Goal: Task Accomplishment & Management: Complete application form

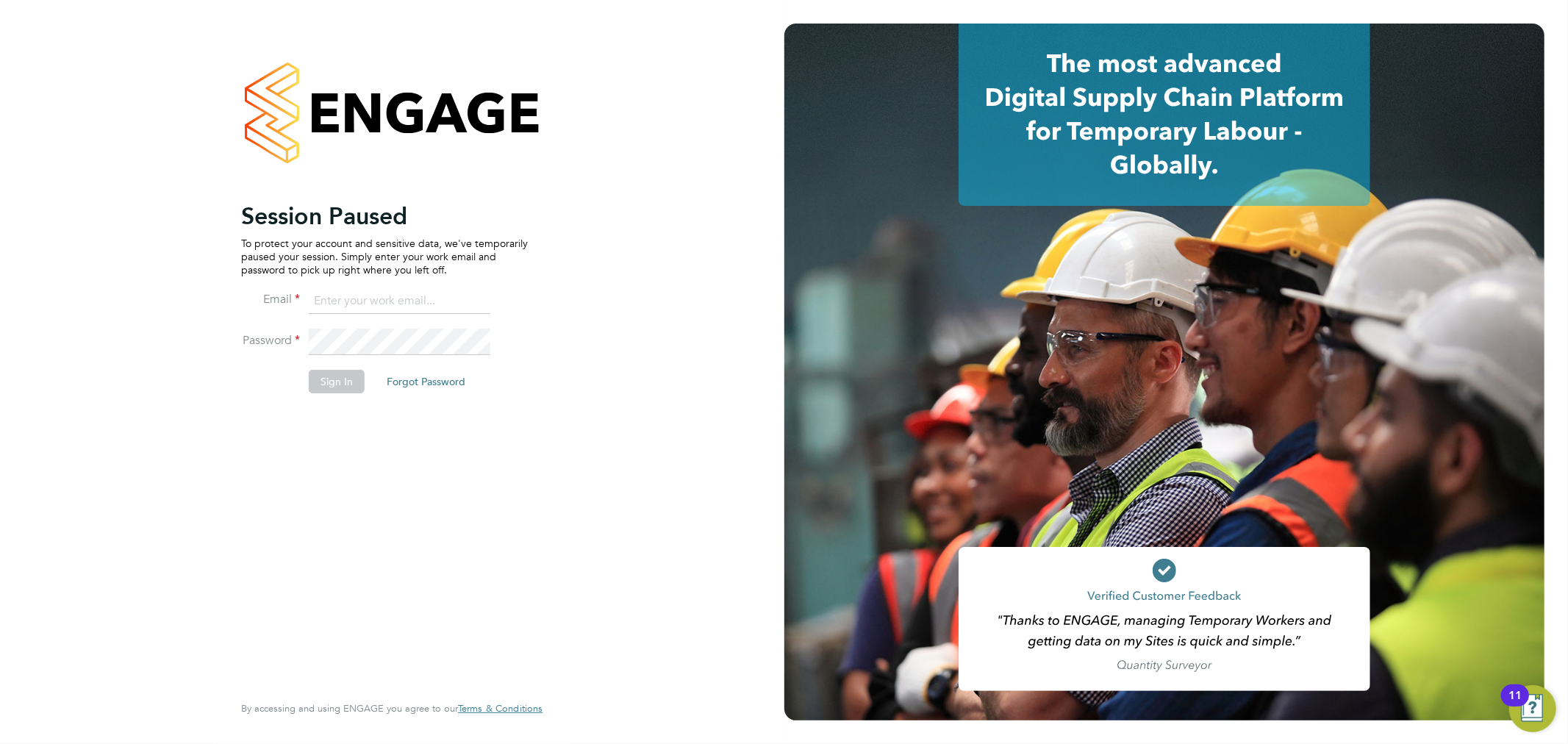
type input "sam.fullman@claremontconsulting.com"
click at [336, 375] on button "Sign In" at bounding box center [336, 382] width 56 height 23
click at [333, 382] on div "Sorry, we are having problems connecting to our services." at bounding box center [392, 372] width 784 height 744
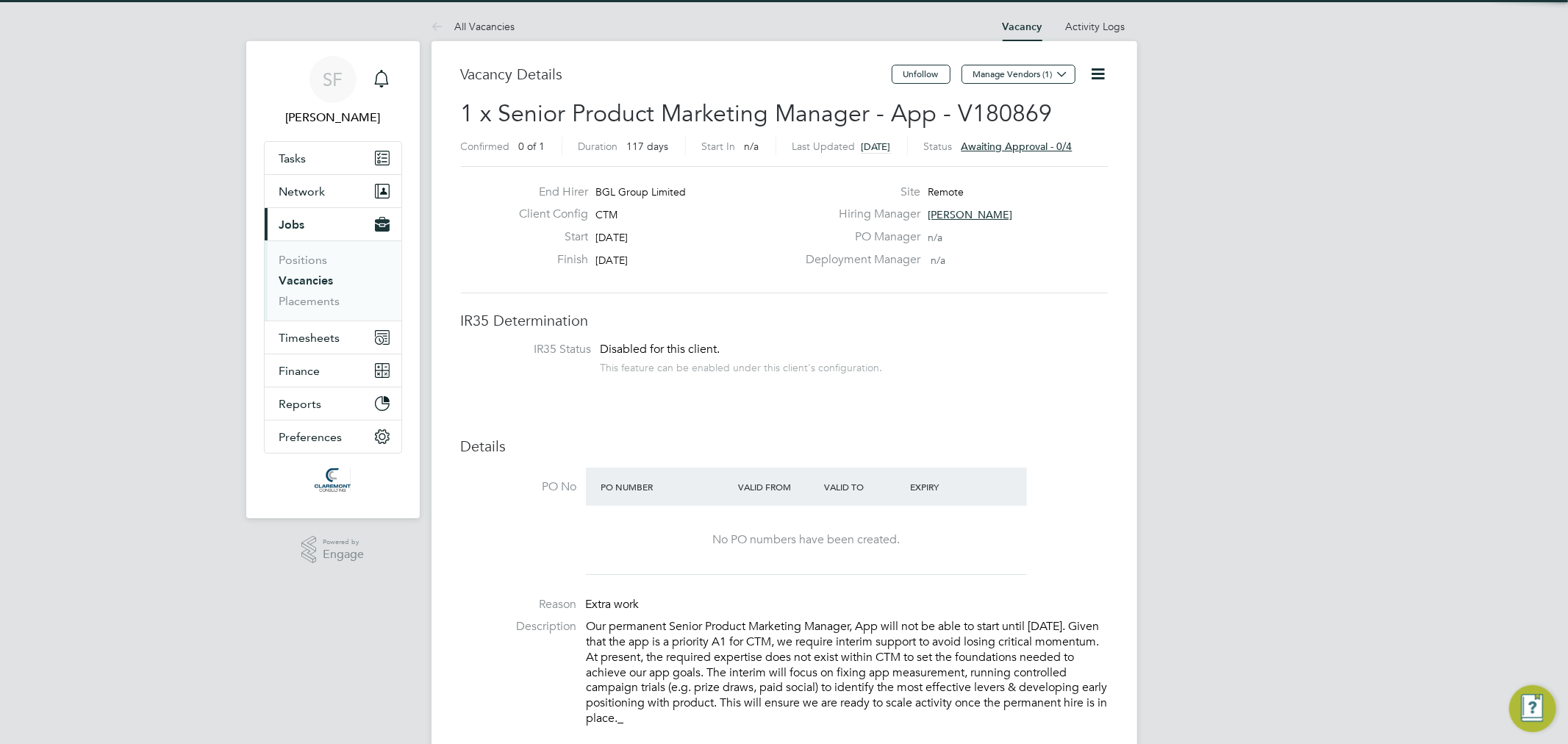
drag, startPoint x: 0, startPoint y: 0, endPoint x: 320, endPoint y: 276, distance: 422.6
click at [320, 276] on link "Vacancies" at bounding box center [306, 280] width 55 height 14
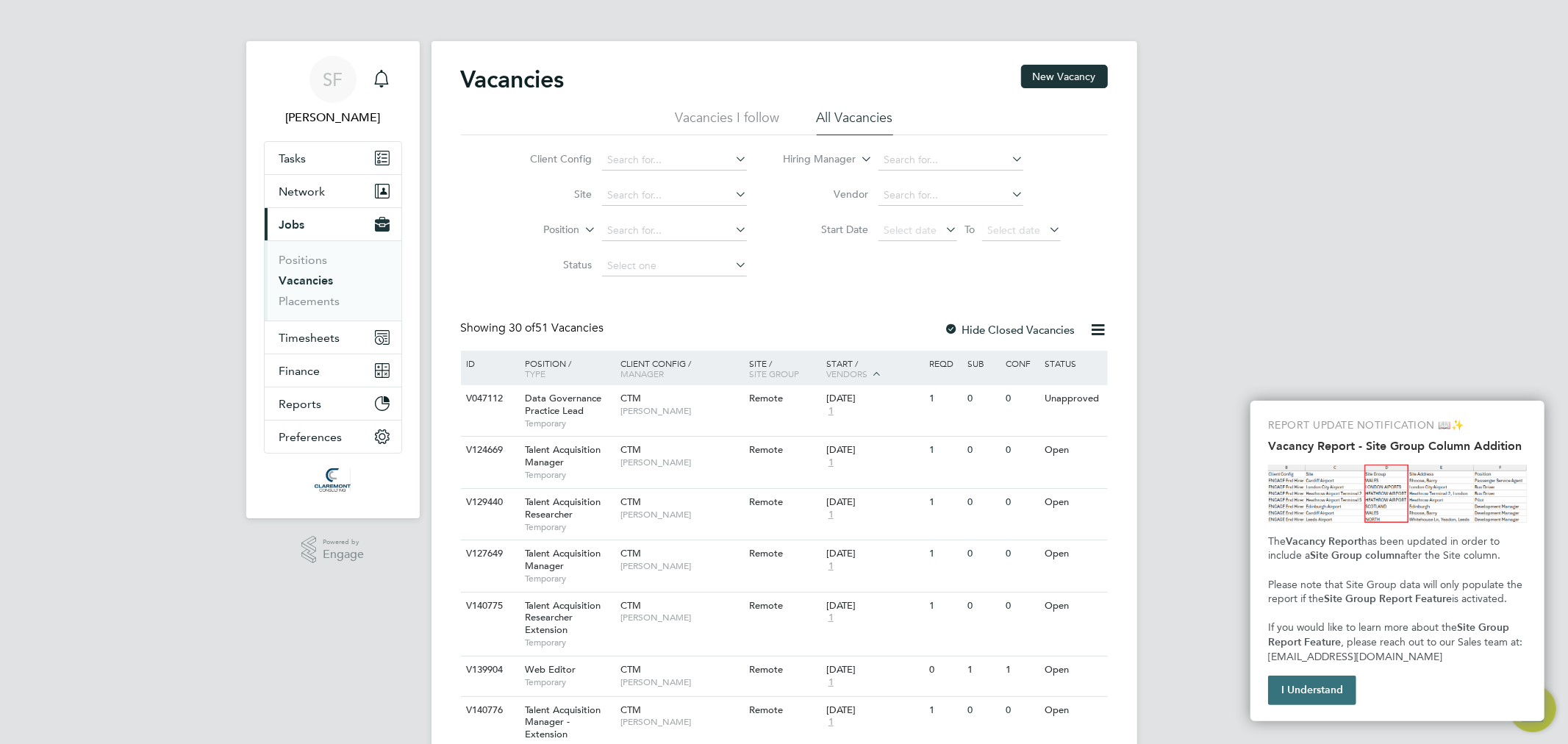
click at [1299, 691] on button "I Understand" at bounding box center [1311, 689] width 88 height 29
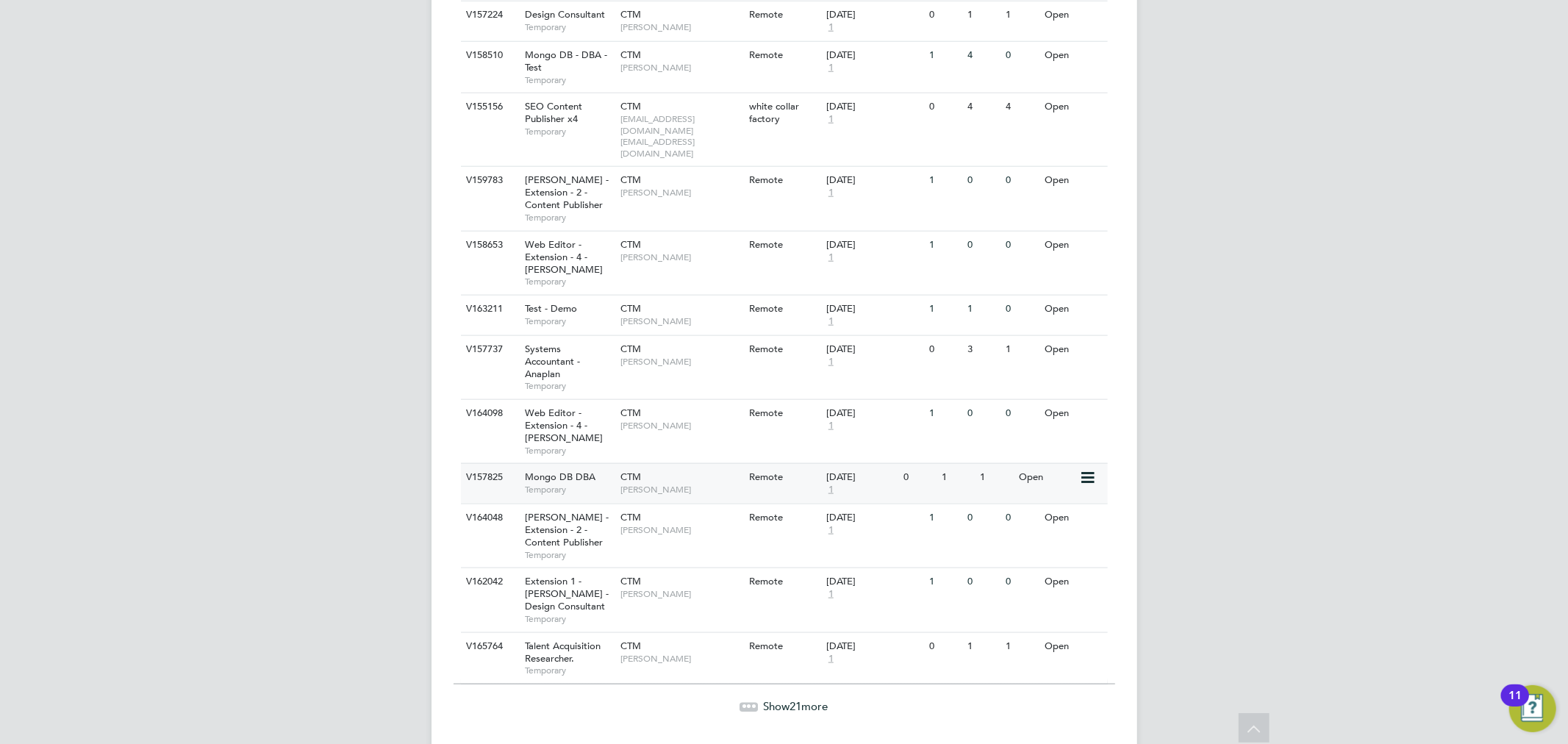
scroll to position [1332, 0]
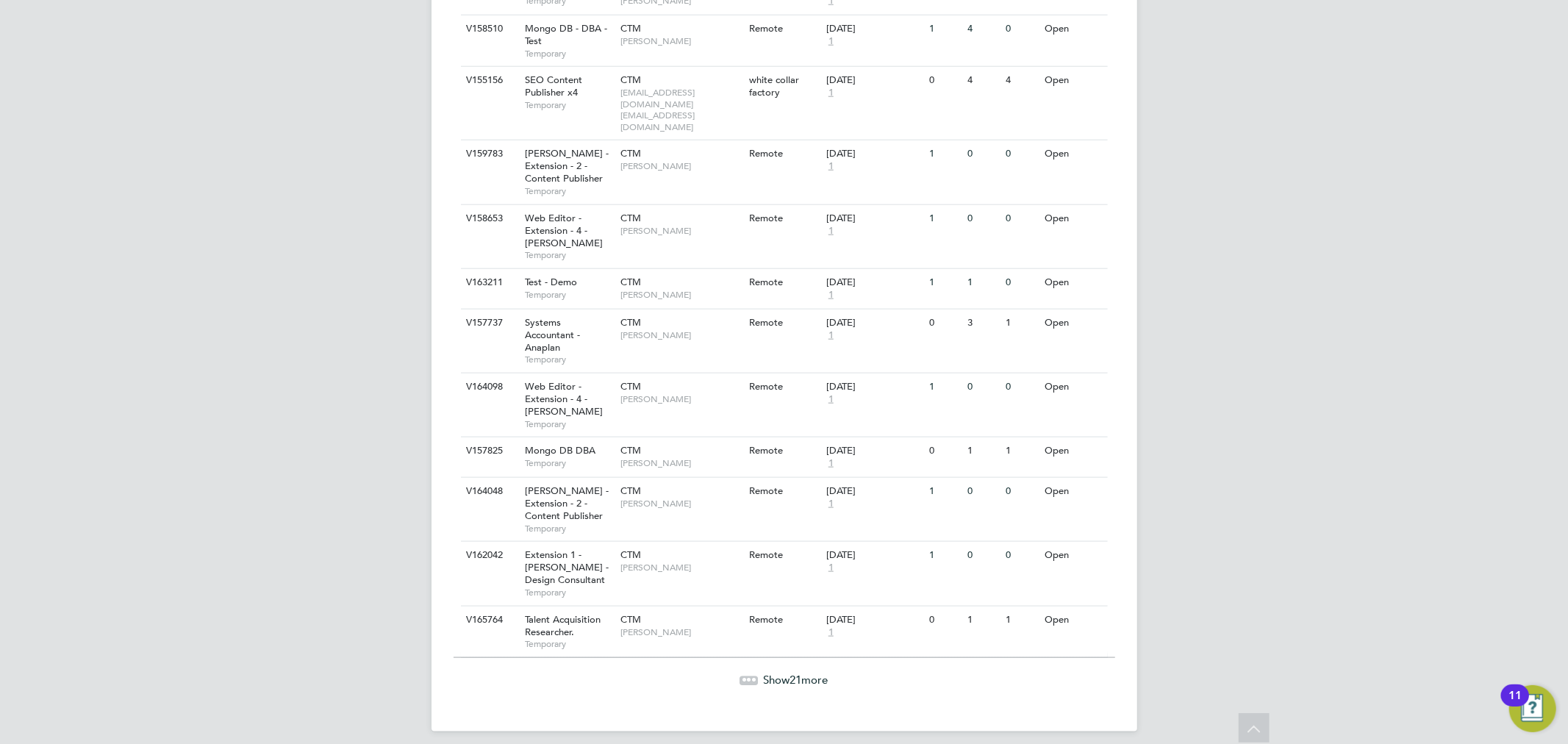
click at [768, 673] on span "Show 21 more" at bounding box center [795, 679] width 65 height 14
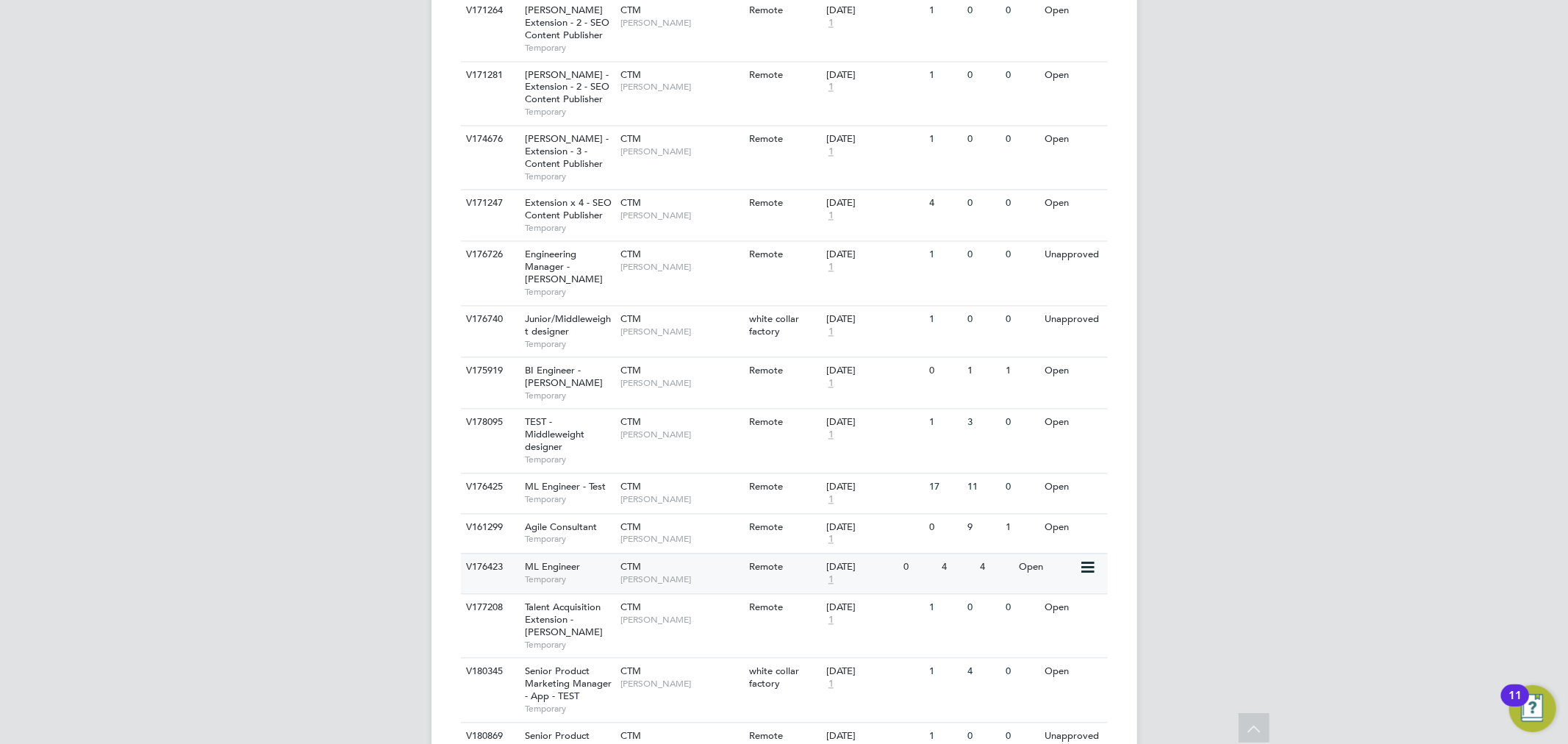
scroll to position [2479, 0]
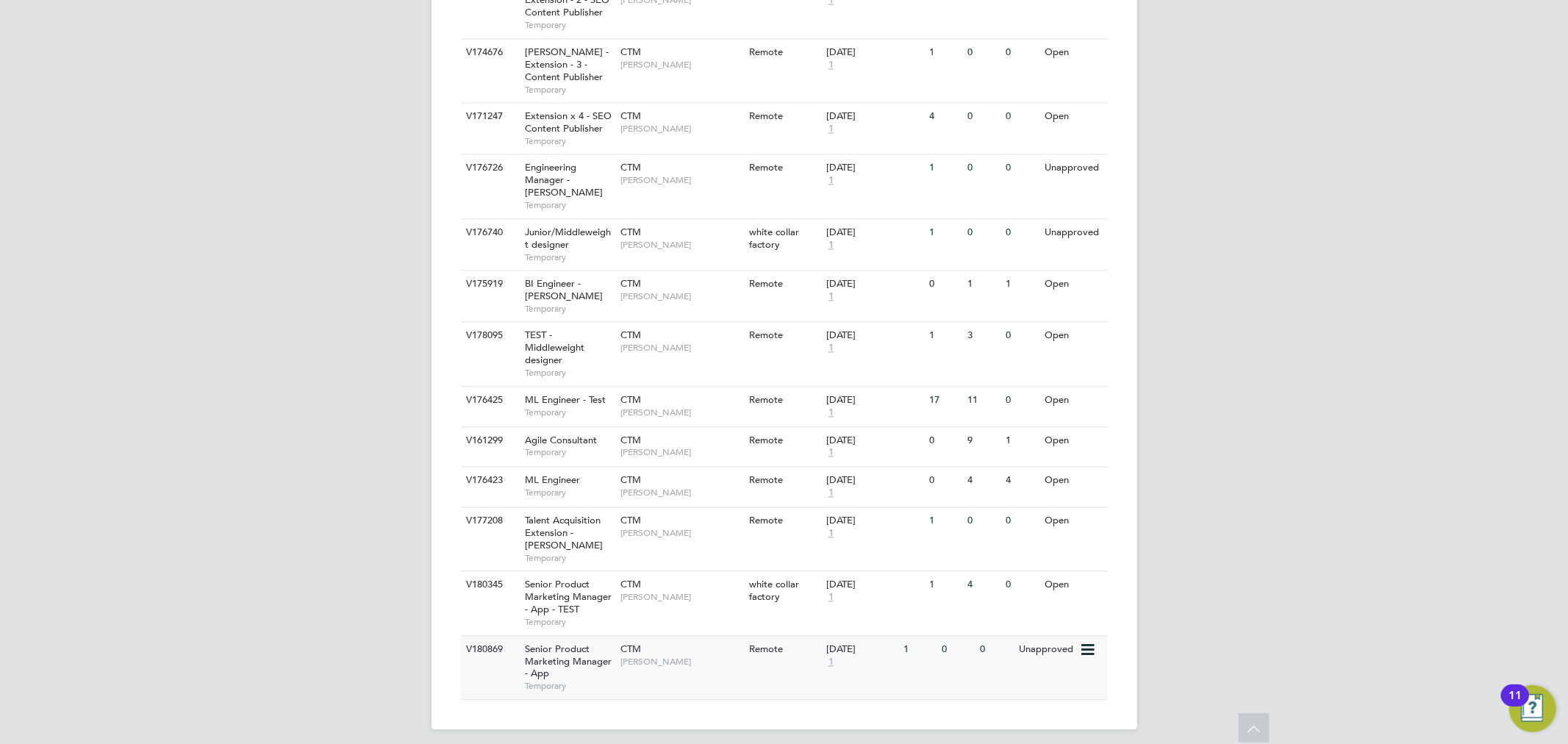
click at [564, 665] on div "Senior Product Marketing Manager - App Temporary" at bounding box center [565, 667] width 103 height 63
click at [560, 486] on span "Temporary" at bounding box center [569, 492] width 88 height 12
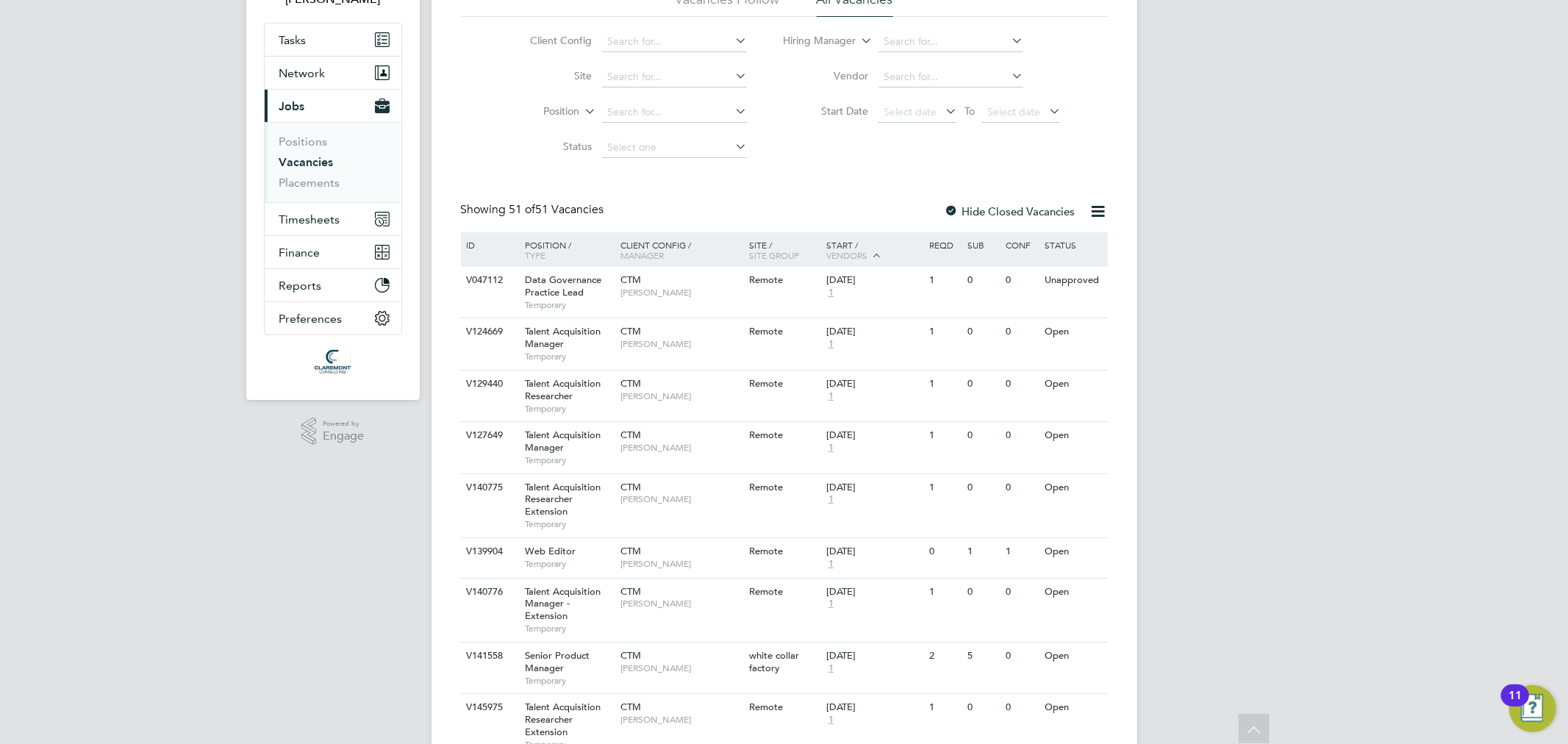
scroll to position [0, 0]
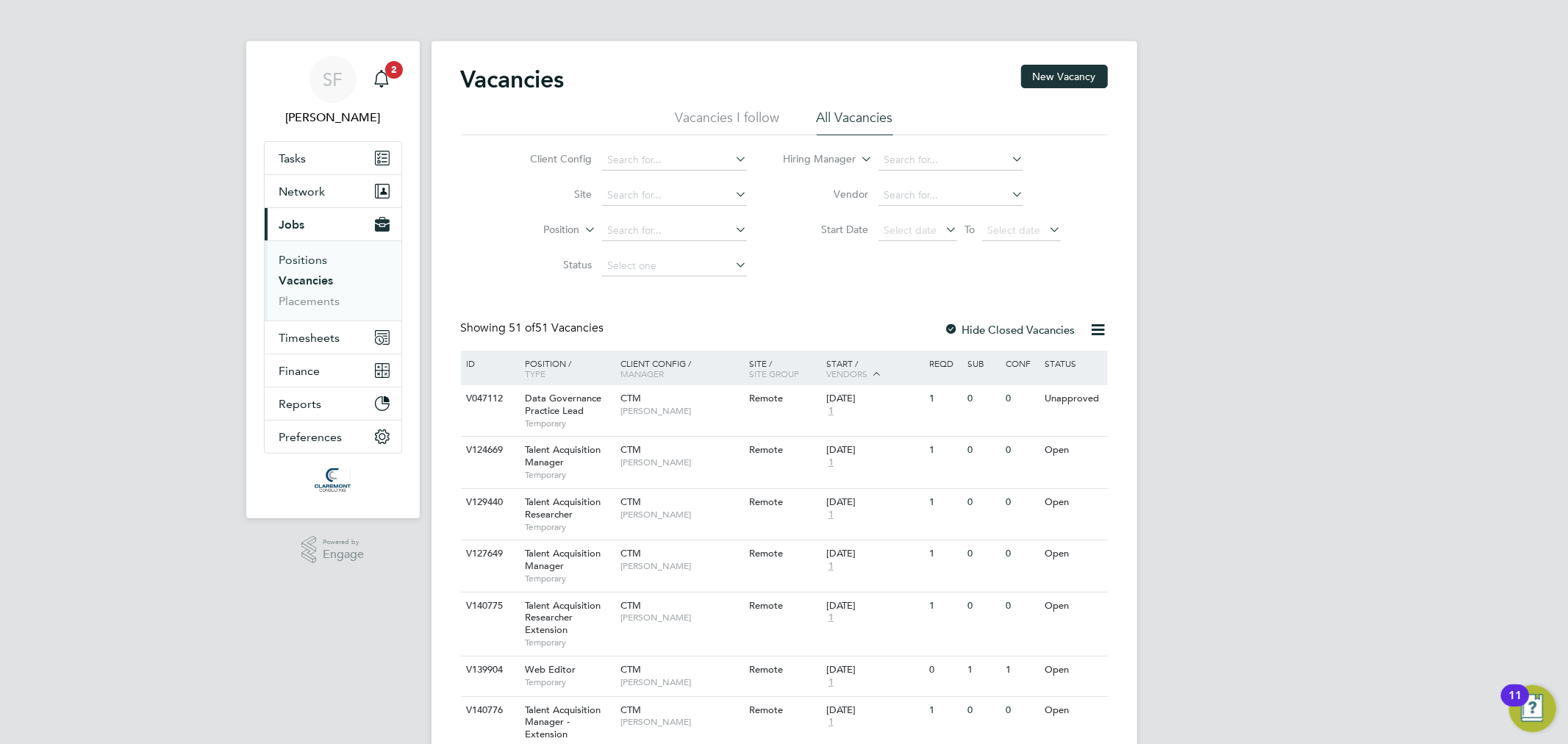
click at [291, 252] on link "Positions" at bounding box center [304, 259] width 49 height 14
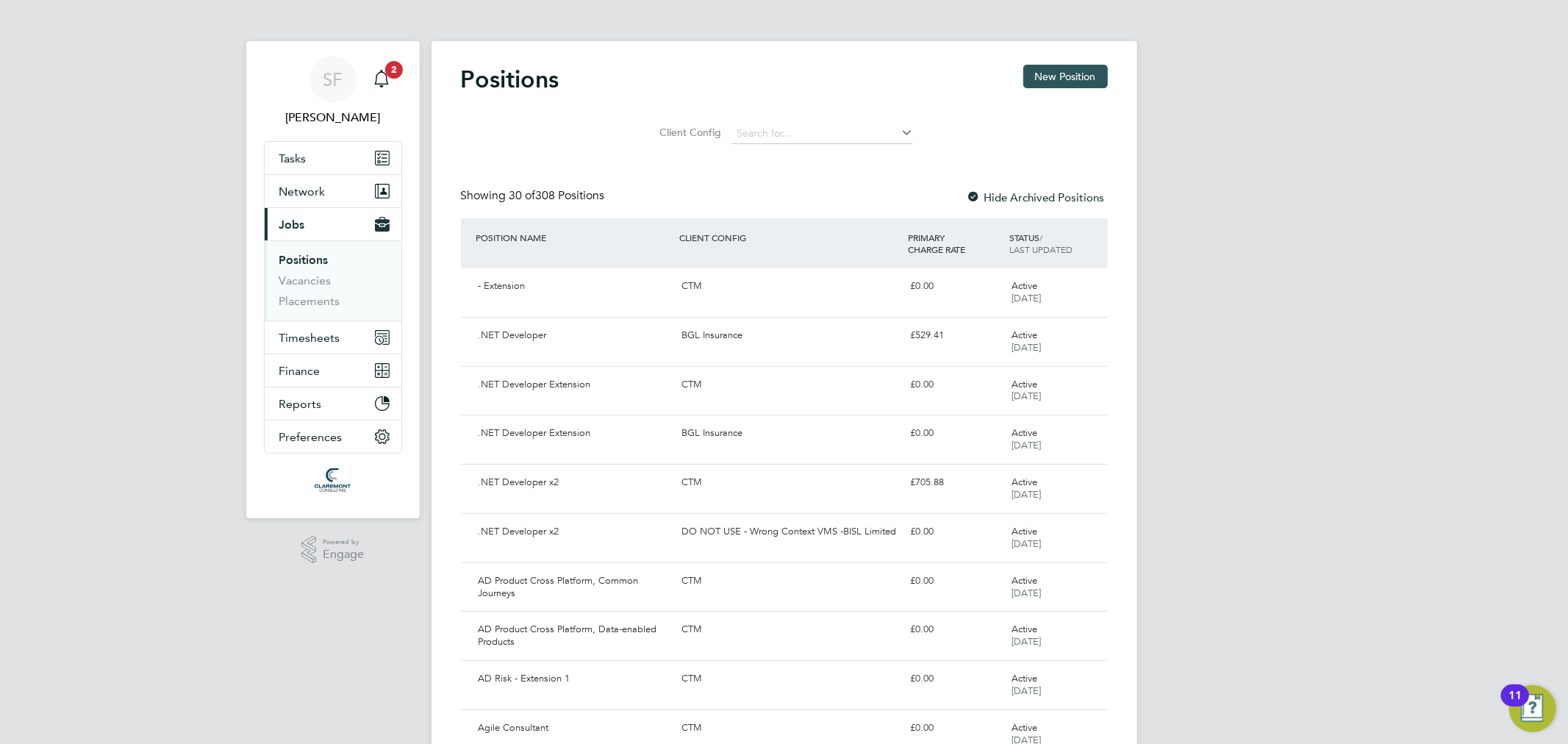
click at [1037, 80] on button "New Position" at bounding box center [1065, 76] width 85 height 23
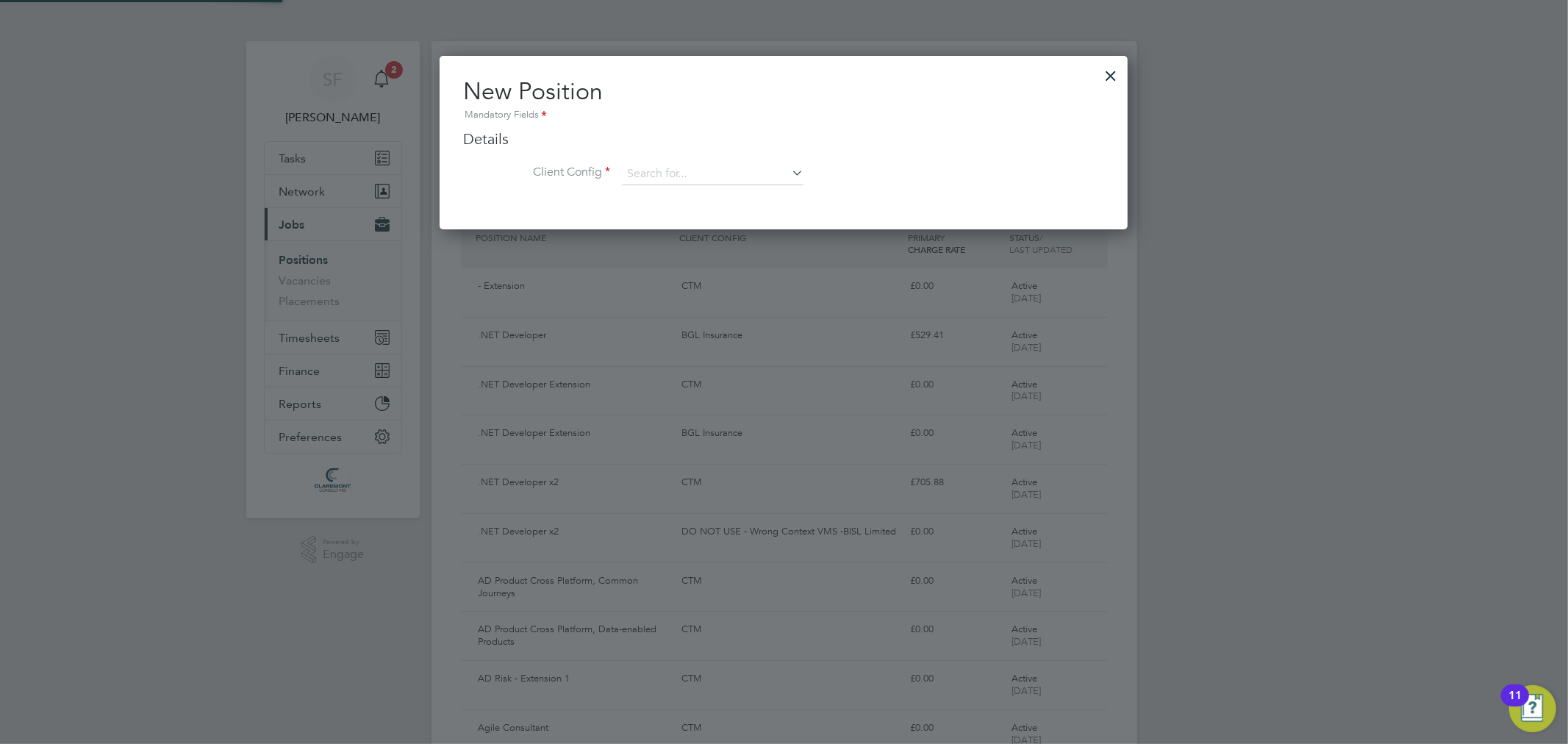
scroll to position [173, 689]
click at [680, 166] on input at bounding box center [712, 174] width 181 height 22
click at [672, 224] on li "CTM" at bounding box center [743, 234] width 246 height 20
type input "CTM"
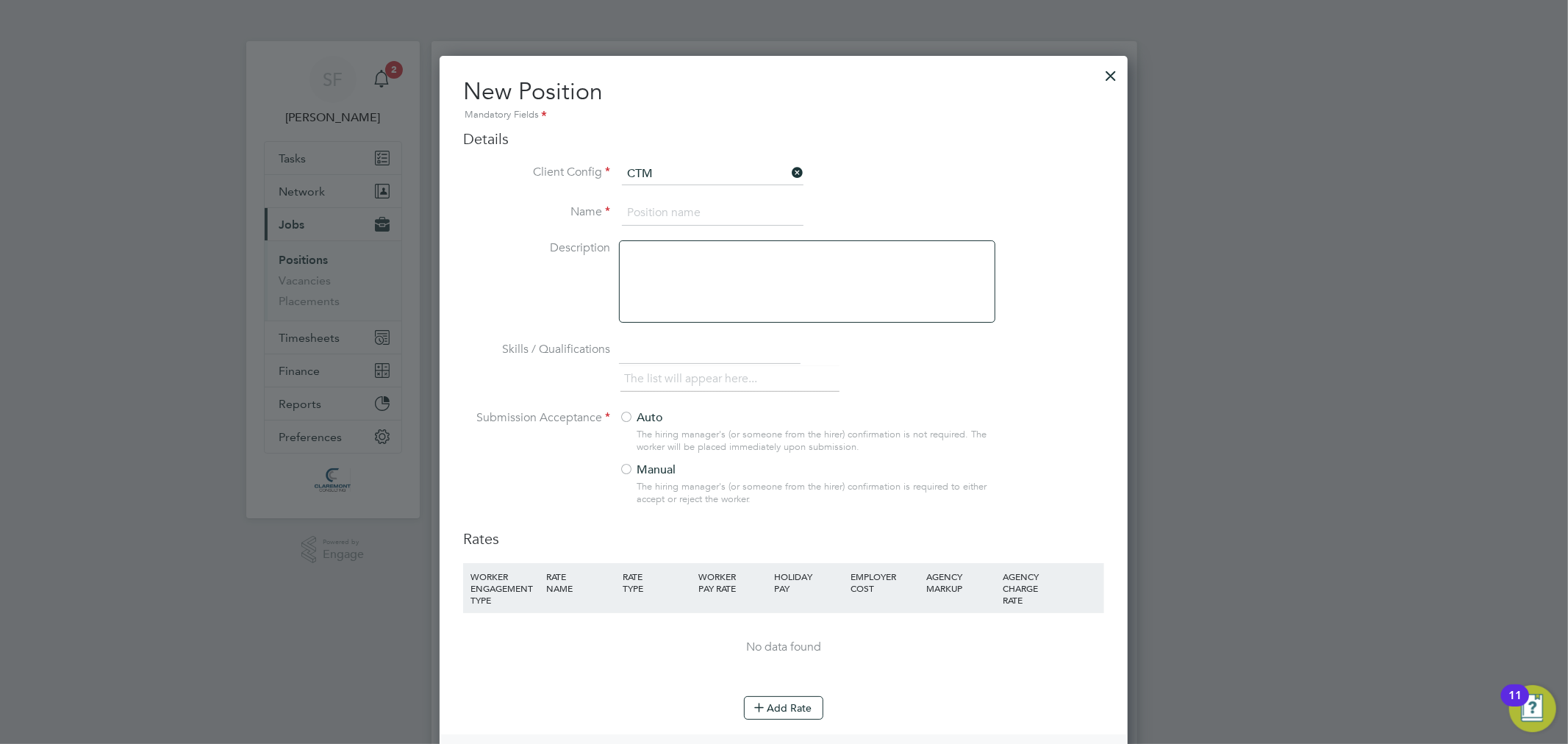
click at [671, 216] on input at bounding box center [712, 213] width 181 height 27
type input "Anaplan Model Builder"
click at [659, 468] on label "Manual" at bounding box center [801, 470] width 364 height 15
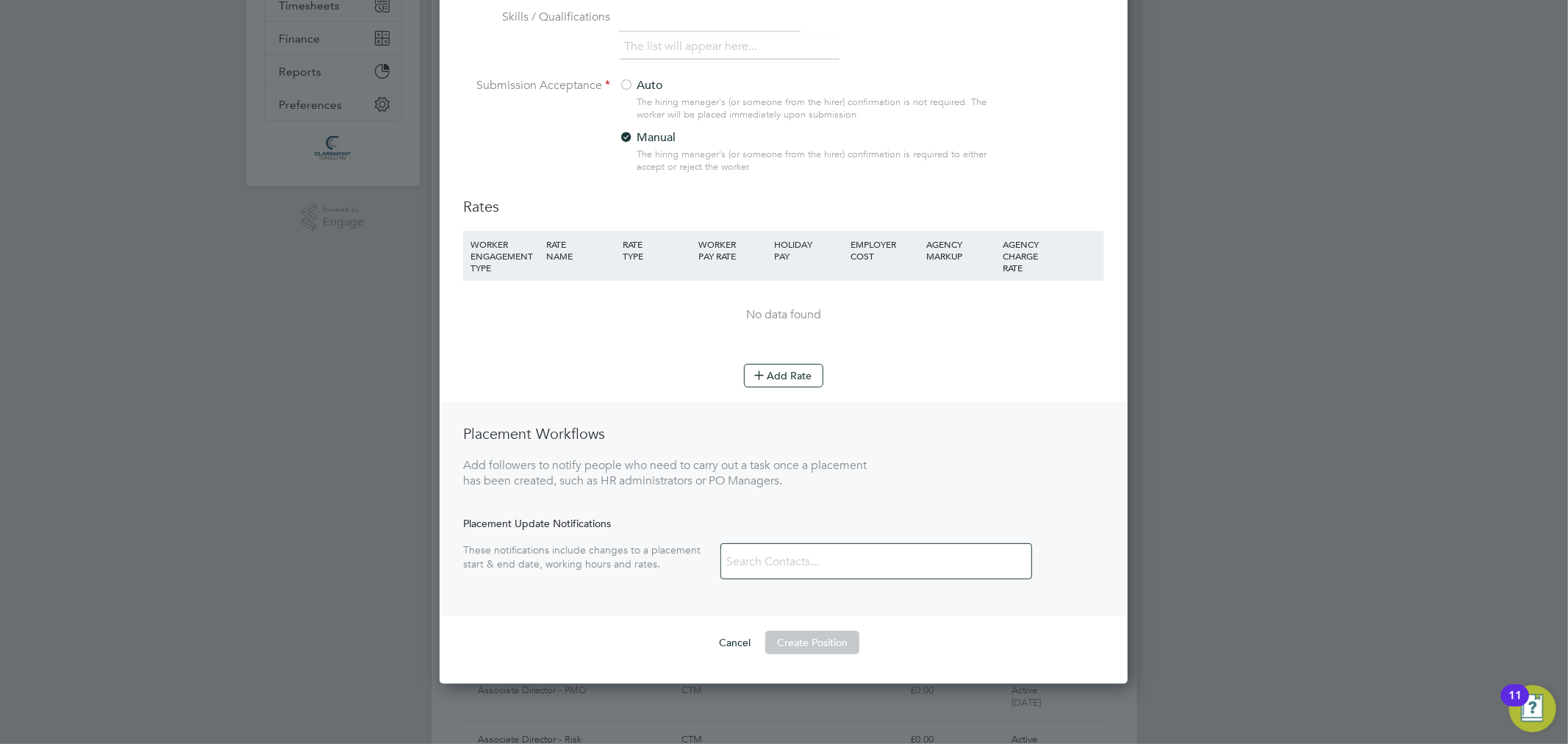
scroll to position [408, 0]
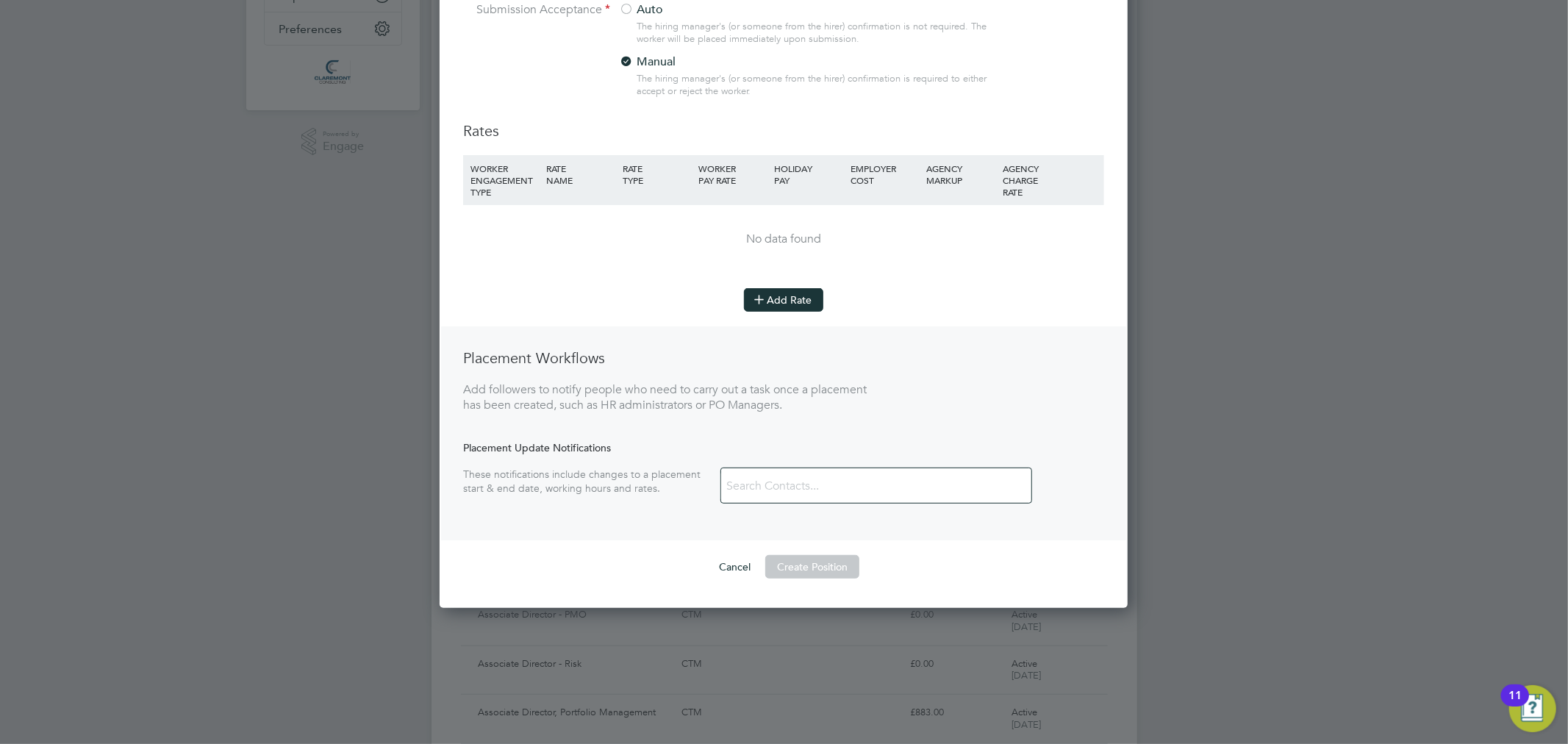
click at [804, 304] on button "Add Rate" at bounding box center [784, 299] width 80 height 23
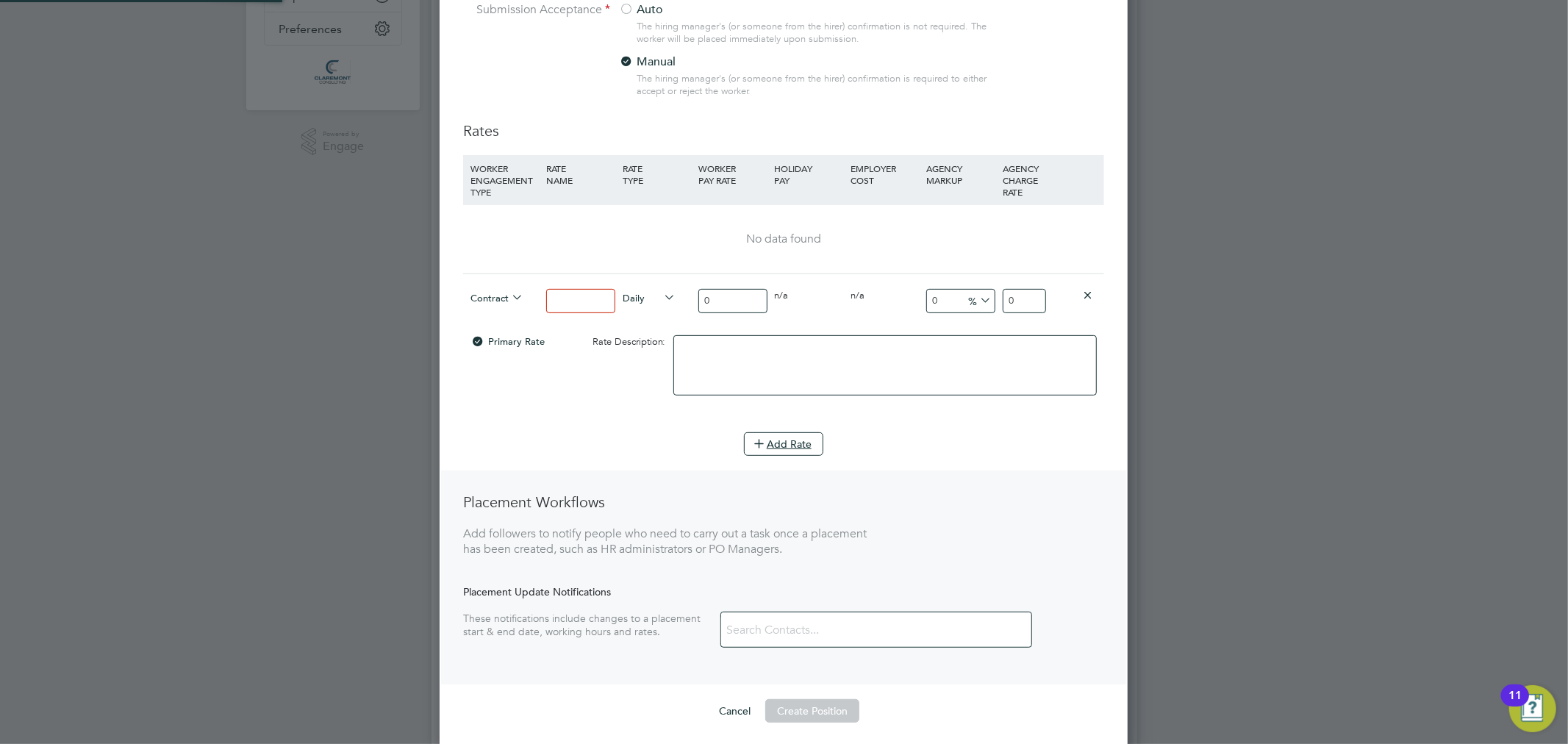
scroll to position [1036, 689]
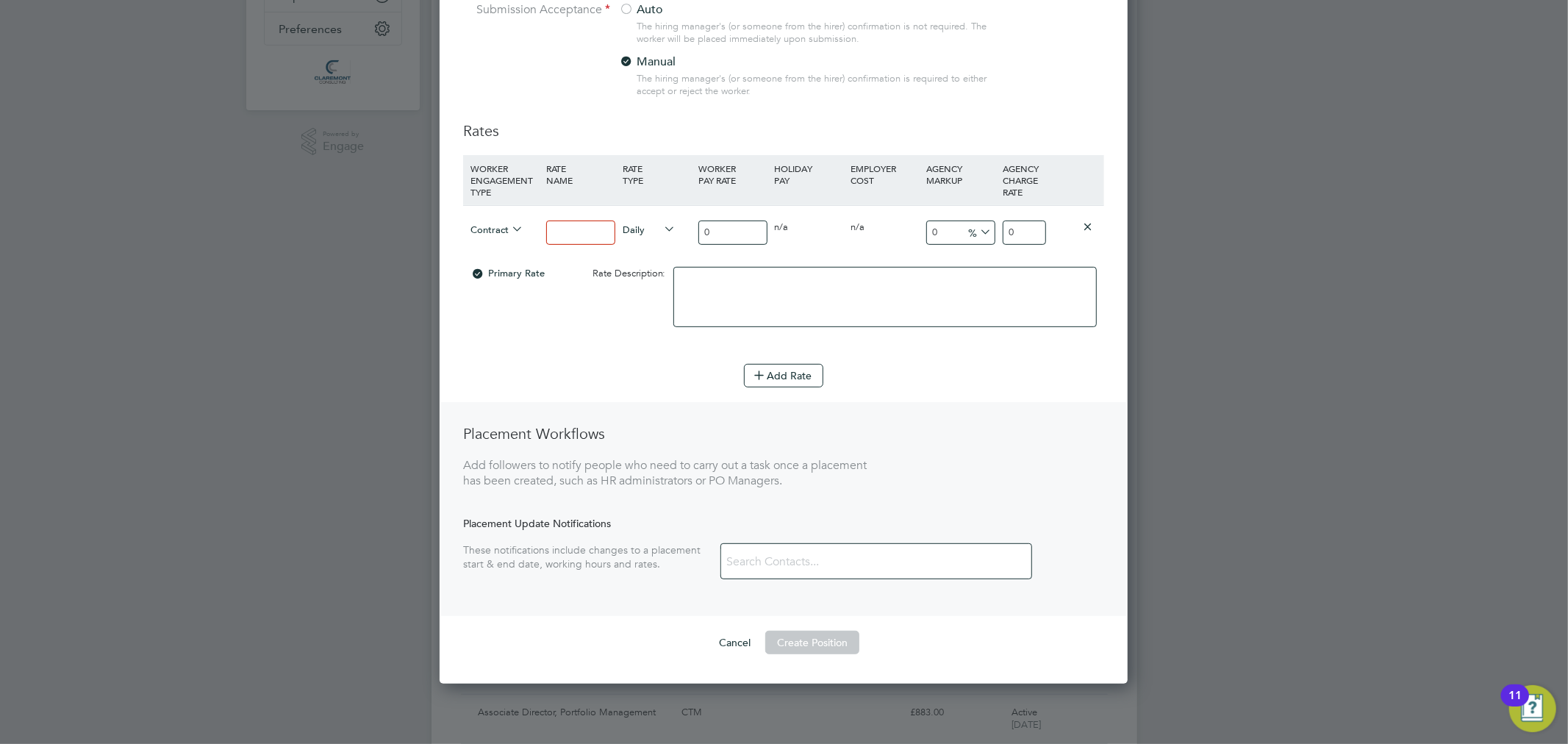
click at [581, 230] on input at bounding box center [580, 232] width 68 height 24
type input "Standard"
click at [576, 351] on li "WORKER ENGAGEMENT TYPE RATE NAME RATE TYPE WORKER PAY RATE HOLIDAY PAY EMPLOYER…" at bounding box center [784, 259] width 641 height 209
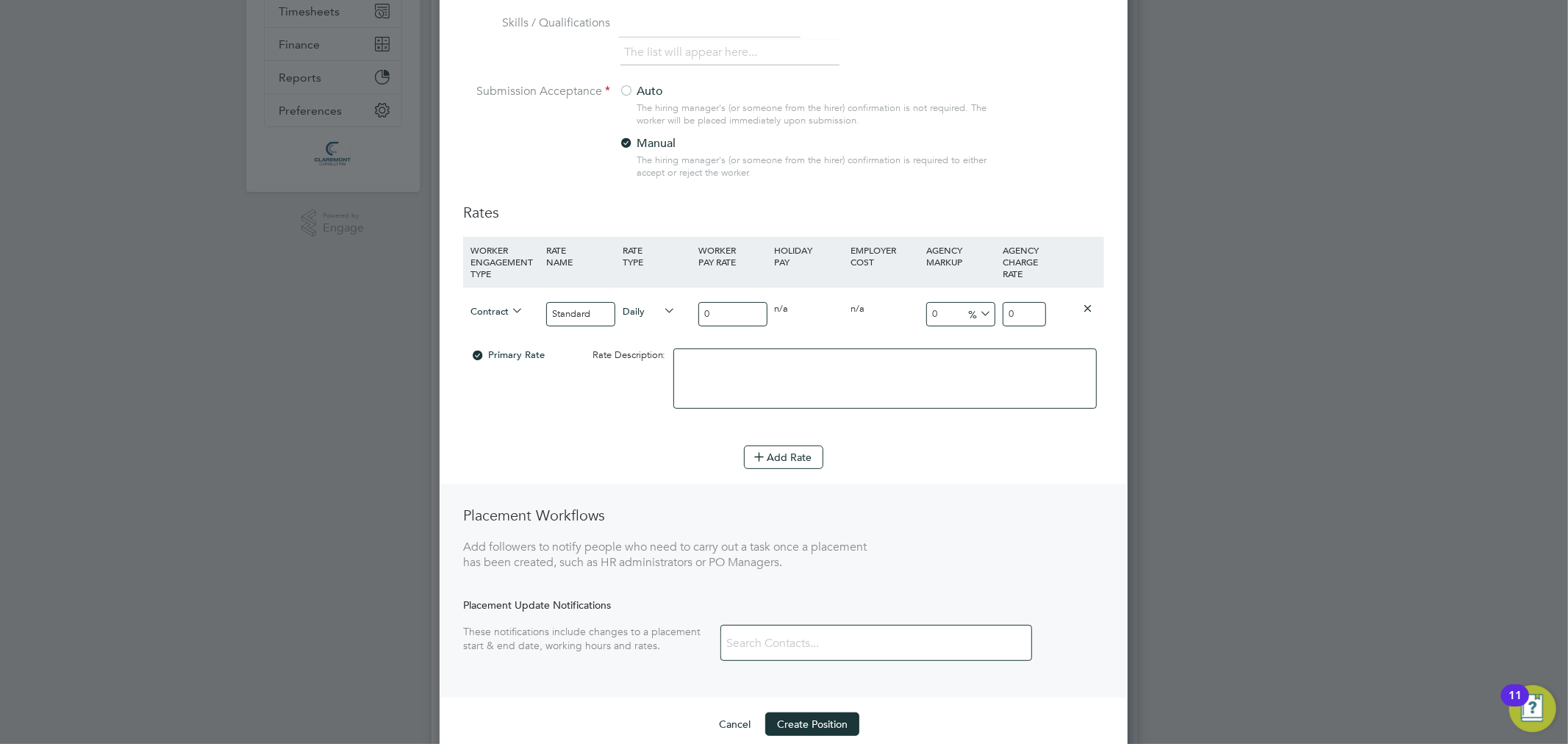
scroll to position [408, 0]
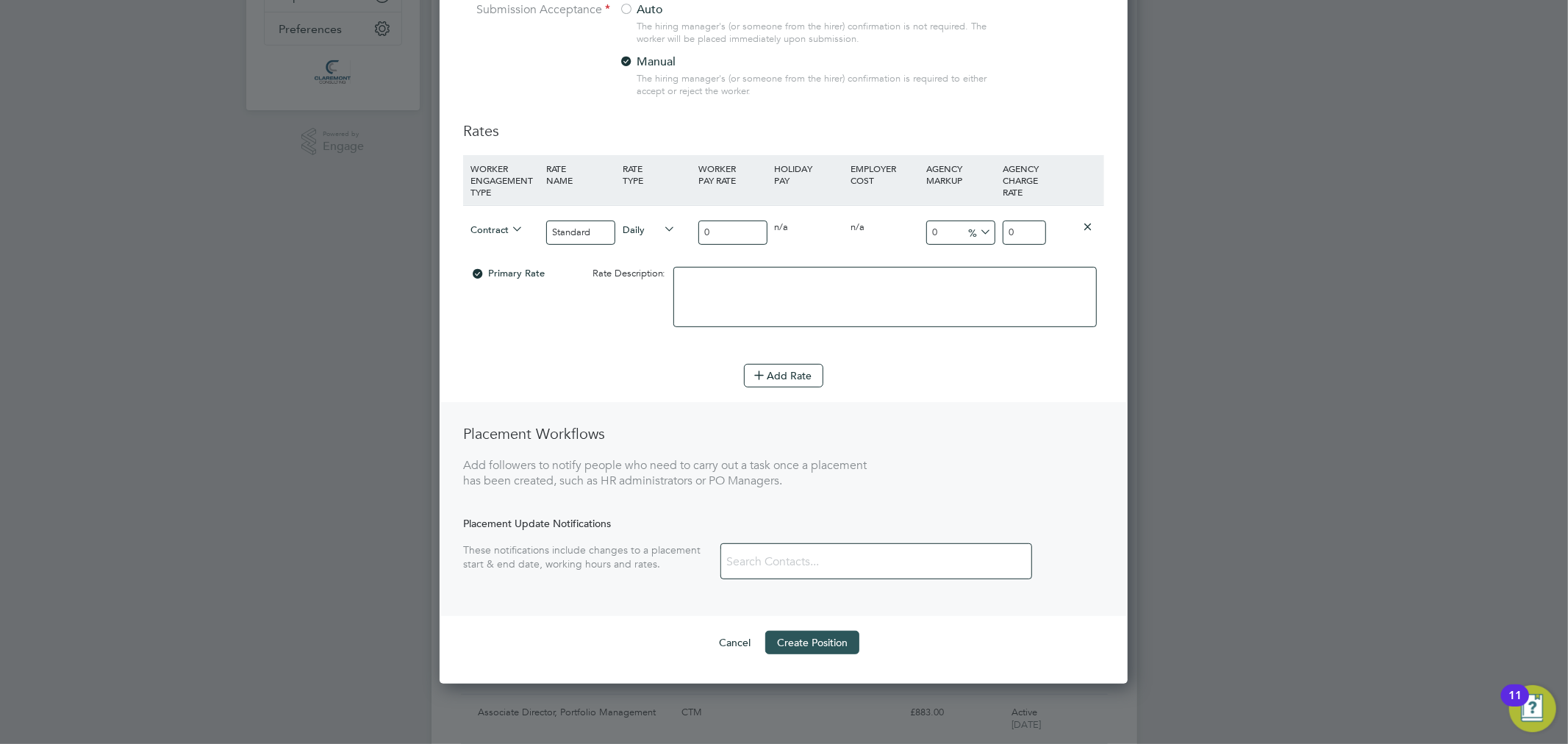
click at [812, 649] on button "Create Position" at bounding box center [812, 643] width 94 height 23
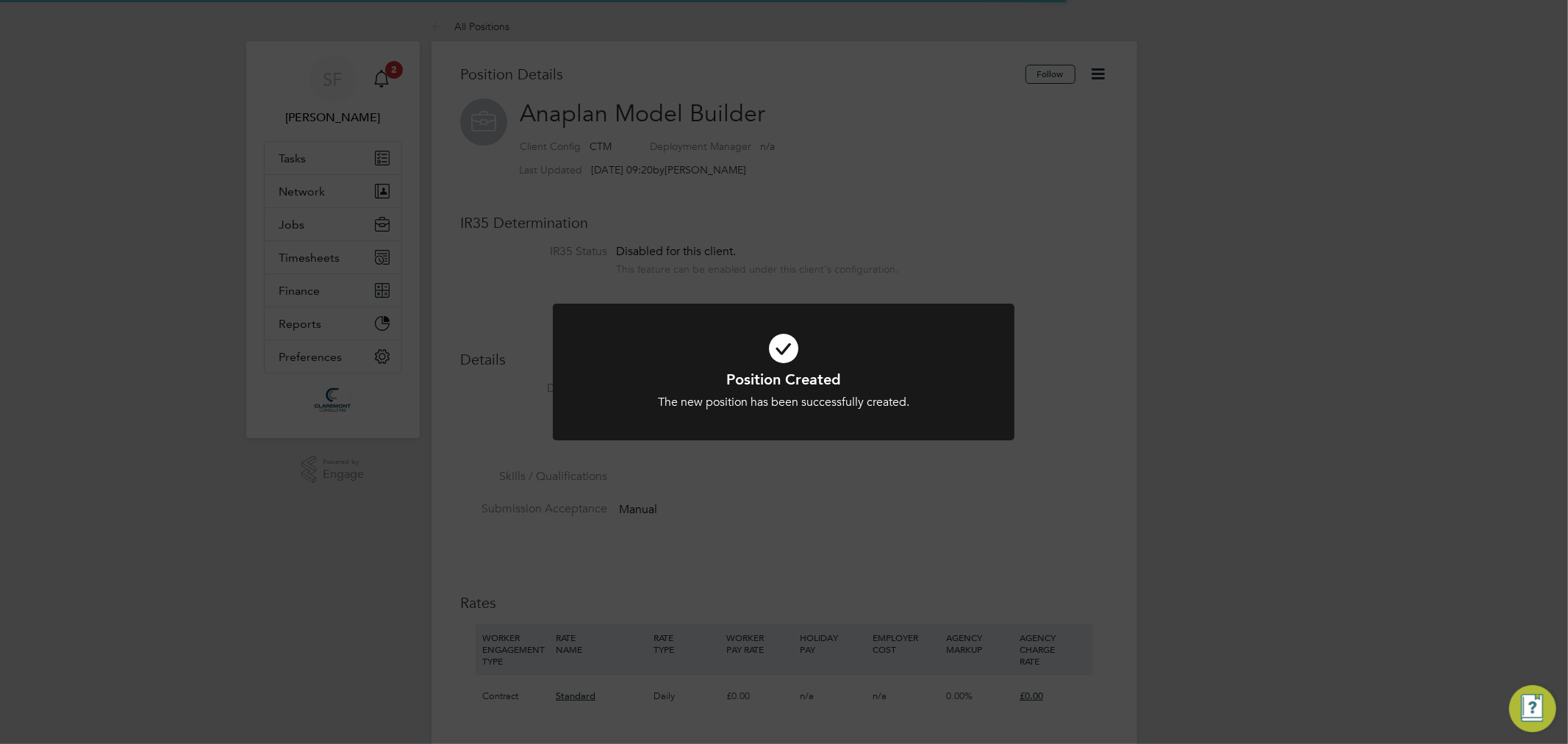
scroll to position [43, 98]
click at [964, 233] on div "Position Created The new position has been successfully created. Cancel Okay" at bounding box center [784, 372] width 1568 height 744
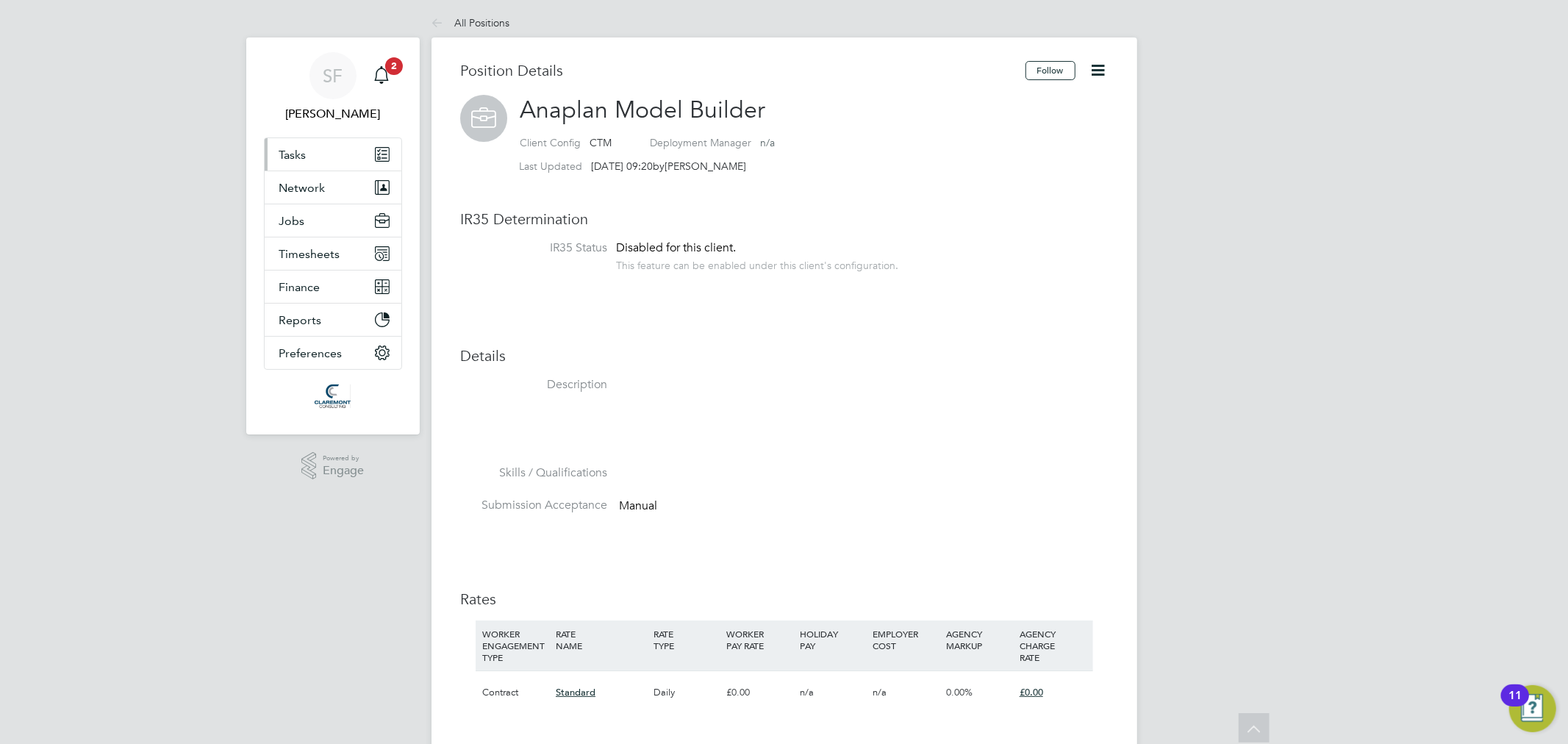
scroll to position [0, 0]
click at [310, 218] on button "Jobs" at bounding box center [332, 224] width 137 height 33
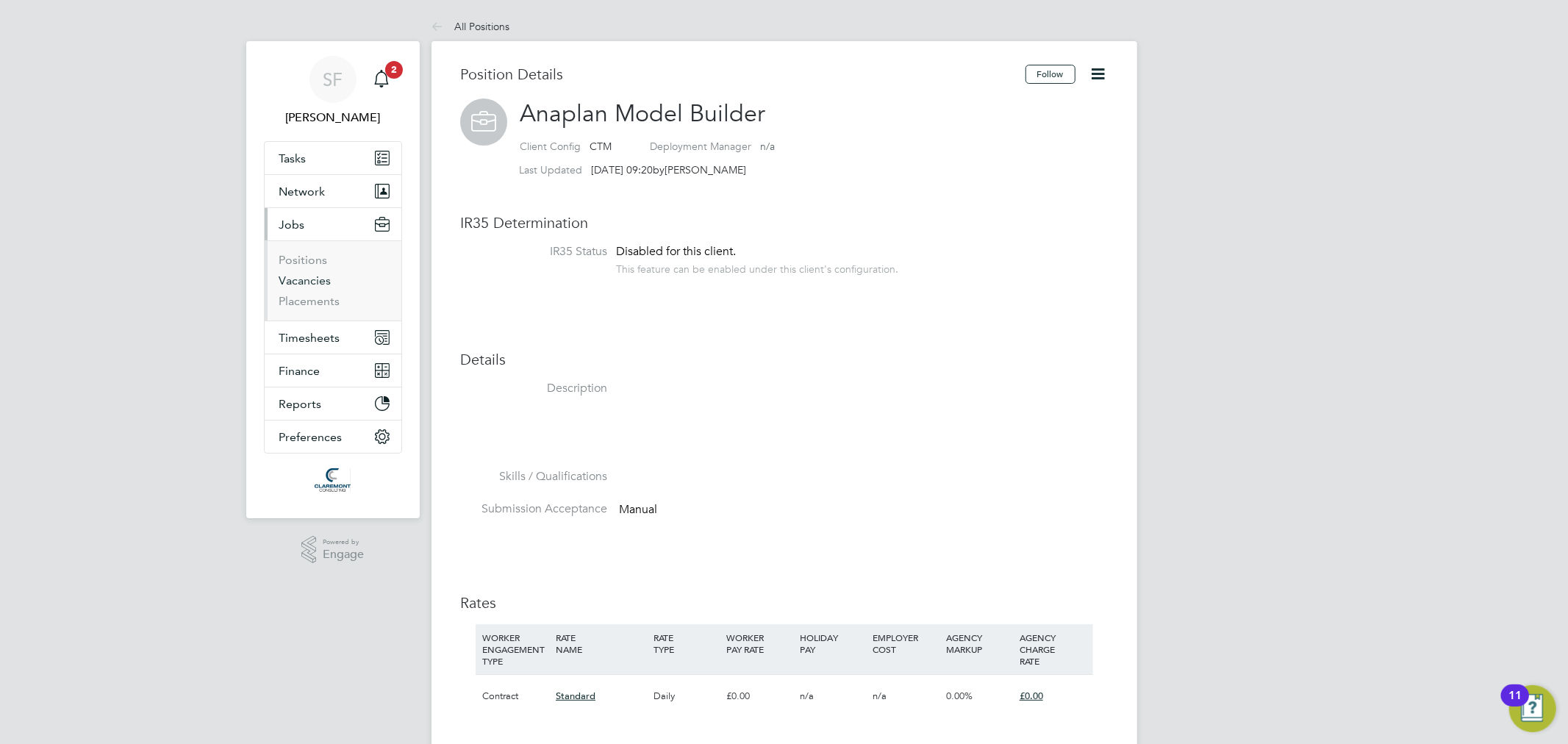
click at [309, 284] on link "Vacancies" at bounding box center [305, 280] width 52 height 14
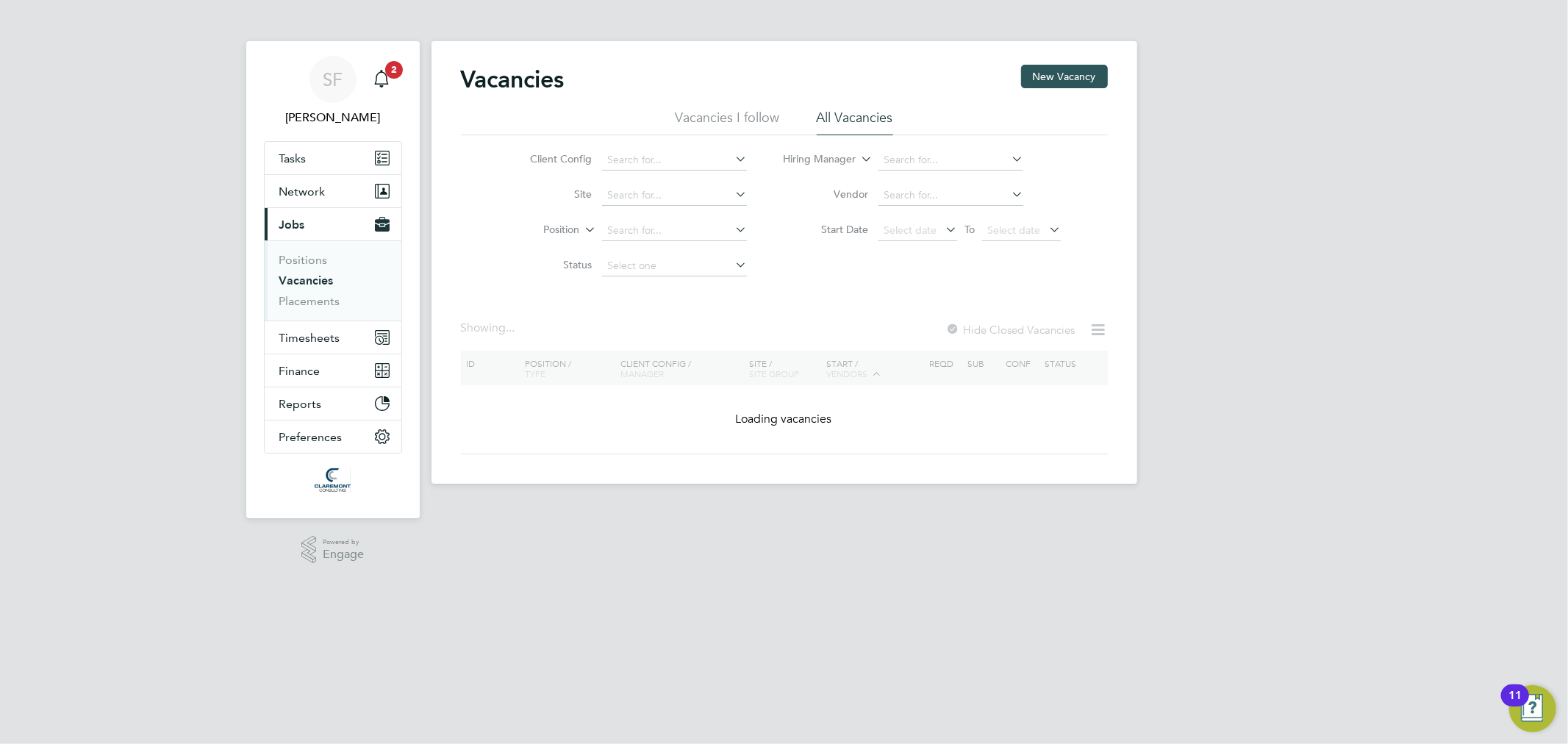
click at [1053, 76] on button "New Vacancy" at bounding box center [1064, 76] width 86 height 23
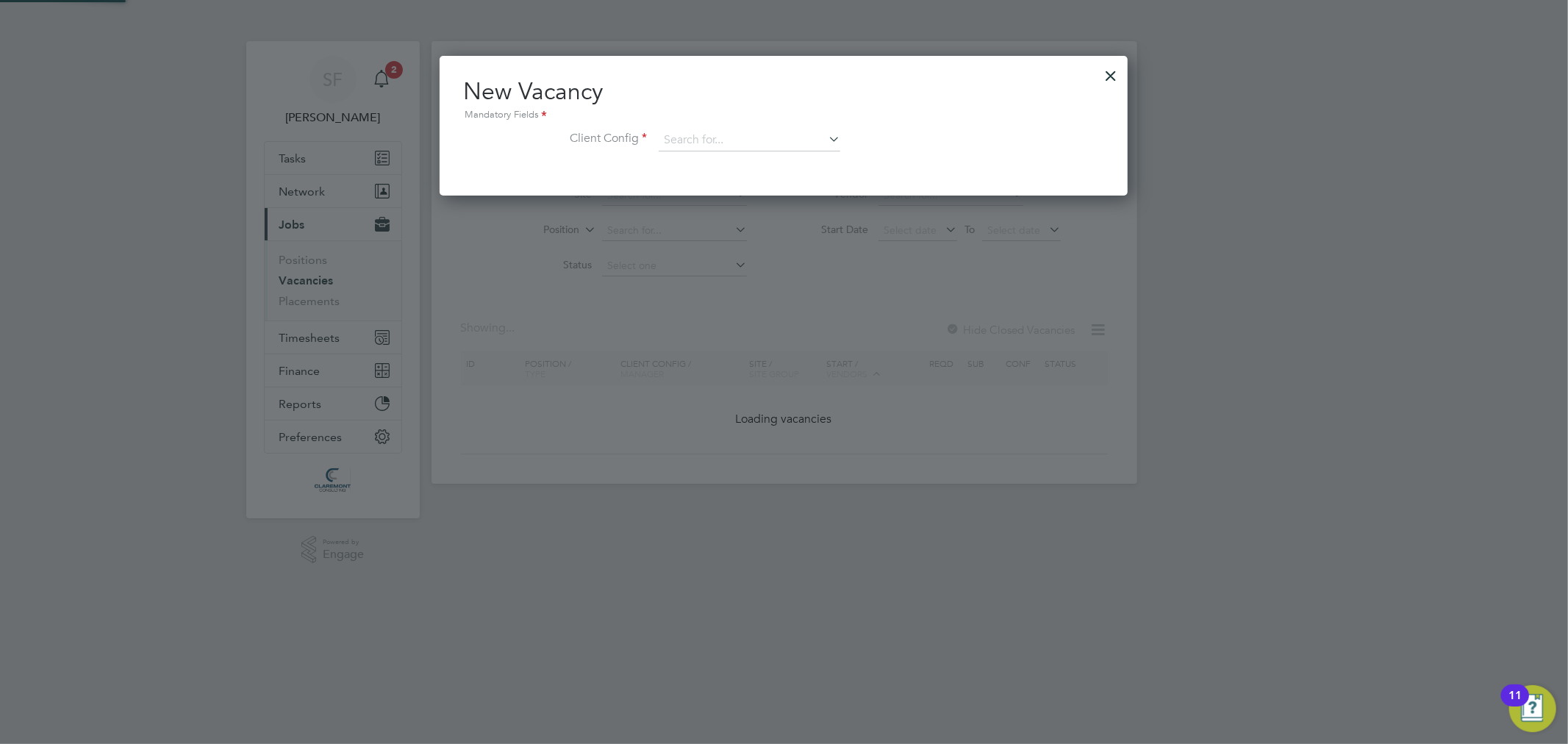
scroll to position [138, 689]
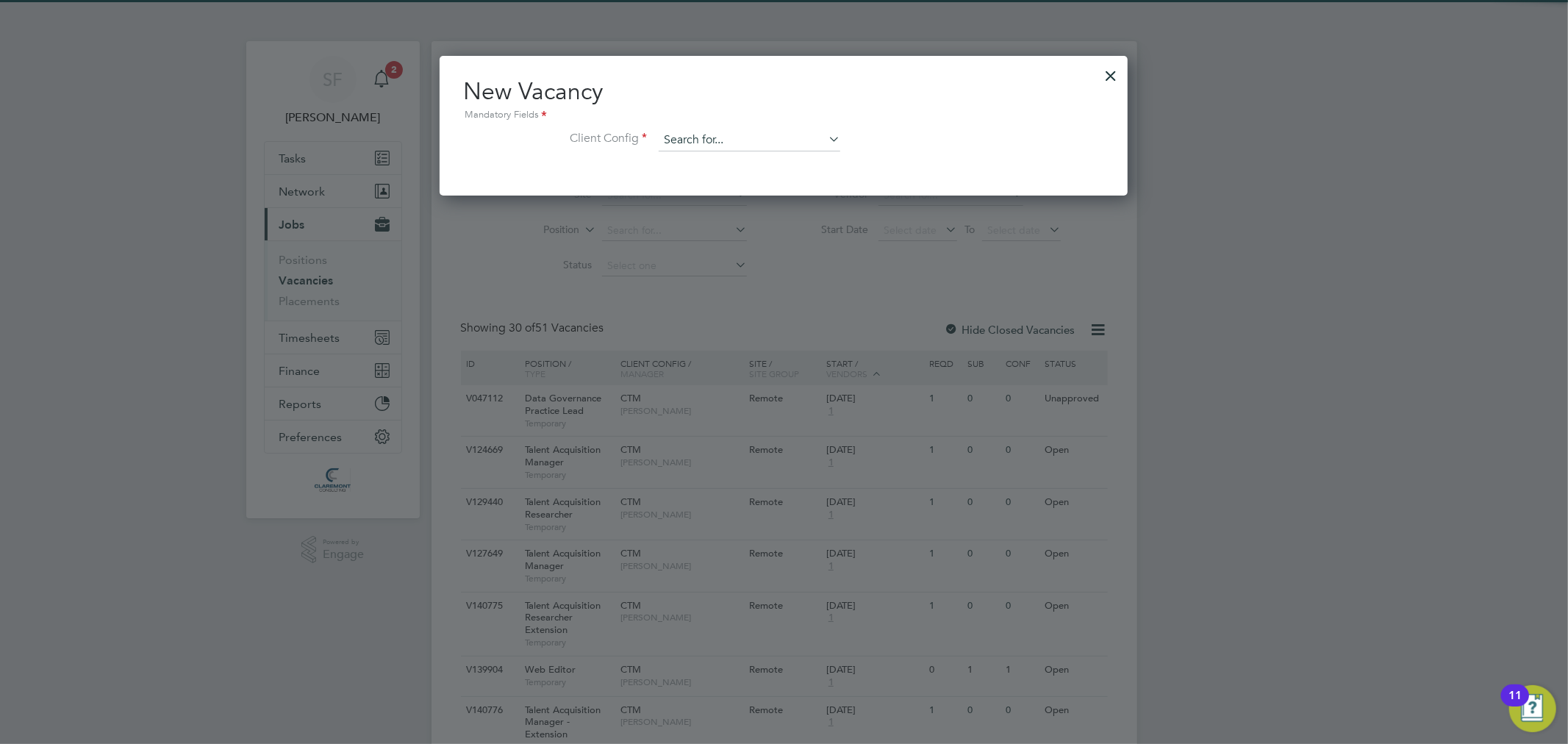
click at [696, 133] on input at bounding box center [749, 140] width 181 height 22
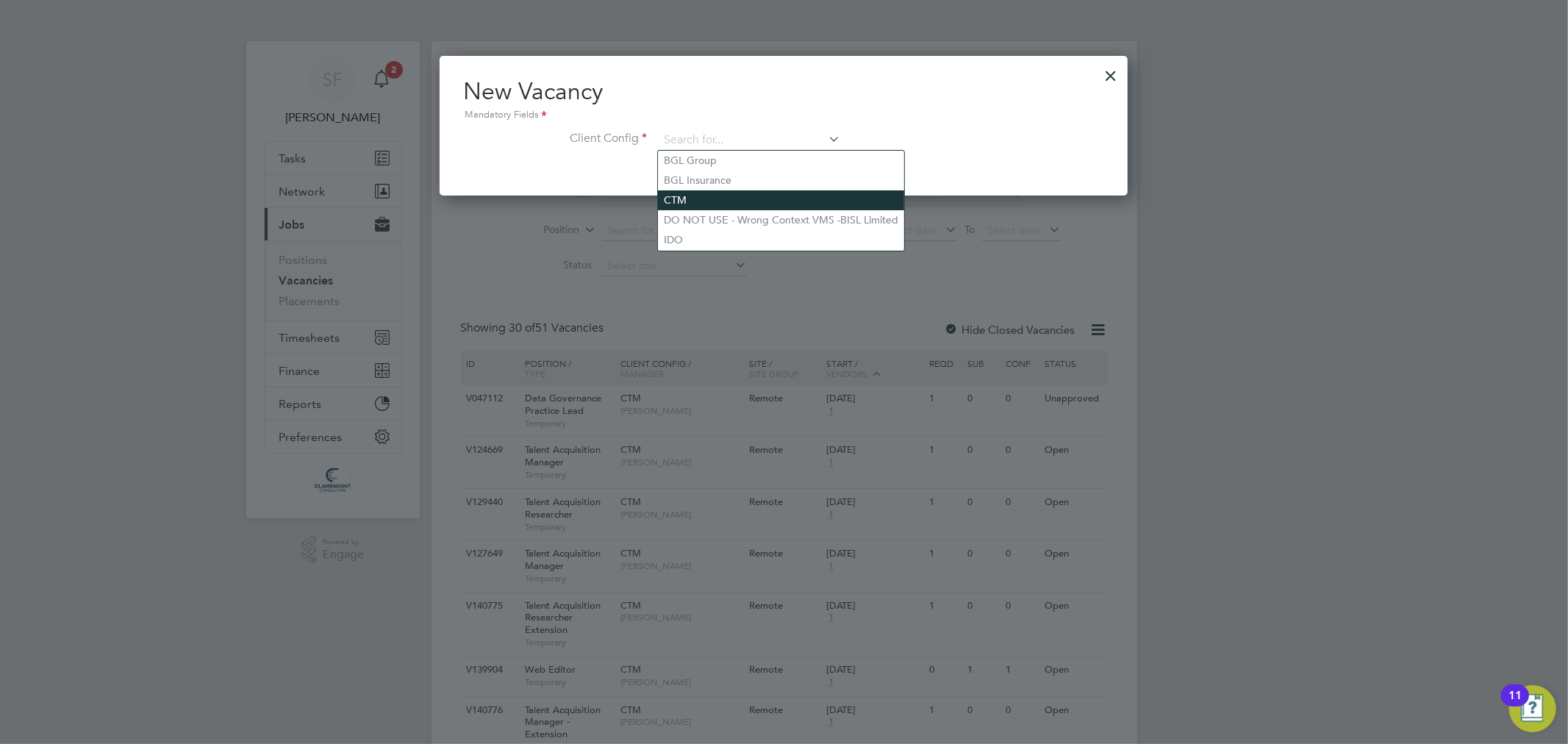
click at [702, 193] on li "CTM" at bounding box center [780, 200] width 246 height 20
type input "CTM"
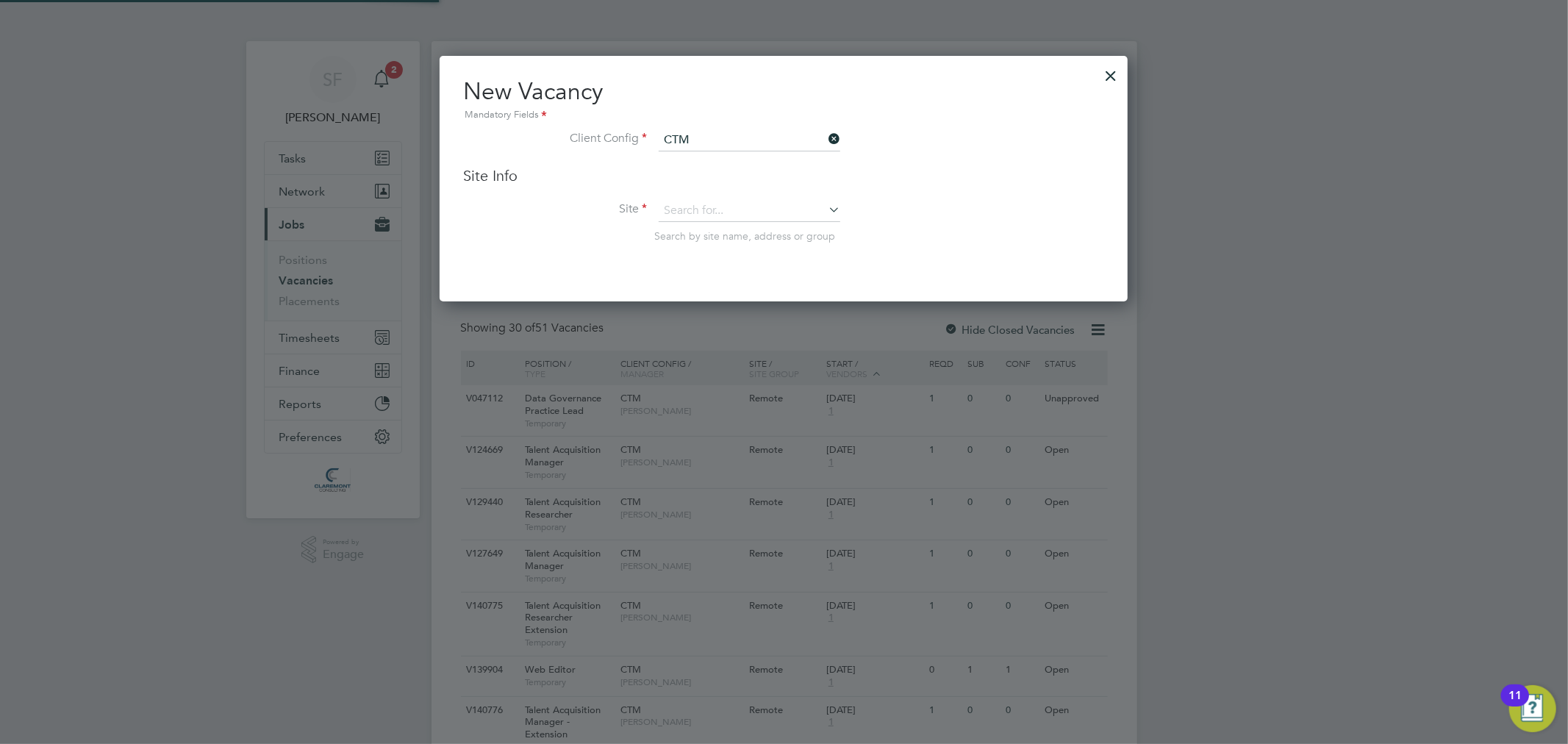
scroll to position [244, 689]
click at [690, 214] on input at bounding box center [749, 211] width 181 height 22
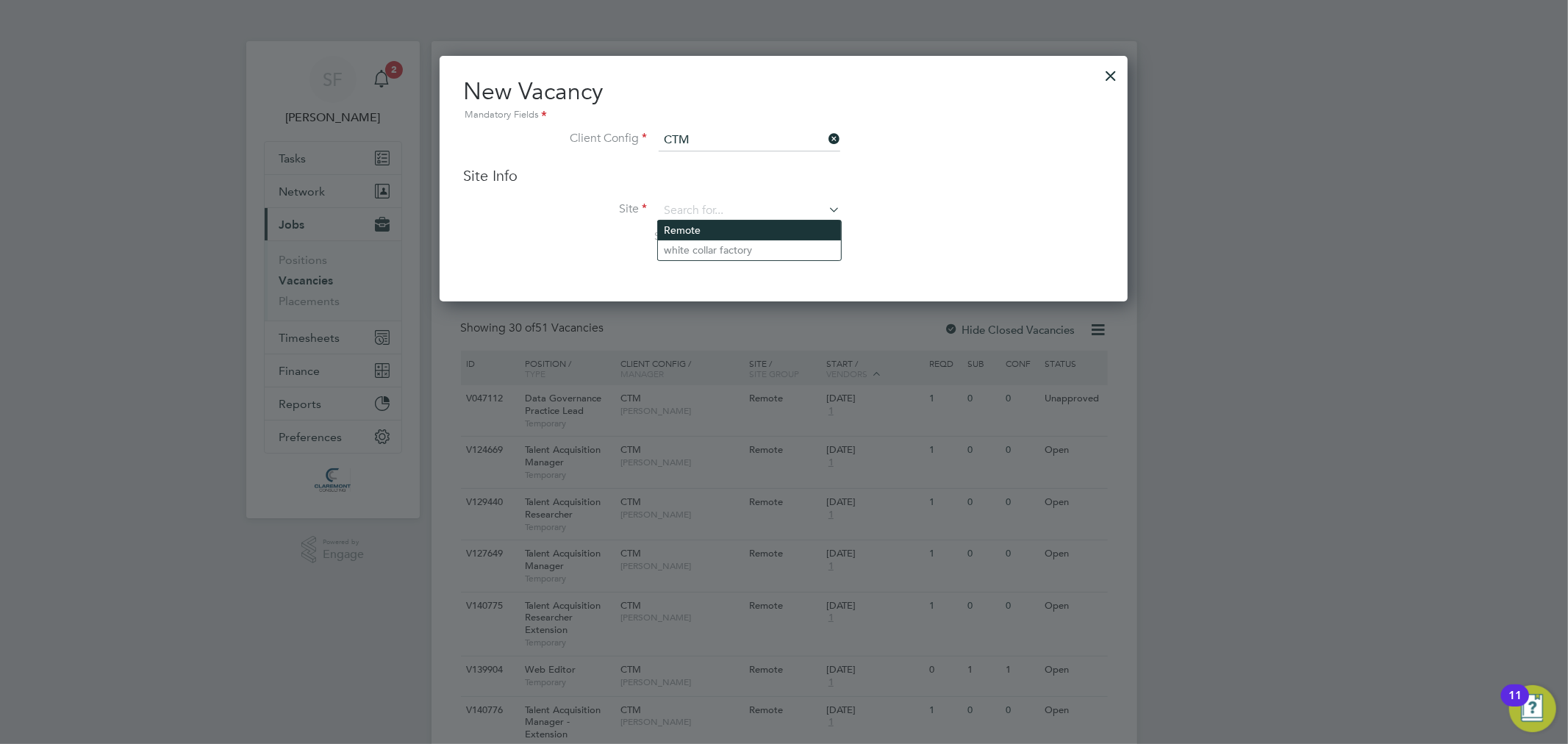
click at [695, 232] on li "Remote" at bounding box center [749, 231] width 183 height 20
type input "Remote"
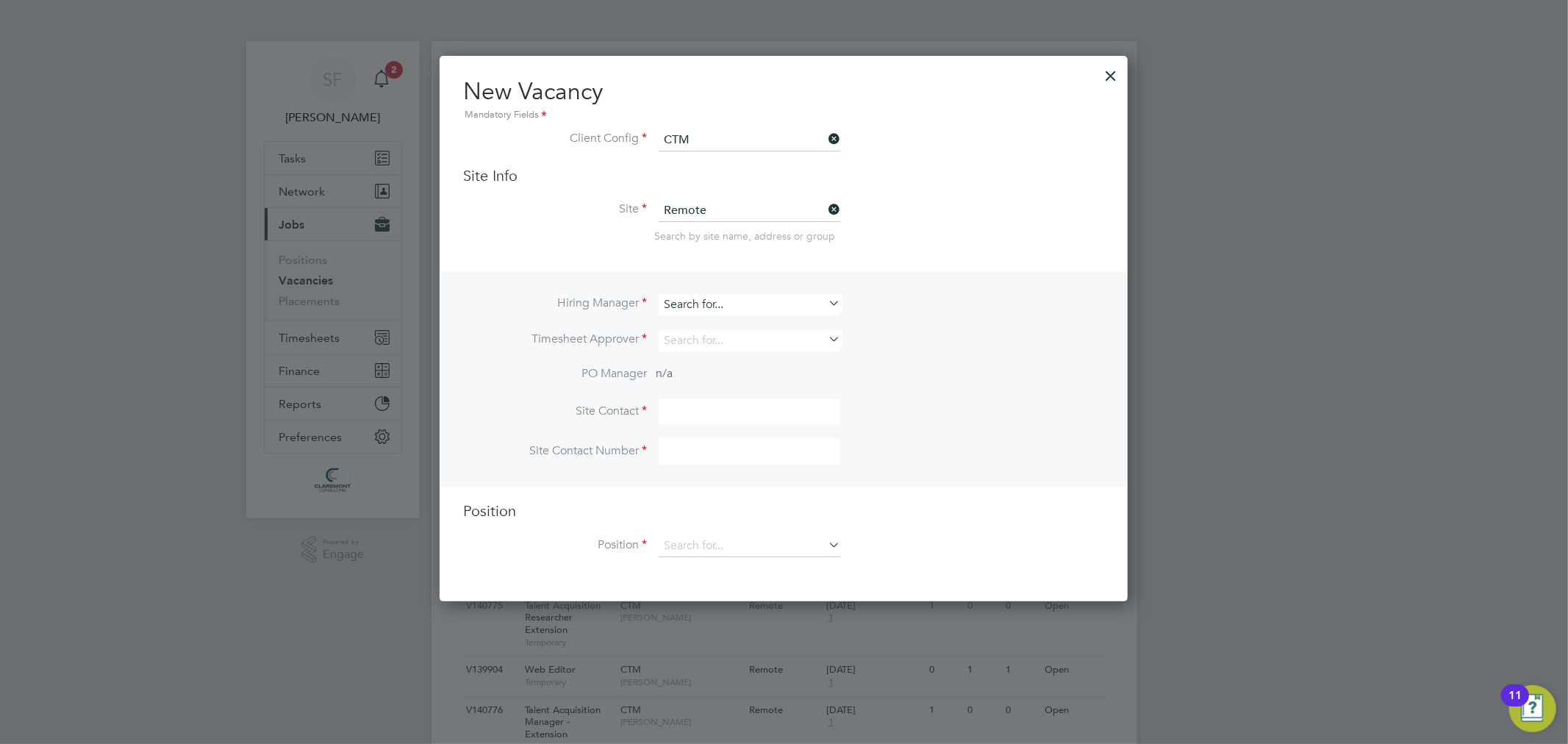
click at [688, 298] on input at bounding box center [749, 304] width 181 height 21
click at [706, 342] on li "Jodie Dobson" at bounding box center [749, 343] width 183 height 20
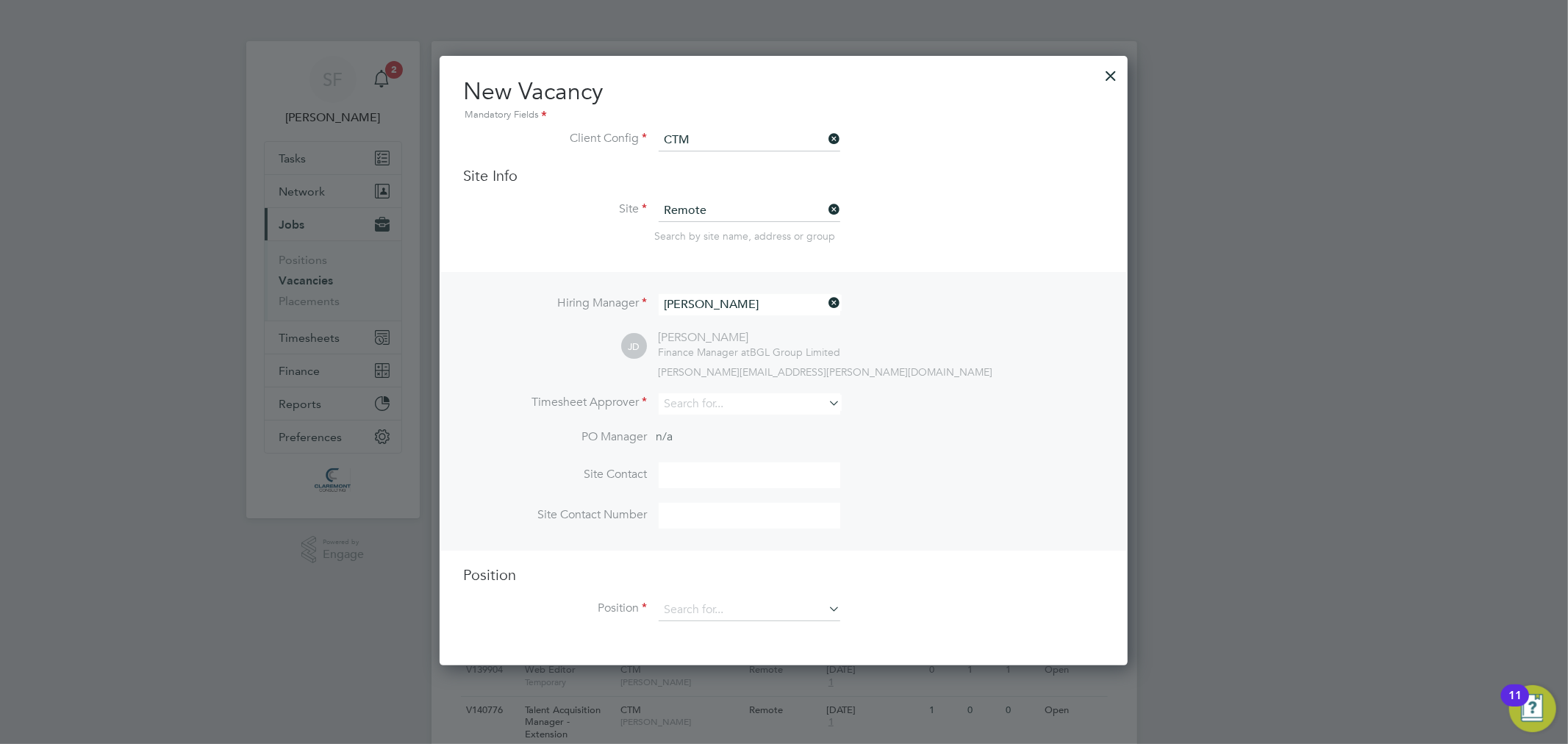
type input "[PERSON_NAME]"
click at [706, 346] on span "Finance Manager at" at bounding box center [704, 352] width 92 height 13
click at [689, 389] on div "Hiring Manager Jodie Dobson JD Jodie Dobson Finance Manager at BGL Group Limite…" at bounding box center [784, 411] width 685 height 278
click at [689, 401] on input at bounding box center [749, 403] width 181 height 21
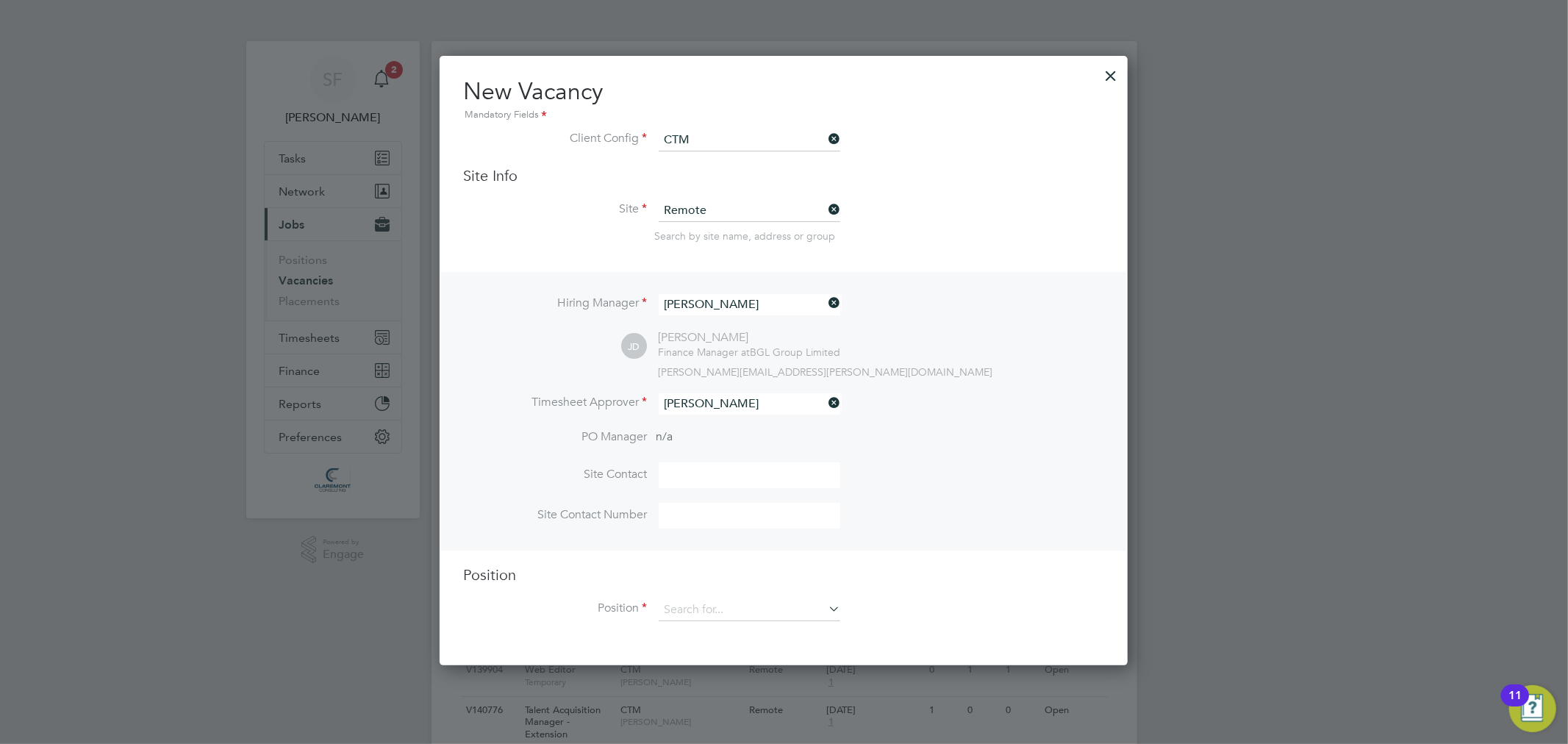
click at [706, 441] on li "Jodie Dobson" at bounding box center [749, 442] width 183 height 20
type input "[PERSON_NAME]"
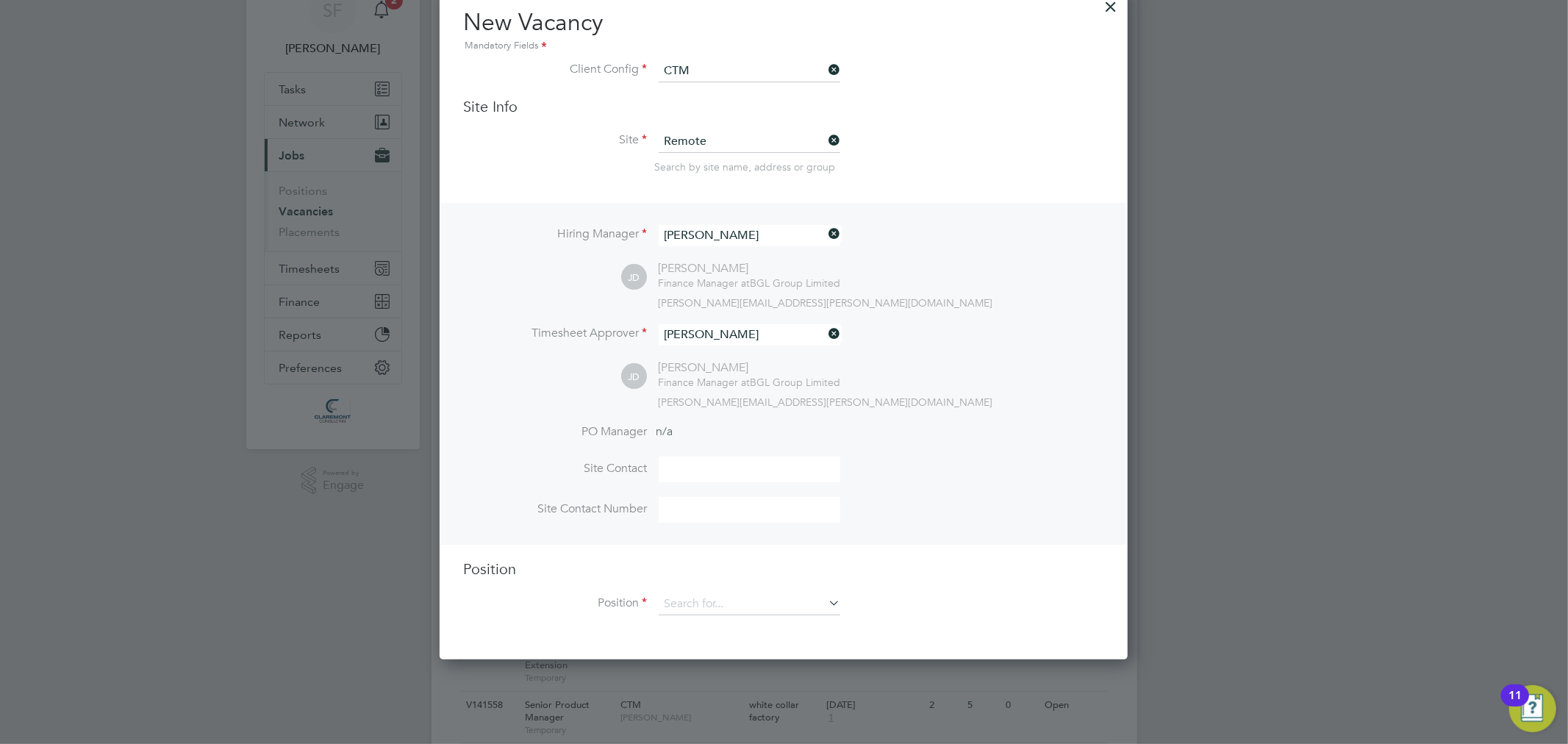
scroll to position [163, 0]
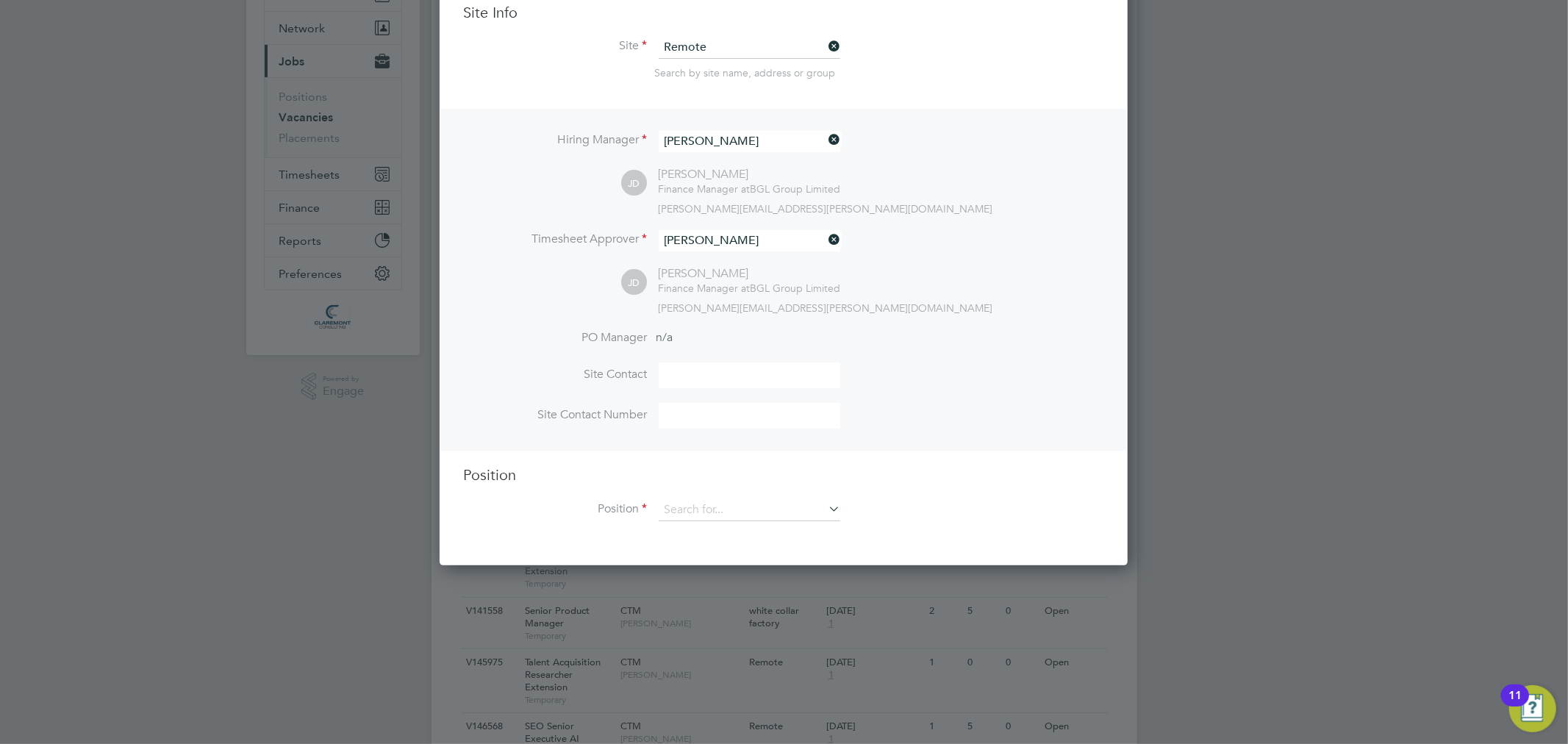
click at [692, 495] on div "Position Position" at bounding box center [784, 501] width 641 height 70
click at [692, 502] on input at bounding box center [749, 510] width 181 height 22
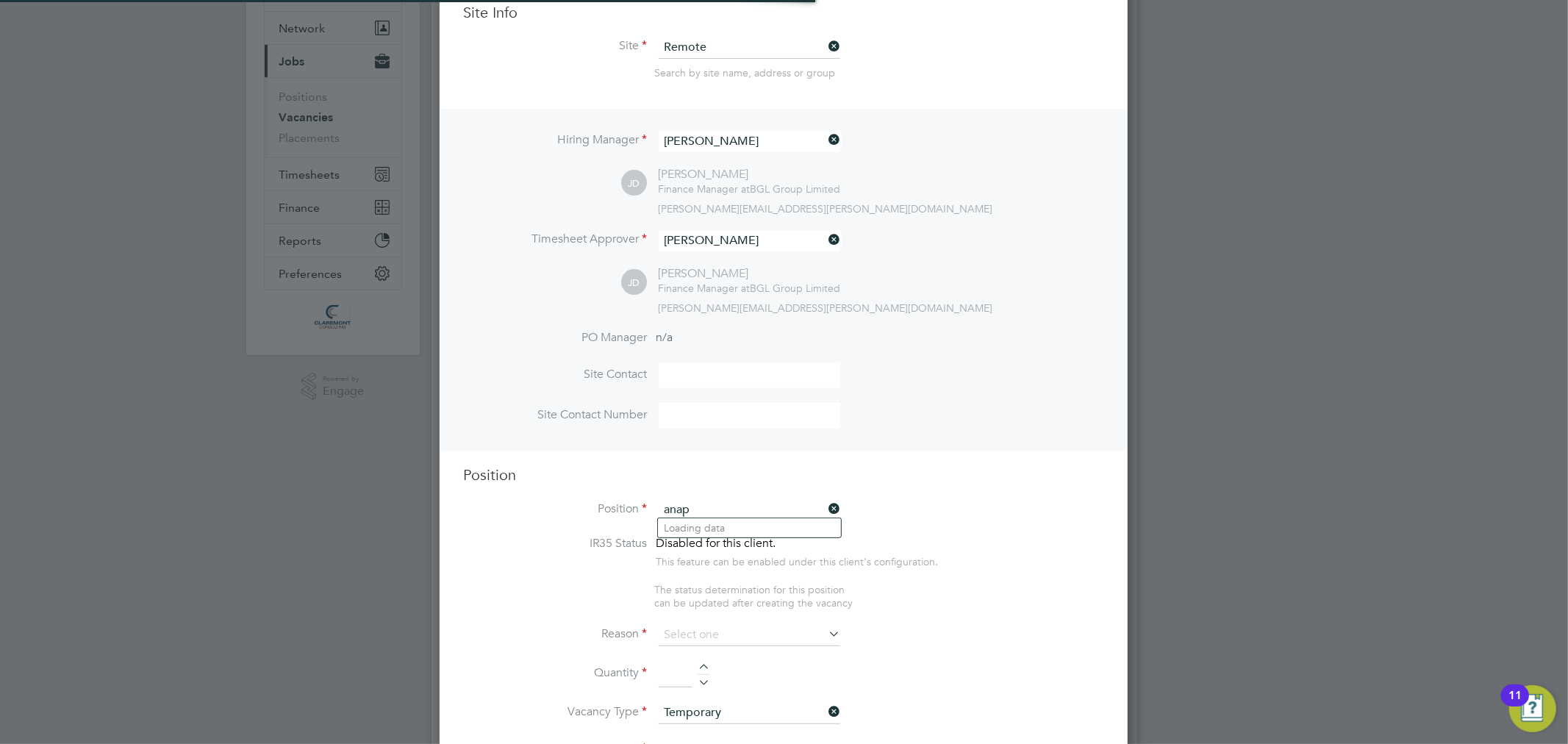
scroll to position [2105, 689]
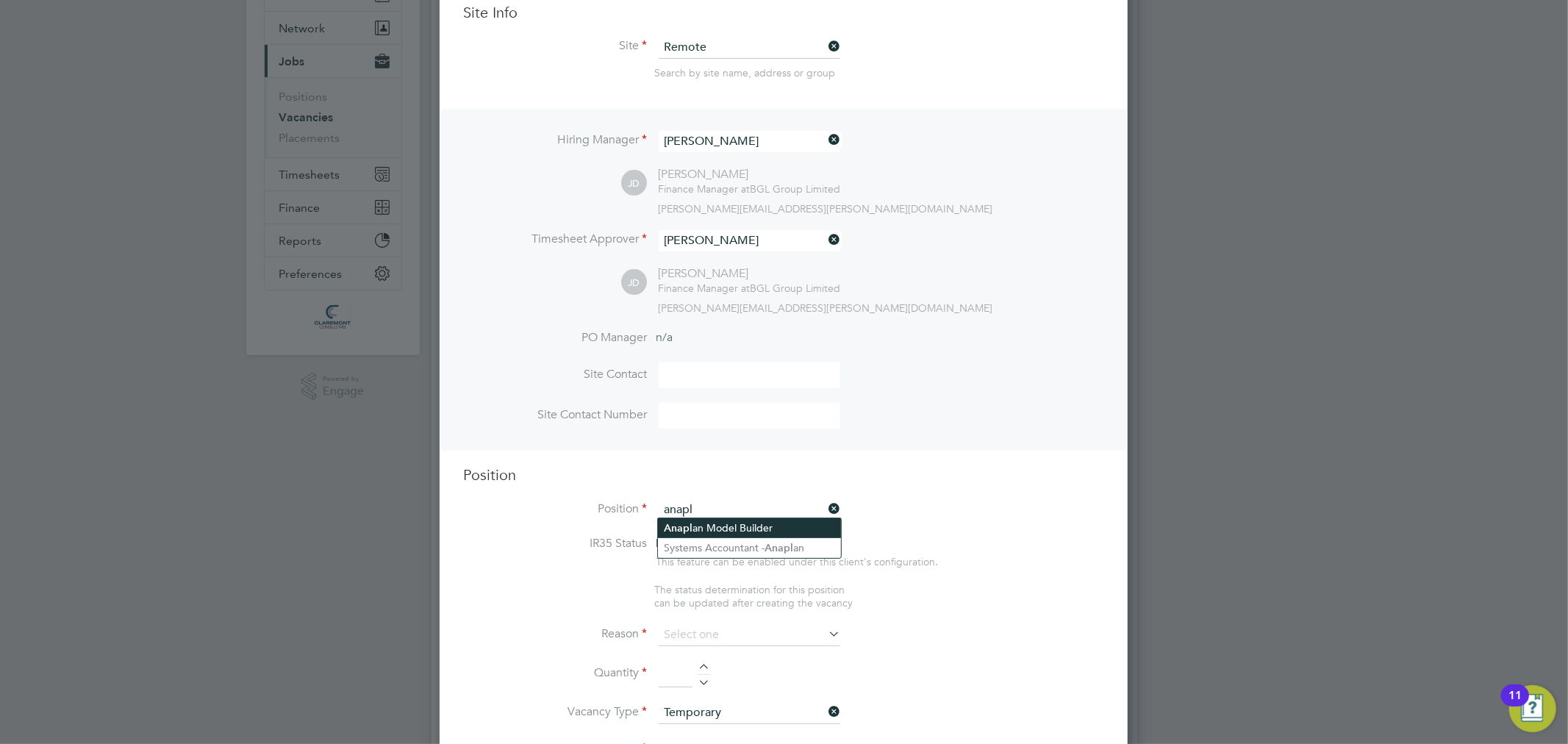
click at [718, 524] on li "Anapl an Model Builder" at bounding box center [749, 528] width 183 height 20
type input "Anaplan Model Builder"
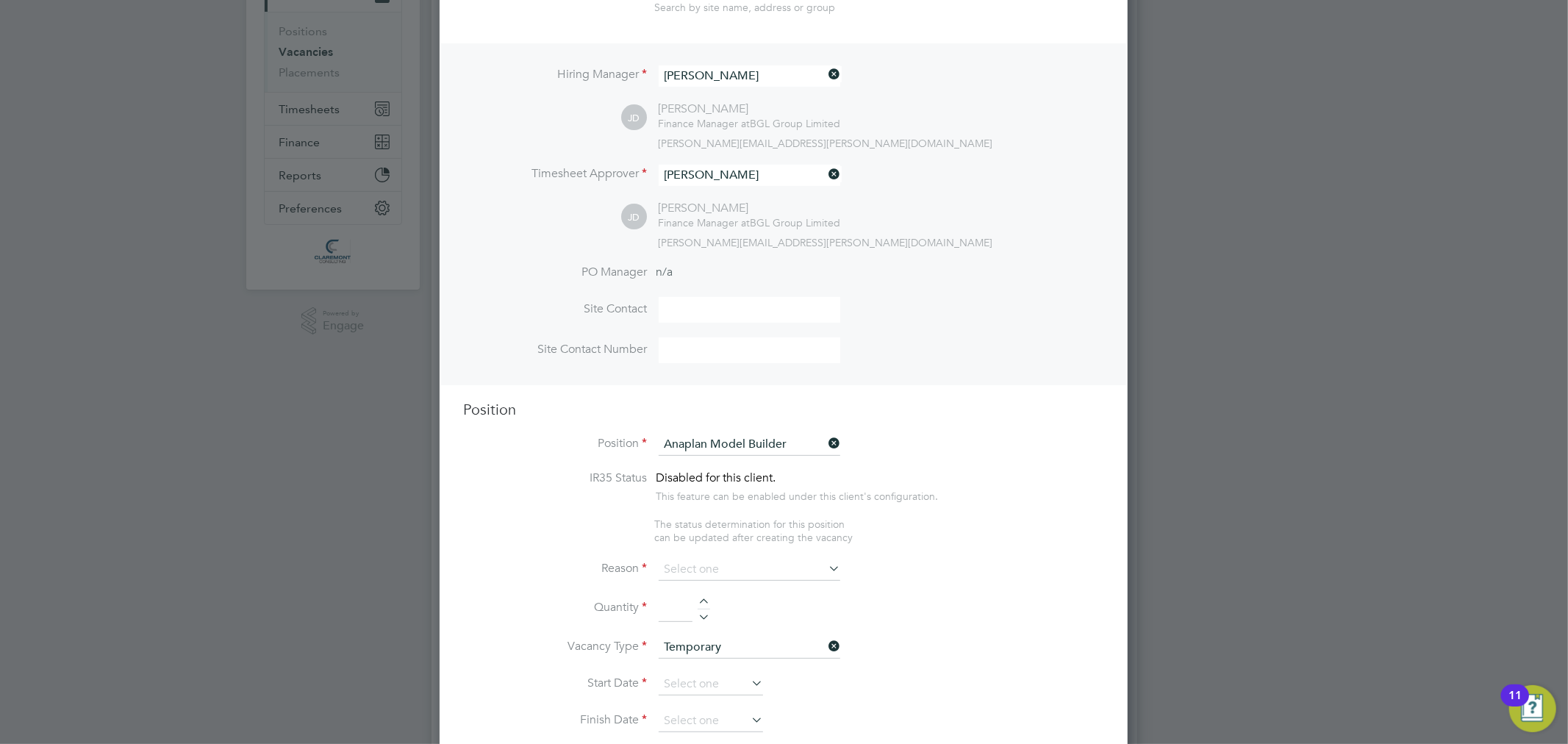
scroll to position [326, 0]
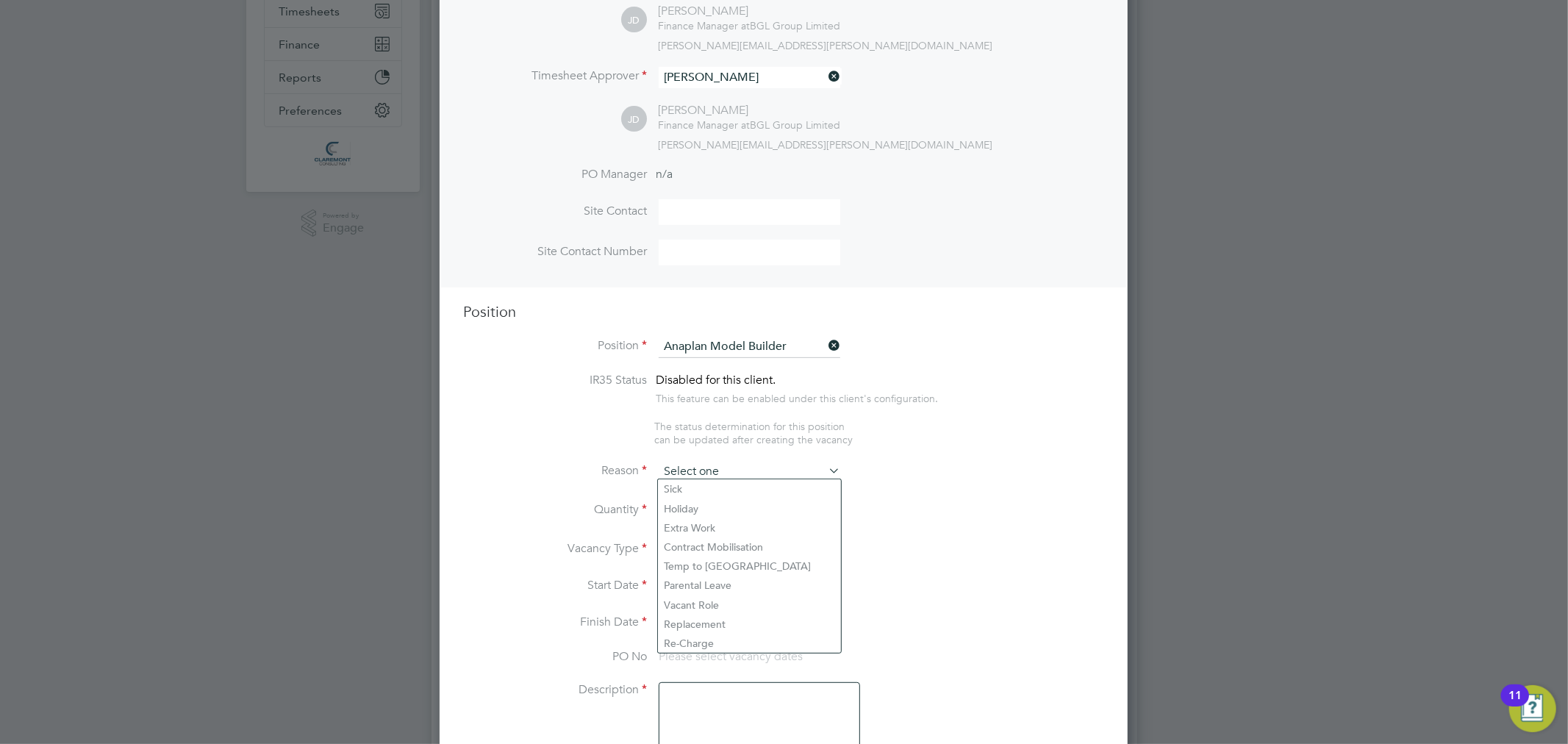
click at [774, 466] on input at bounding box center [749, 471] width 181 height 22
click at [744, 523] on li "Extra Work" at bounding box center [749, 528] width 183 height 19
type input "Extra Work"
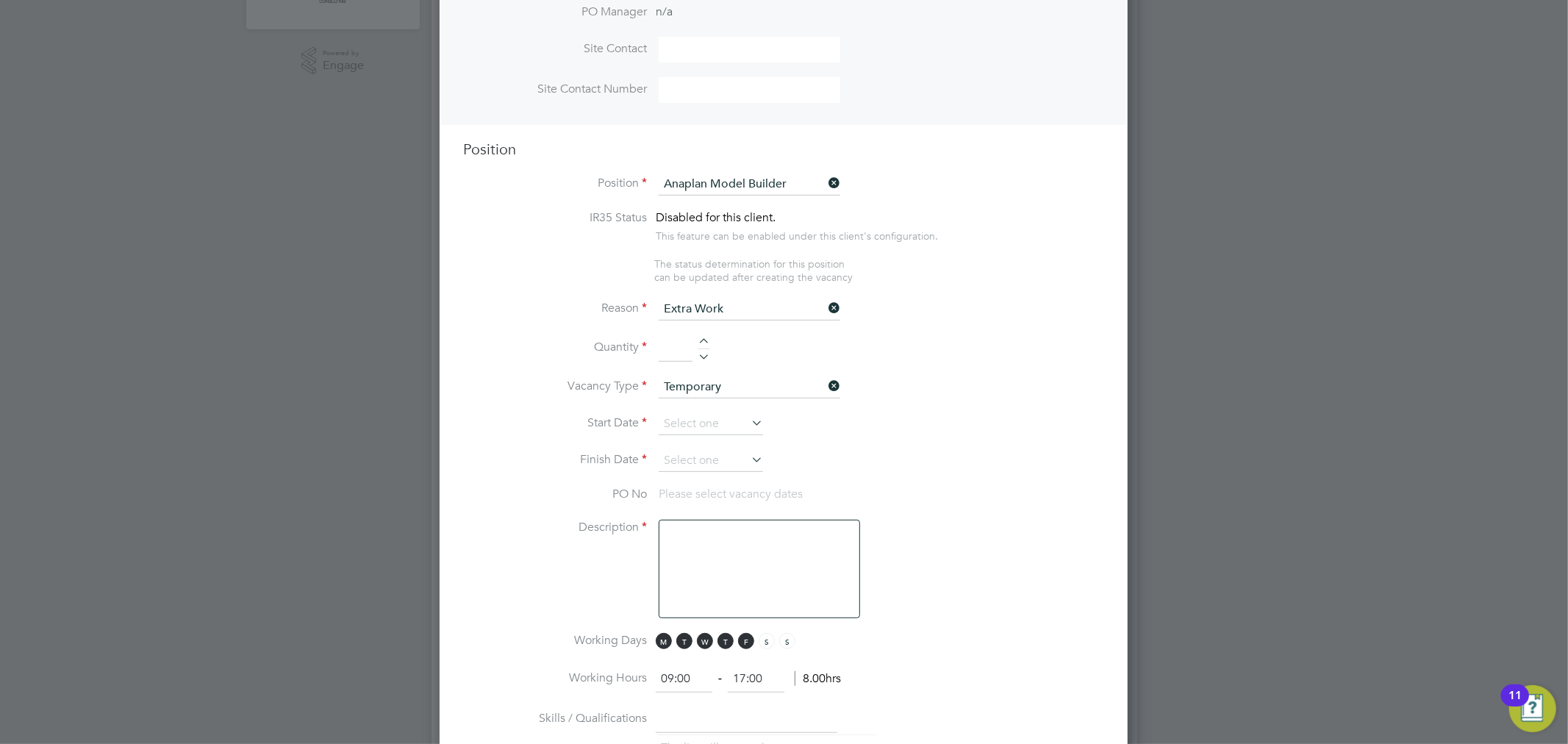
scroll to position [489, 0]
click at [709, 416] on input at bounding box center [711, 423] width 104 height 22
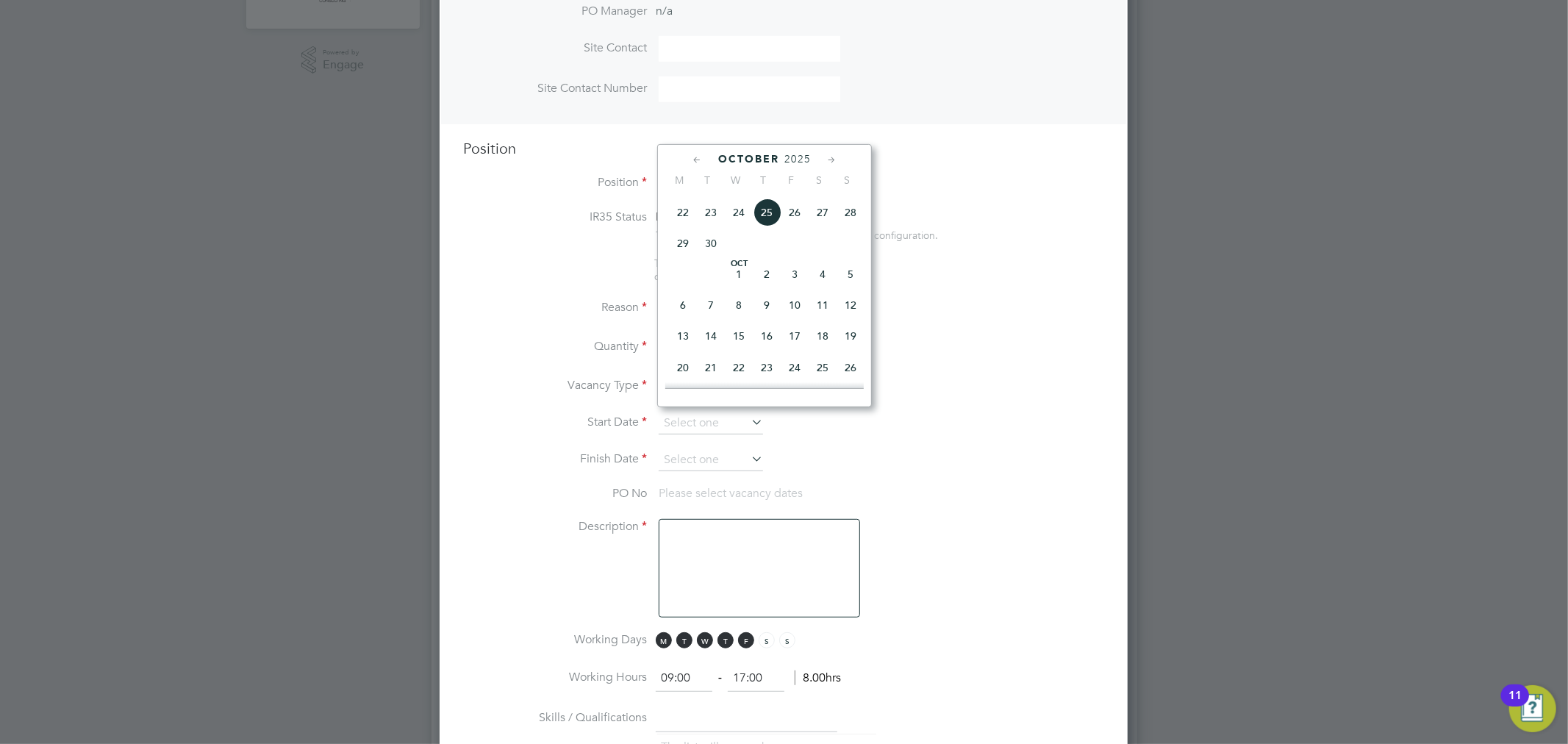
scroll to position [617, 0]
click at [679, 348] on span "20" at bounding box center [682, 341] width 28 height 28
type input "[DATE]"
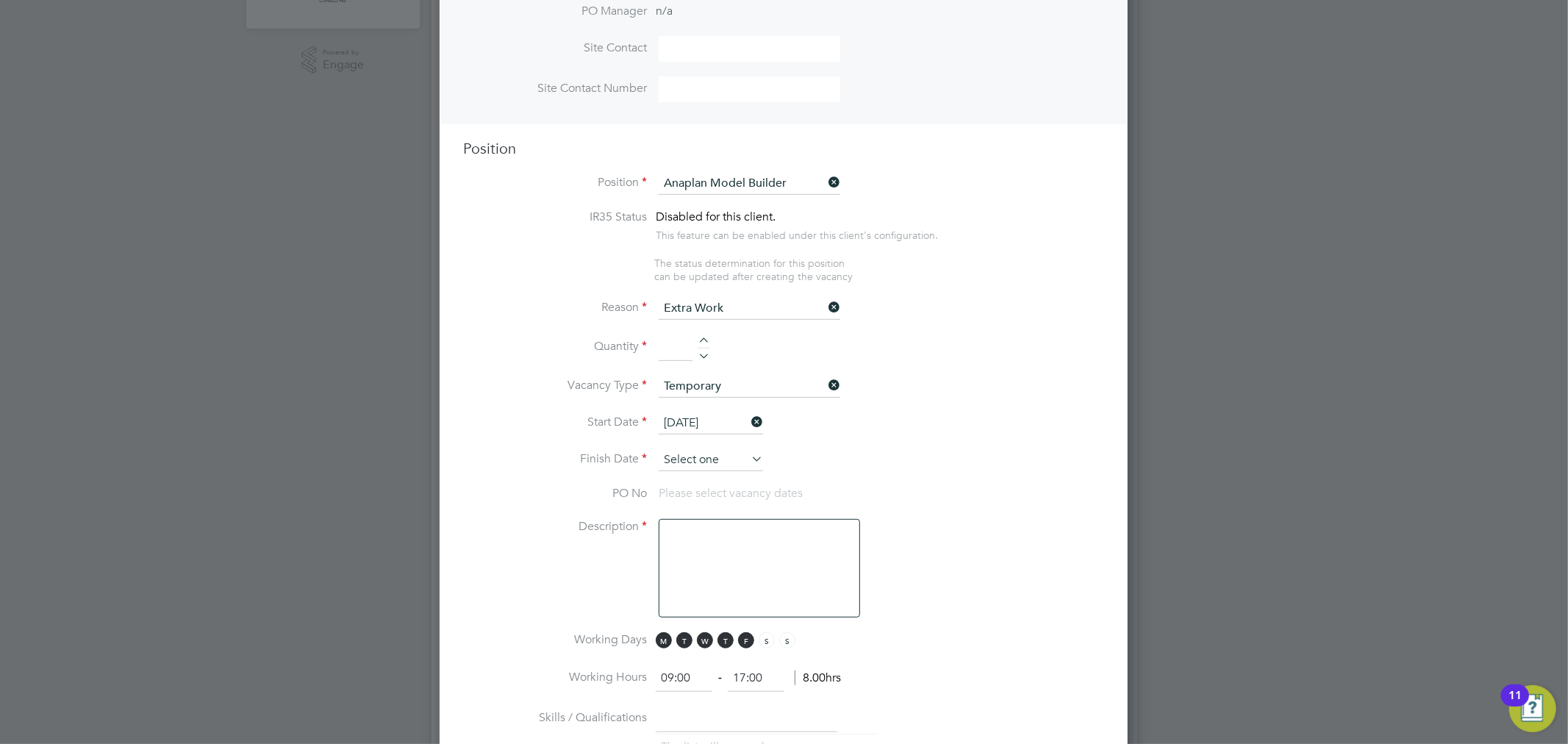
click at [695, 451] on input at bounding box center [711, 460] width 104 height 22
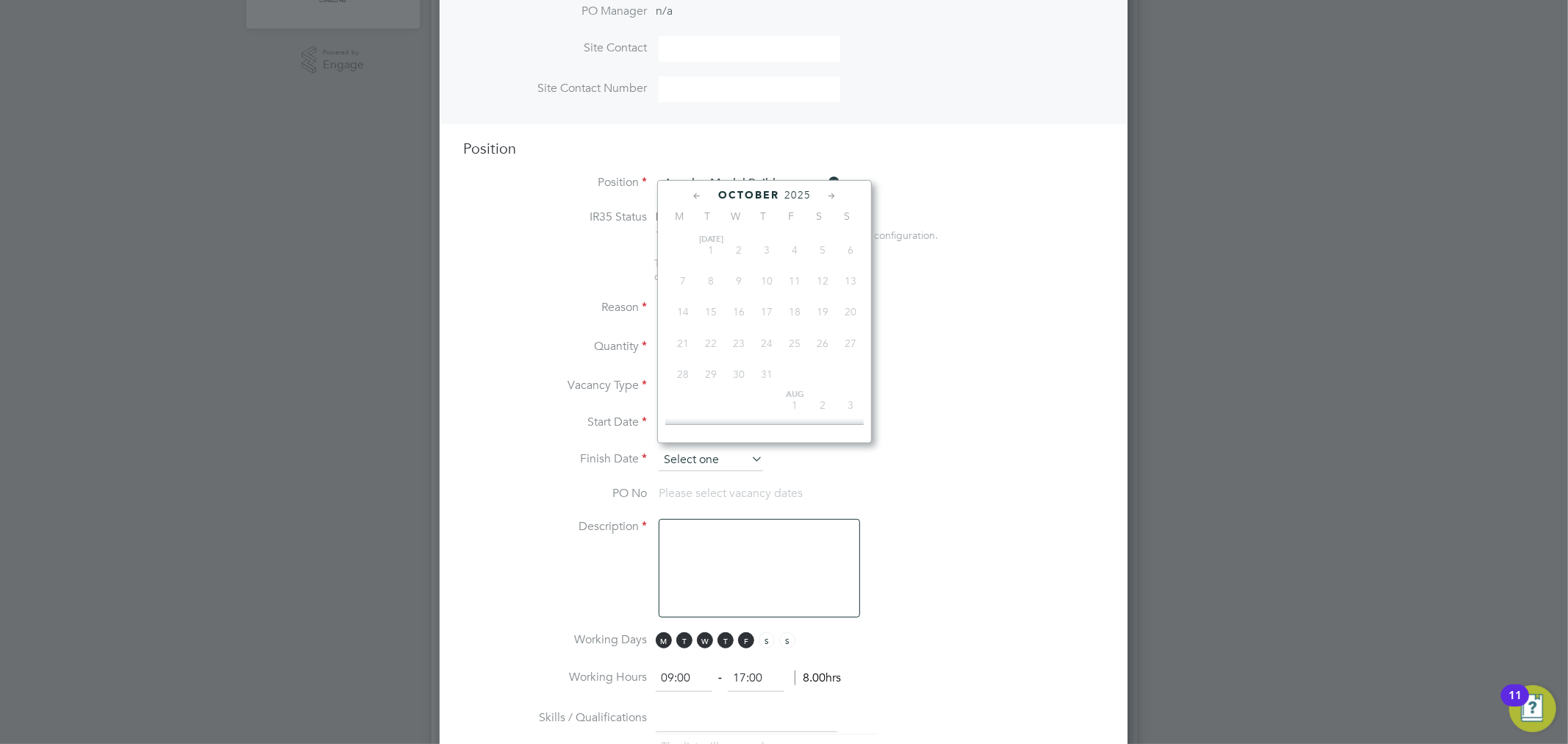
scroll to position [503, 0]
click at [835, 194] on icon at bounding box center [831, 195] width 14 height 16
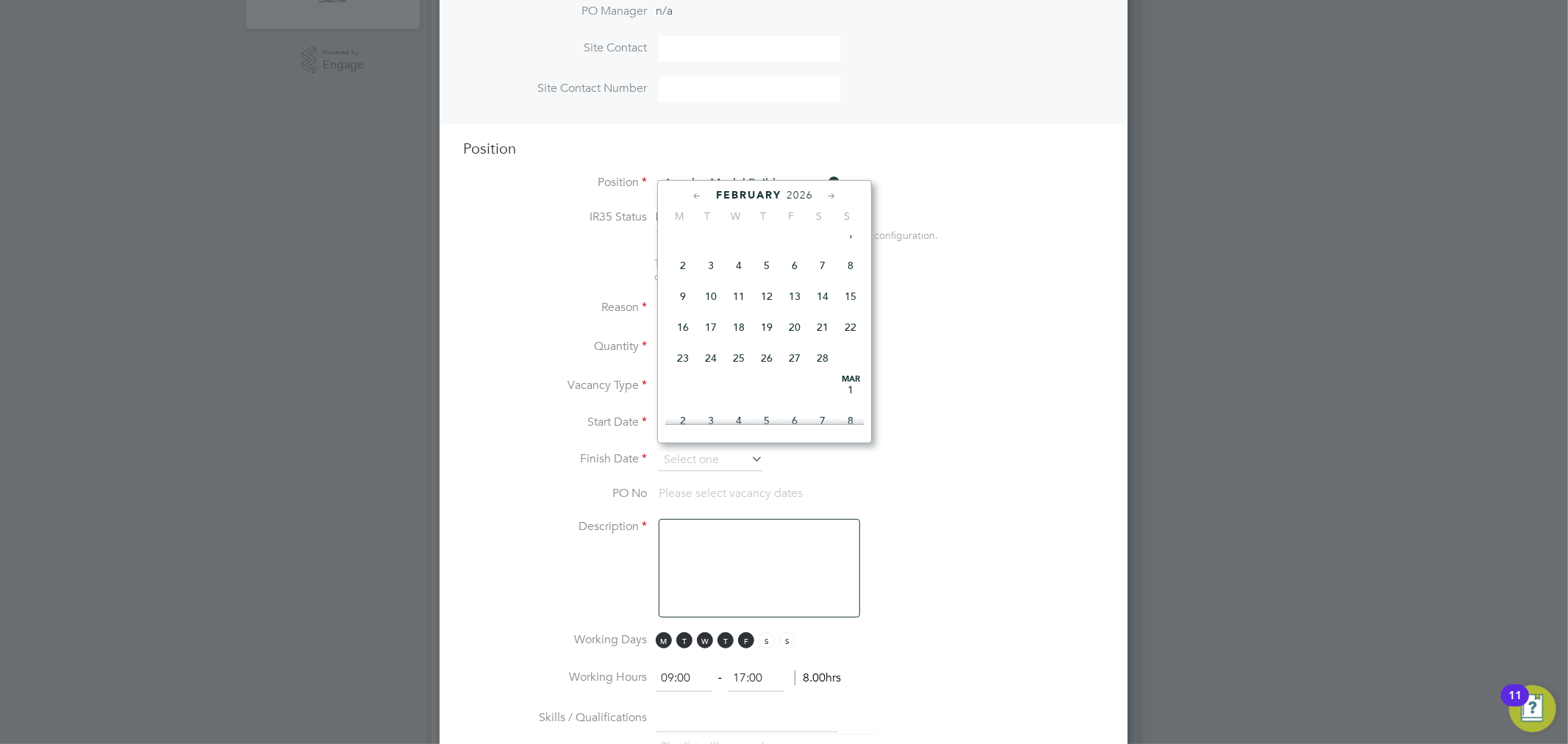
click at [835, 194] on icon at bounding box center [831, 195] width 14 height 16
click at [701, 193] on icon at bounding box center [697, 195] width 14 height 16
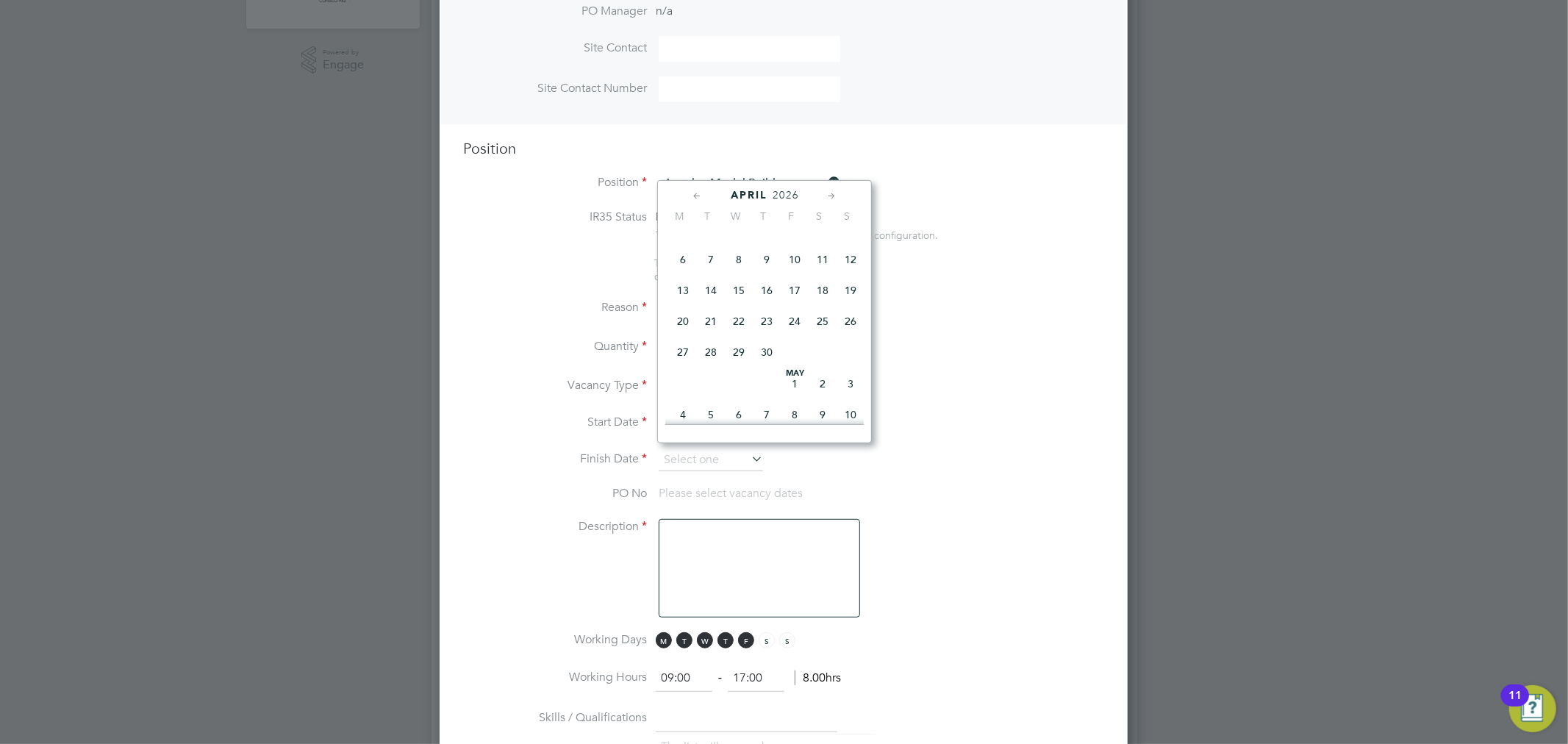
click at [798, 304] on span "17" at bounding box center [794, 289] width 28 height 28
type input "17 Apr 2026"
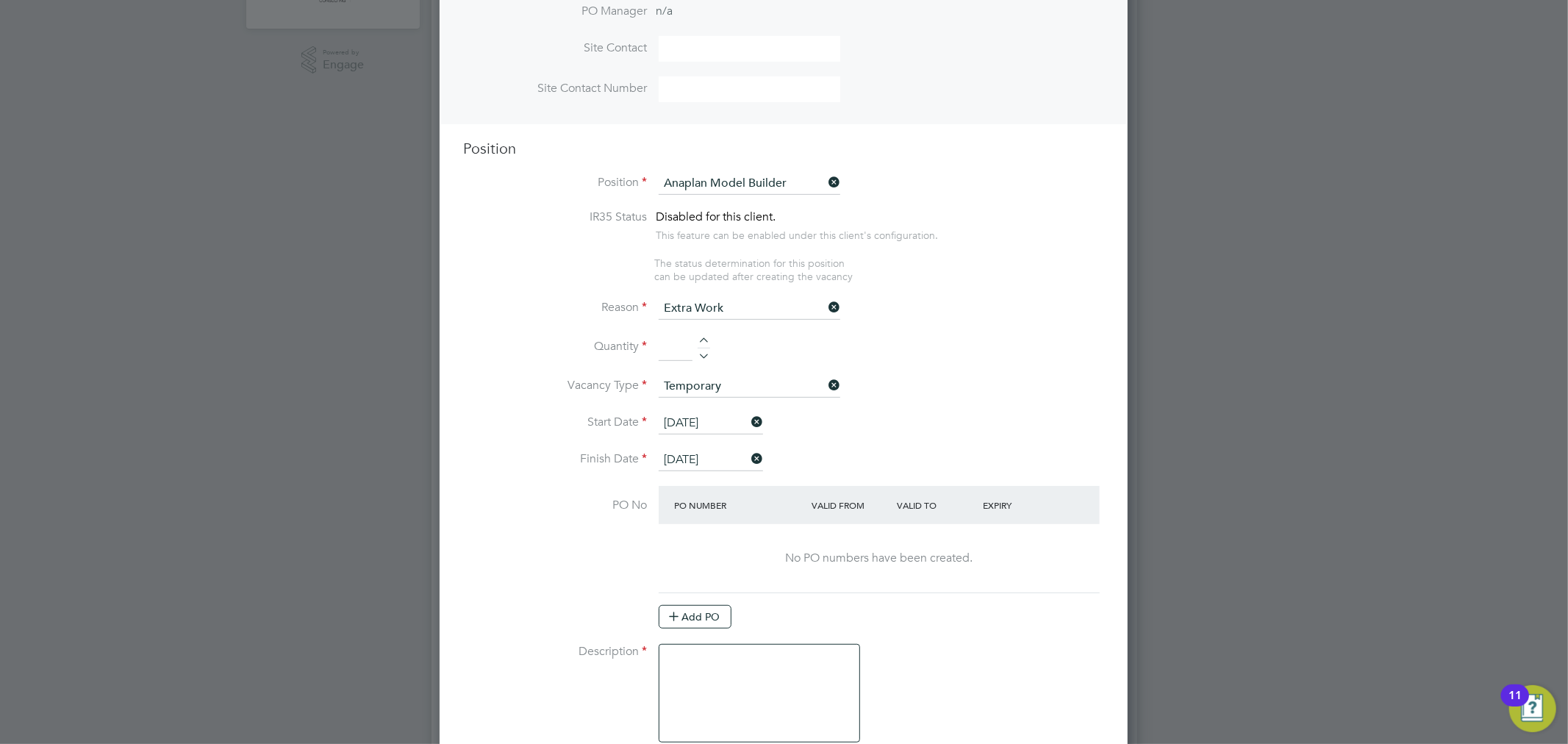
click at [1020, 377] on li "Vacancy Type Temporary" at bounding box center [784, 394] width 641 height 37
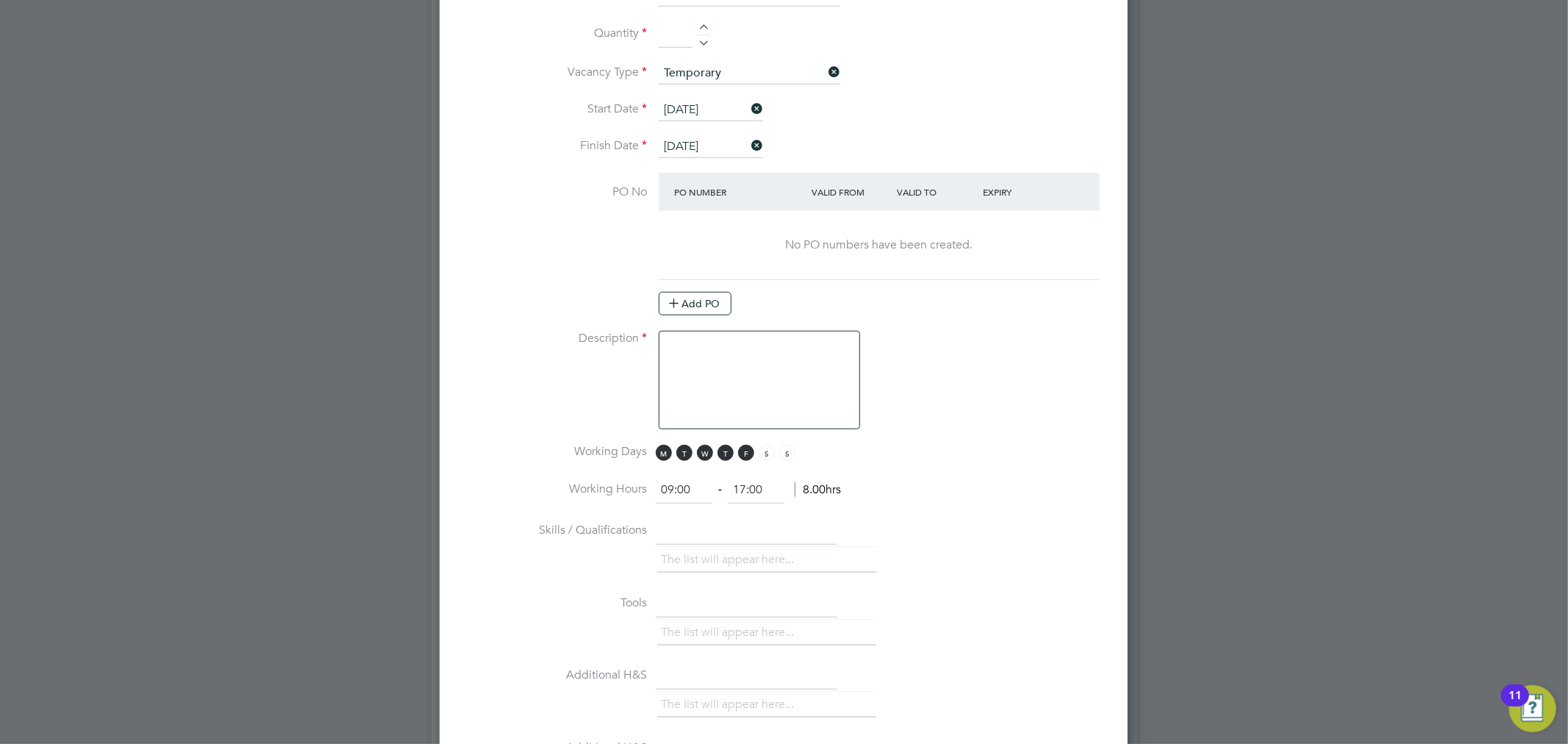
scroll to position [816, 0]
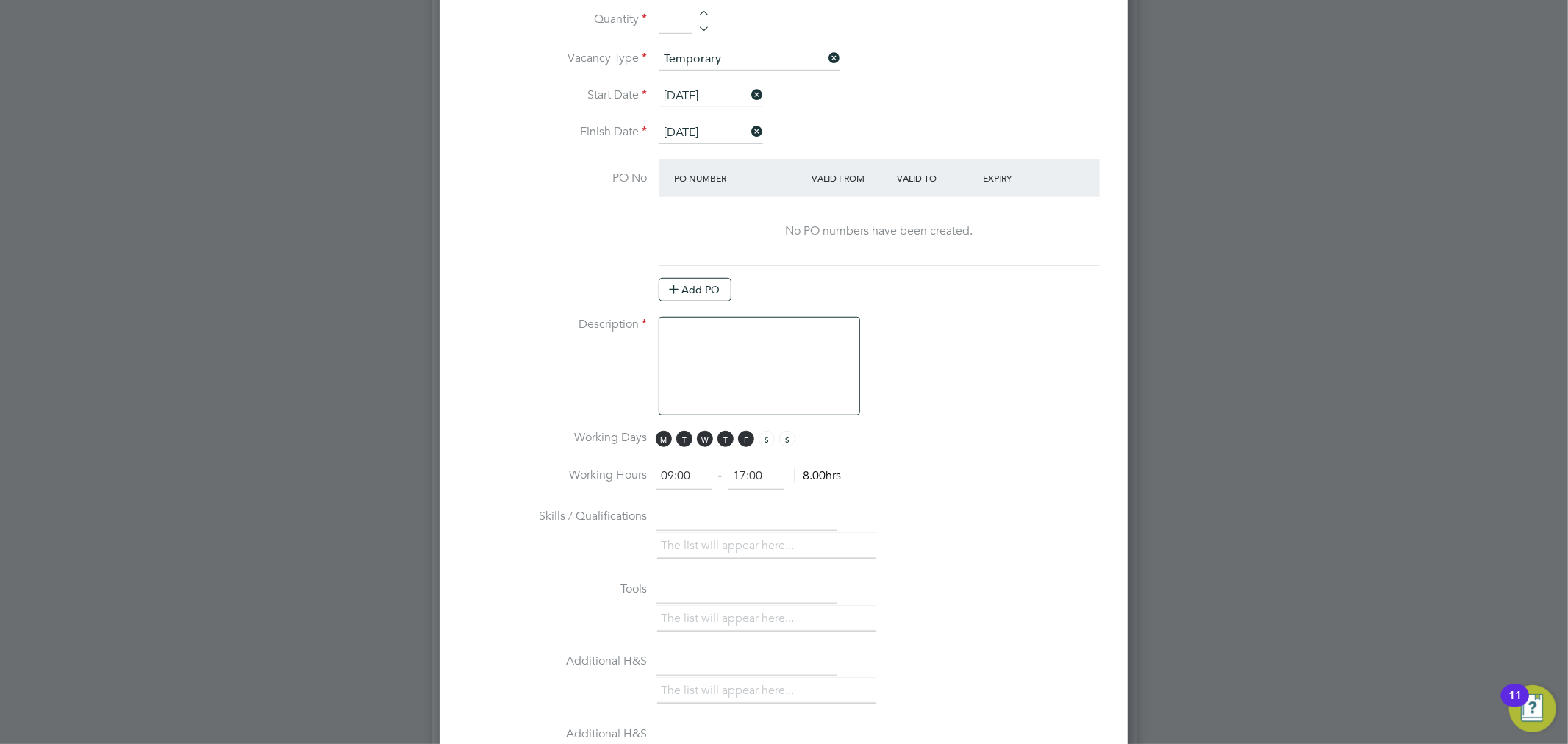
click at [695, 325] on textarea at bounding box center [759, 366] width 201 height 98
paste textarea "Investment in Anaplan to build a backlog of requests, move the finance team awa…"
click at [667, 325] on textarea "Investment in [GEOGRAPHIC_DATA] to build a backlog of requests, move the financ…" at bounding box center [759, 366] width 201 height 98
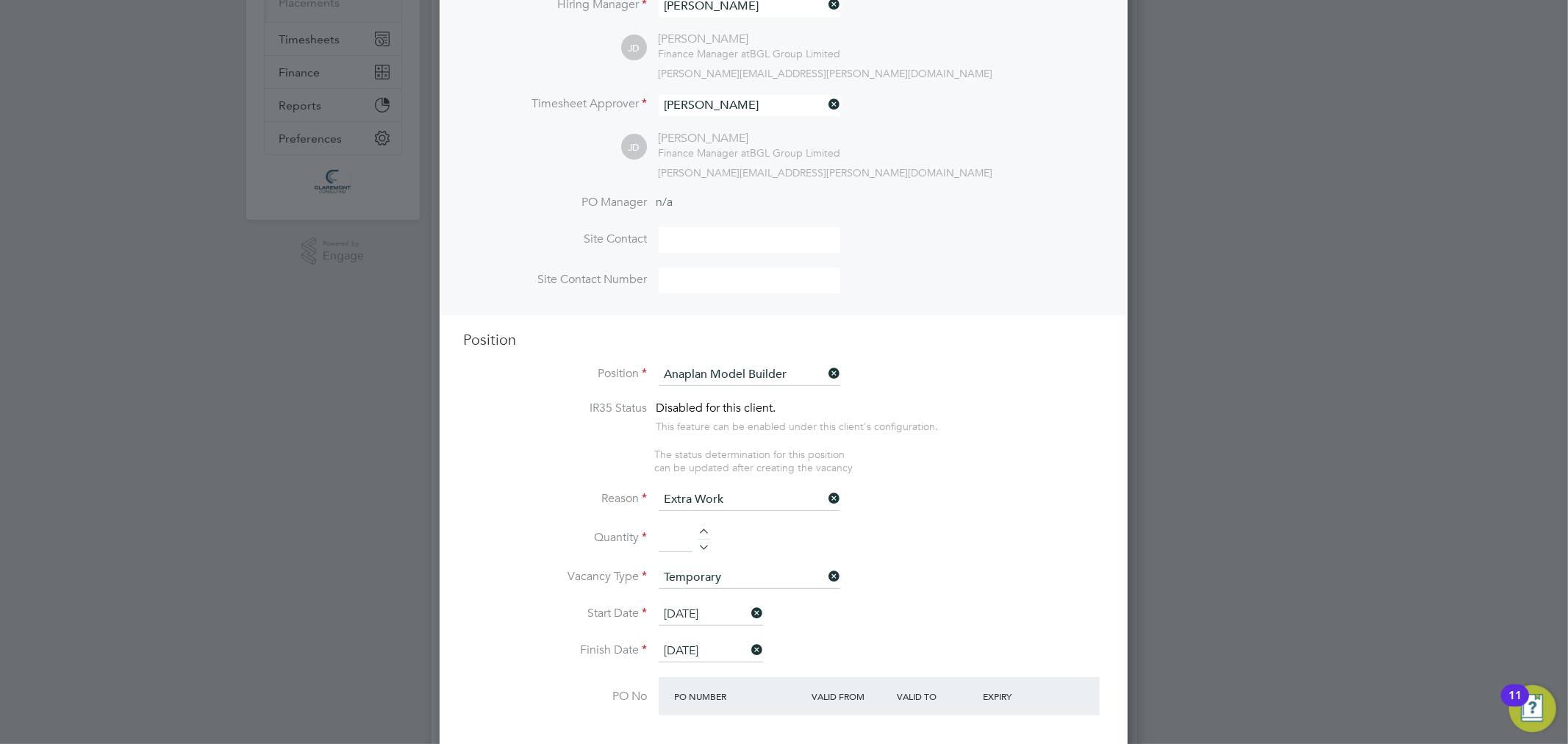
scroll to position [326, 0]
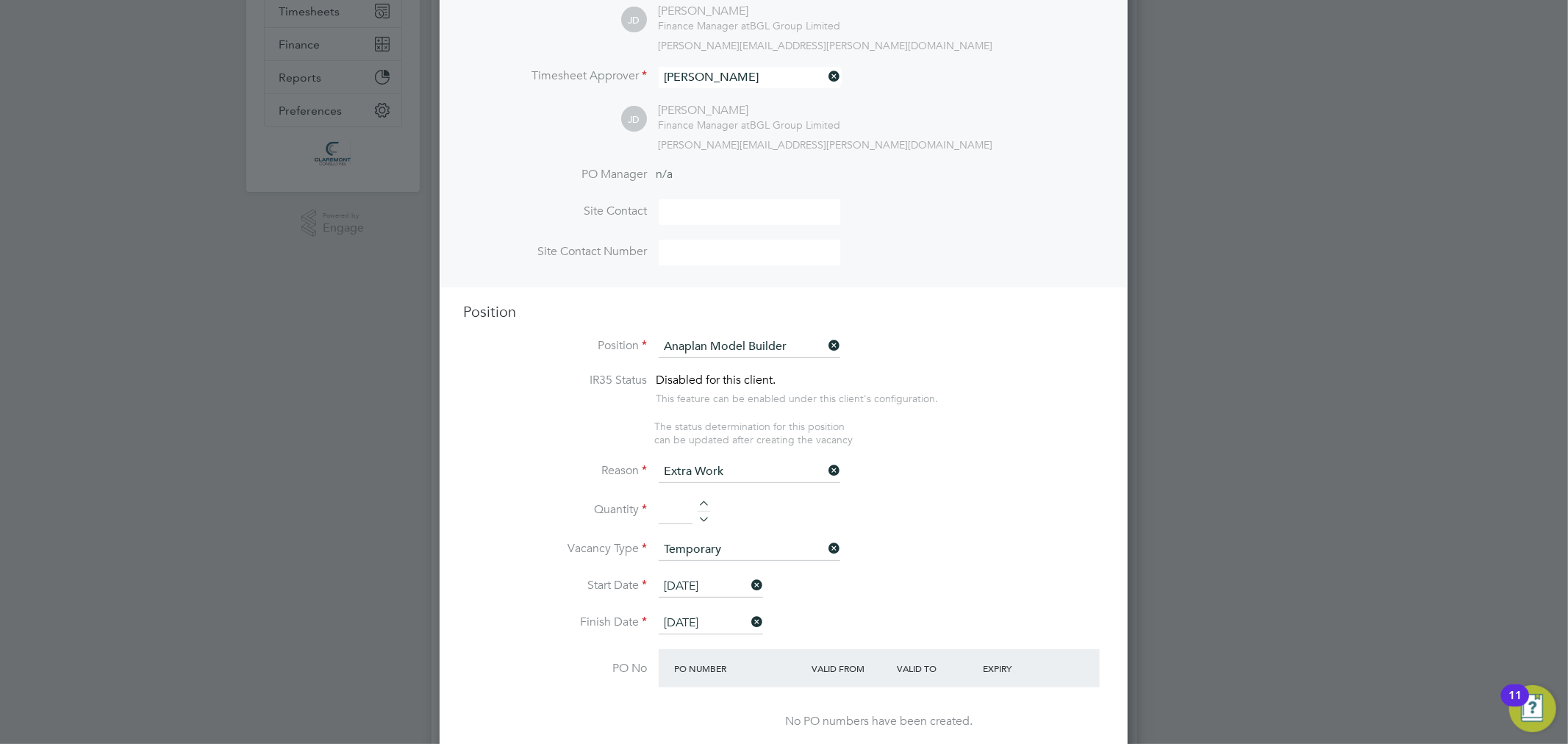
type textarea "Investment in Anaplan to build a backlog of requests, move the finance team awa…"
click at [706, 501] on div at bounding box center [703, 506] width 13 height 10
type input "1"
click at [939, 497] on li "Quantity 1" at bounding box center [784, 518] width 641 height 41
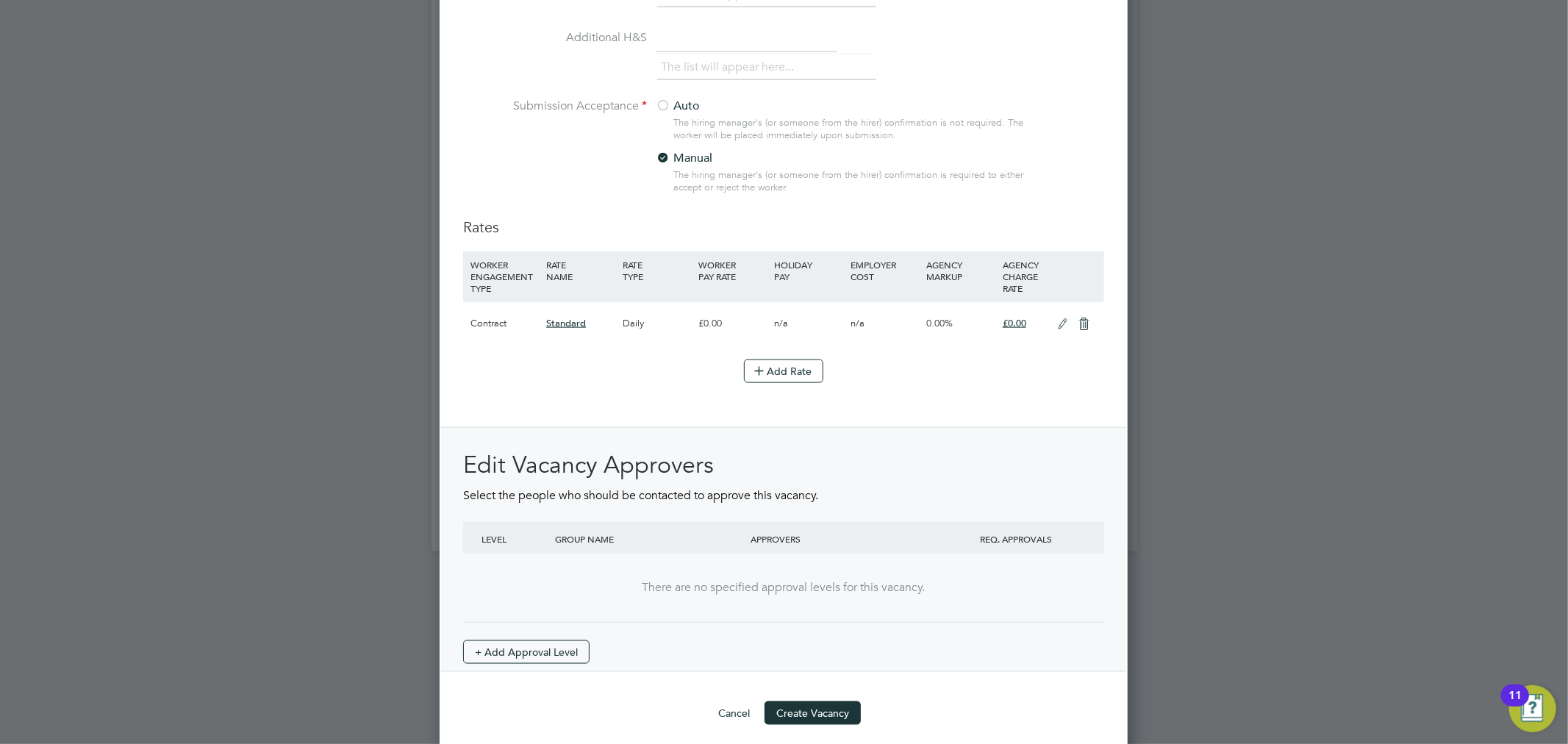
scroll to position [1517, 0]
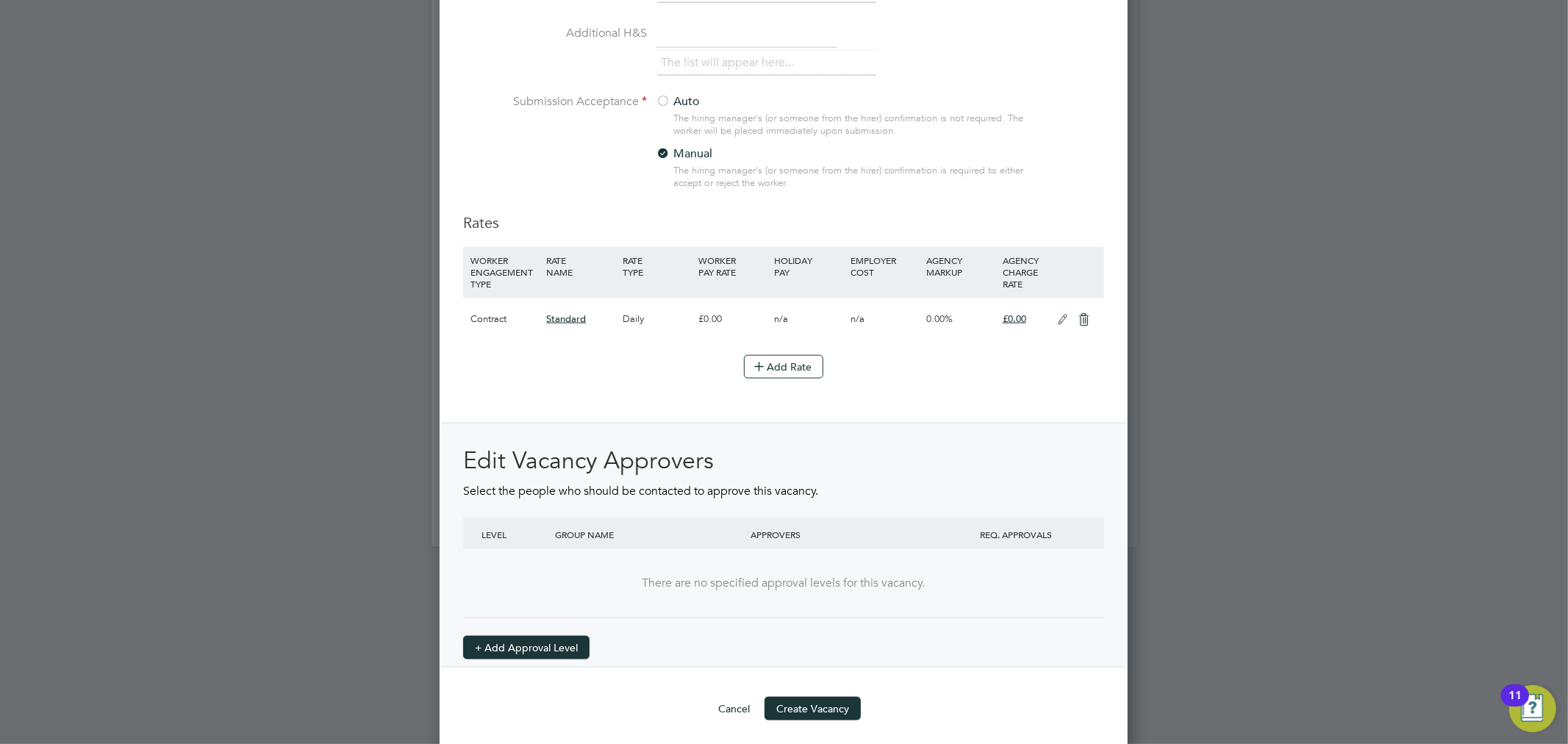
click at [572, 643] on button "+ Add Approval Level" at bounding box center [526, 648] width 127 height 23
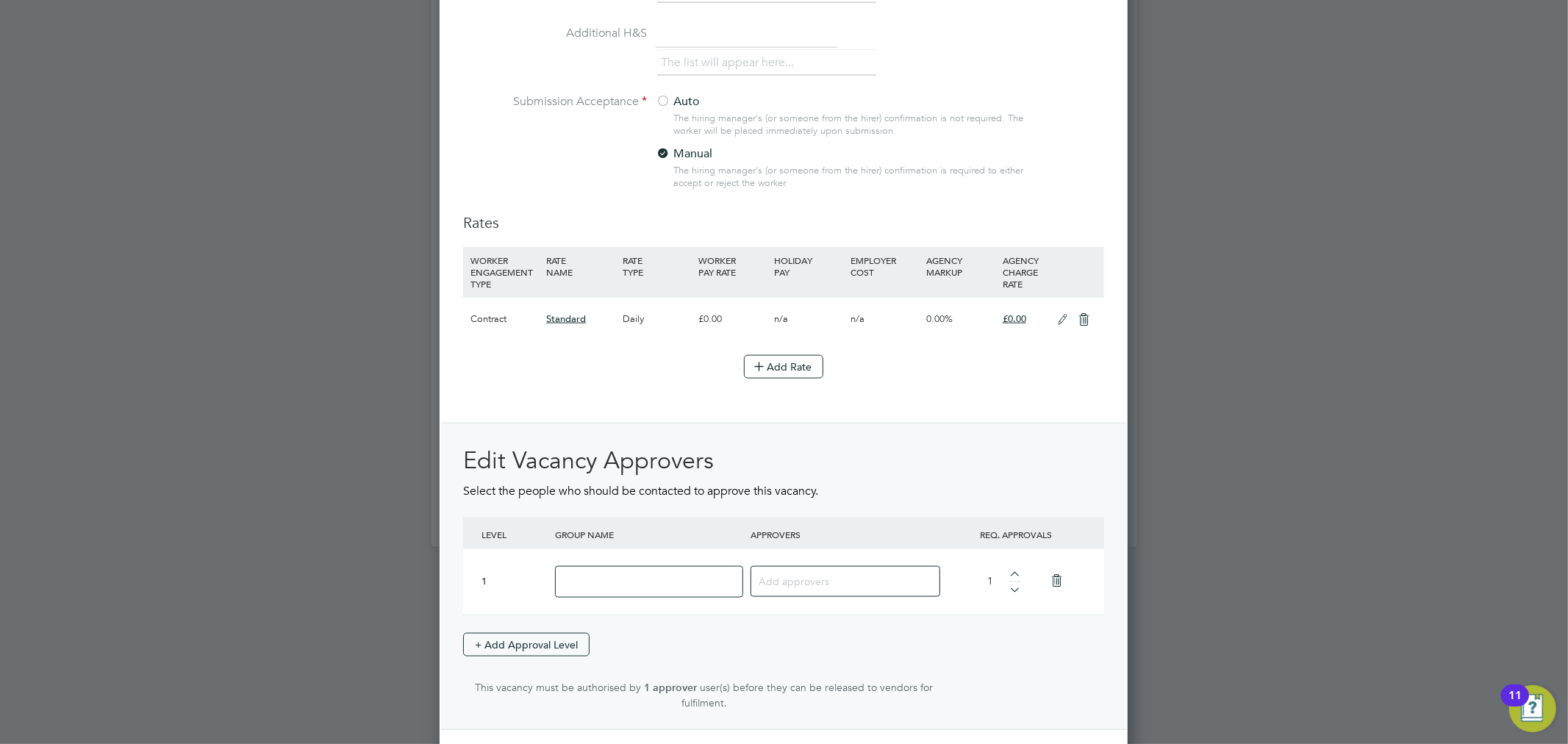
click at [617, 567] on input at bounding box center [649, 582] width 188 height 32
type input "Finance 1"
click at [788, 576] on input at bounding box center [840, 580] width 163 height 19
type input "jodie"
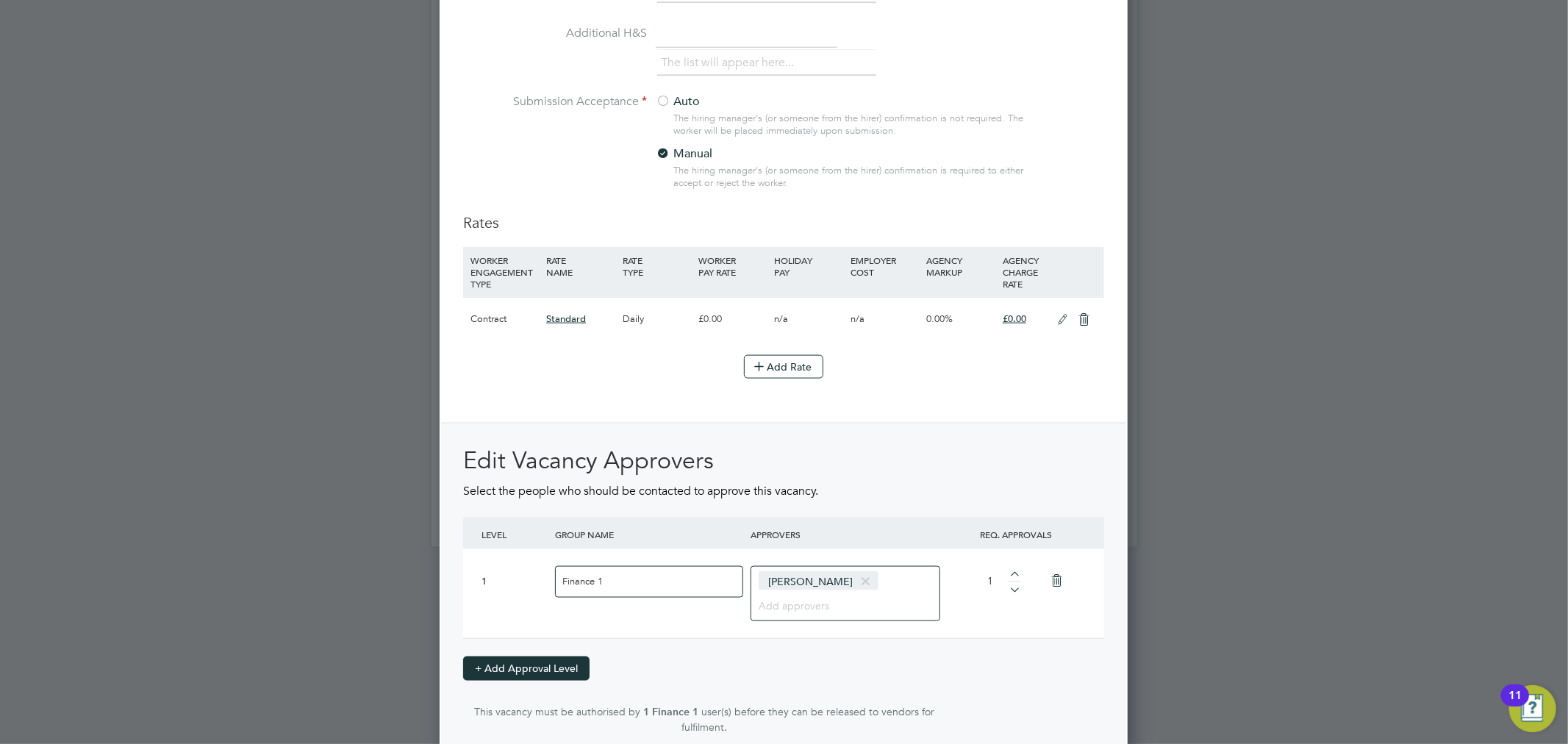
click at [552, 656] on button "+ Add Approval Level" at bounding box center [526, 668] width 127 height 23
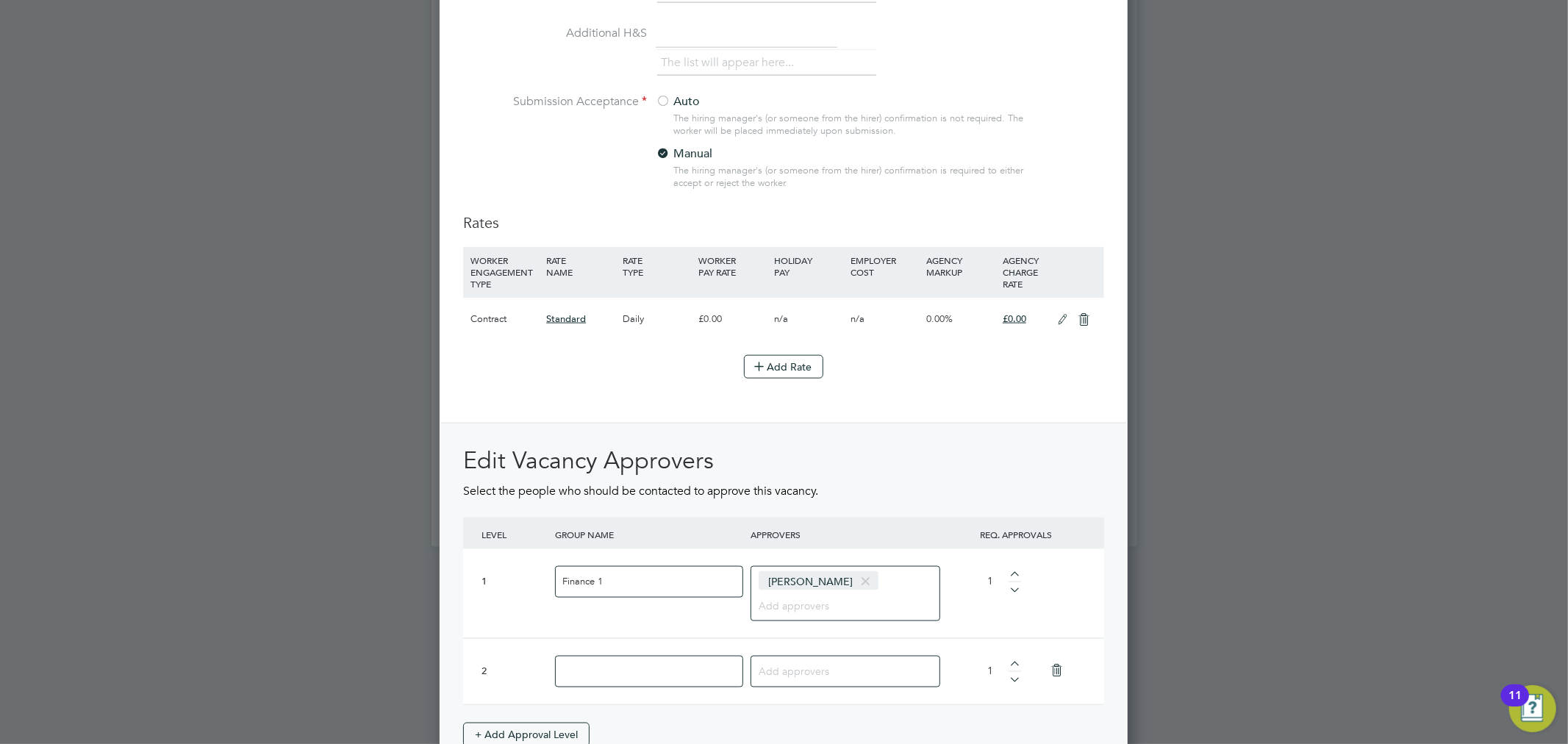
click at [584, 657] on input at bounding box center [649, 671] width 188 height 32
type input "Finance 2"
click at [789, 662] on input at bounding box center [840, 670] width 163 height 19
type input "giles"
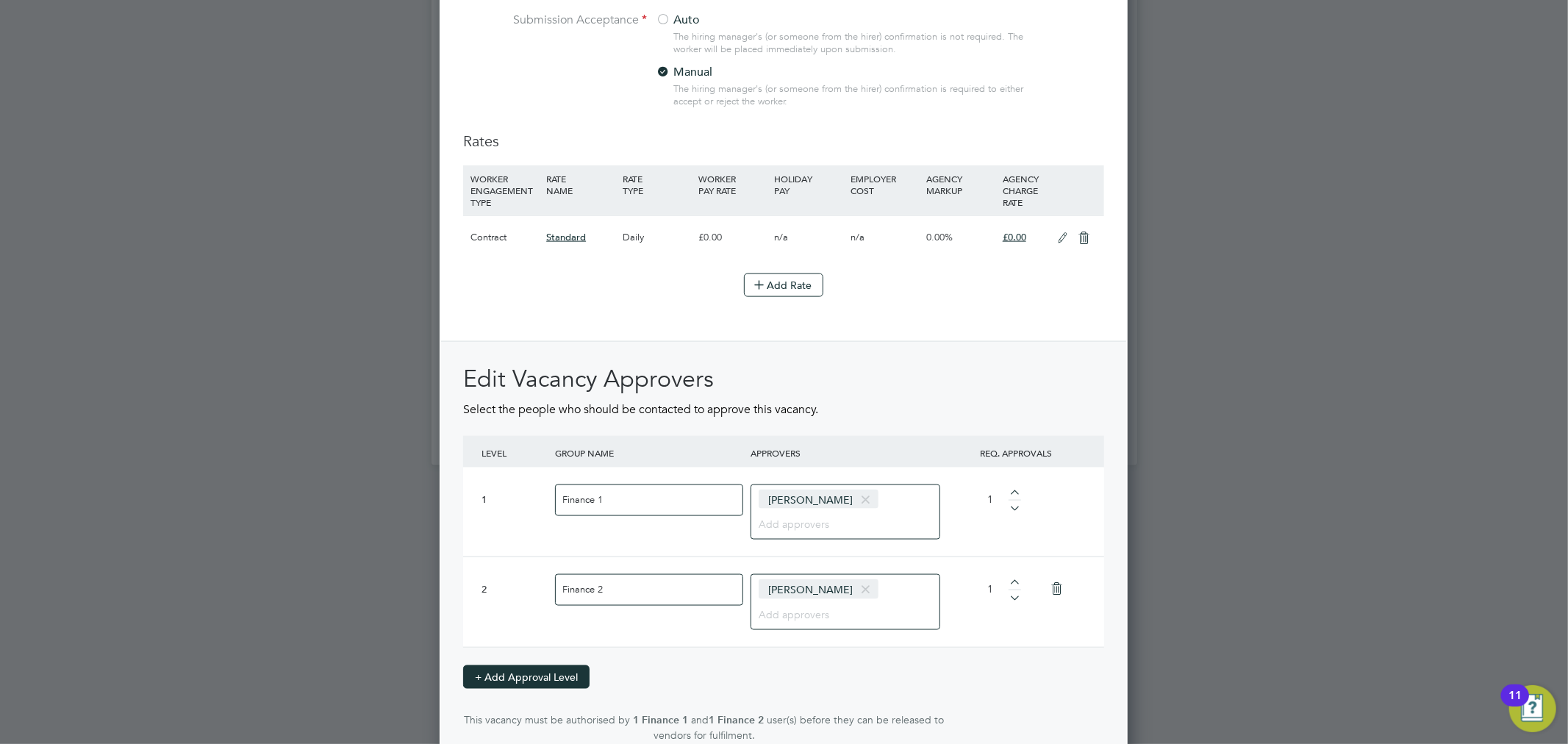
click at [531, 670] on button "+ Add Approval Level" at bounding box center [526, 677] width 127 height 23
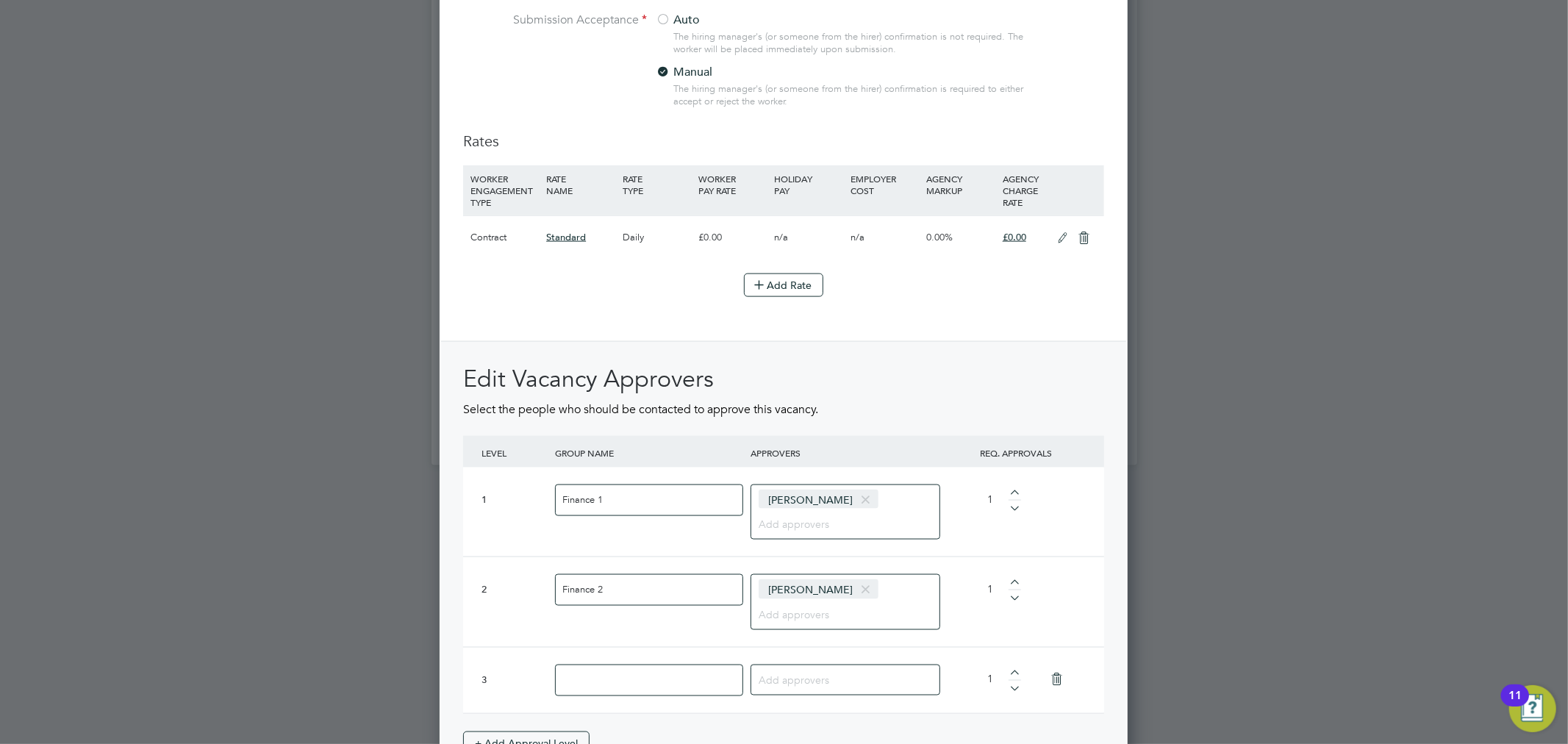
click at [589, 670] on input at bounding box center [649, 680] width 188 height 32
type input "HR 1"
click at [809, 669] on input at bounding box center [840, 679] width 163 height 19
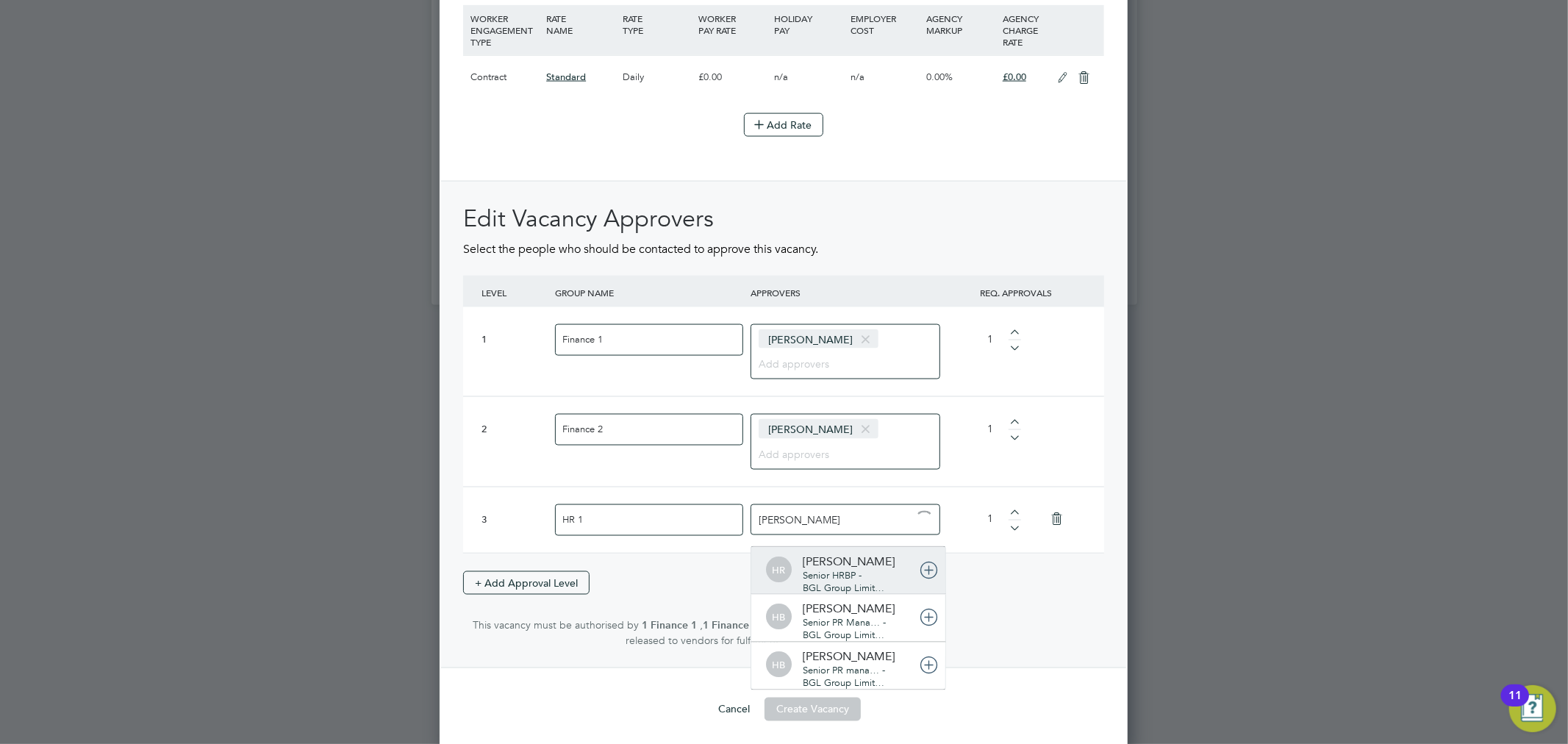
type input "helen rob"
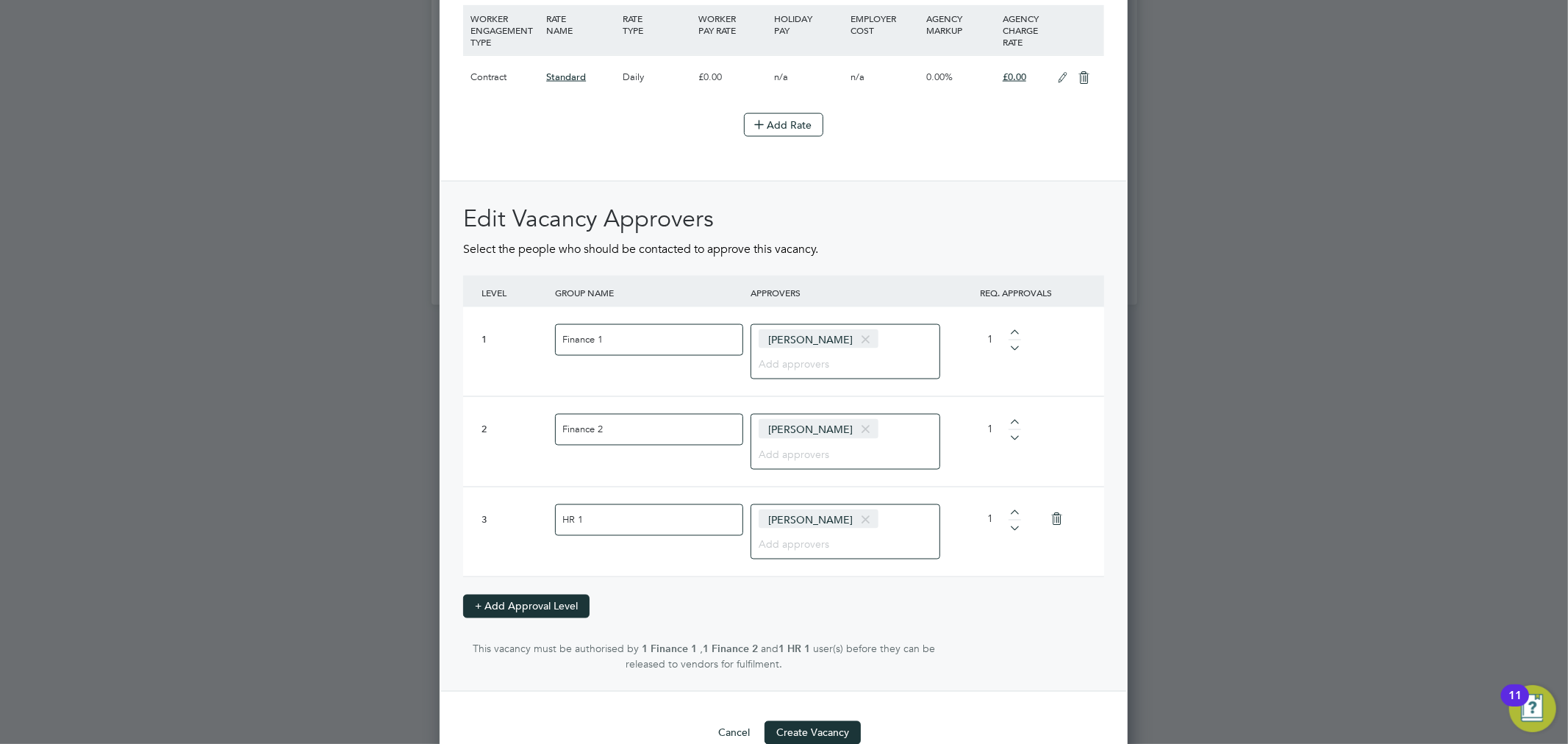
click at [556, 596] on button "+ Add Approval Level" at bounding box center [526, 606] width 127 height 23
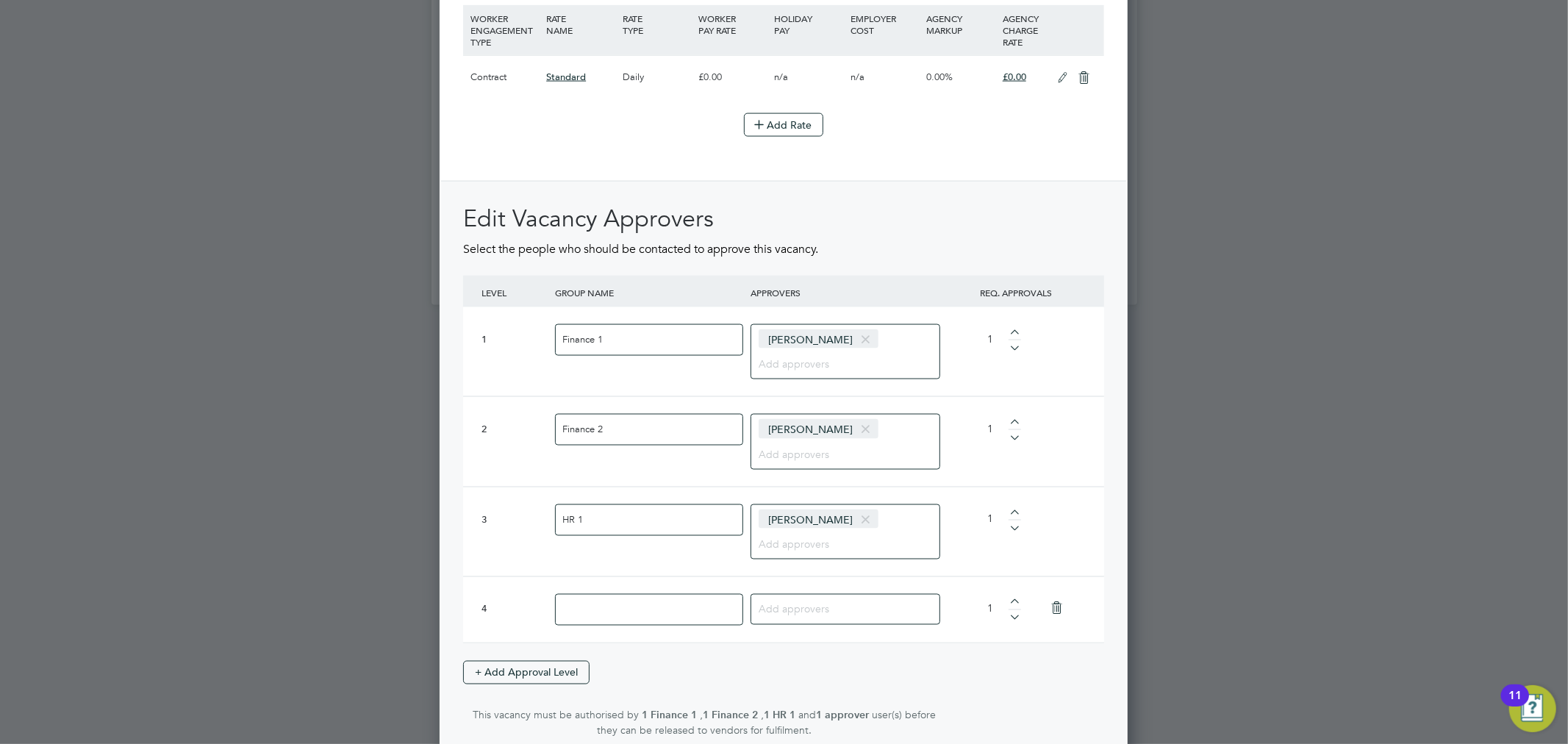
click at [581, 599] on input at bounding box center [649, 610] width 188 height 32
type input "Exec"
click at [791, 600] on input at bounding box center [840, 608] width 163 height 19
type input "behz"
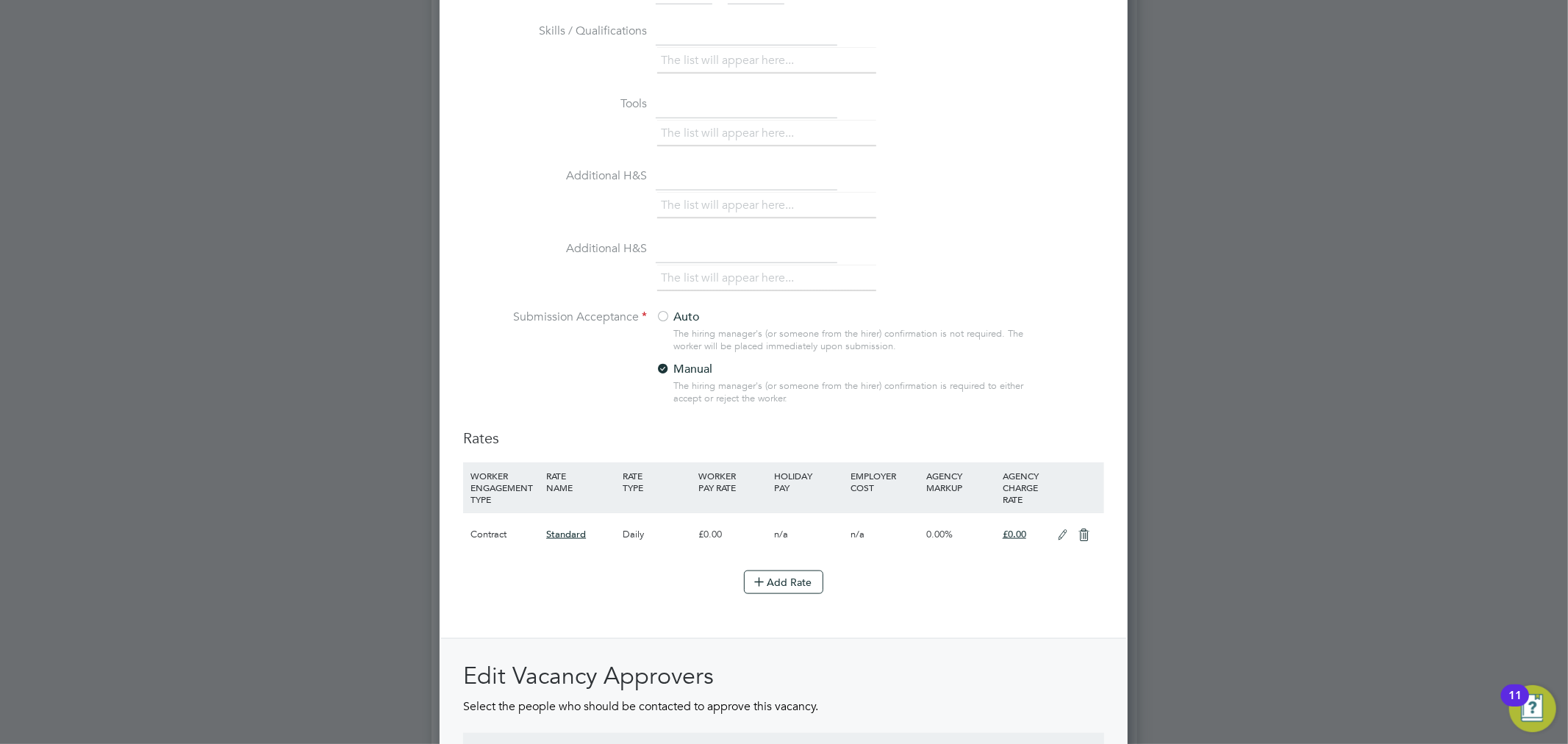
click at [1063, 529] on icon at bounding box center [1062, 535] width 18 height 12
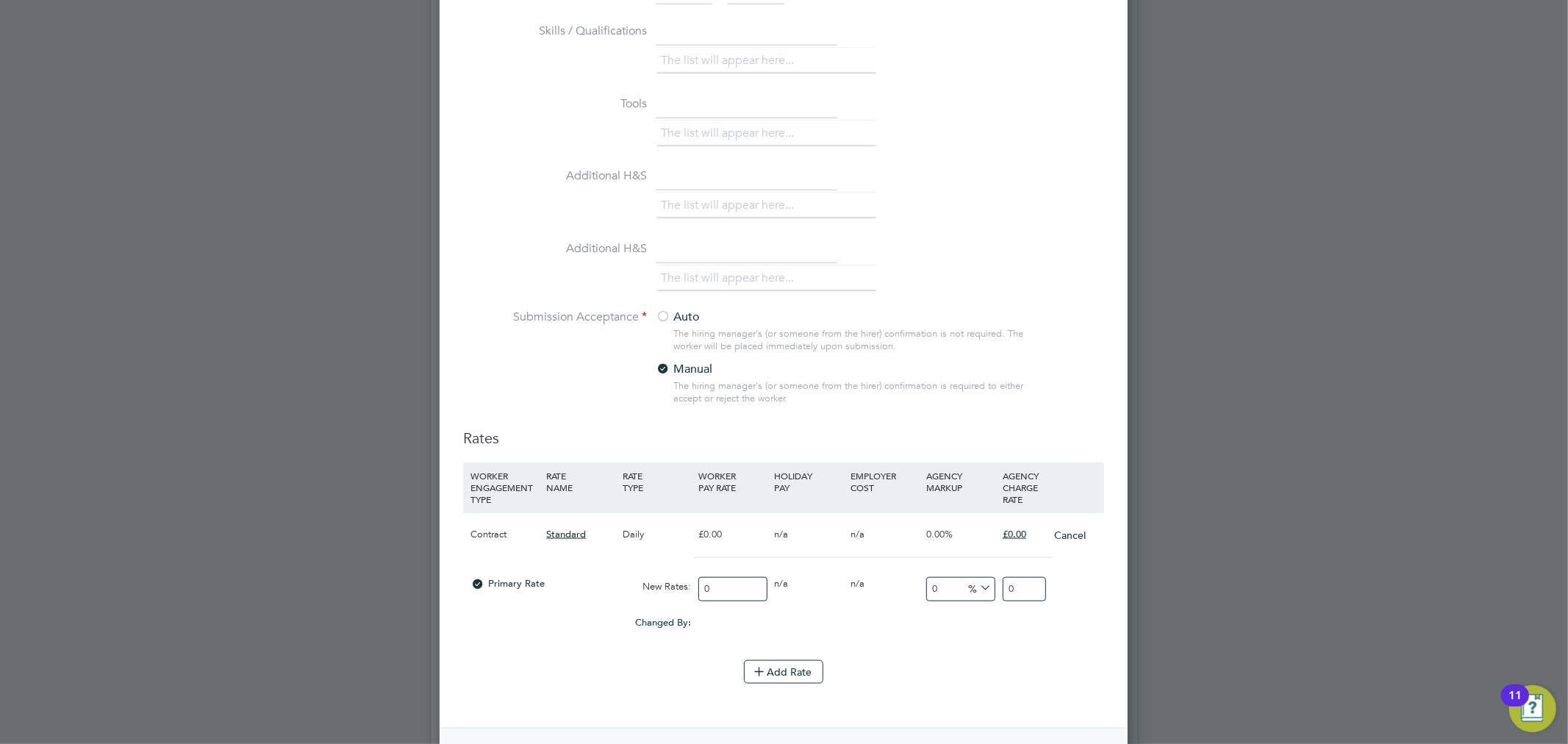
click at [1025, 583] on input "0" at bounding box center [1024, 589] width 44 height 24
type input "625"
click at [715, 581] on input "0" at bounding box center [732, 589] width 68 height 24
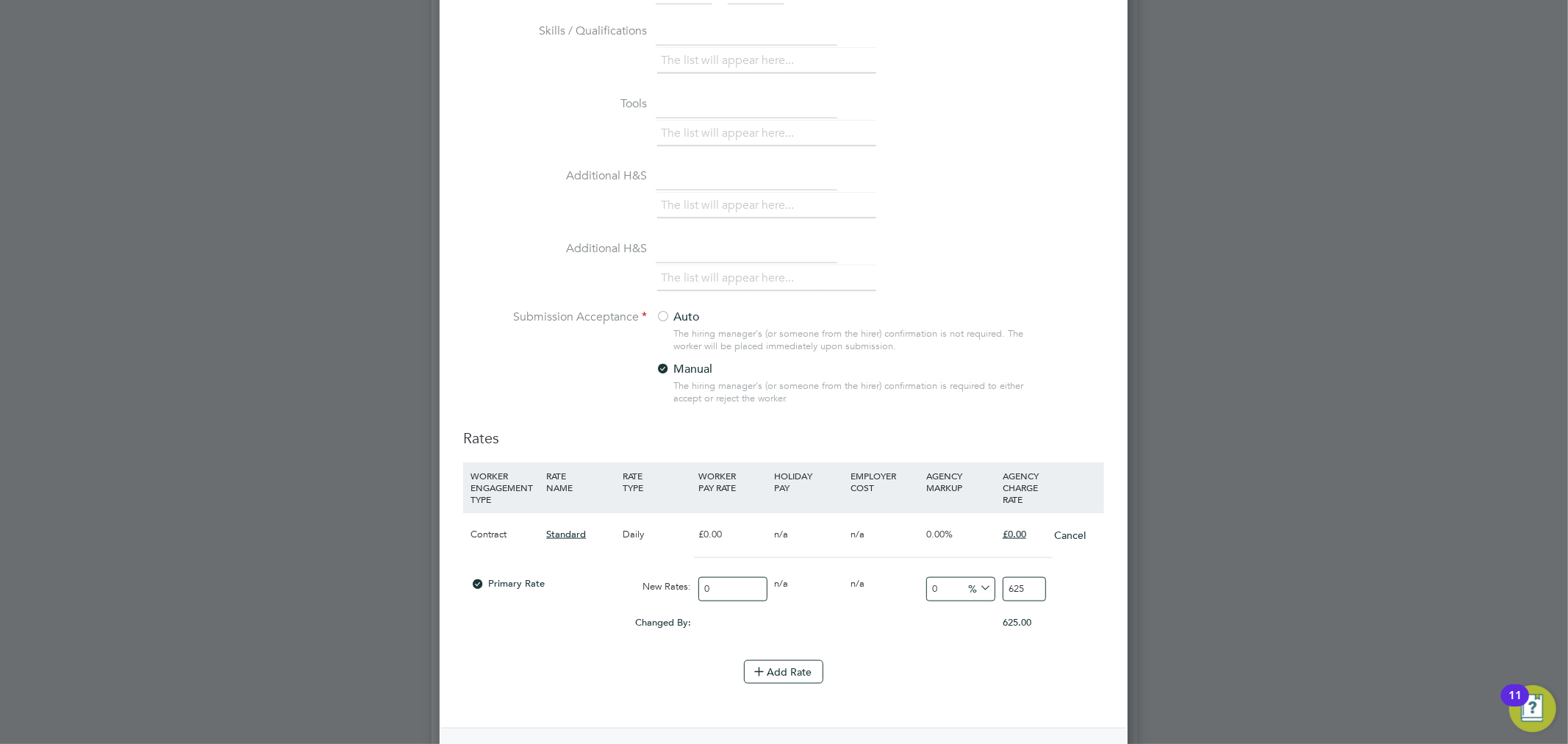
click at [714, 581] on input "0" at bounding box center [732, 589] width 68 height 24
click at [710, 582] on input "0" at bounding box center [732, 589] width 68 height 24
click at [709, 583] on input "0" at bounding box center [732, 589] width 68 height 24
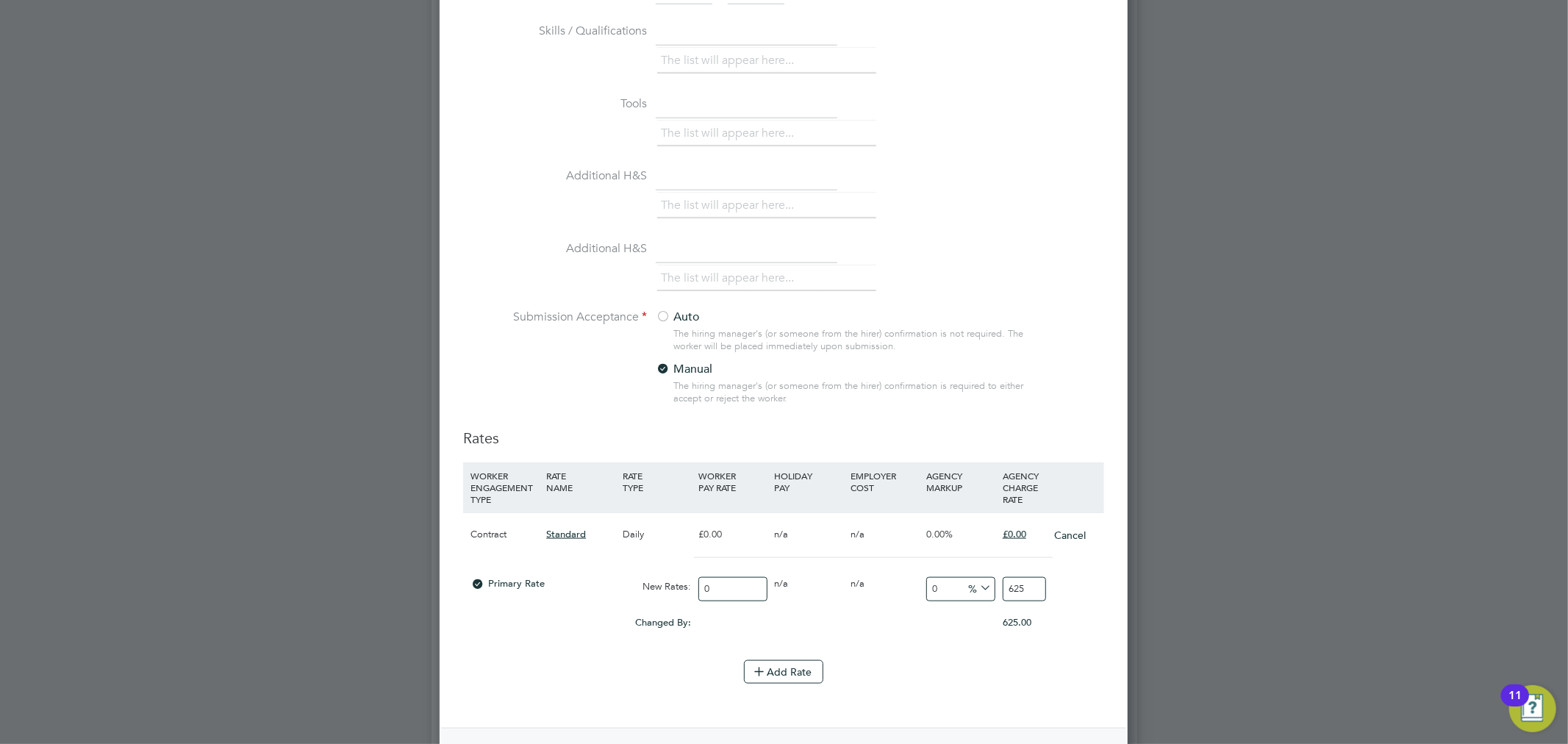
click at [708, 580] on input "0" at bounding box center [732, 589] width 68 height 24
click at [708, 581] on input "0" at bounding box center [732, 589] width 68 height 24
click at [714, 584] on input "0" at bounding box center [732, 589] width 68 height 24
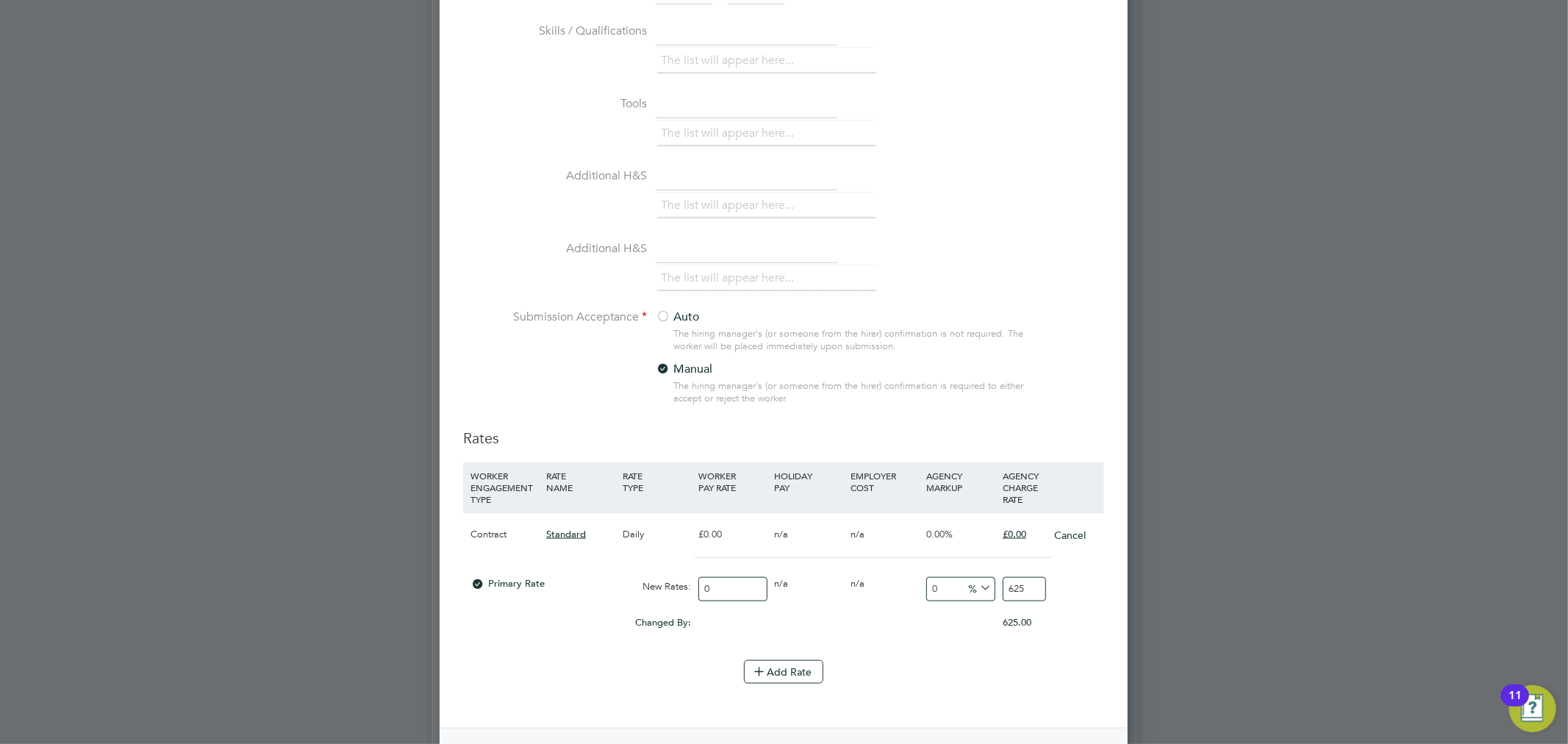
type input "5"
type input "53"
type input "530"
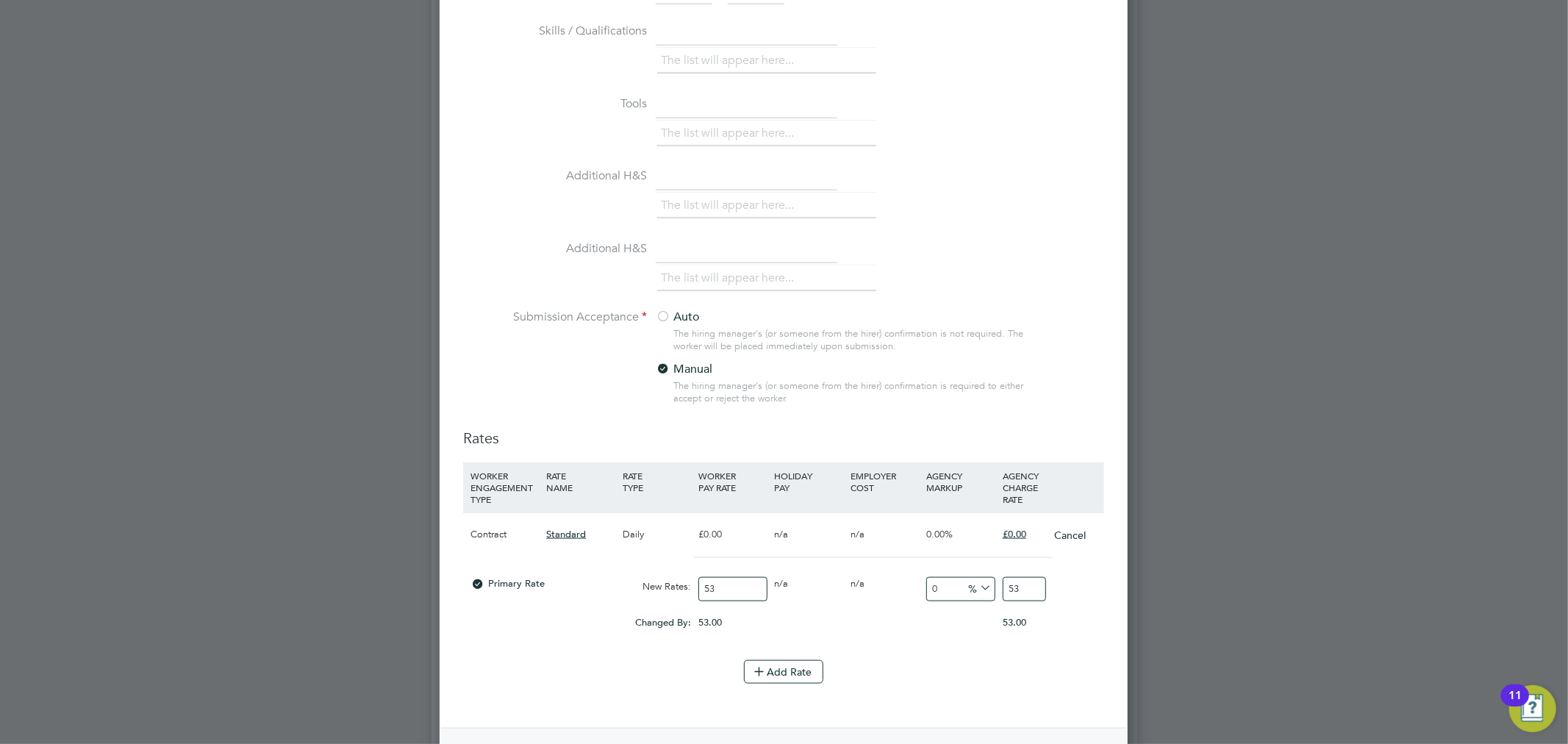
type input "530"
click at [935, 674] on div "Add Rate" at bounding box center [784, 672] width 641 height 23
click at [1027, 580] on input "530" at bounding box center [1024, 589] width 44 height 24
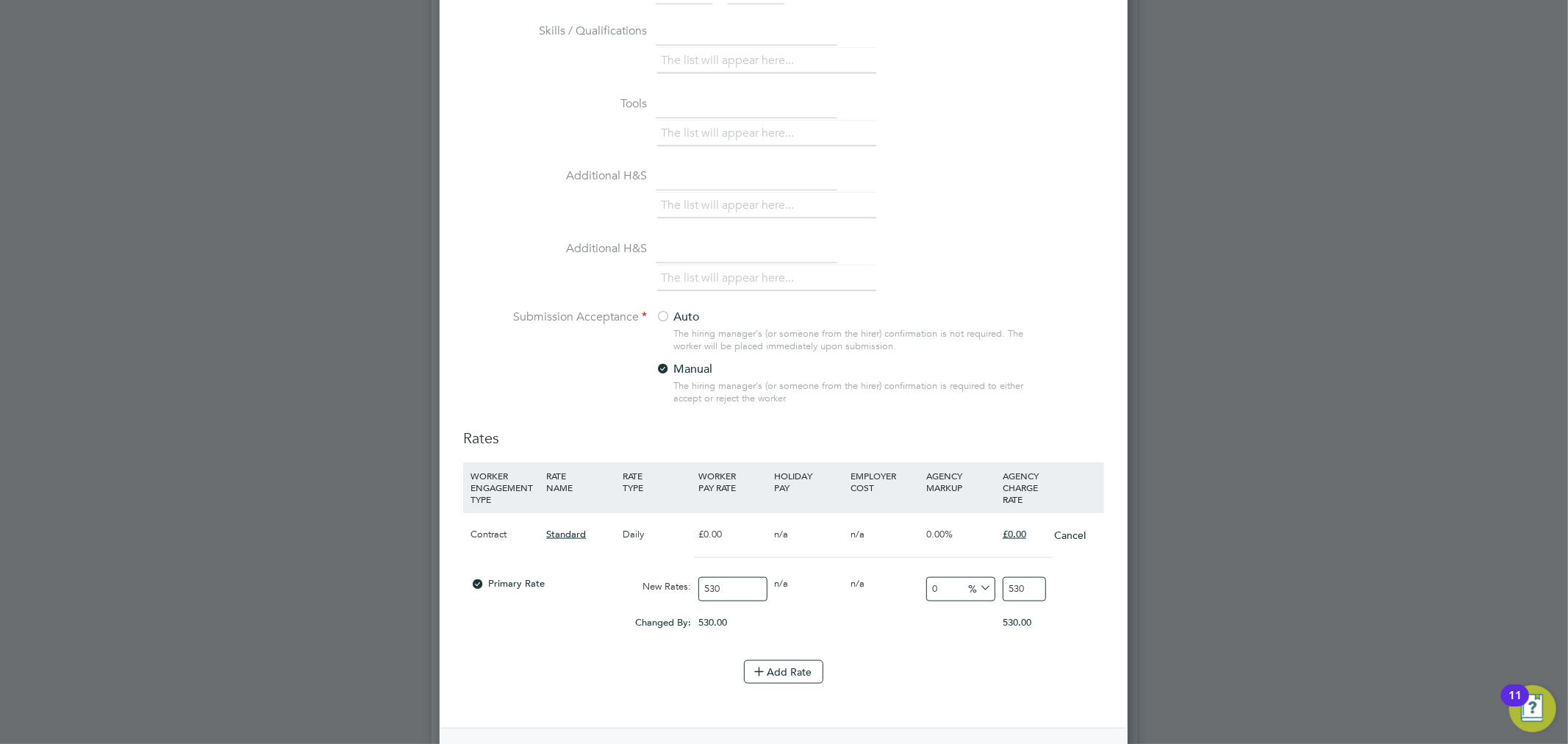
click at [1027, 580] on input "530" at bounding box center [1024, 589] width 44 height 24
type input "-98.86792452830188"
type input "6"
type input "-88.30188679245283"
type input "62"
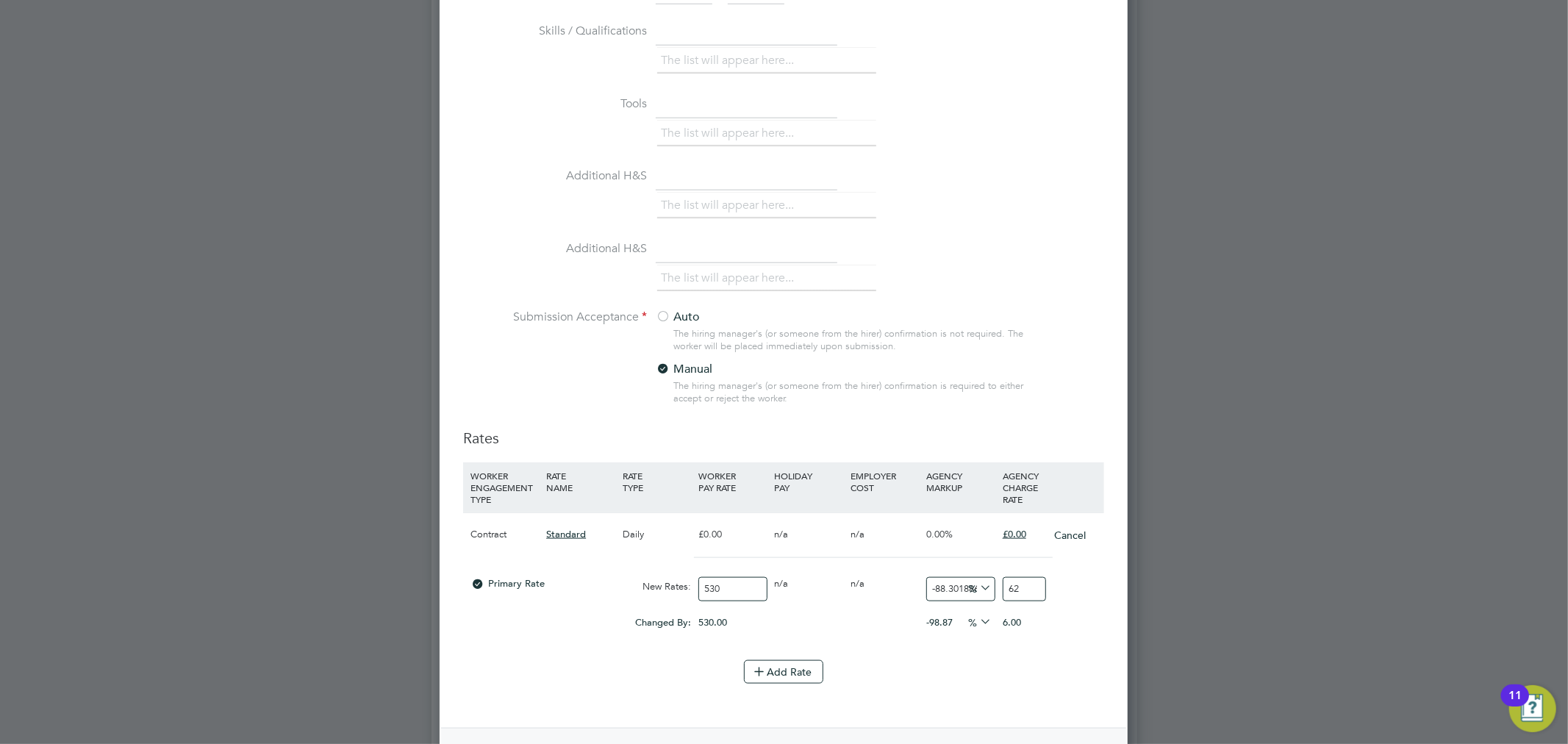
type input "17.92452830188679"
type input "625"
click at [1094, 270] on div "The list will appear here..." at bounding box center [880, 279] width 447 height 29
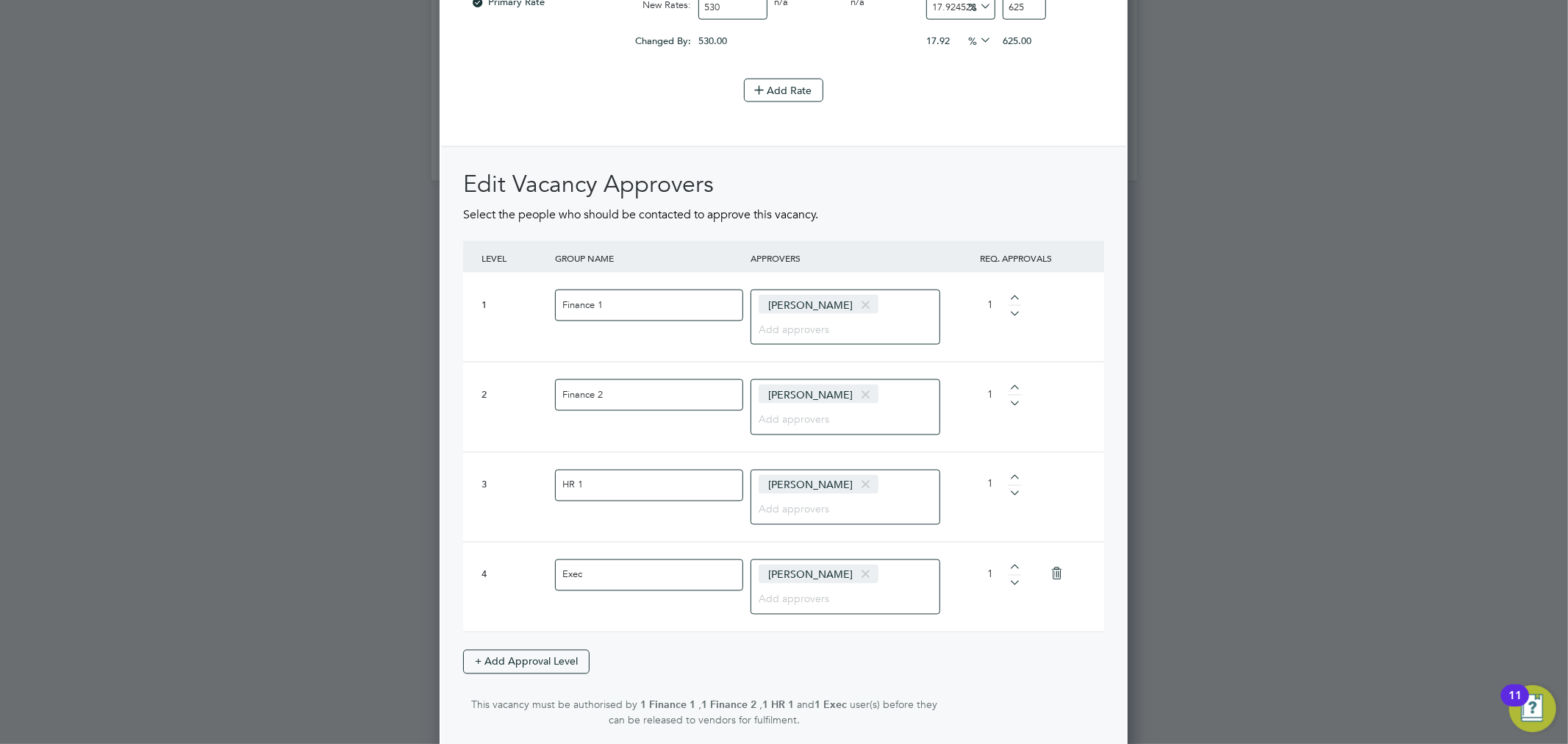
scroll to position [1963, 0]
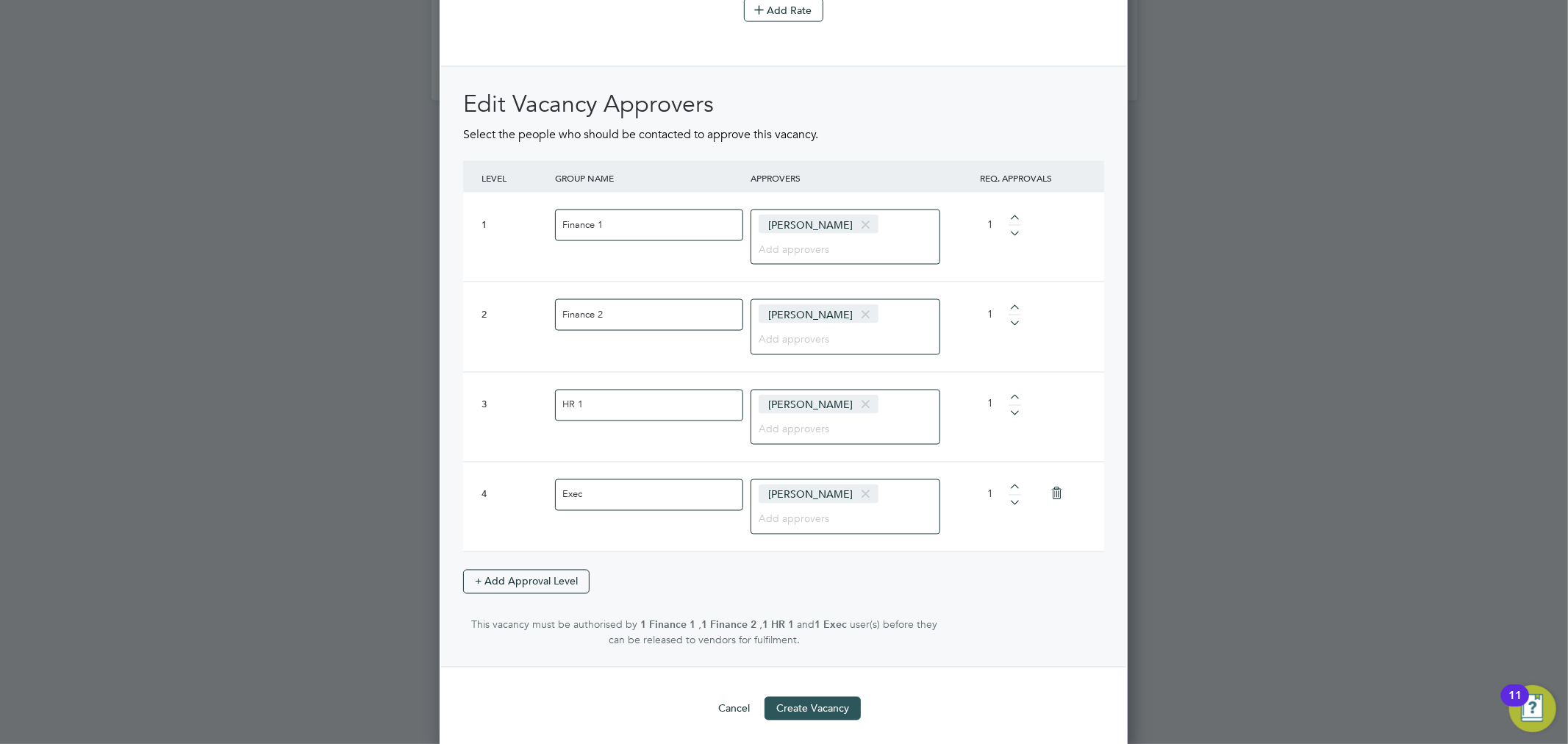
click at [831, 703] on button "Create Vacancy" at bounding box center [812, 709] width 96 height 23
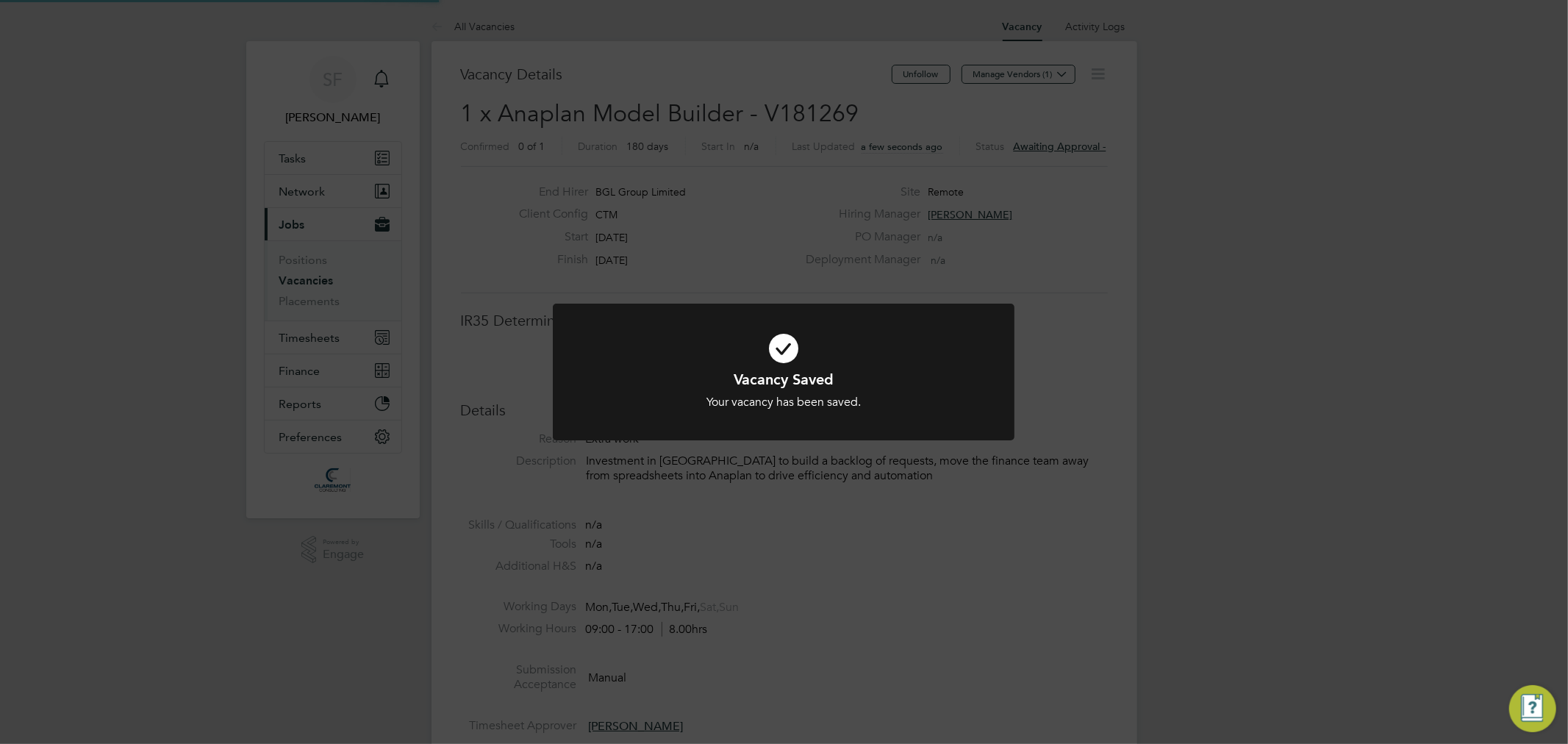
scroll to position [43, 103]
click at [1074, 351] on div "Vacancy Saved Your vacancy has been saved. Cancel Okay" at bounding box center [784, 372] width 1568 height 744
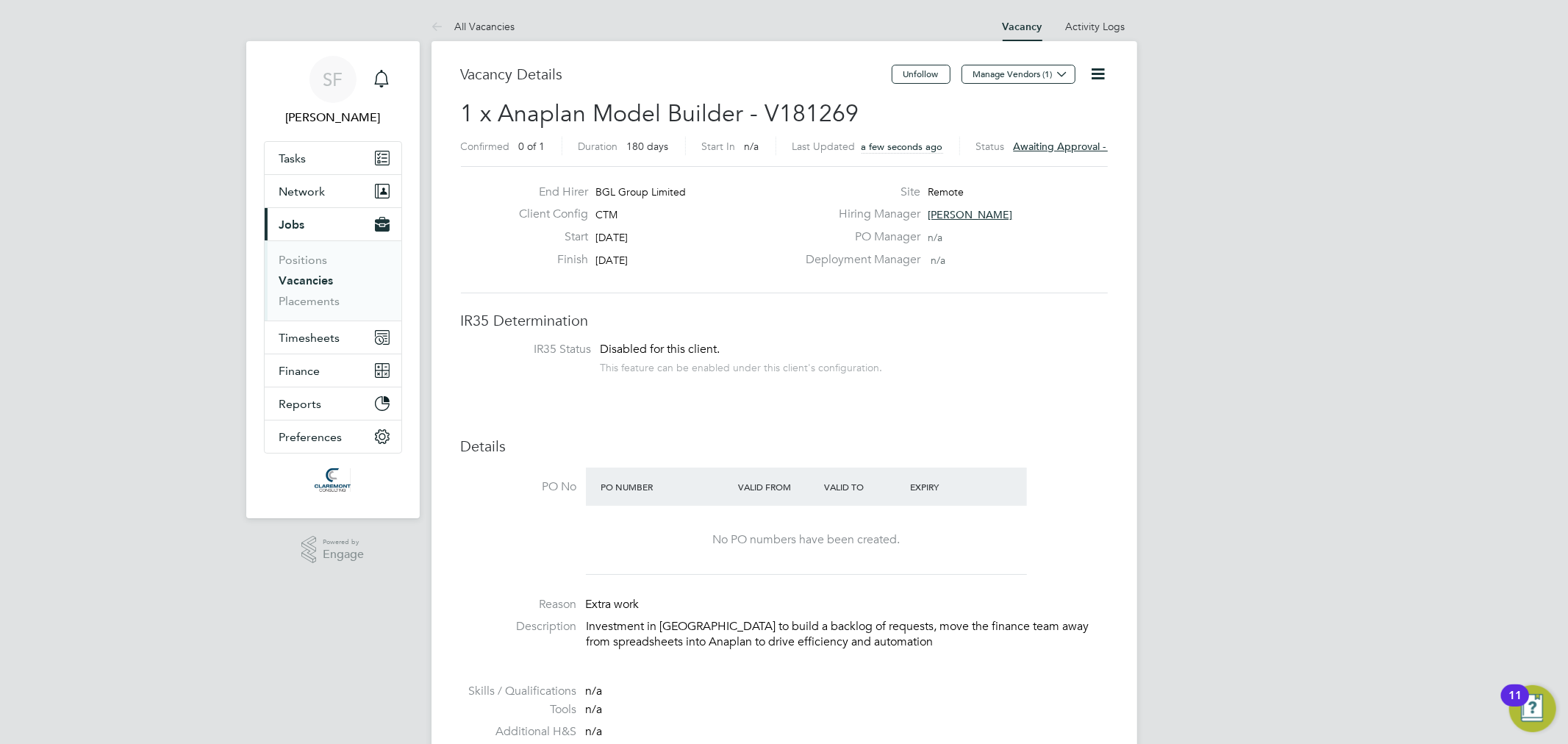
click at [1059, 144] on span "Awaiting approval - 0/4" at bounding box center [1069, 146] width 111 height 13
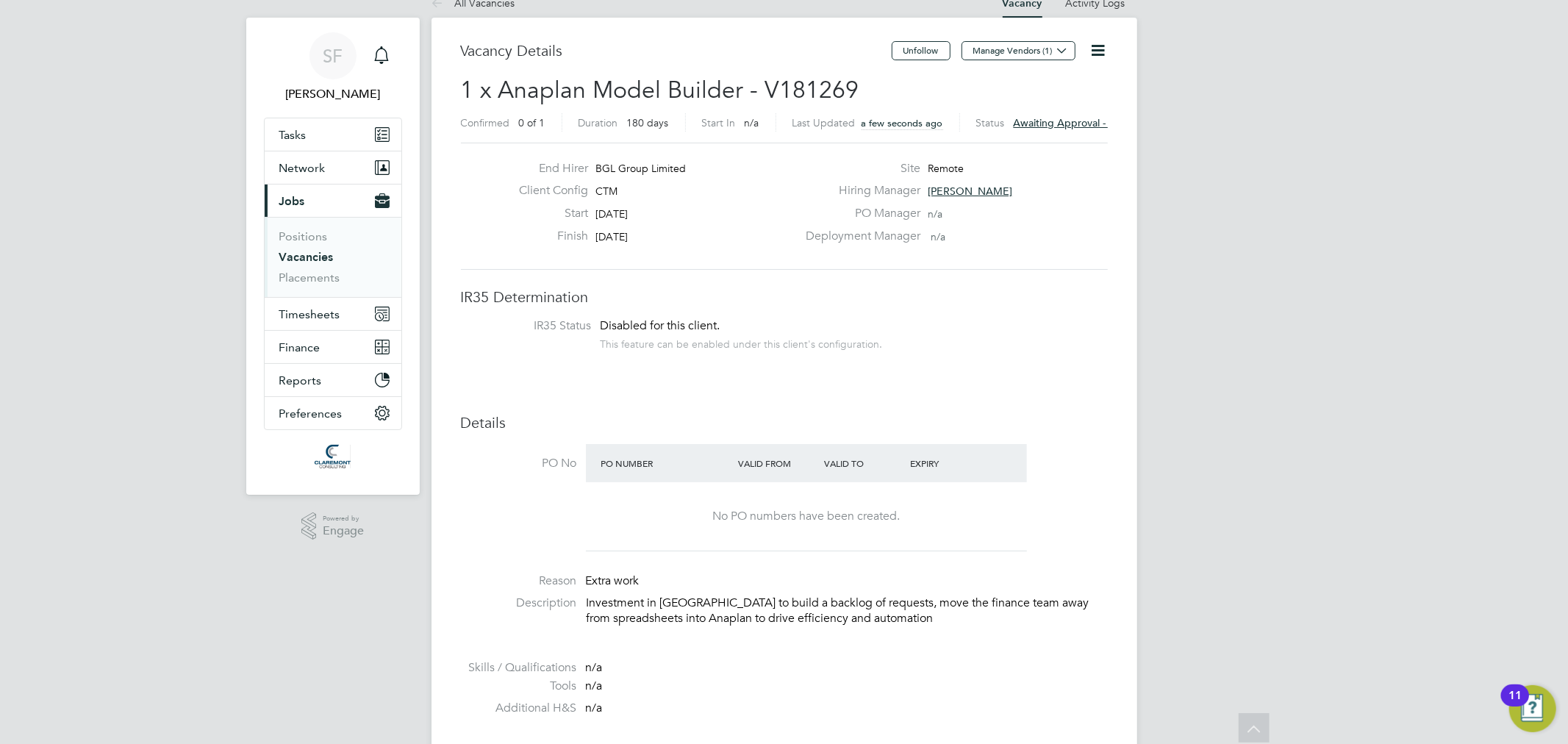
scroll to position [0, 0]
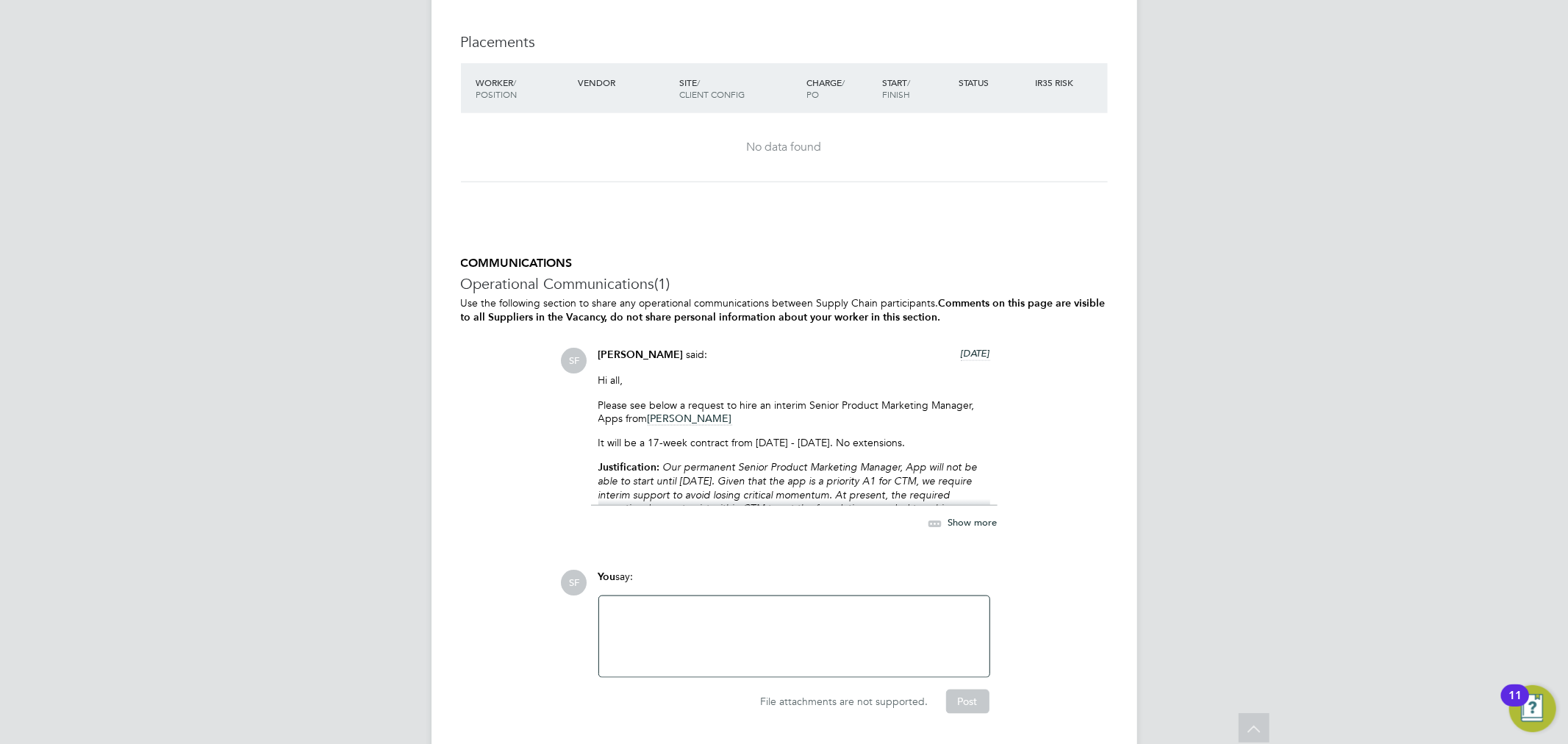
scroll to position [1431, 0]
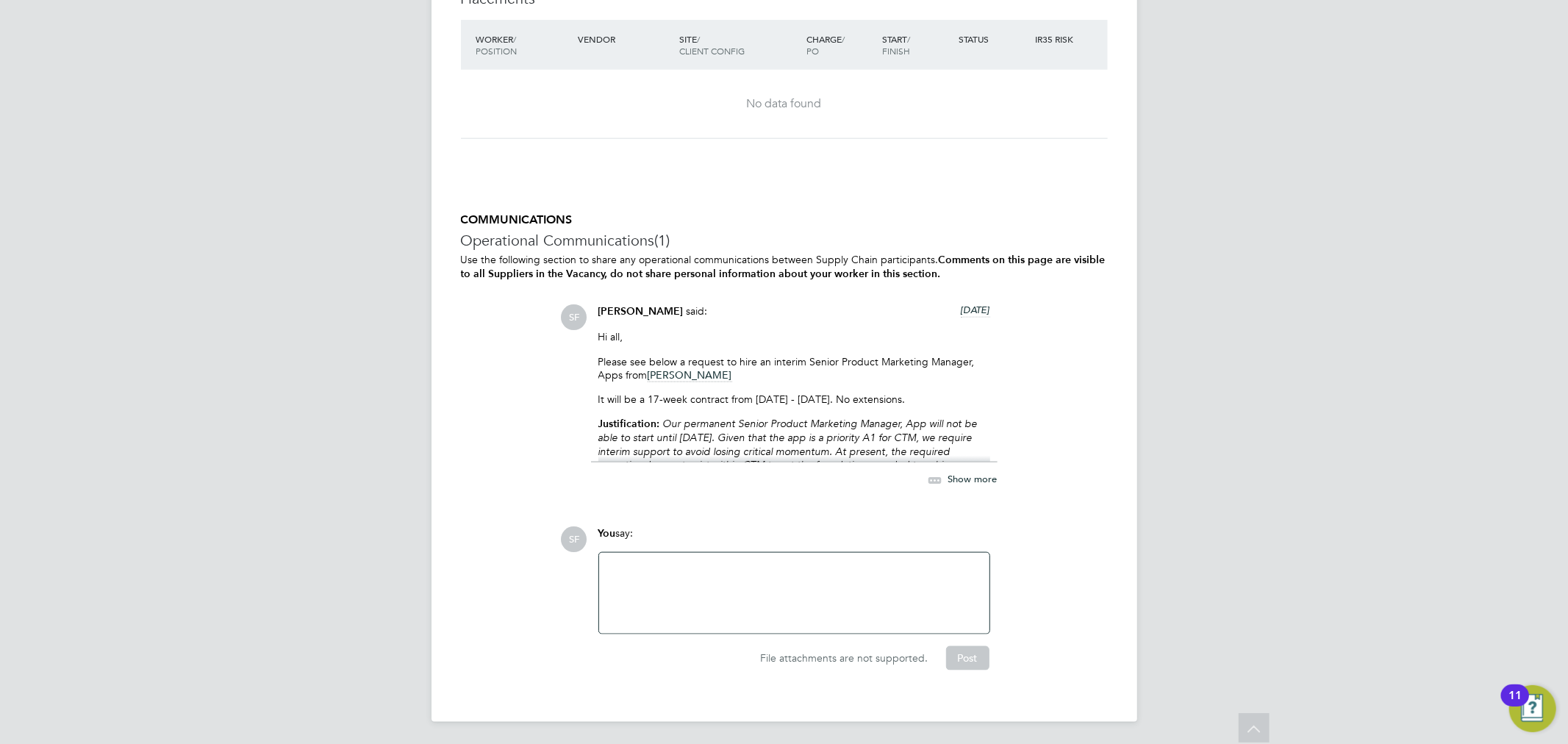
click at [987, 476] on span "Show more" at bounding box center [972, 479] width 49 height 13
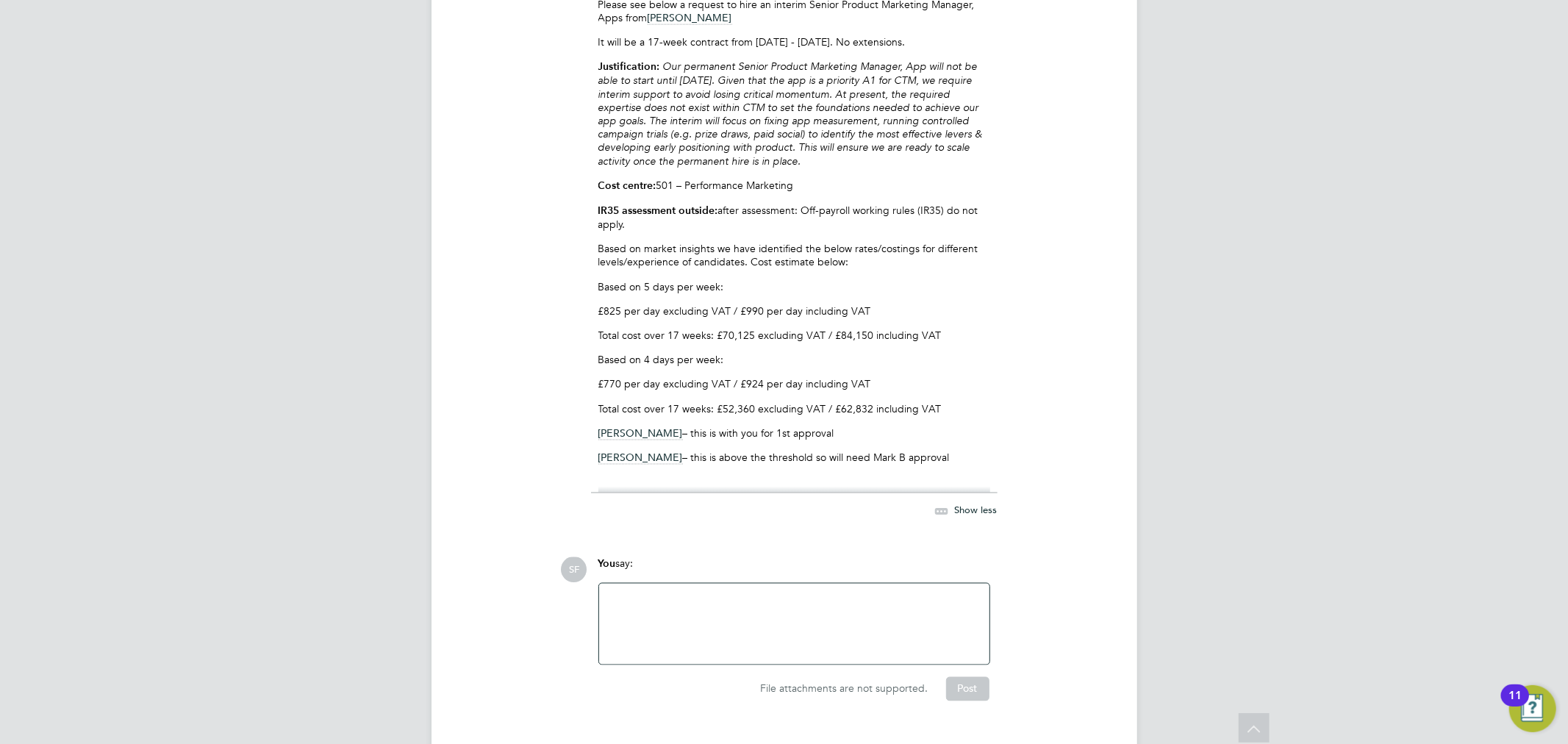
scroll to position [1818, 0]
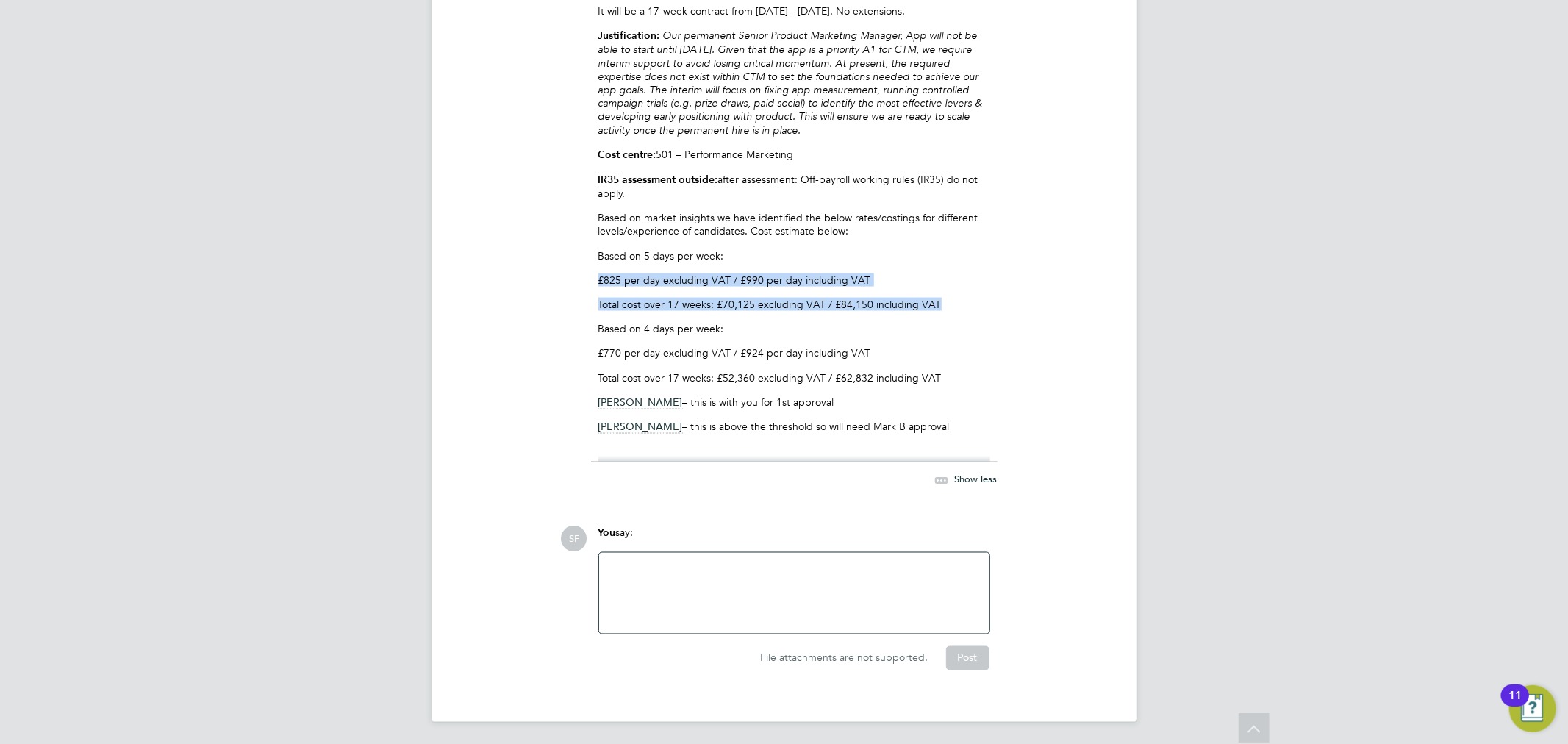
drag, startPoint x: 596, startPoint y: 285, endPoint x: 966, endPoint y: 311, distance: 370.9
click at [966, 311] on div "Sam Fullman said: 6 days ago Hi all, Please see below a request to hire an inte…" at bounding box center [794, 210] width 406 height 588
copy div "£825 per day excluding VAT / £990 per day including VAT Total cost over 17 week…"
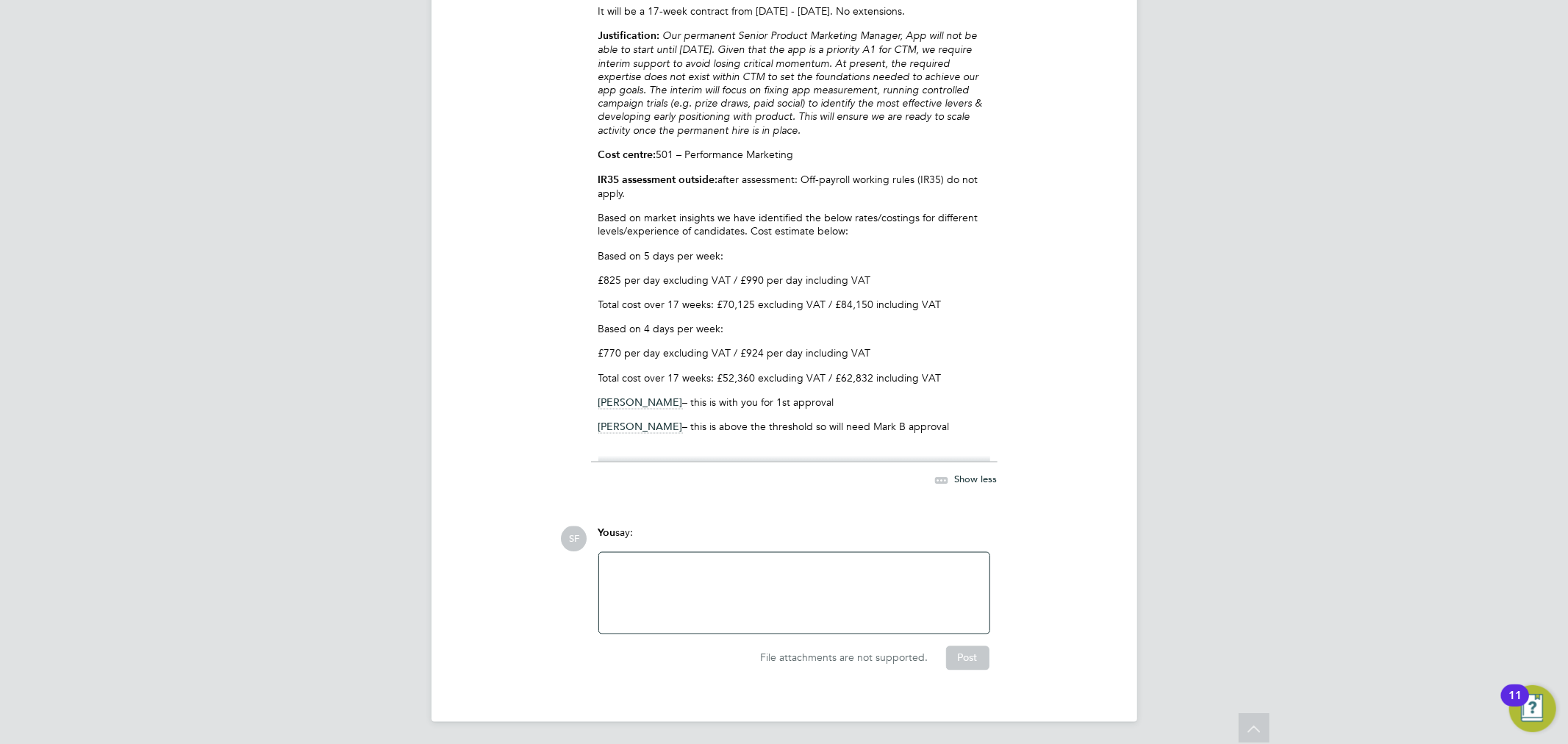
click at [685, 588] on div at bounding box center [794, 592] width 372 height 63
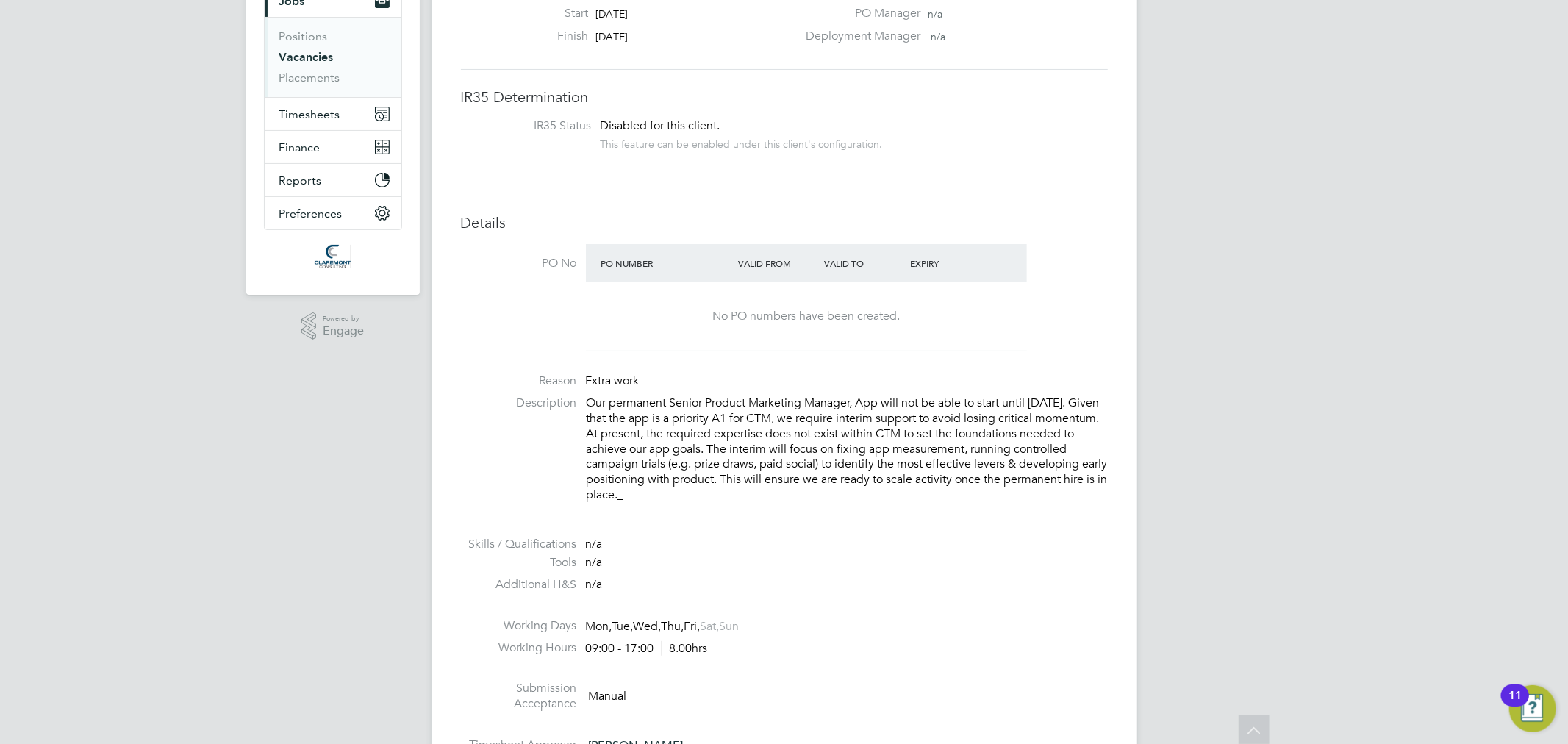
scroll to position [0, 0]
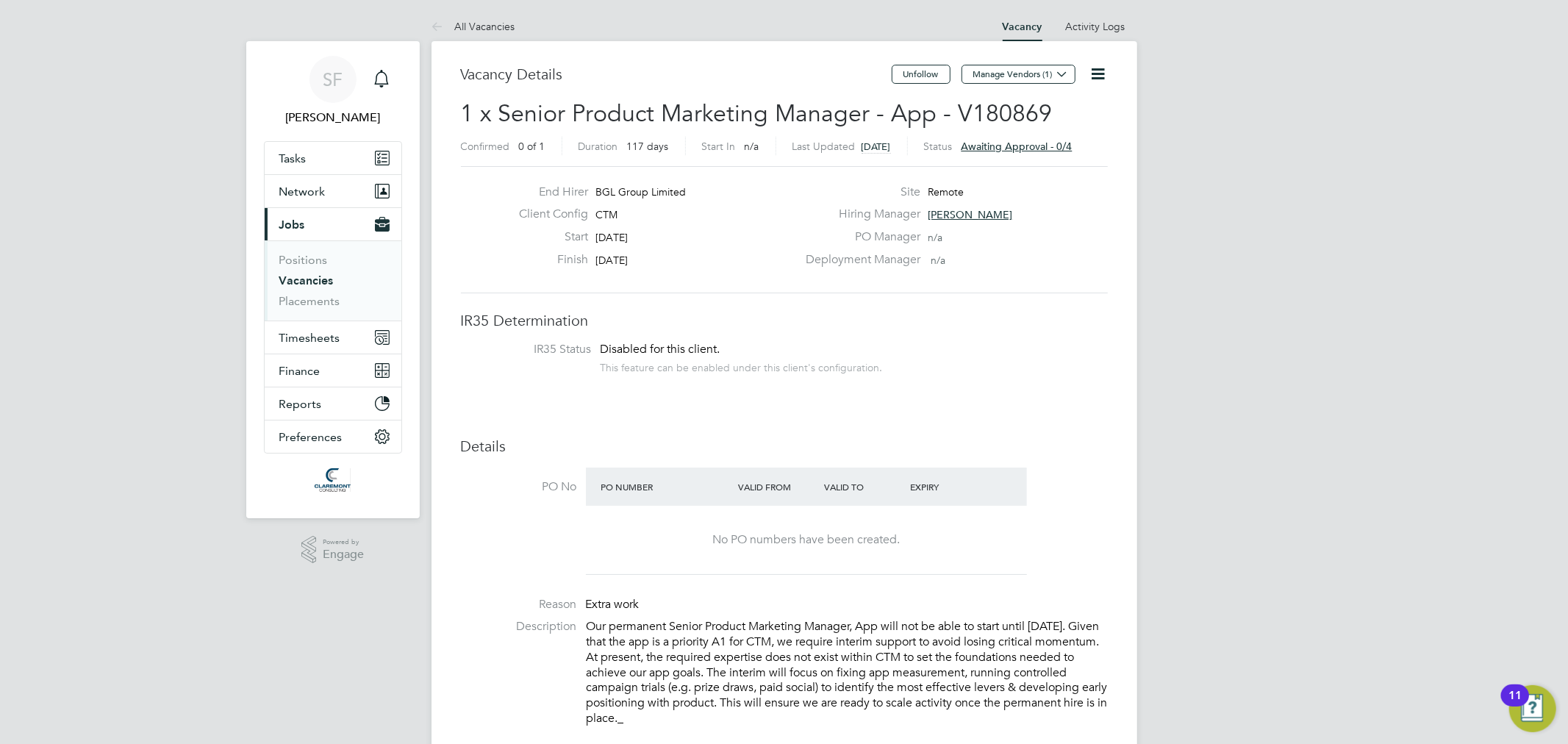
click at [1101, 79] on icon at bounding box center [1098, 74] width 18 height 18
click at [1068, 109] on li "Edit Vacancy e" at bounding box center [1062, 108] width 86 height 21
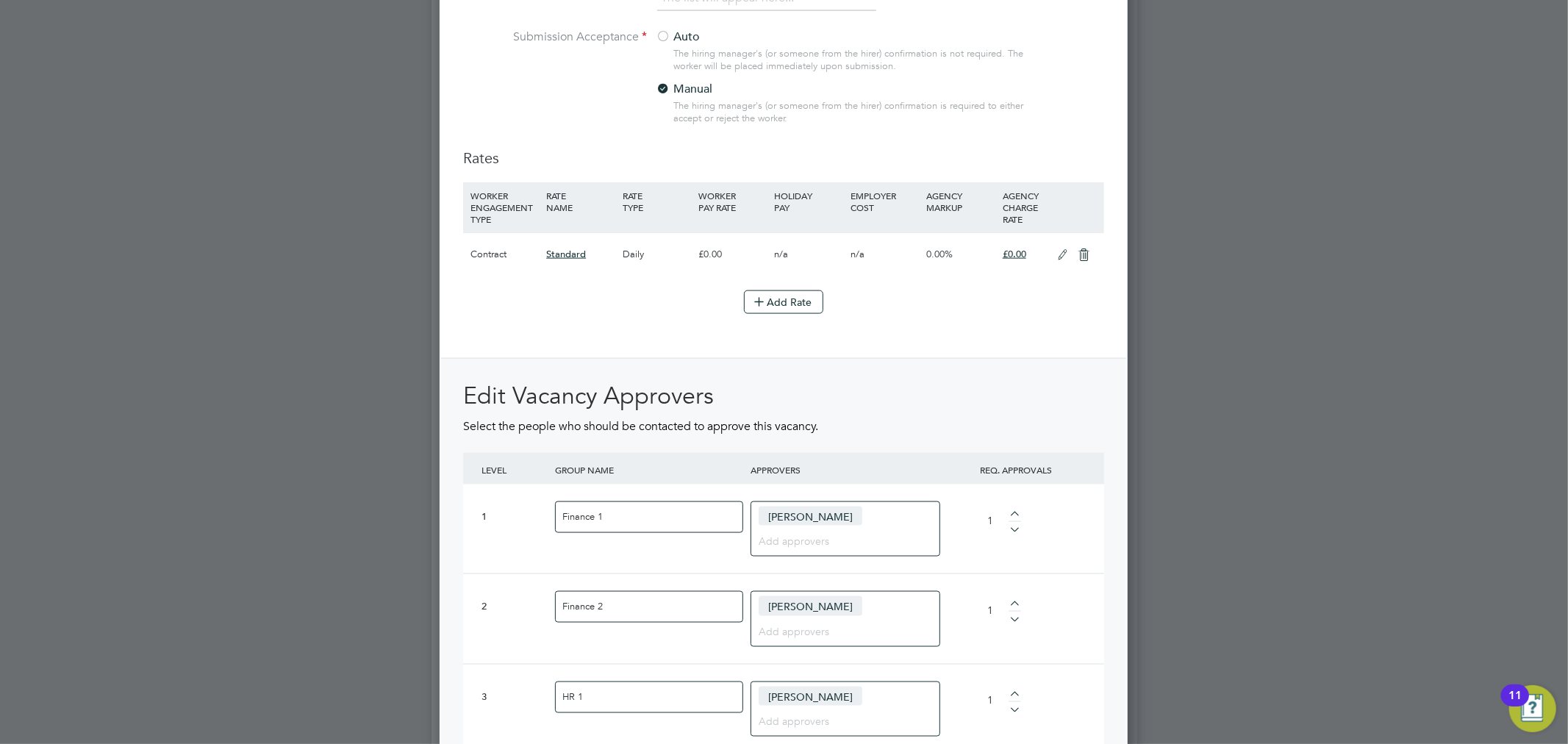
scroll to position [1633, 0]
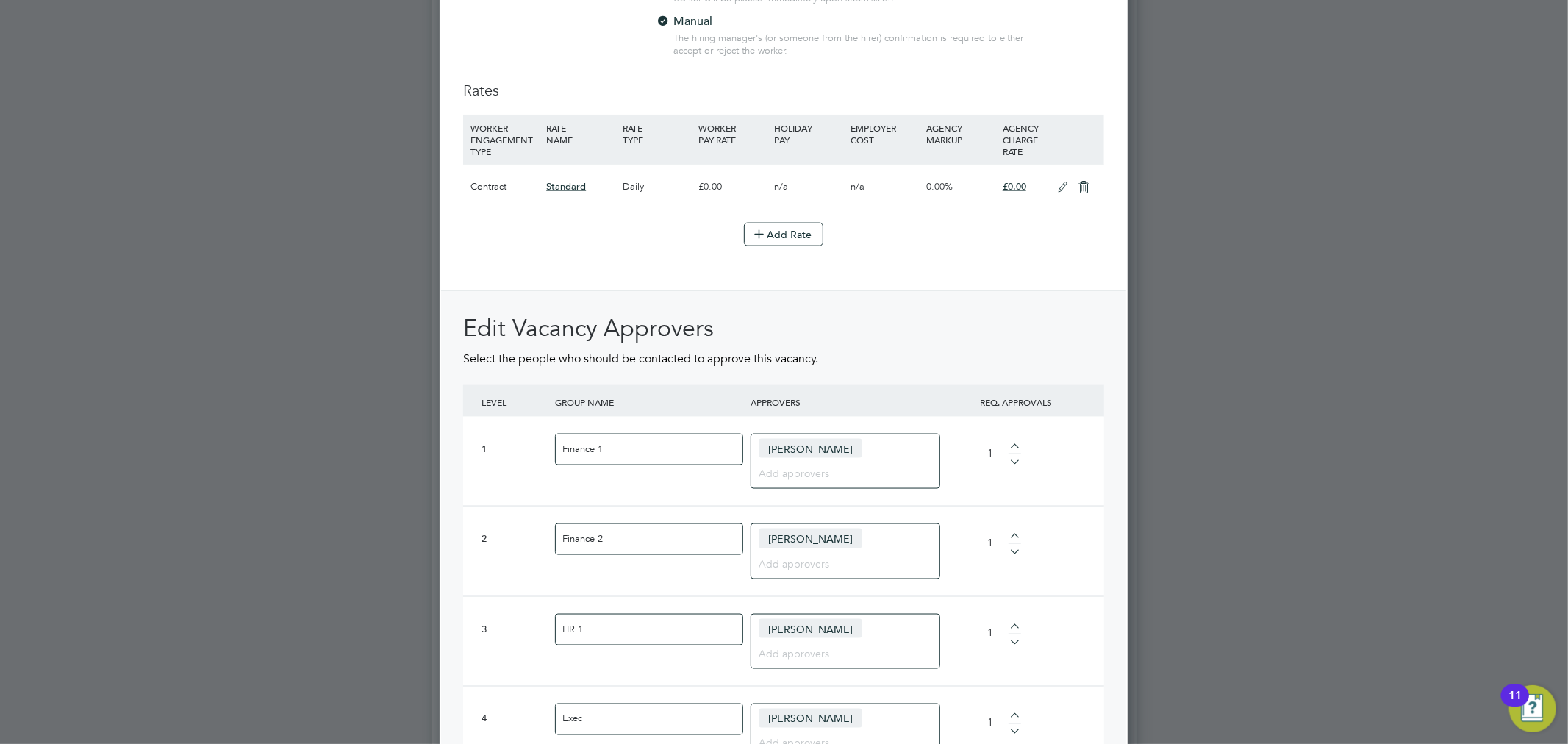
click at [852, 443] on div "Megan Cann" at bounding box center [845, 461] width 190 height 55
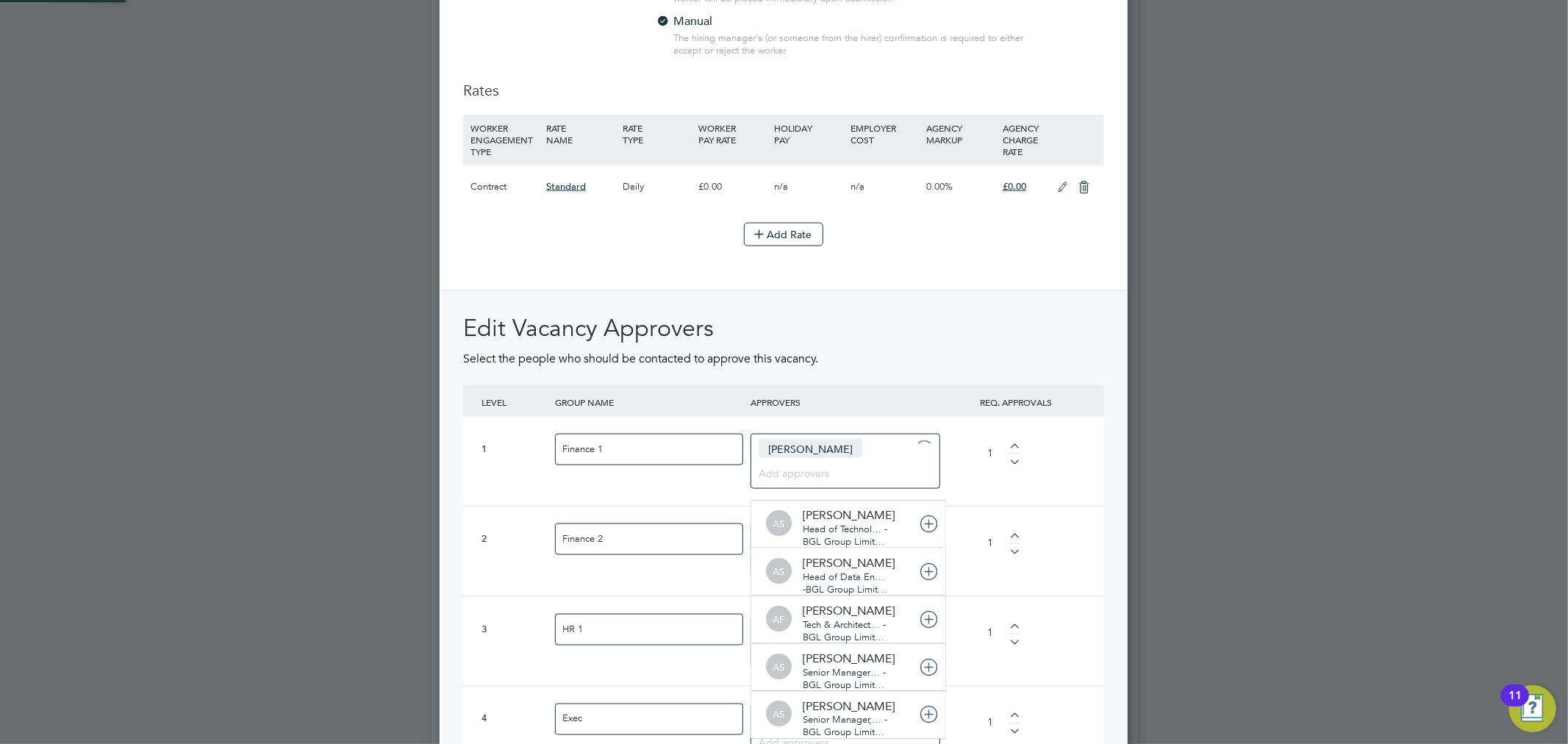
scroll to position [0, 0]
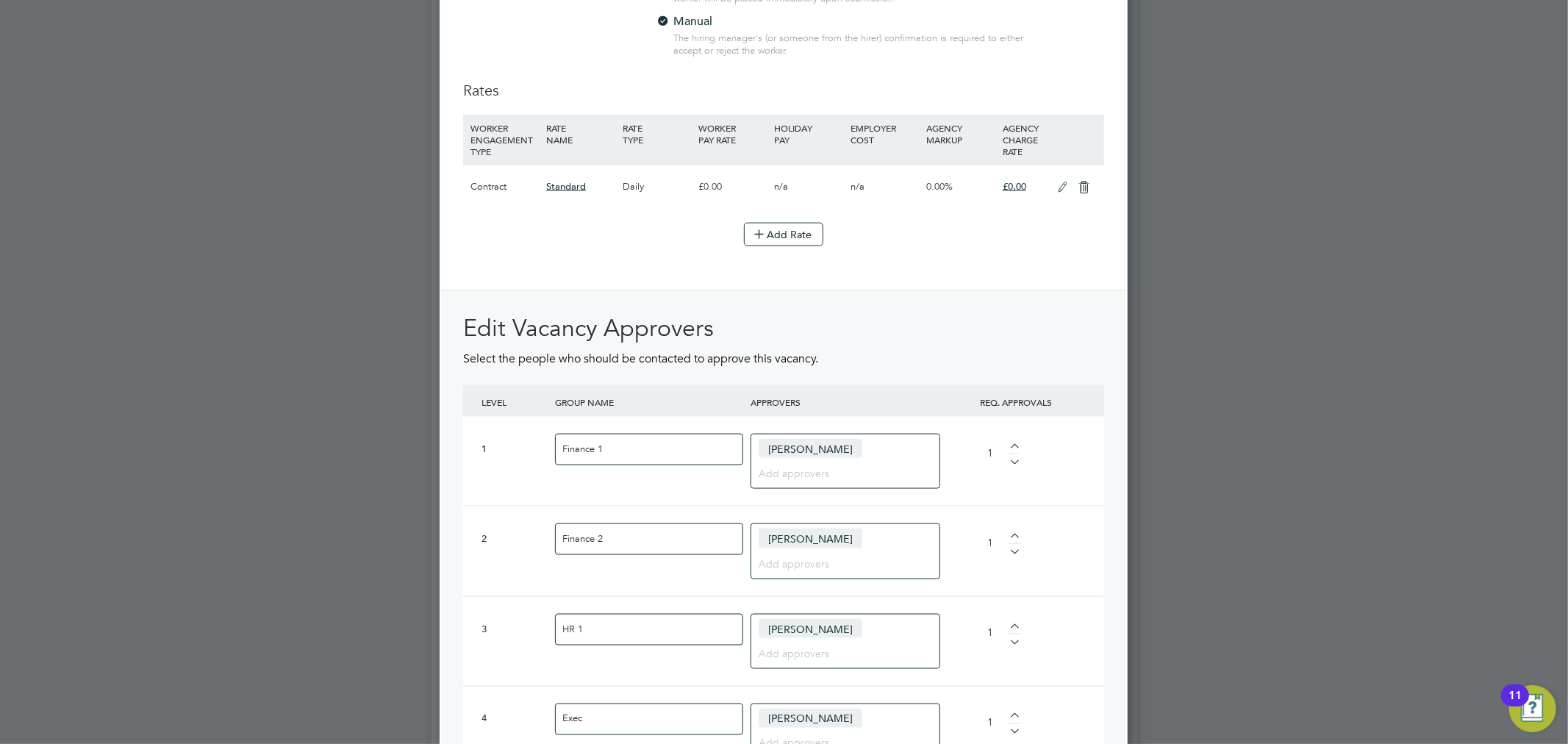
click at [802, 442] on span "Megan Cann" at bounding box center [810, 448] width 104 height 19
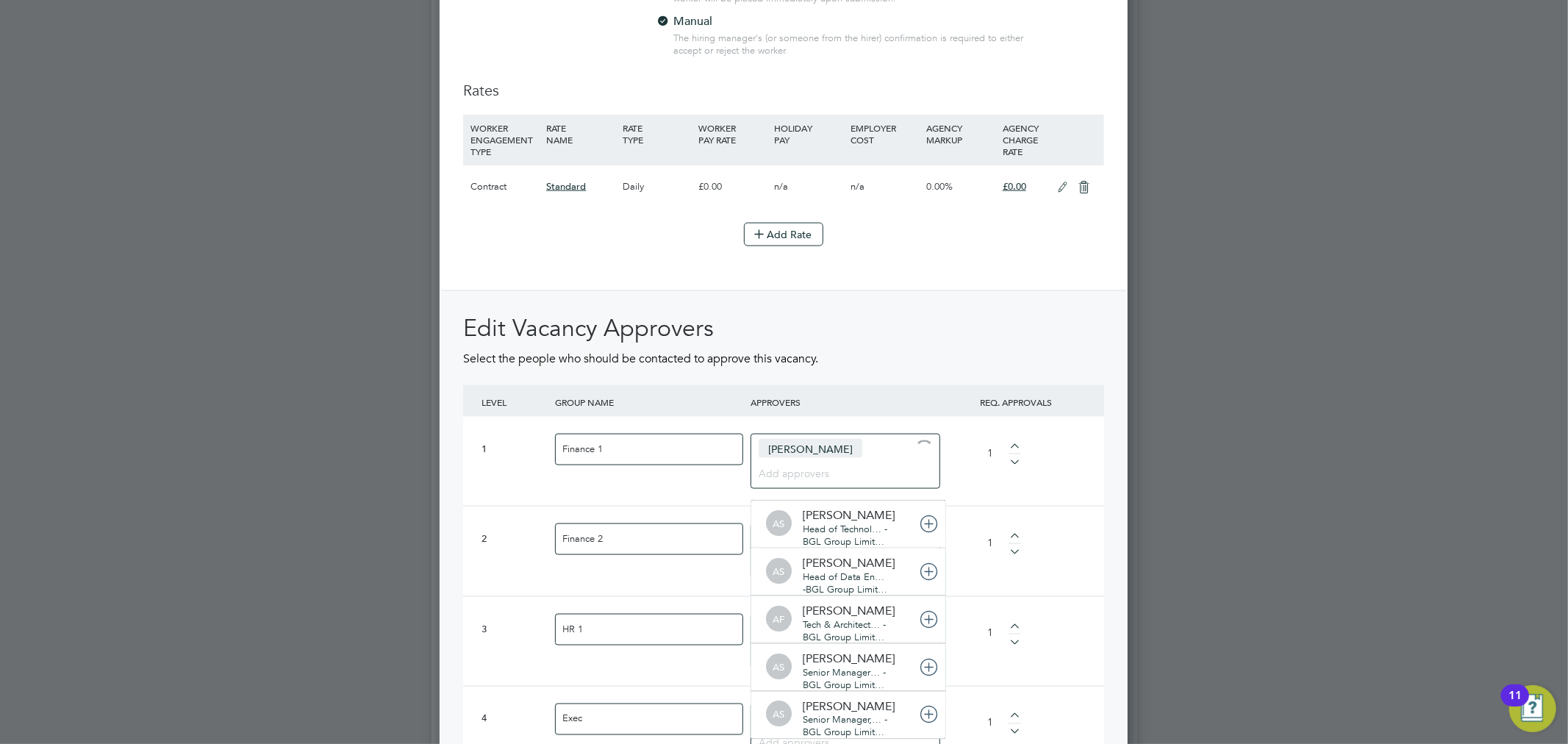
click at [841, 443] on div "Megan Cann" at bounding box center [845, 461] width 190 height 55
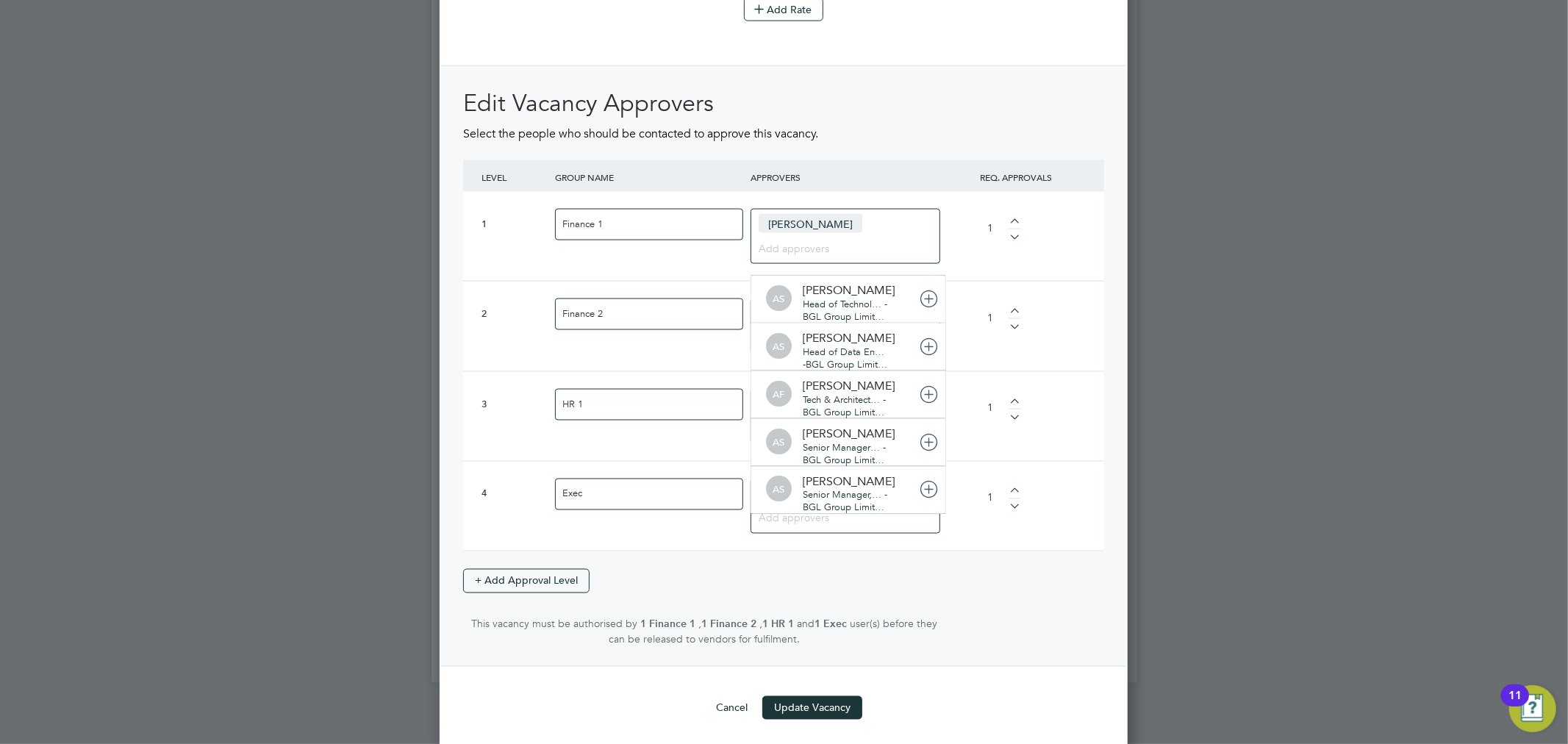
click at [1105, 537] on div "Edit Vacancy Approvers Select the people who should be contacted to approve thi…" at bounding box center [784, 366] width 685 height 601
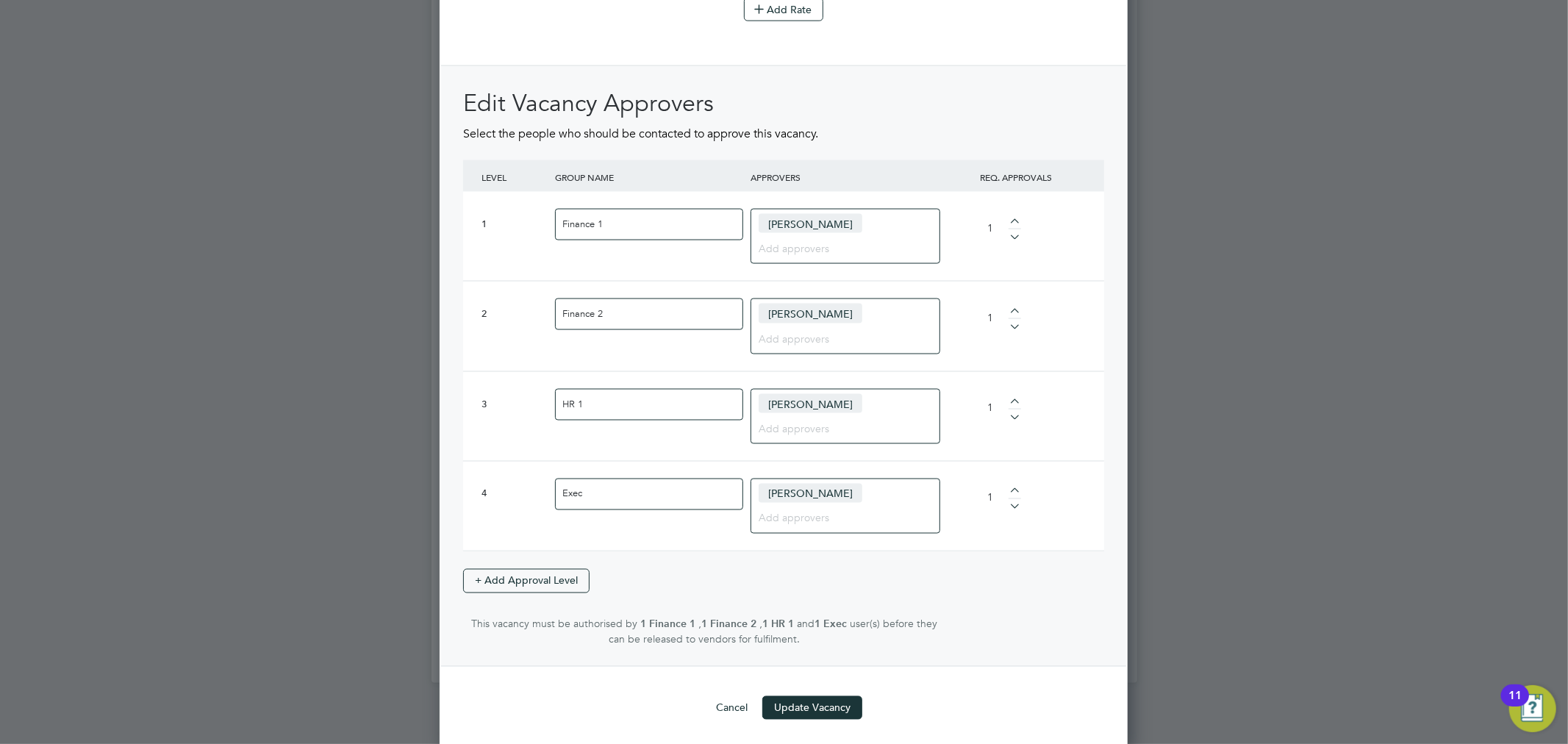
click at [862, 419] on input at bounding box center [840, 427] width 163 height 19
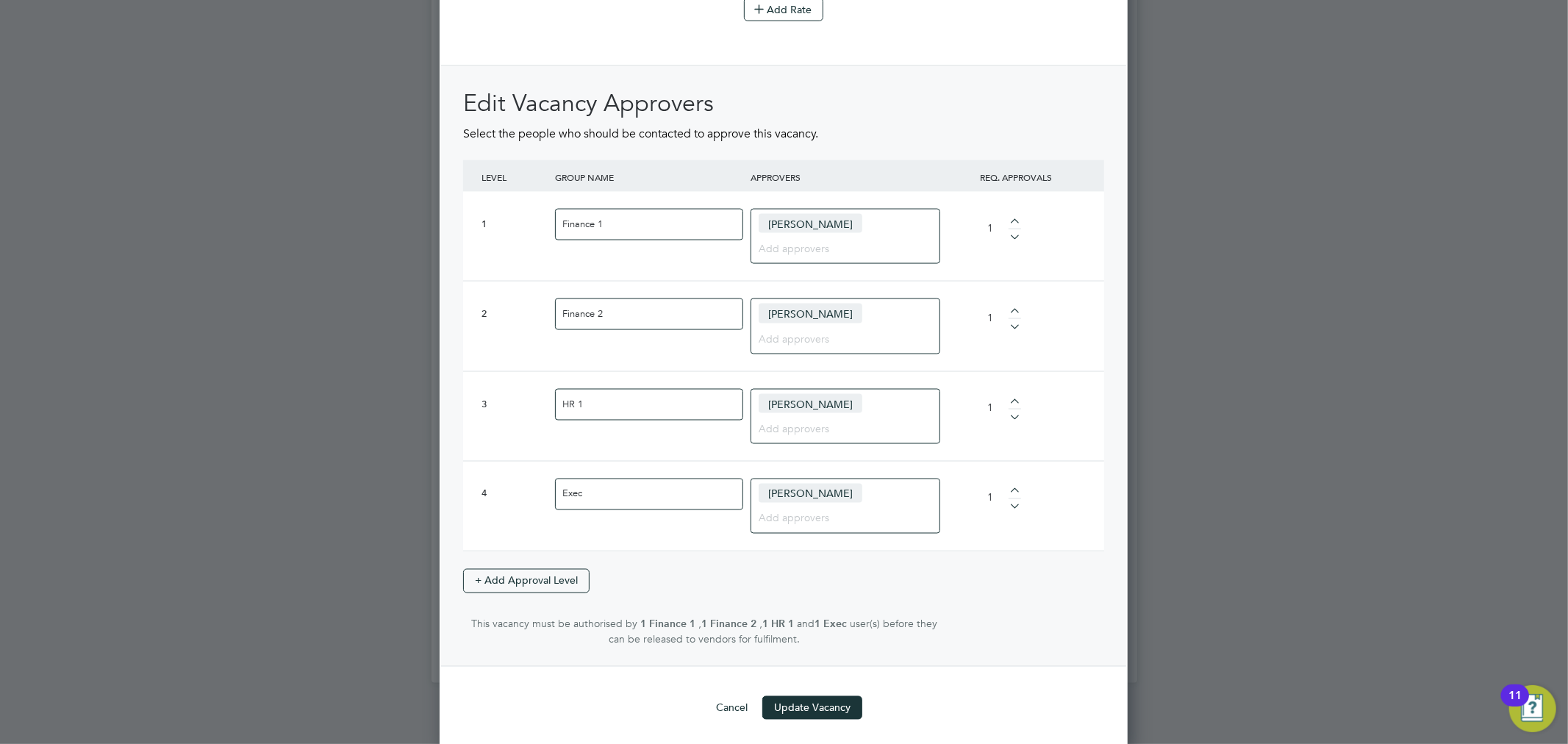
click at [869, 423] on input at bounding box center [840, 427] width 163 height 19
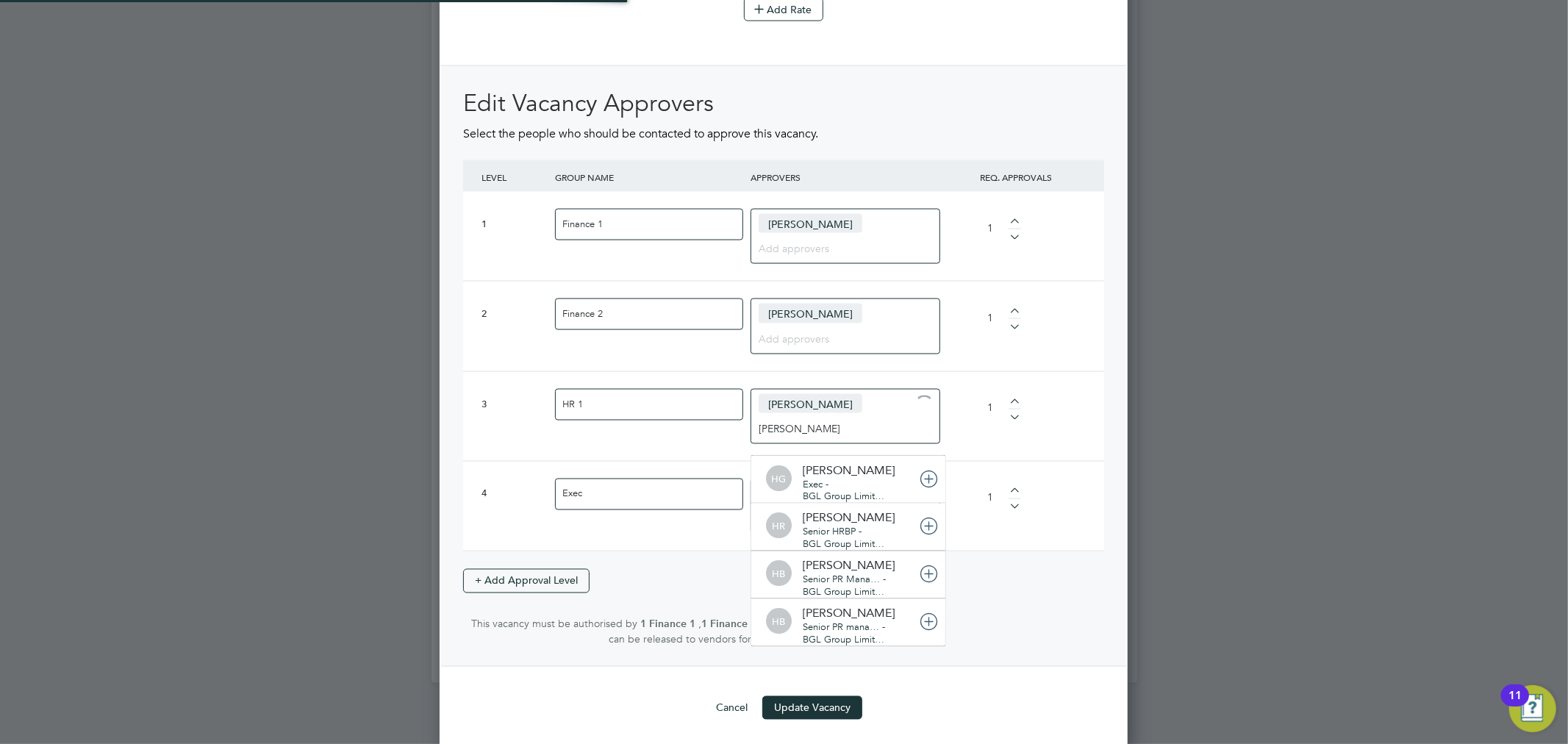
type input "helen rob"
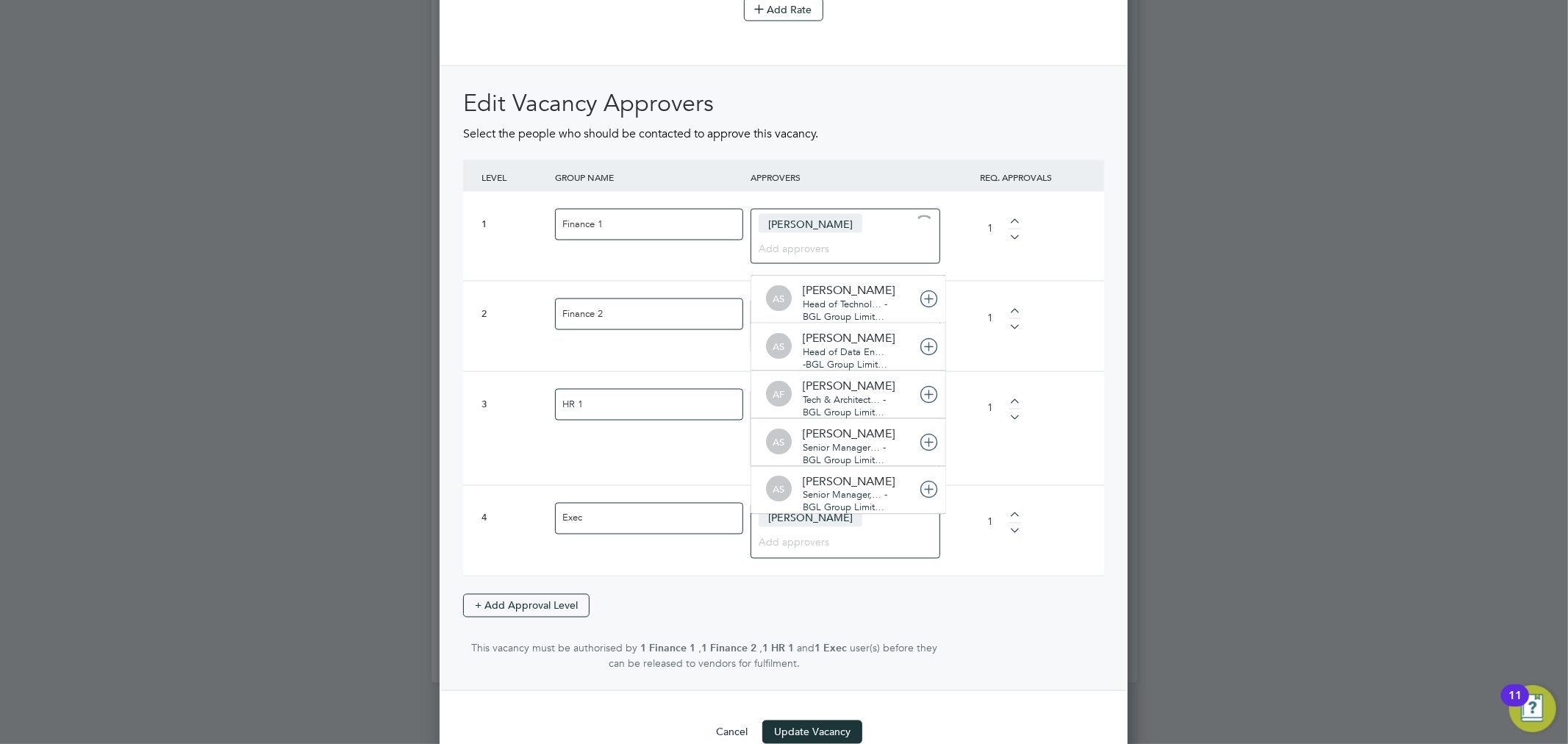
click at [800, 242] on input at bounding box center [805, 247] width 92 height 19
type input "jodie"
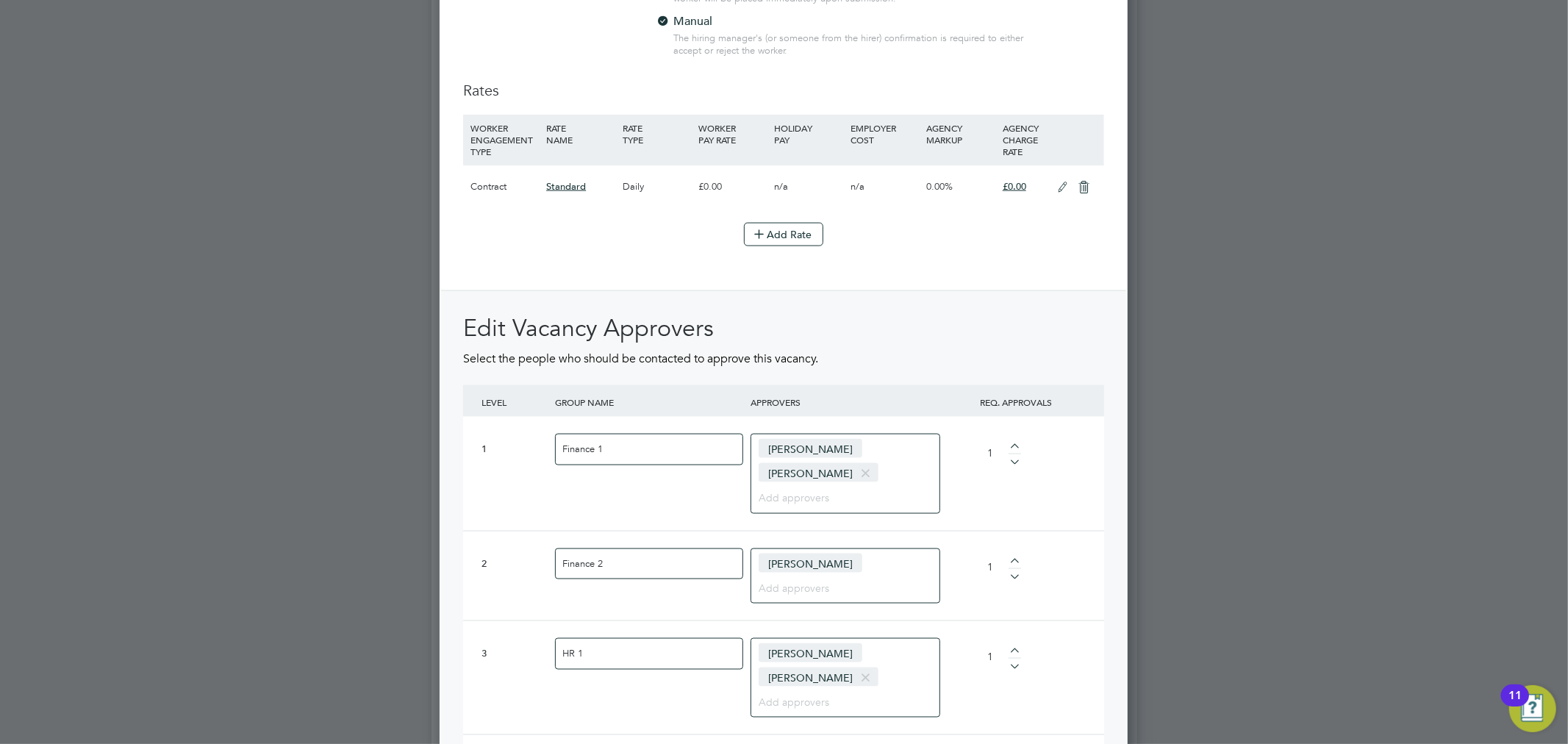
click at [1017, 443] on div at bounding box center [1014, 448] width 13 height 10
click at [1016, 454] on div at bounding box center [1014, 459] width 13 height 10
type input "1"
click at [1016, 454] on div at bounding box center [1014, 459] width 13 height 10
click at [1015, 569] on div at bounding box center [1014, 574] width 13 height 10
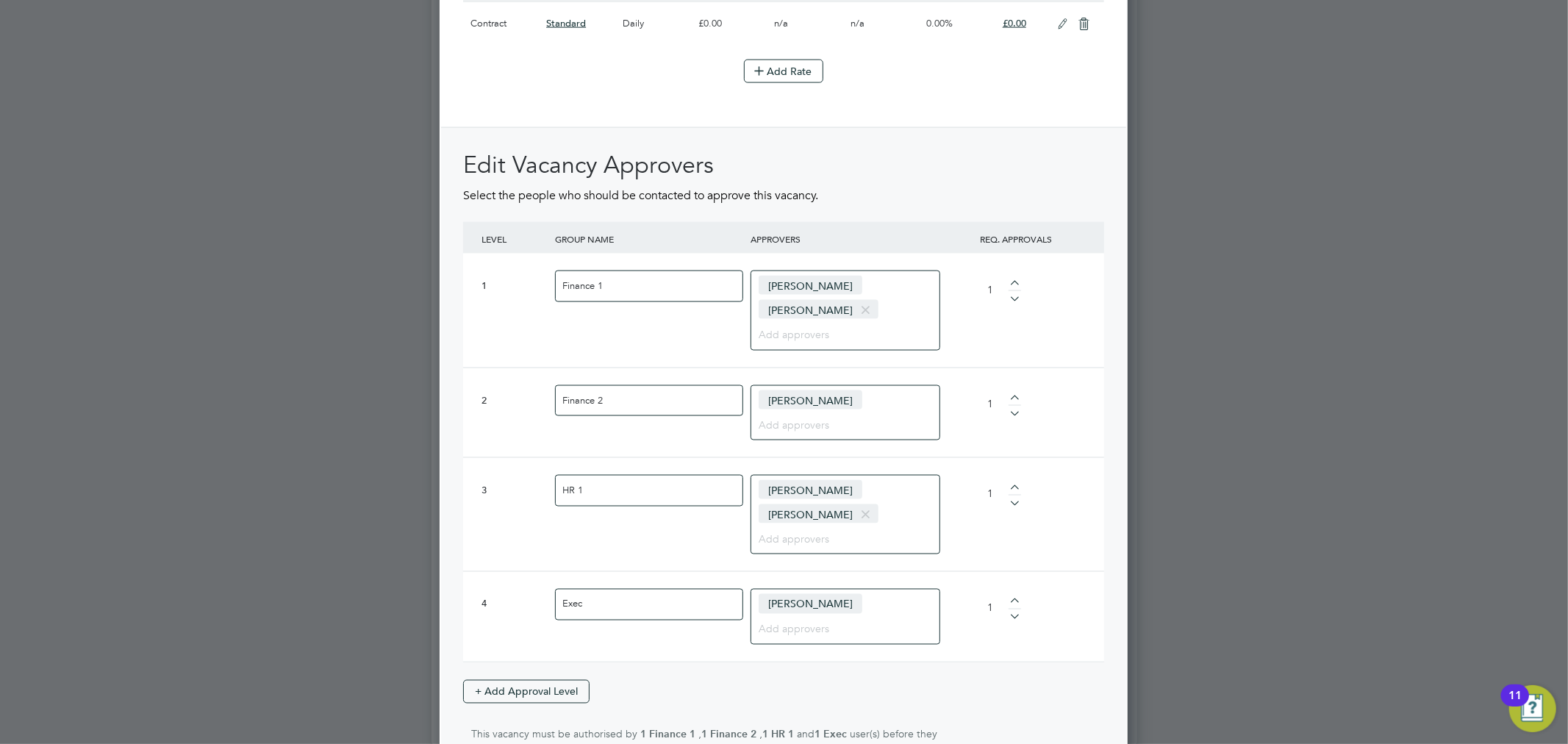
click at [1016, 501] on div at bounding box center [1014, 500] width 13 height 10
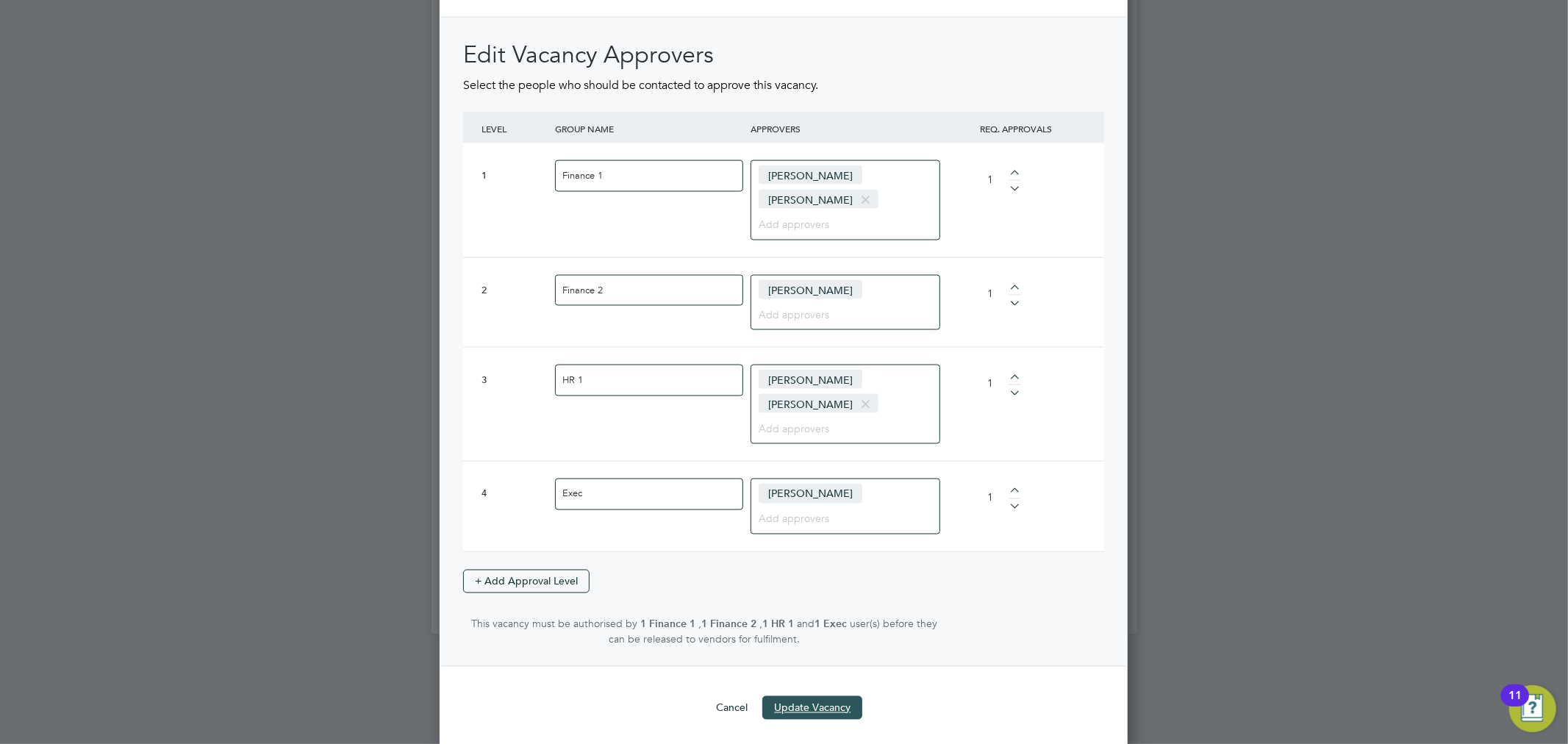
click at [824, 705] on button "Update Vacancy" at bounding box center [811, 708] width 100 height 23
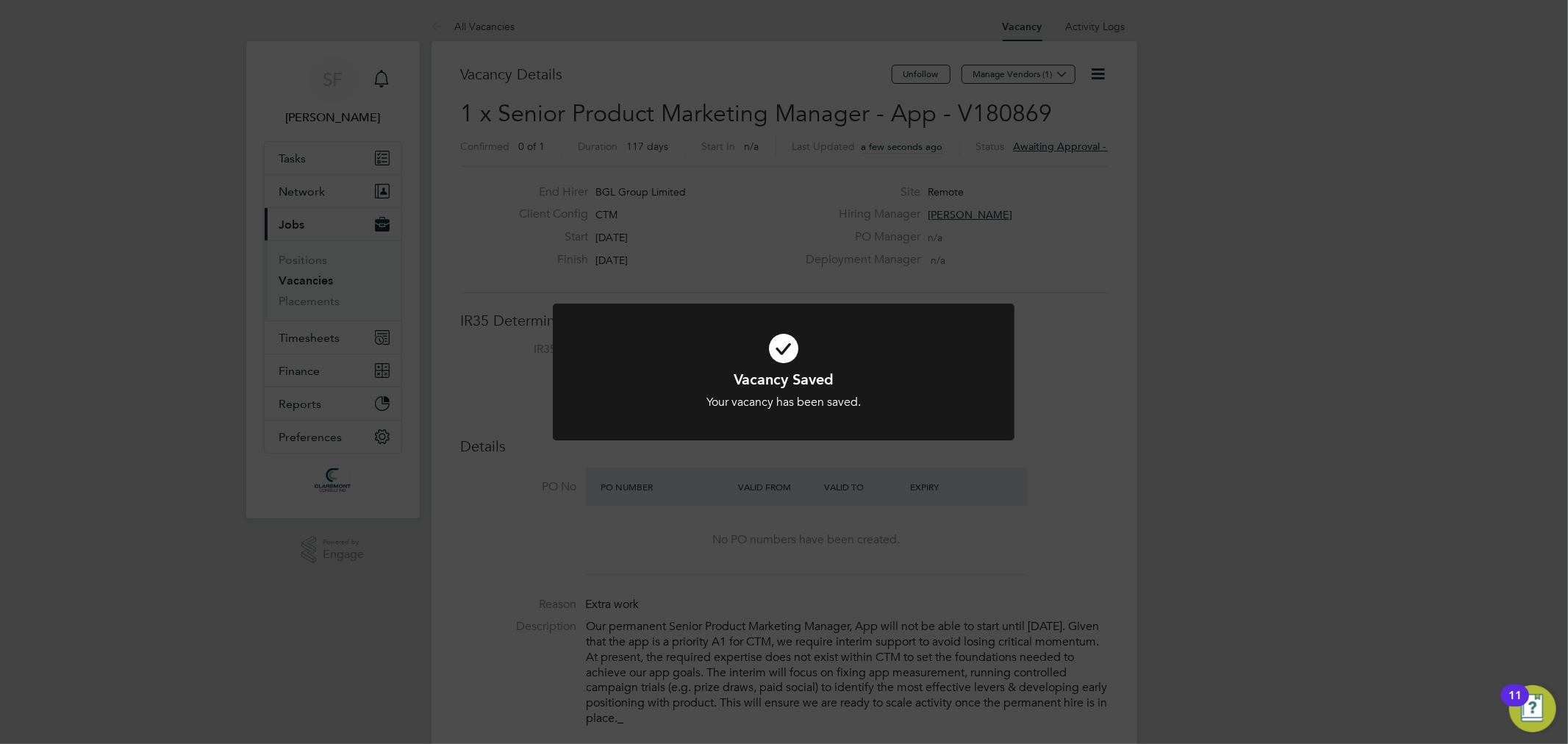
click at [1169, 268] on div "Vacancy Saved Your vacancy has been saved. Cancel Okay" at bounding box center [784, 372] width 1568 height 744
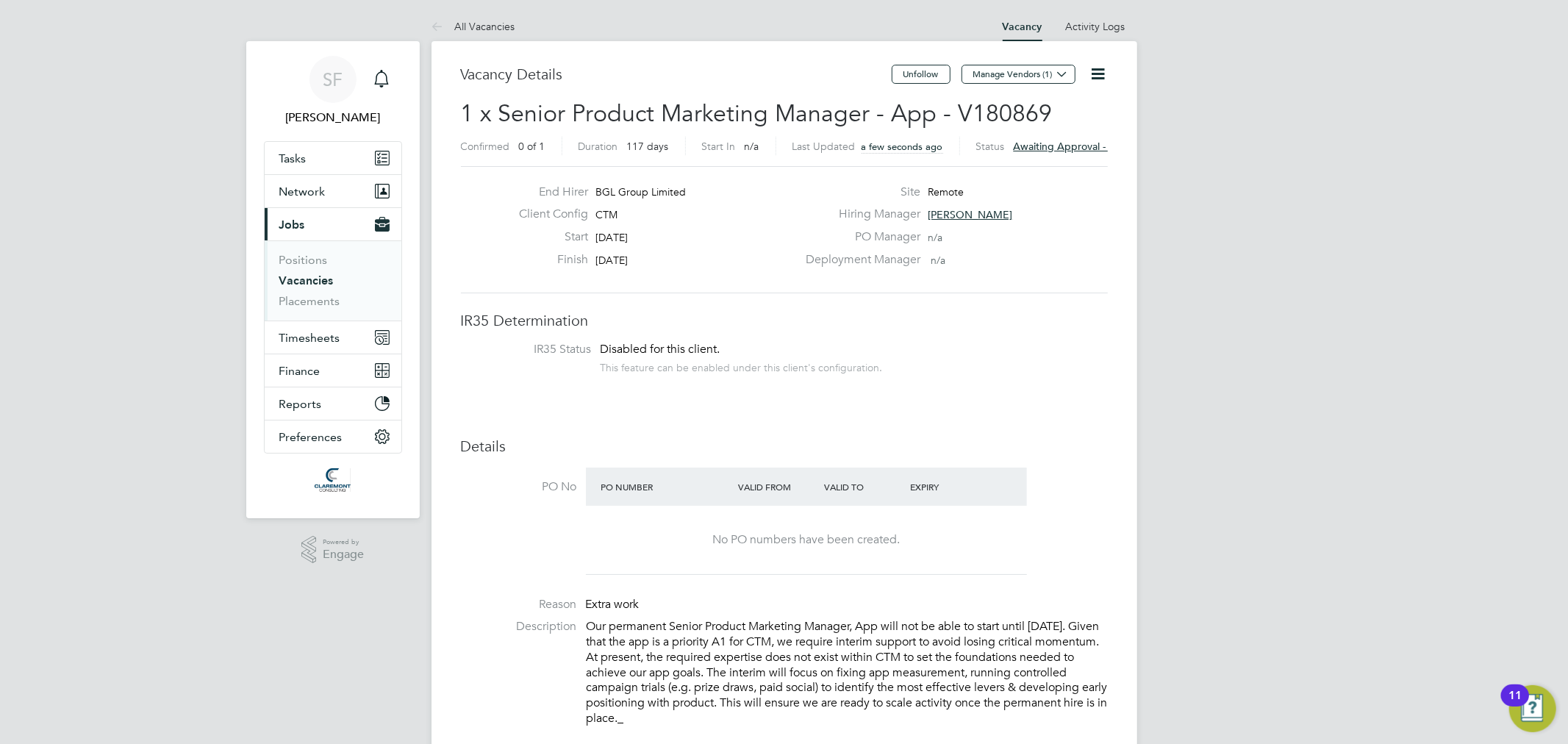
click at [1093, 142] on span "Awaiting approval - 0/4" at bounding box center [1069, 146] width 111 height 13
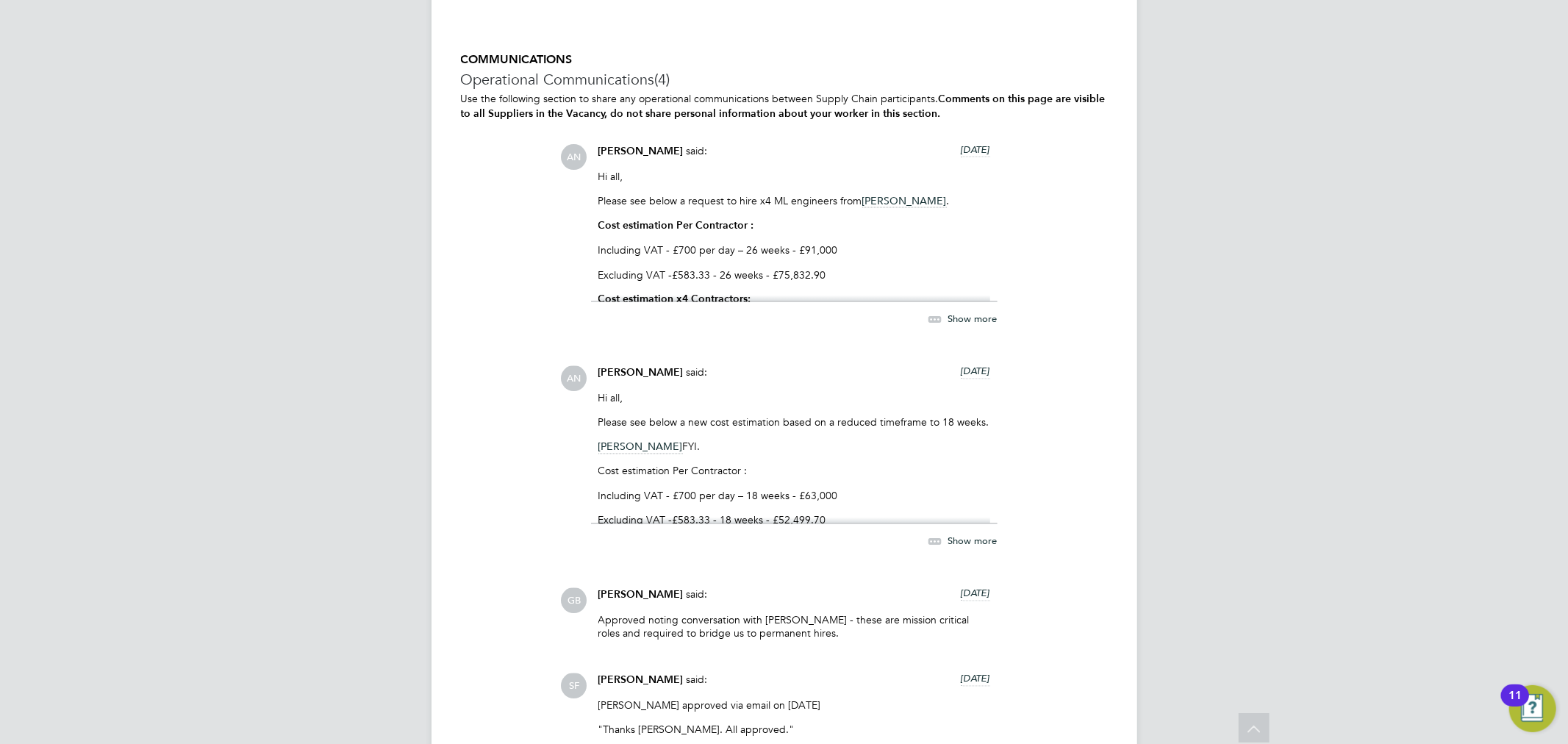
click at [980, 316] on span "Show more" at bounding box center [972, 318] width 49 height 13
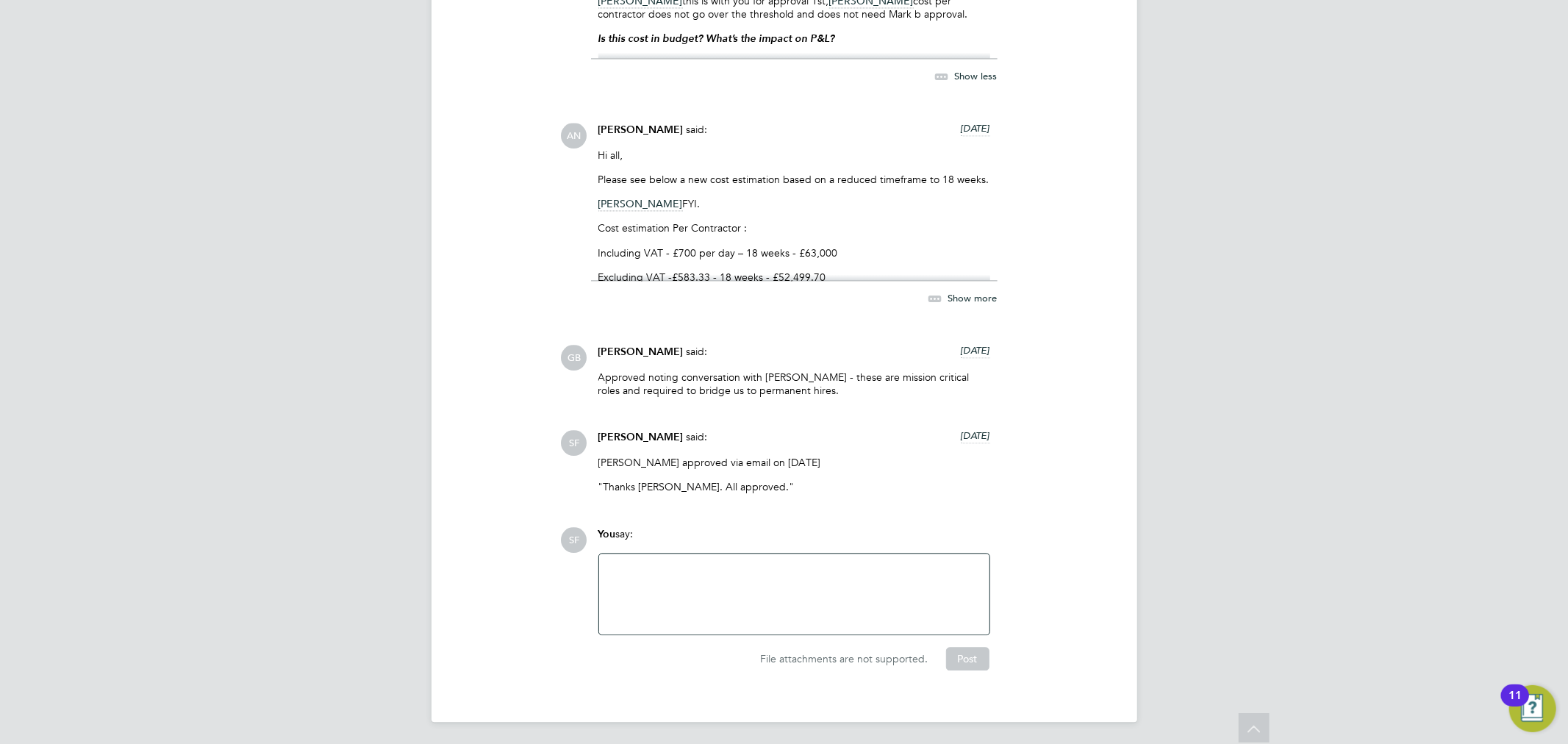
scroll to position [2641, 0]
click at [937, 294] on icon at bounding box center [935, 297] width 18 height 18
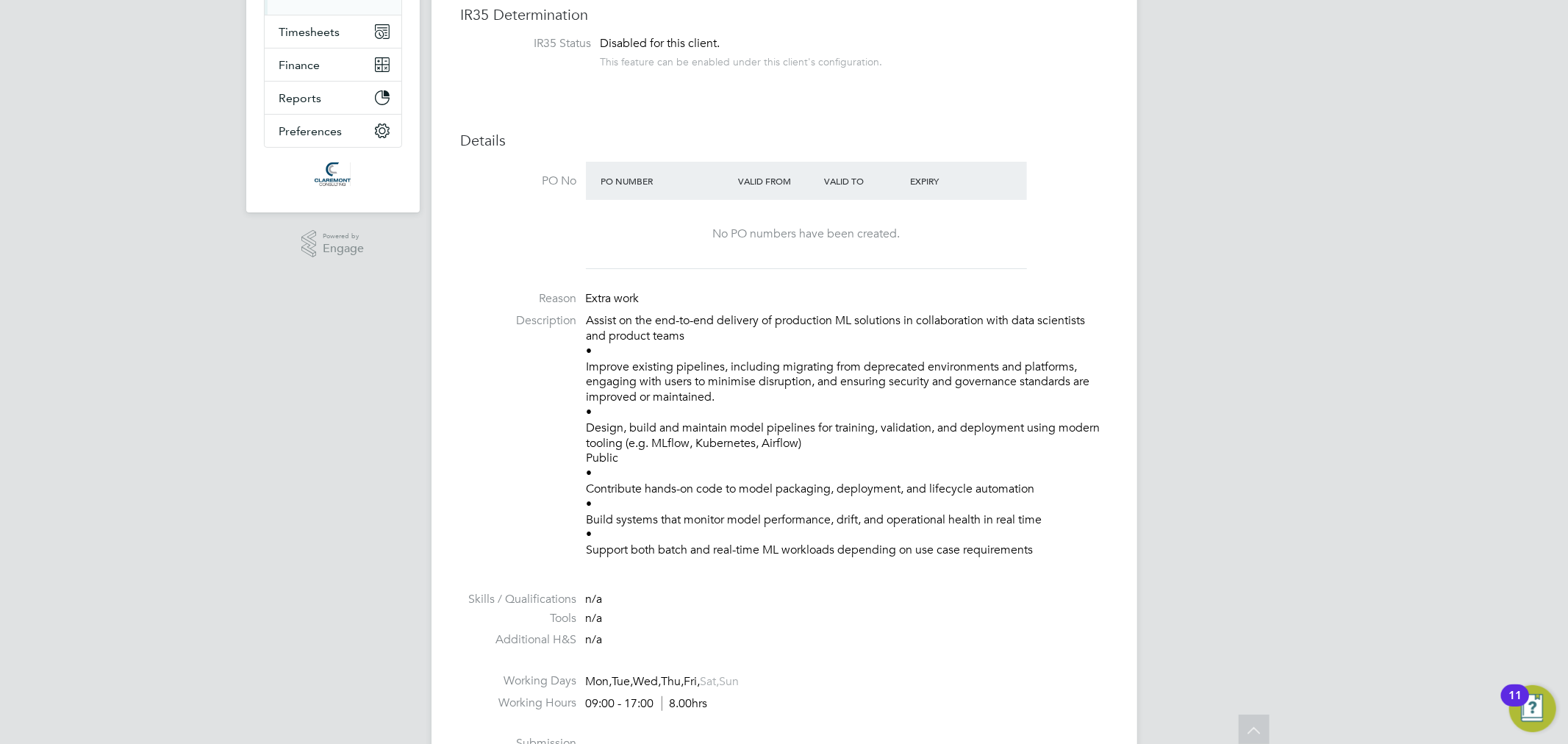
scroll to position [0, 0]
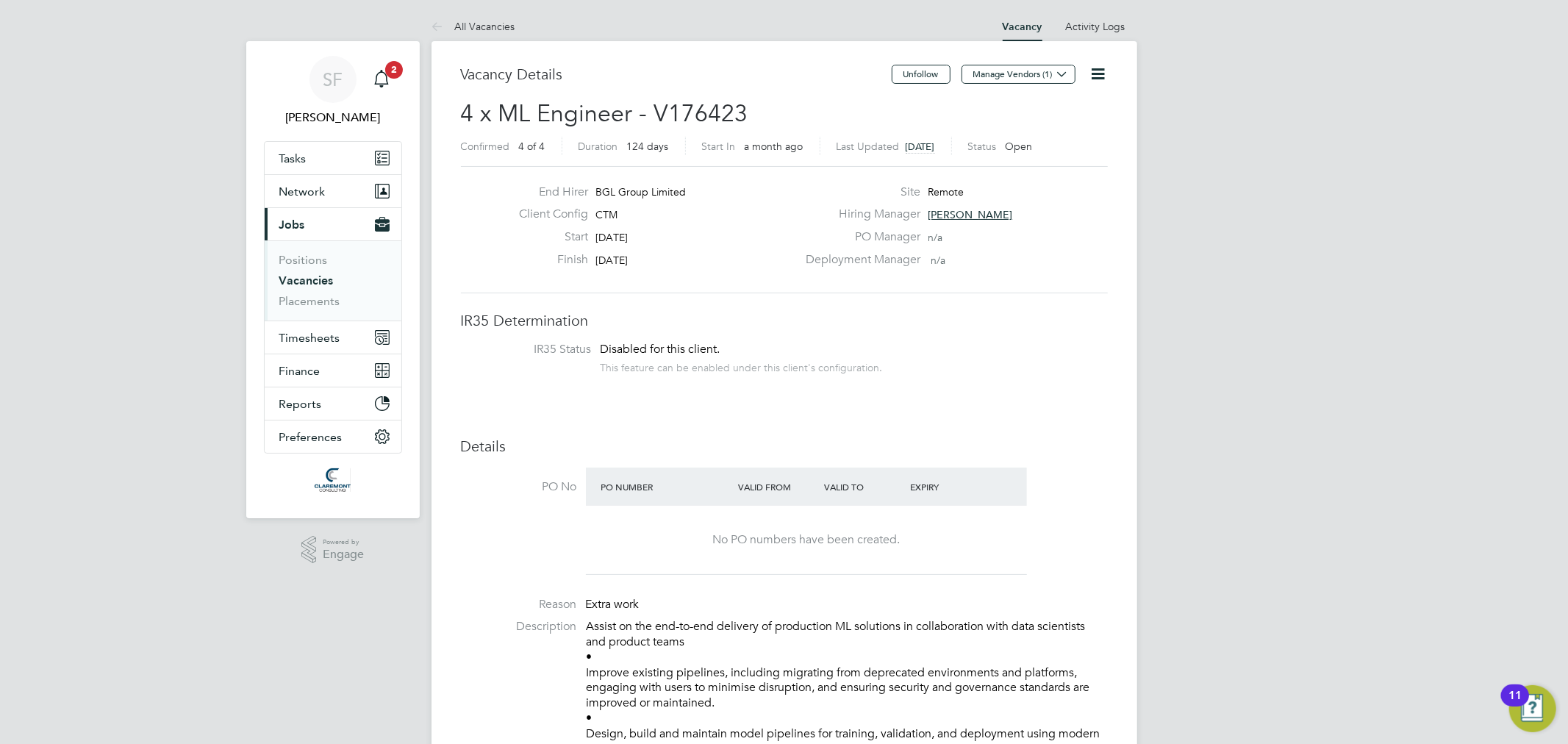
click at [307, 284] on link "Vacancies" at bounding box center [306, 280] width 55 height 14
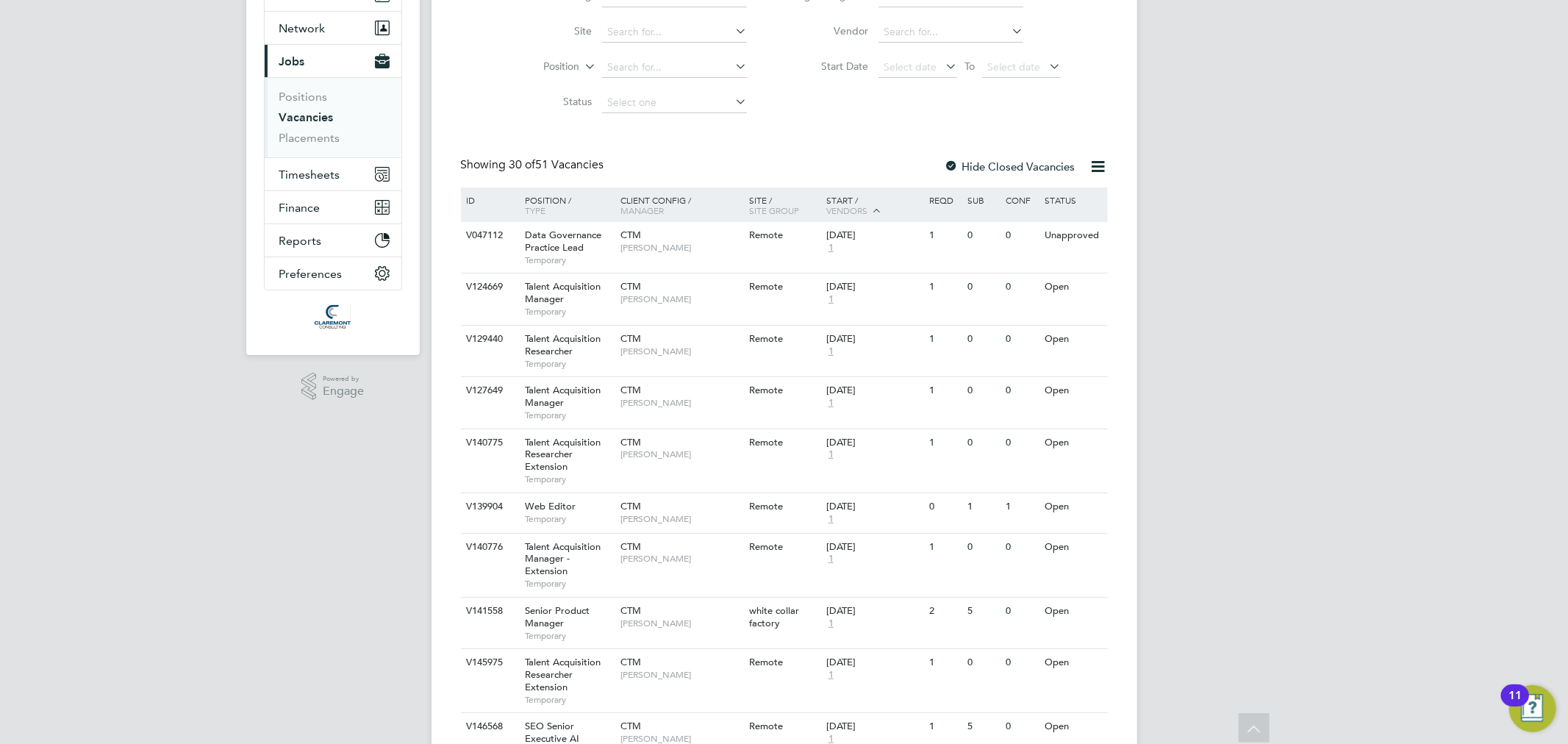
scroll to position [1283, 0]
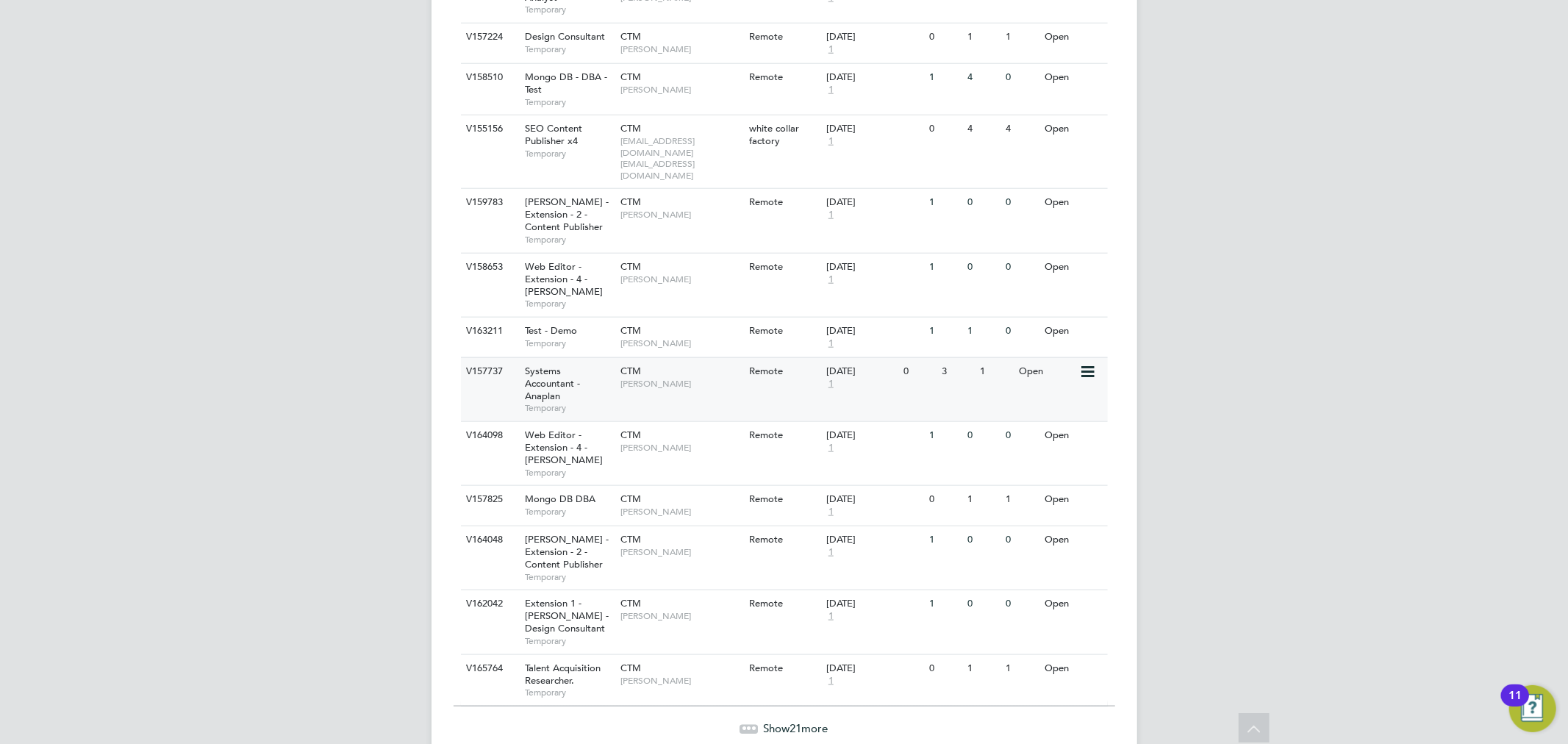
click at [578, 366] on span "Systems Accountant - Anaplan" at bounding box center [553, 383] width 55 height 38
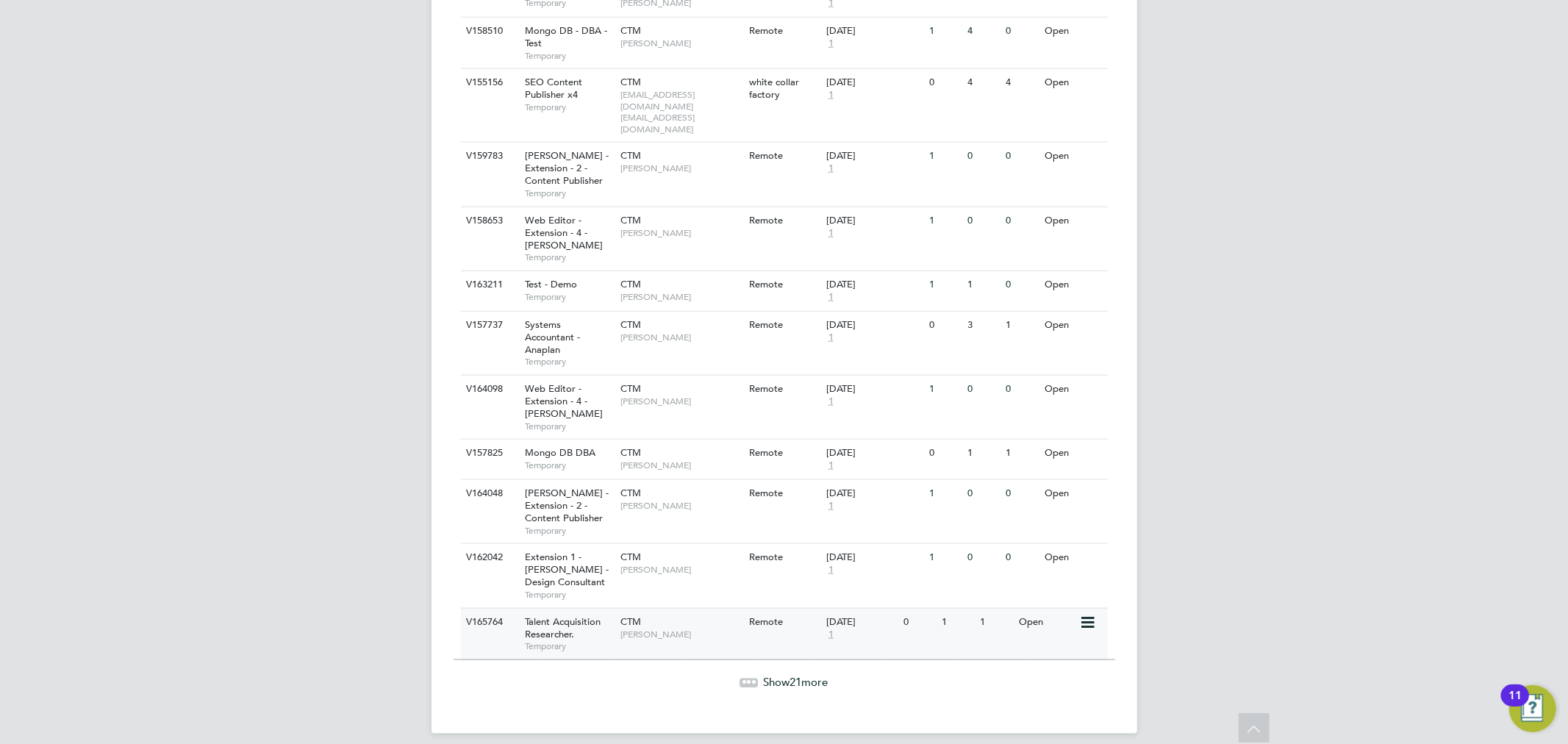
scroll to position [1332, 0]
click at [789, 673] on span "Show 21 more" at bounding box center [795, 679] width 65 height 14
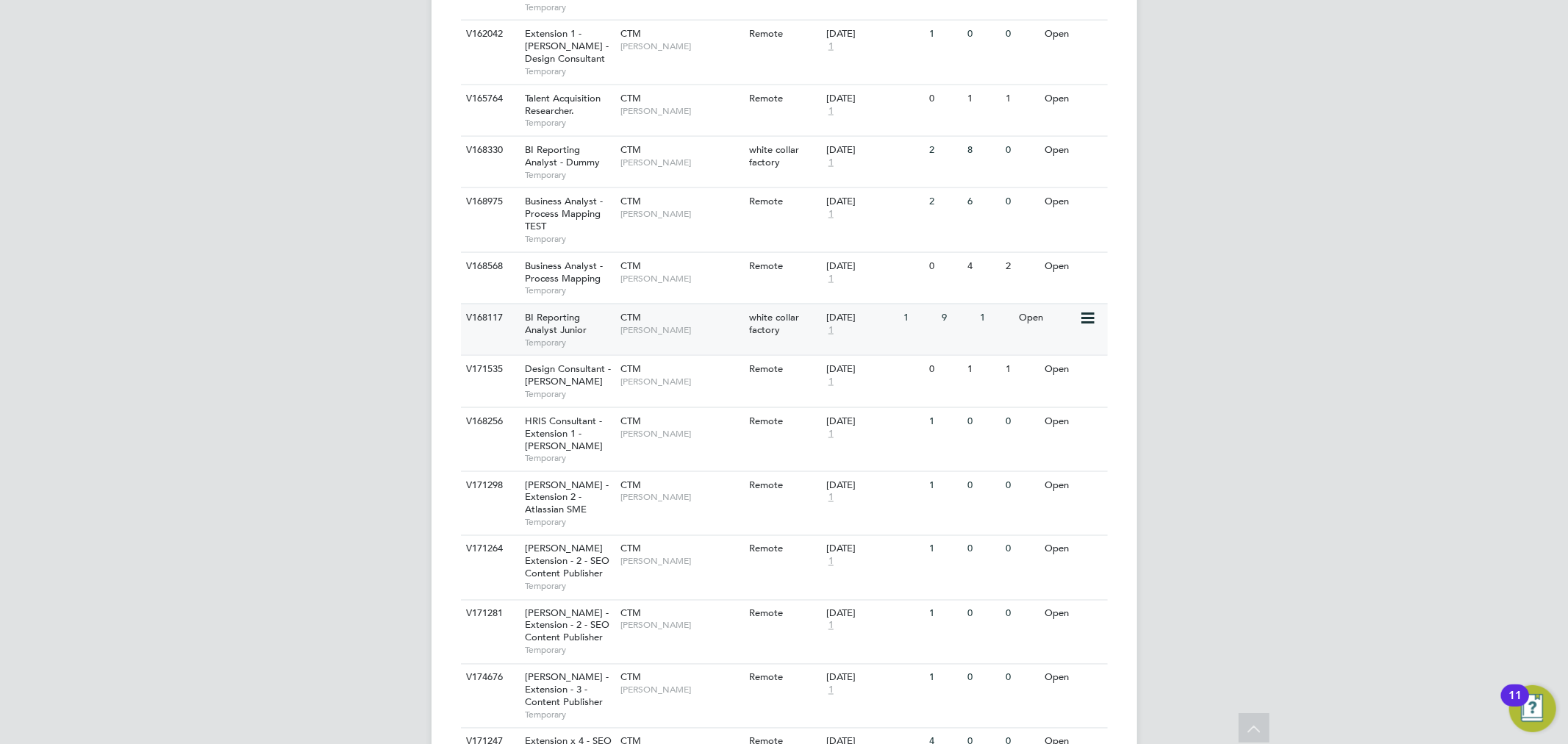
scroll to position [1296, 0]
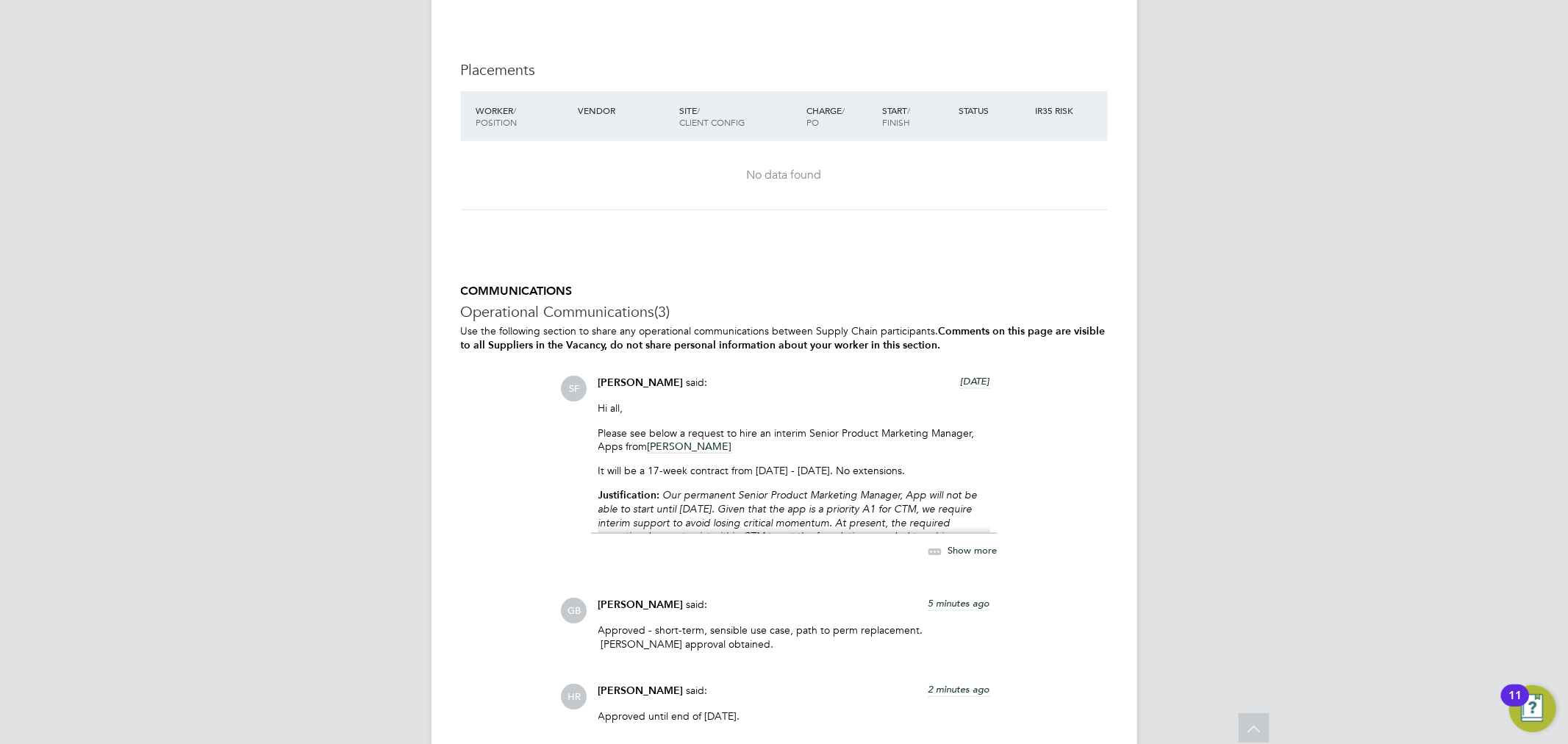
scroll to position [1551, 0]
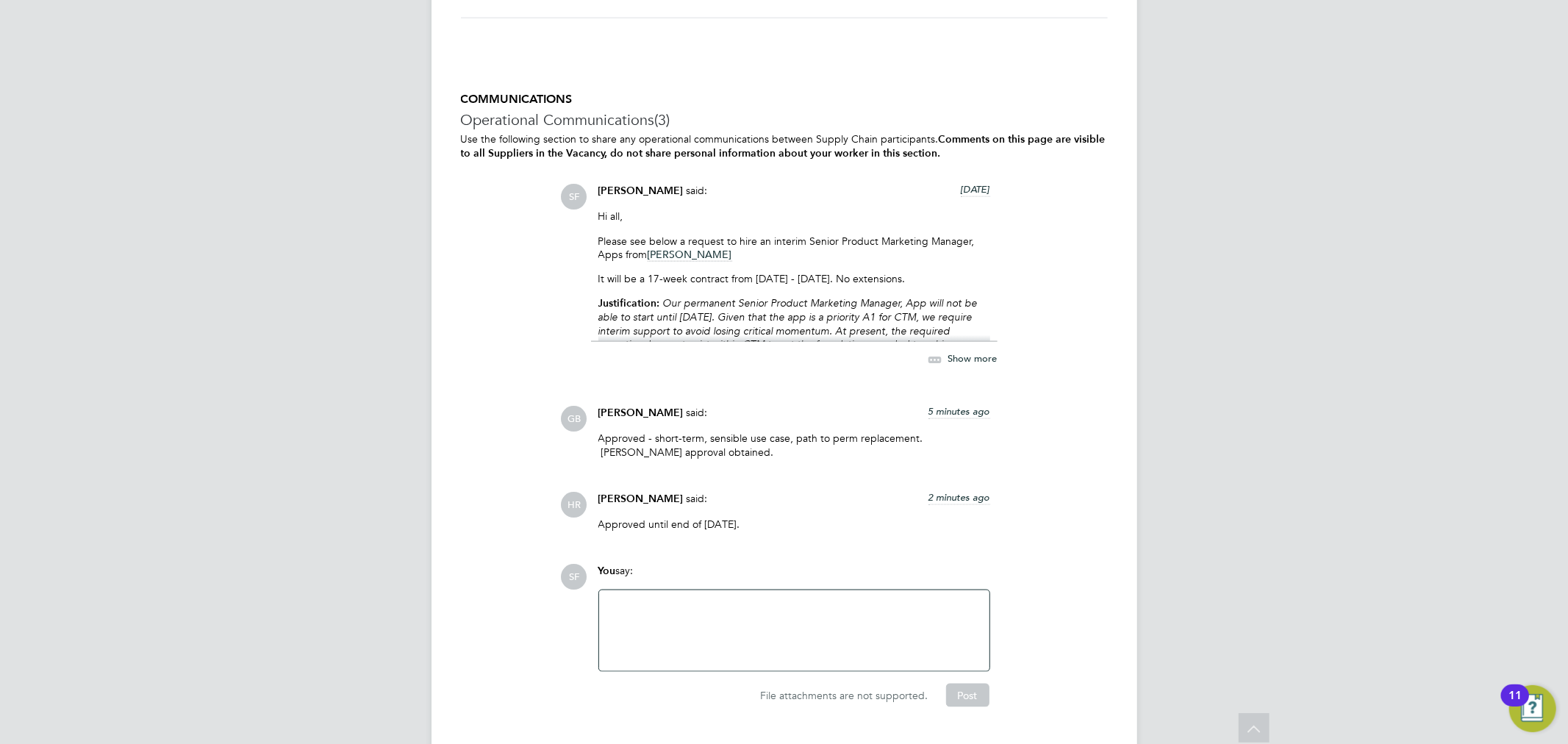
click at [963, 353] on span "Show more" at bounding box center [972, 359] width 49 height 13
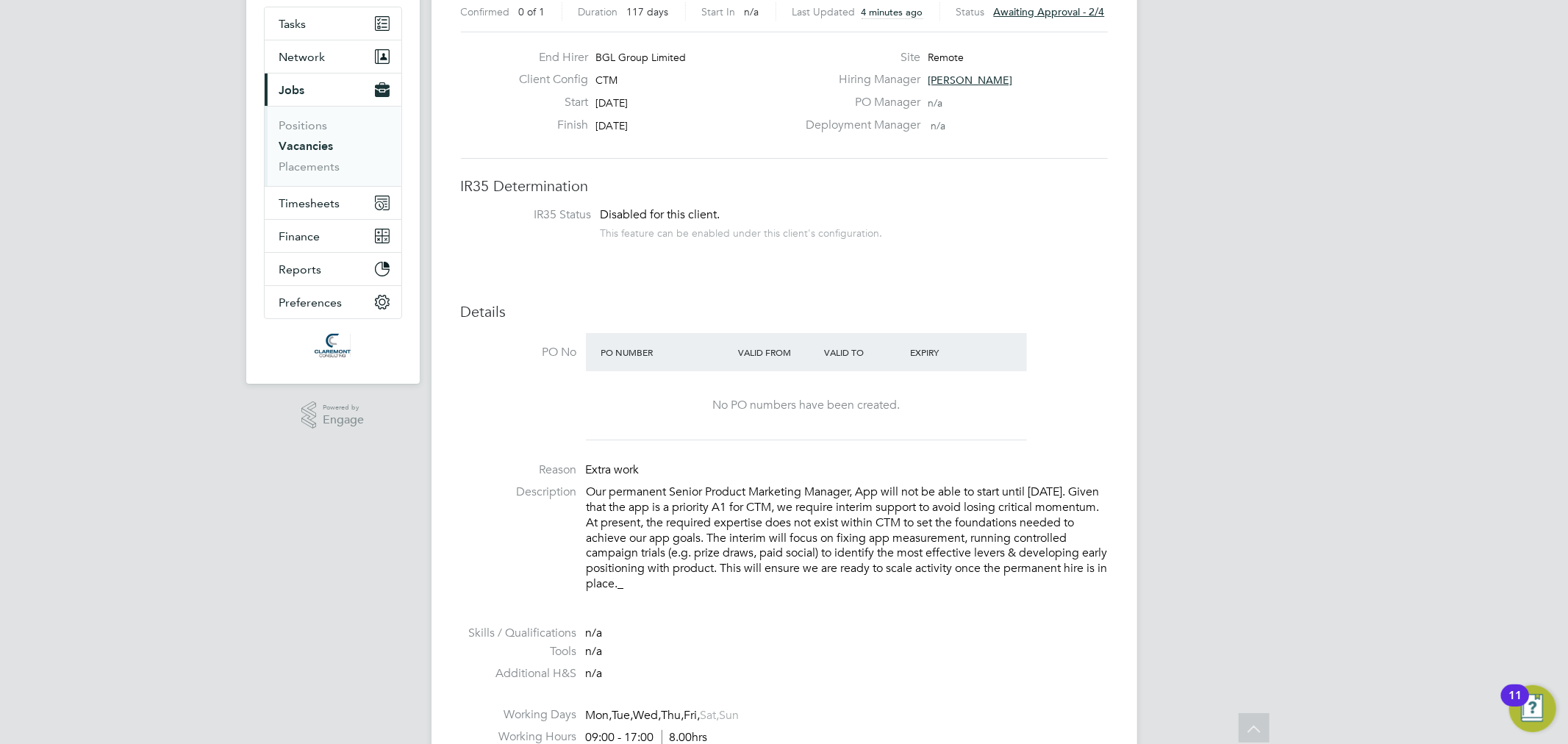
scroll to position [0, 0]
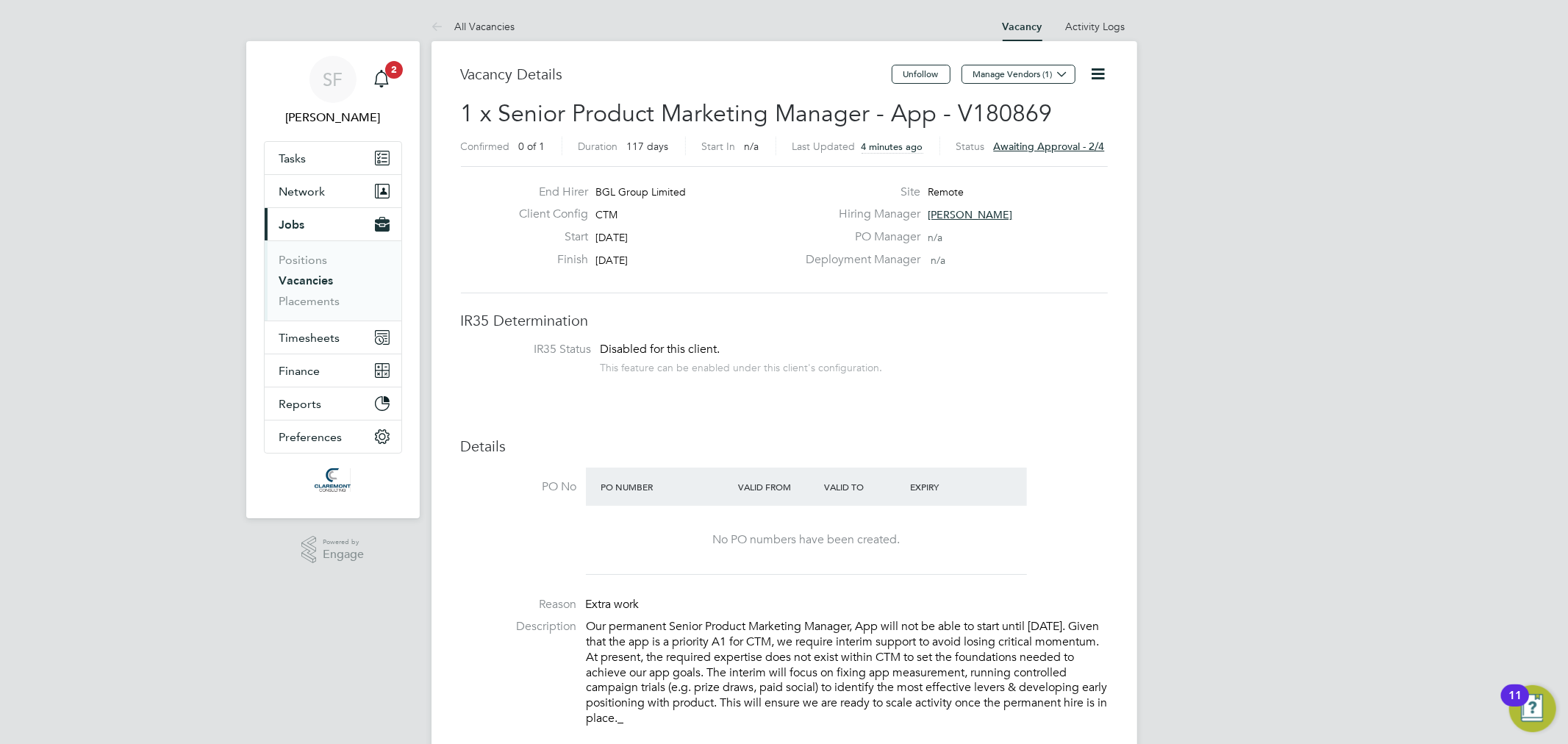
click at [1063, 140] on span "Awaiting approval - 2/4" at bounding box center [1049, 146] width 111 height 13
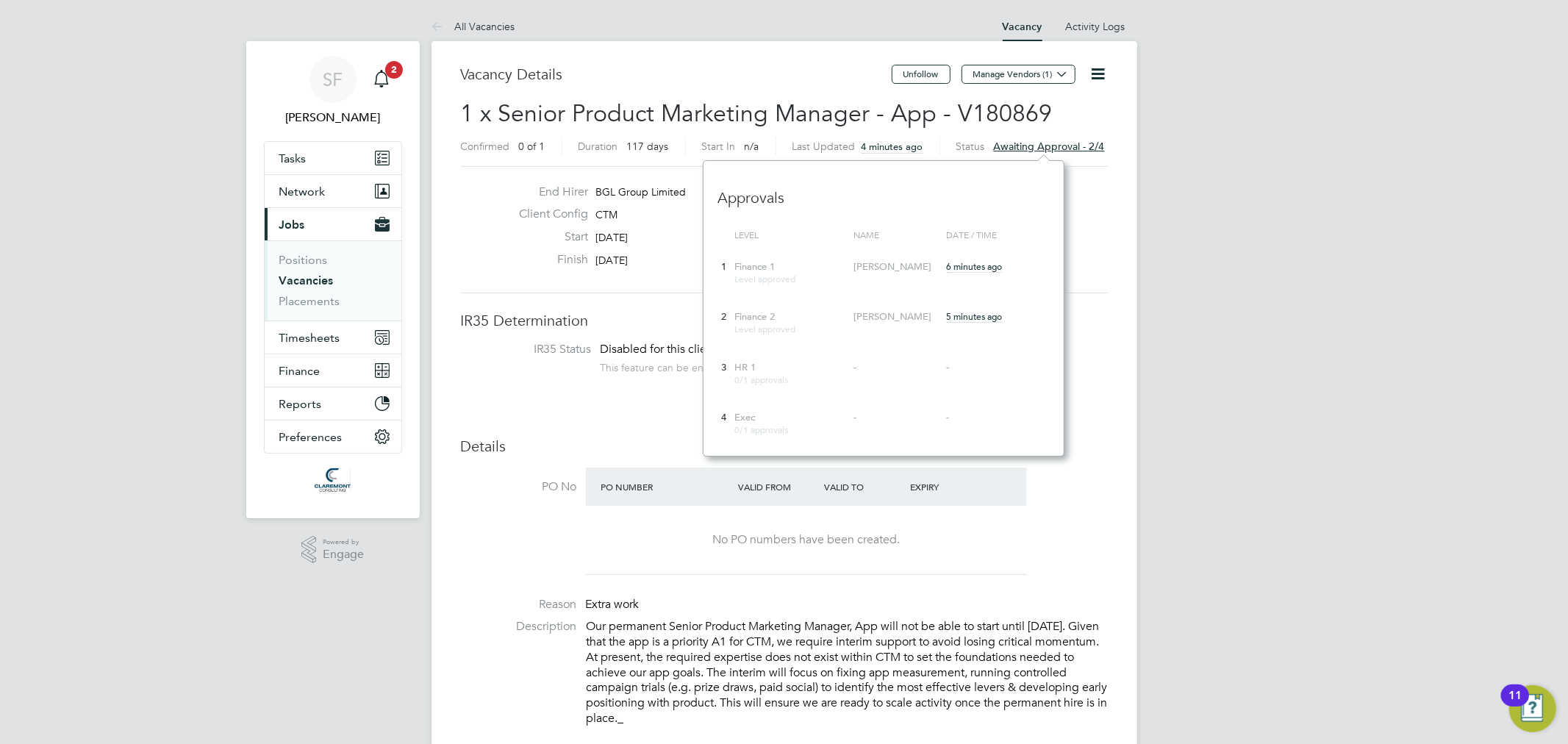
scroll to position [294, 361]
click at [1082, 524] on li "PO No PO Number Valid From Valid To Expiry No PO numbers have been created." at bounding box center [784, 525] width 647 height 116
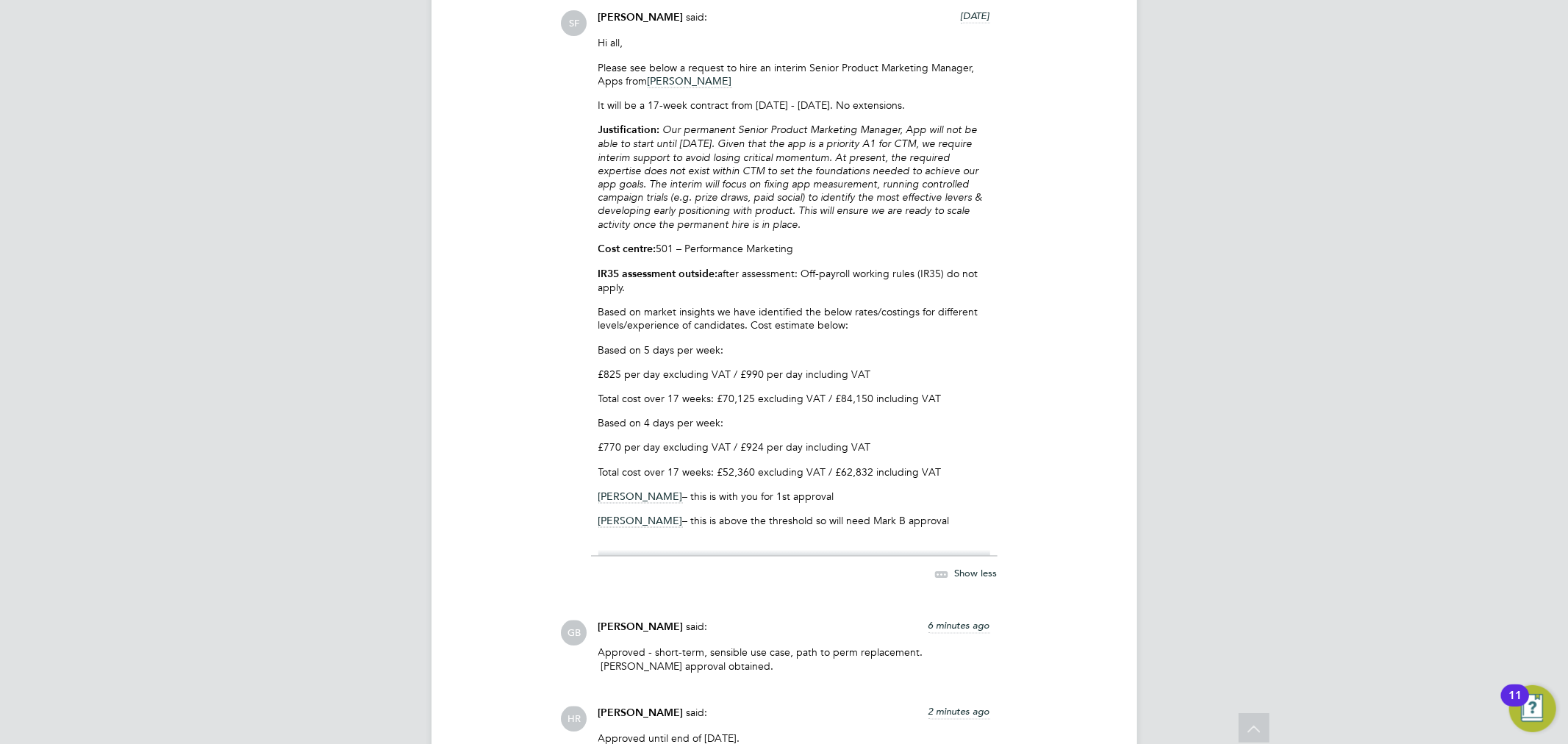
scroll to position [1877, 0]
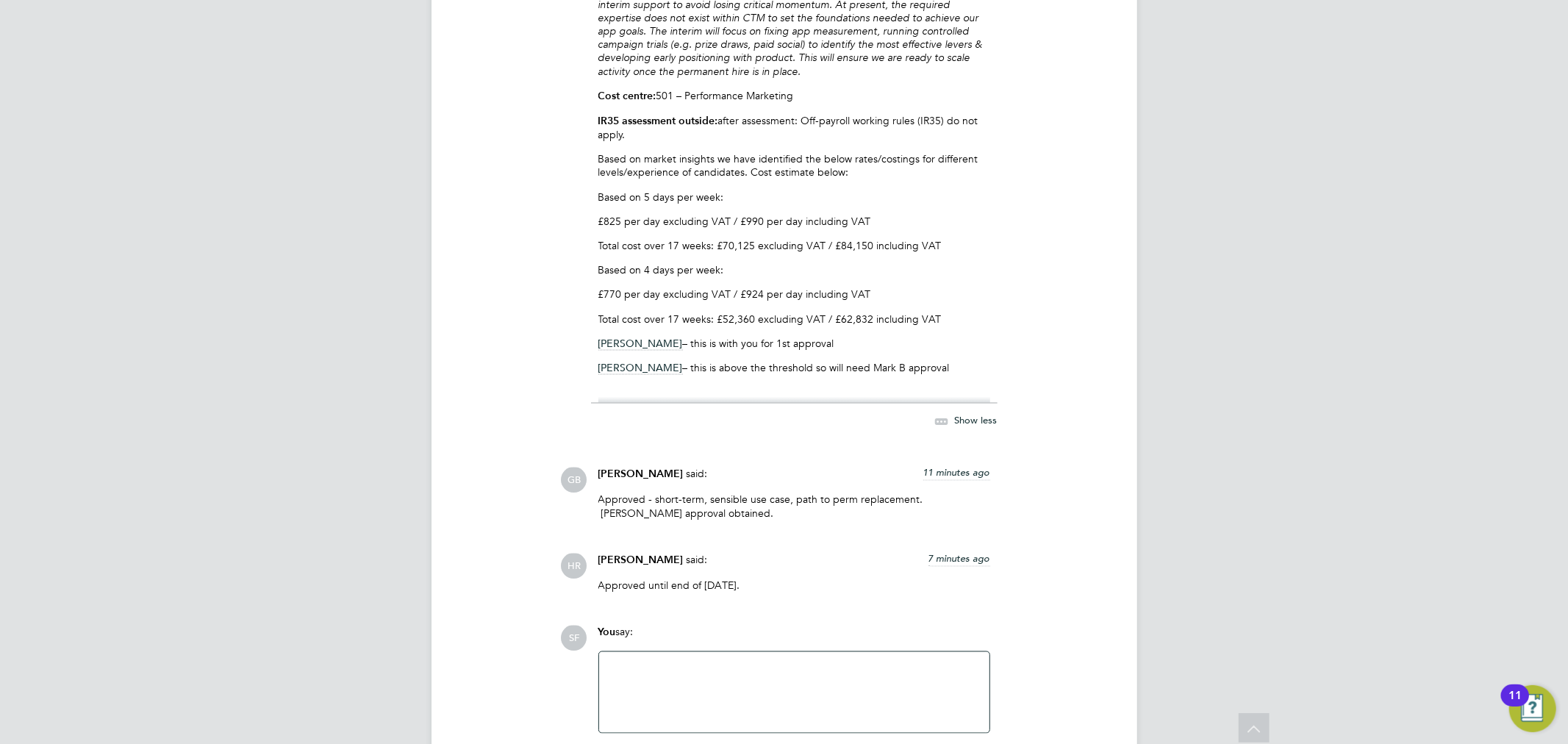
drag, startPoint x: 985, startPoint y: 258, endPoint x: 604, endPoint y: 298, distance: 383.1
click at [985, 252] on p "Total cost over 17 weeks: £70,125 excluding VAT / £84,150 including VAT" at bounding box center [794, 246] width 392 height 13
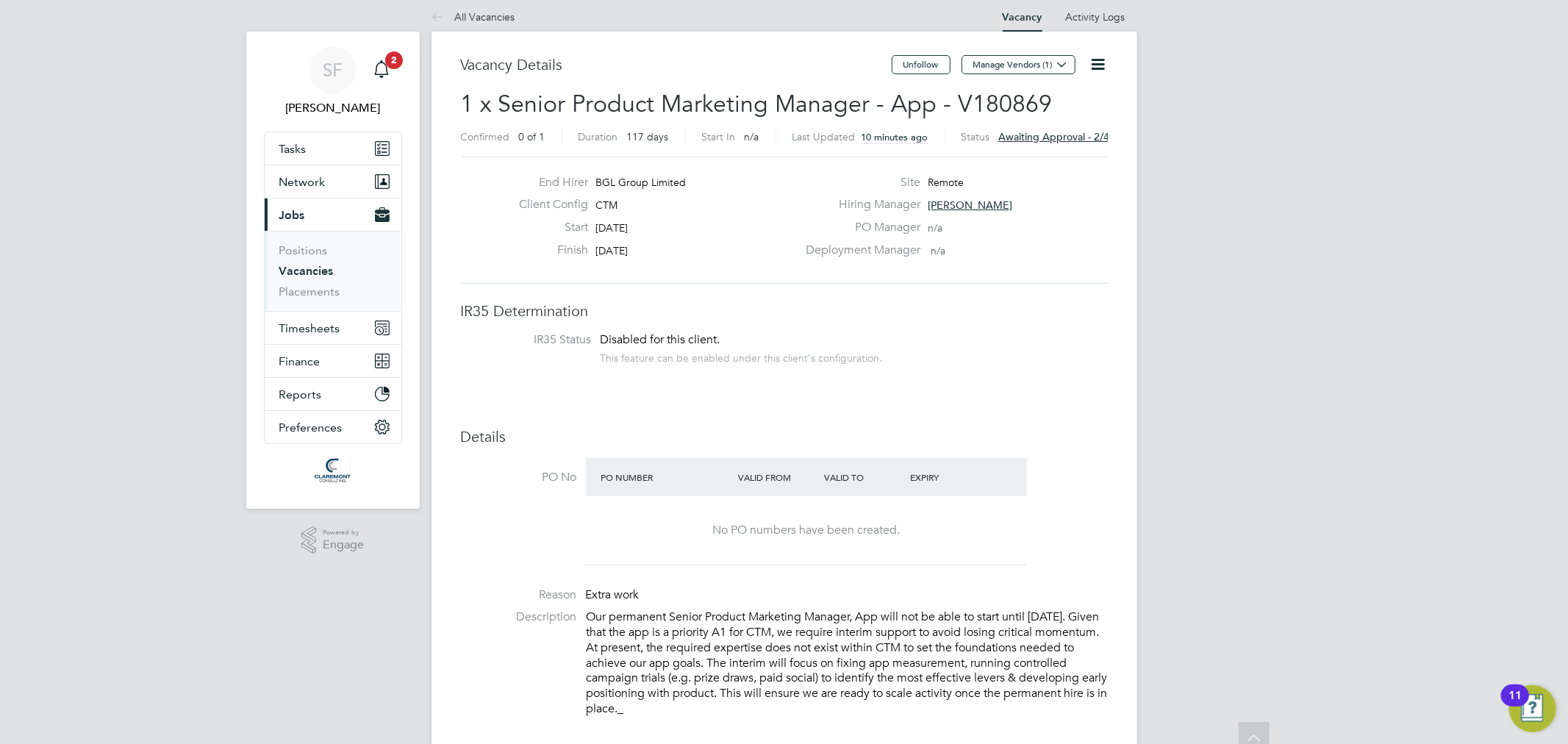
scroll to position [0, 0]
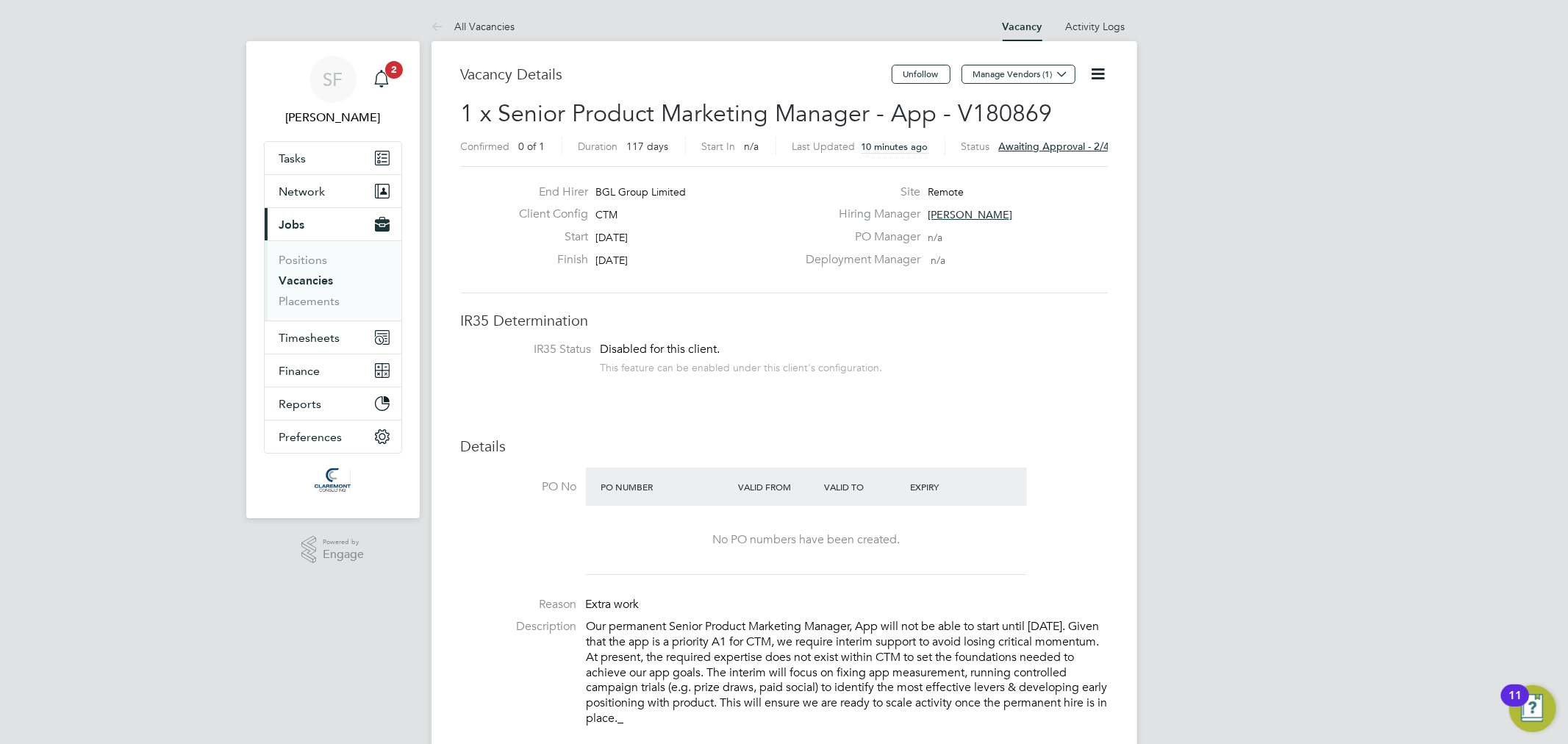
click at [383, 82] on icon "Main navigation" at bounding box center [381, 78] width 18 height 18
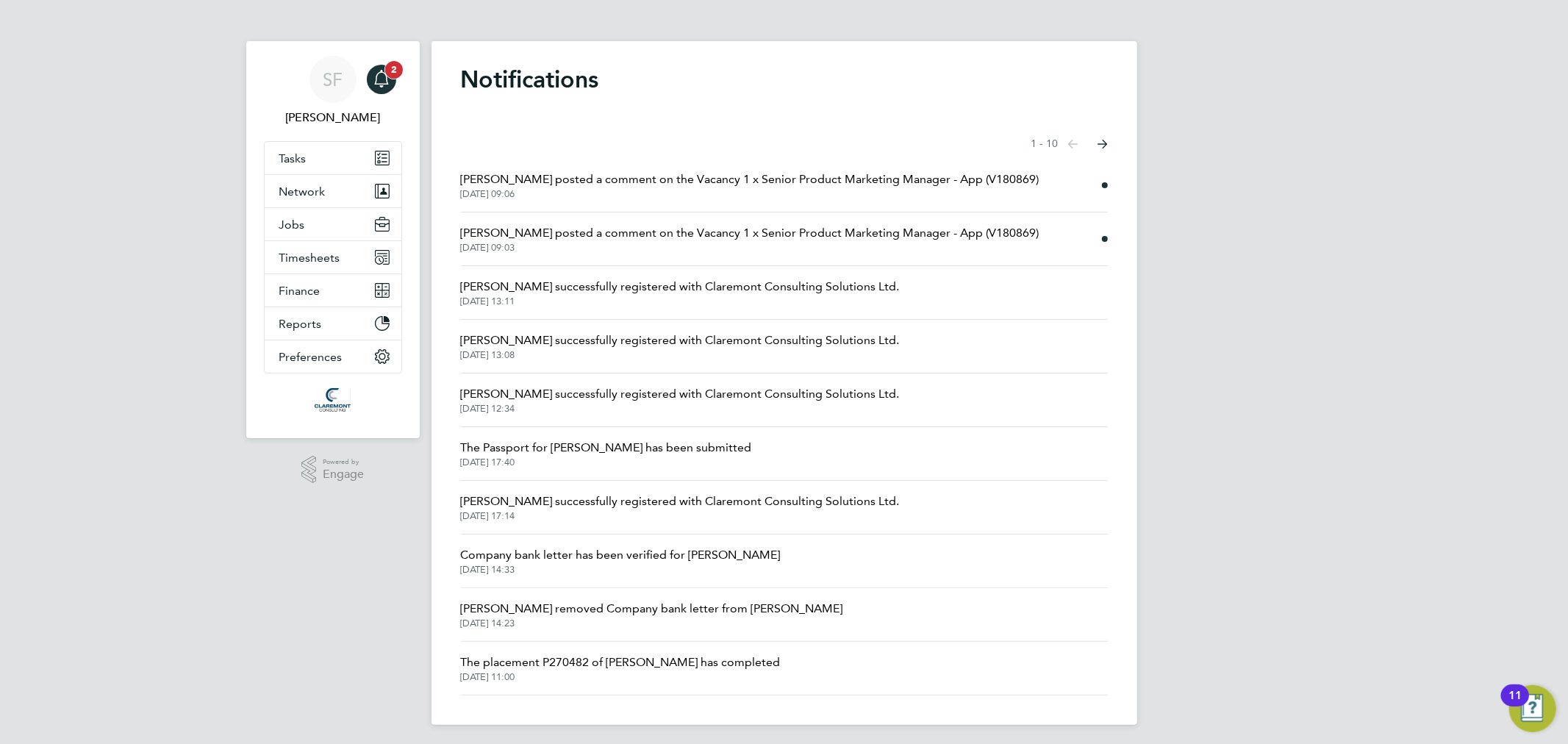
click at [387, 69] on span "2" at bounding box center [393, 70] width 18 height 18
click at [750, 174] on span "Helen Robinson posted a comment on the Vacancy 1 x Senior Product Marketing Man…" at bounding box center [749, 179] width 578 height 18
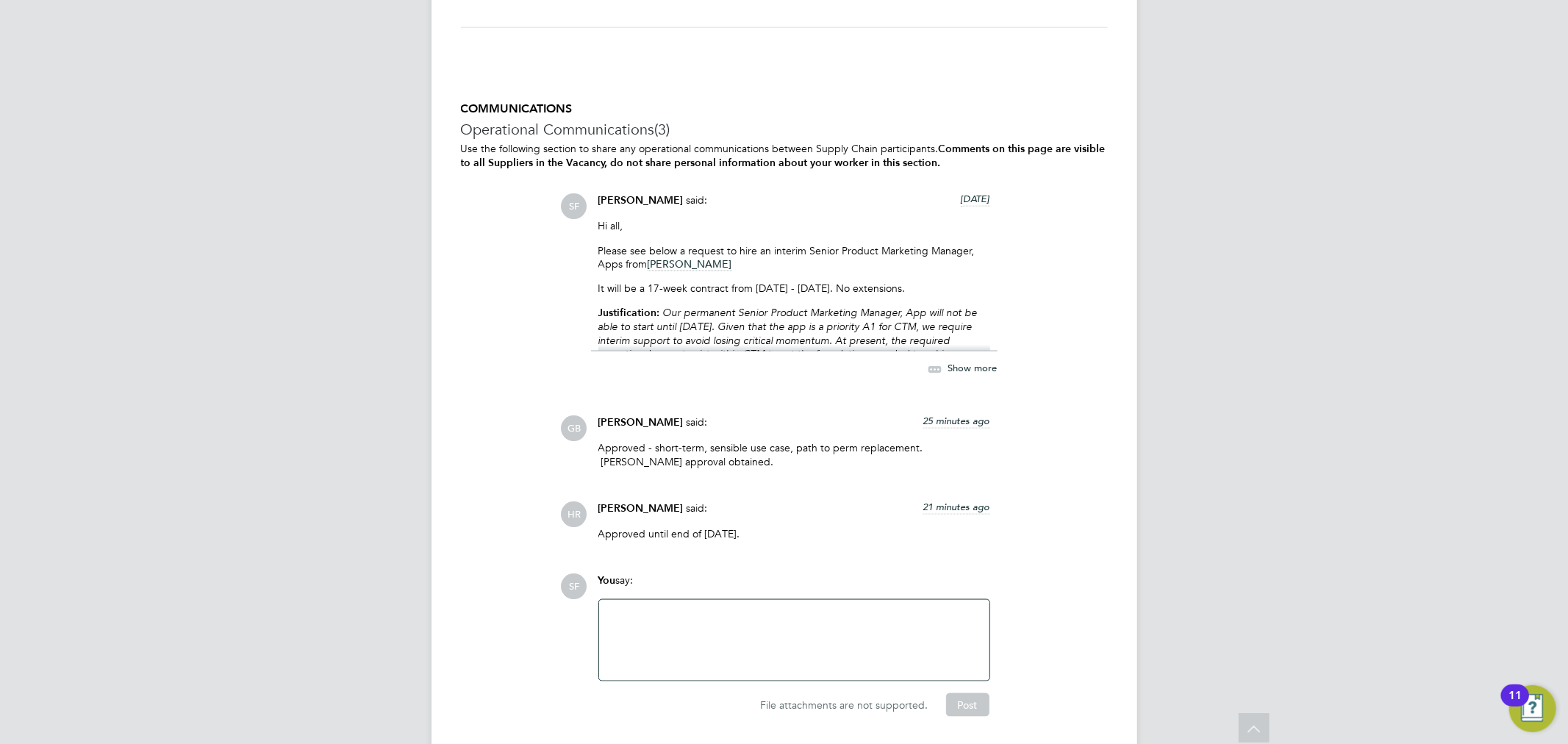
scroll to position [1551, 0]
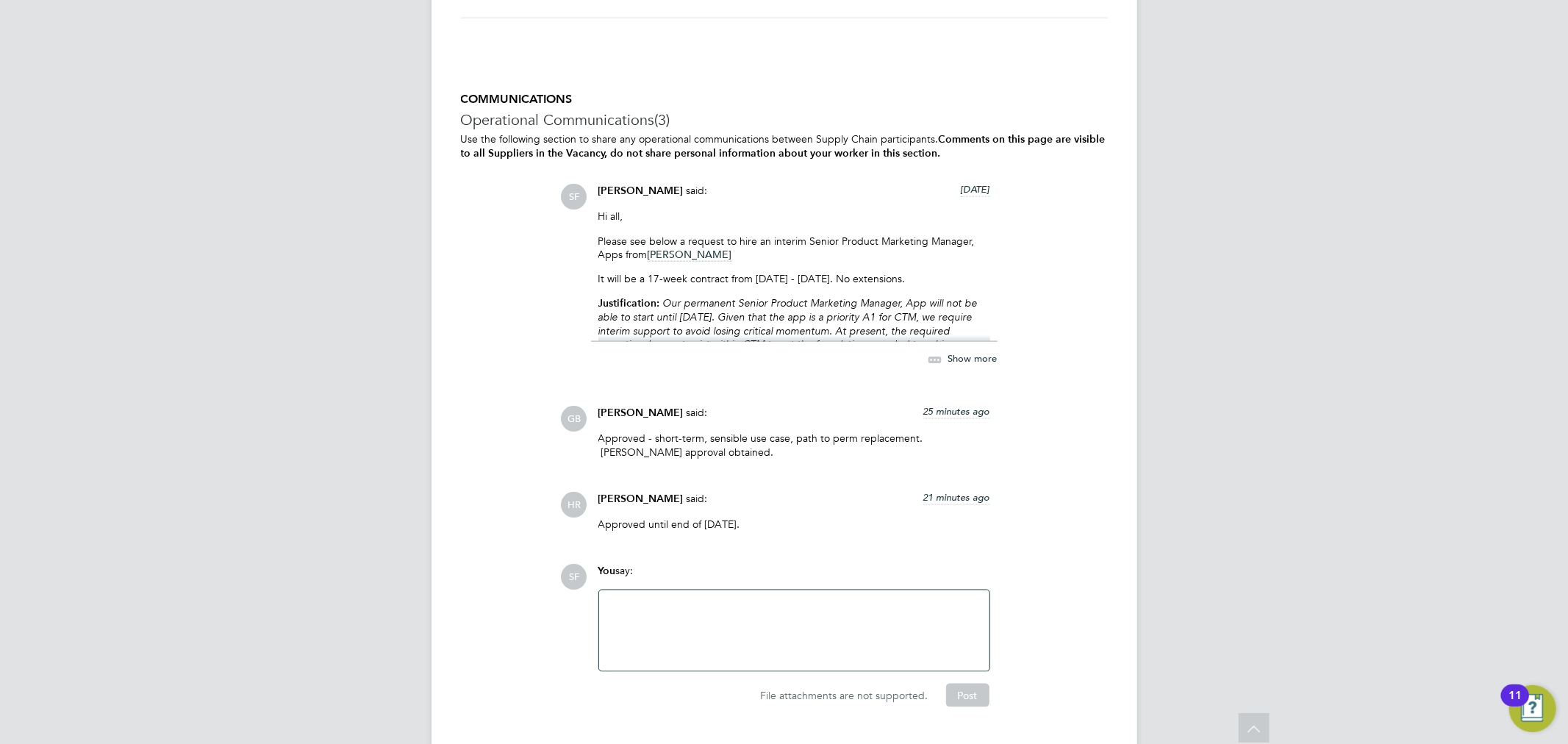
click at [968, 360] on span "Show more" at bounding box center [972, 359] width 49 height 13
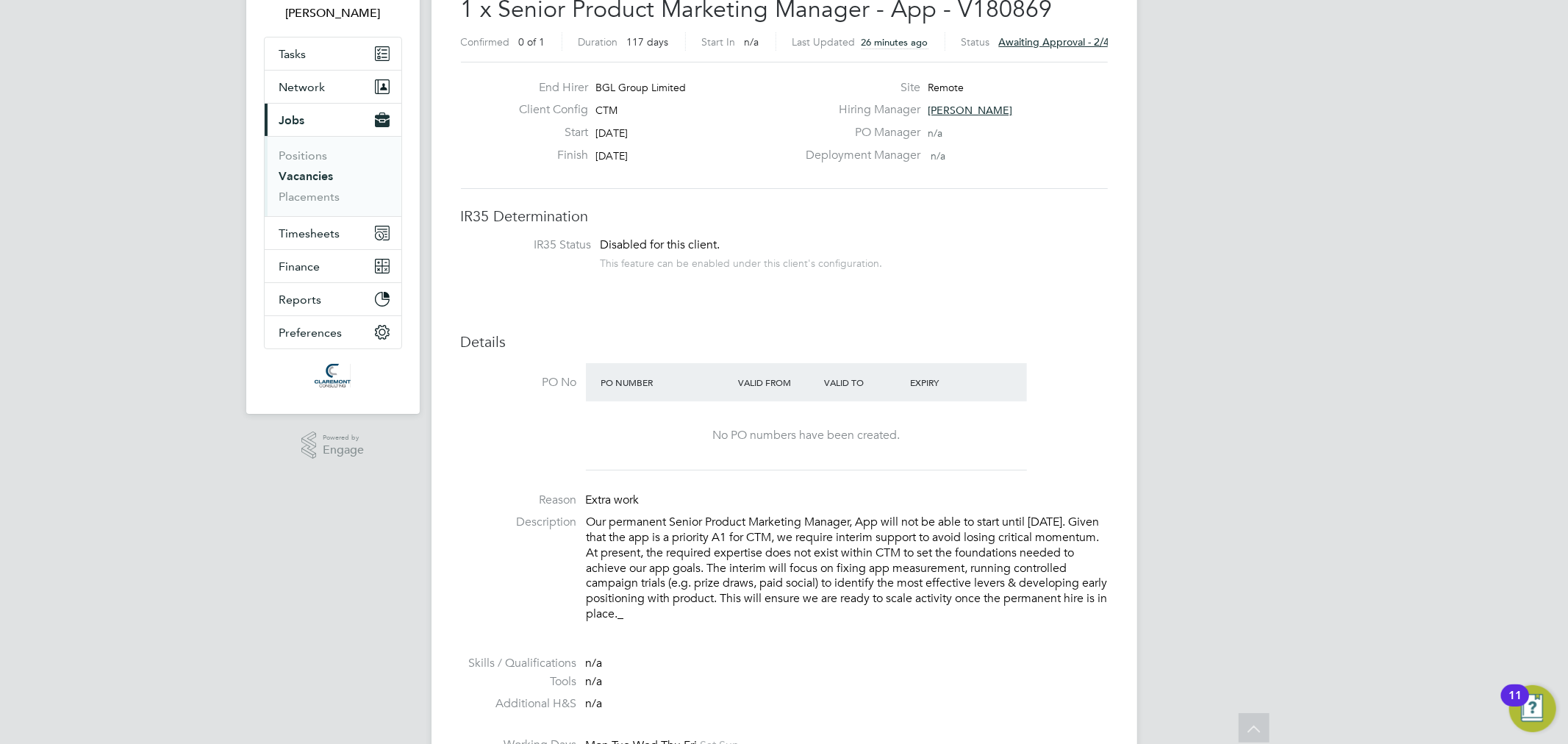
scroll to position [0, 0]
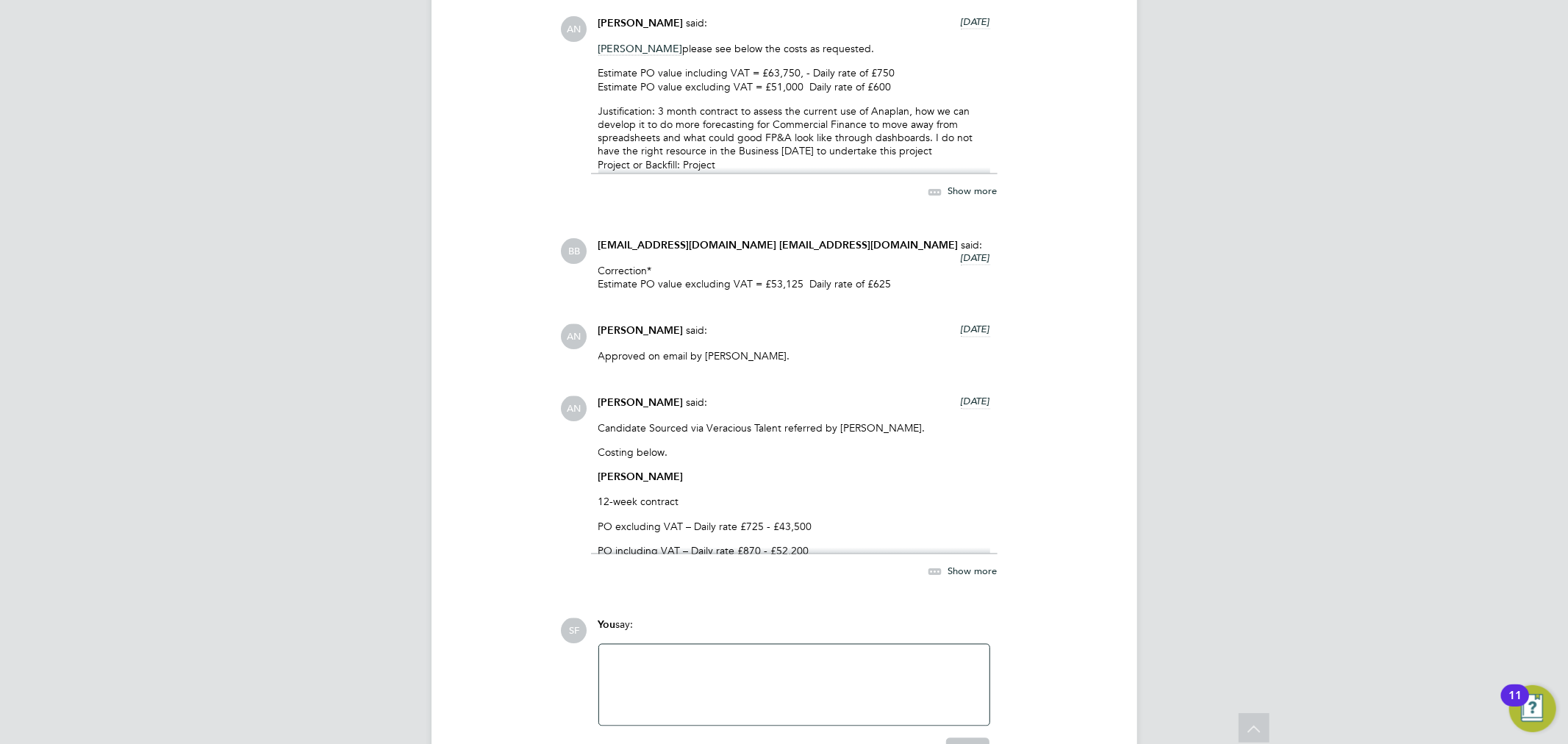
scroll to position [1894, 0]
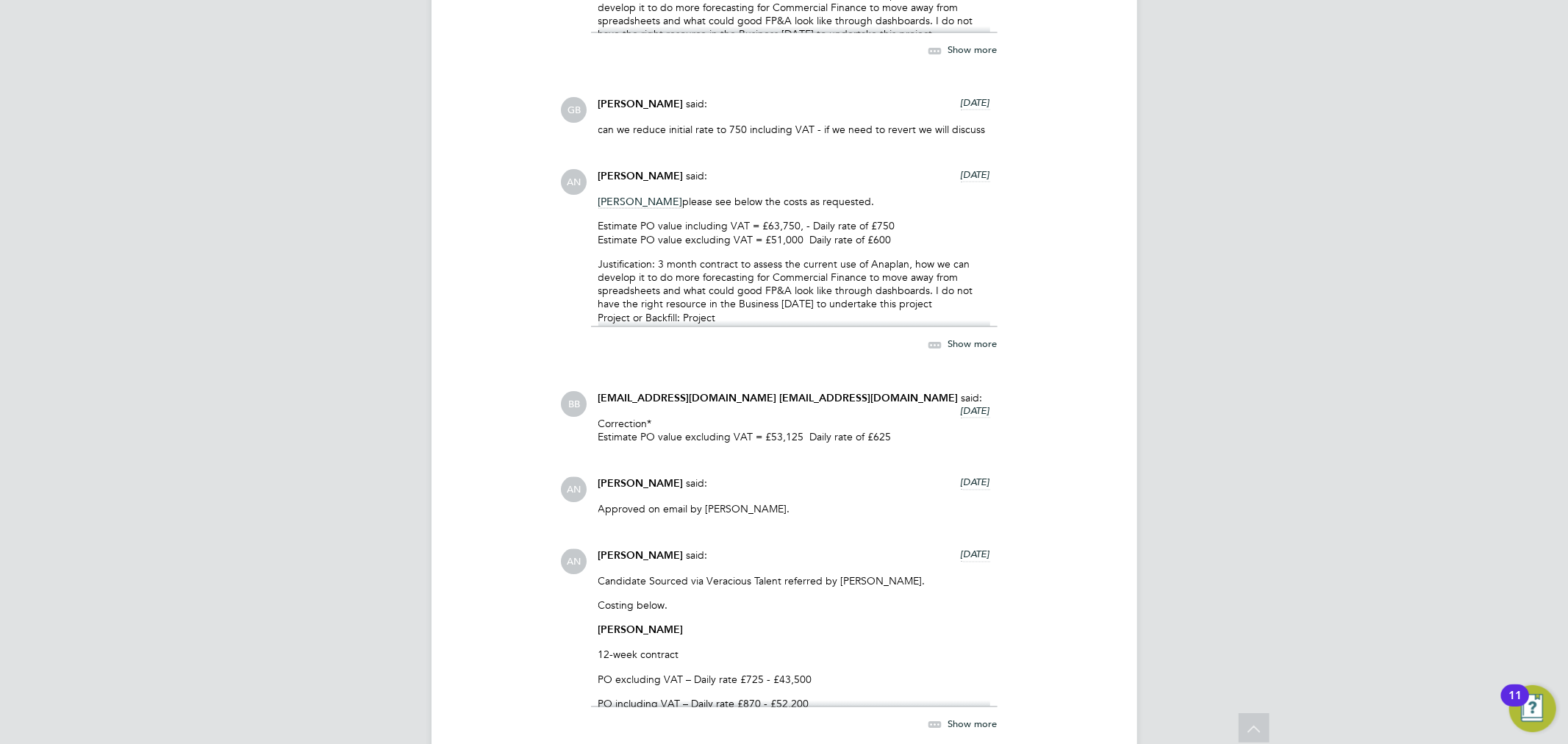
click at [972, 341] on span "Show more" at bounding box center [972, 344] width 49 height 13
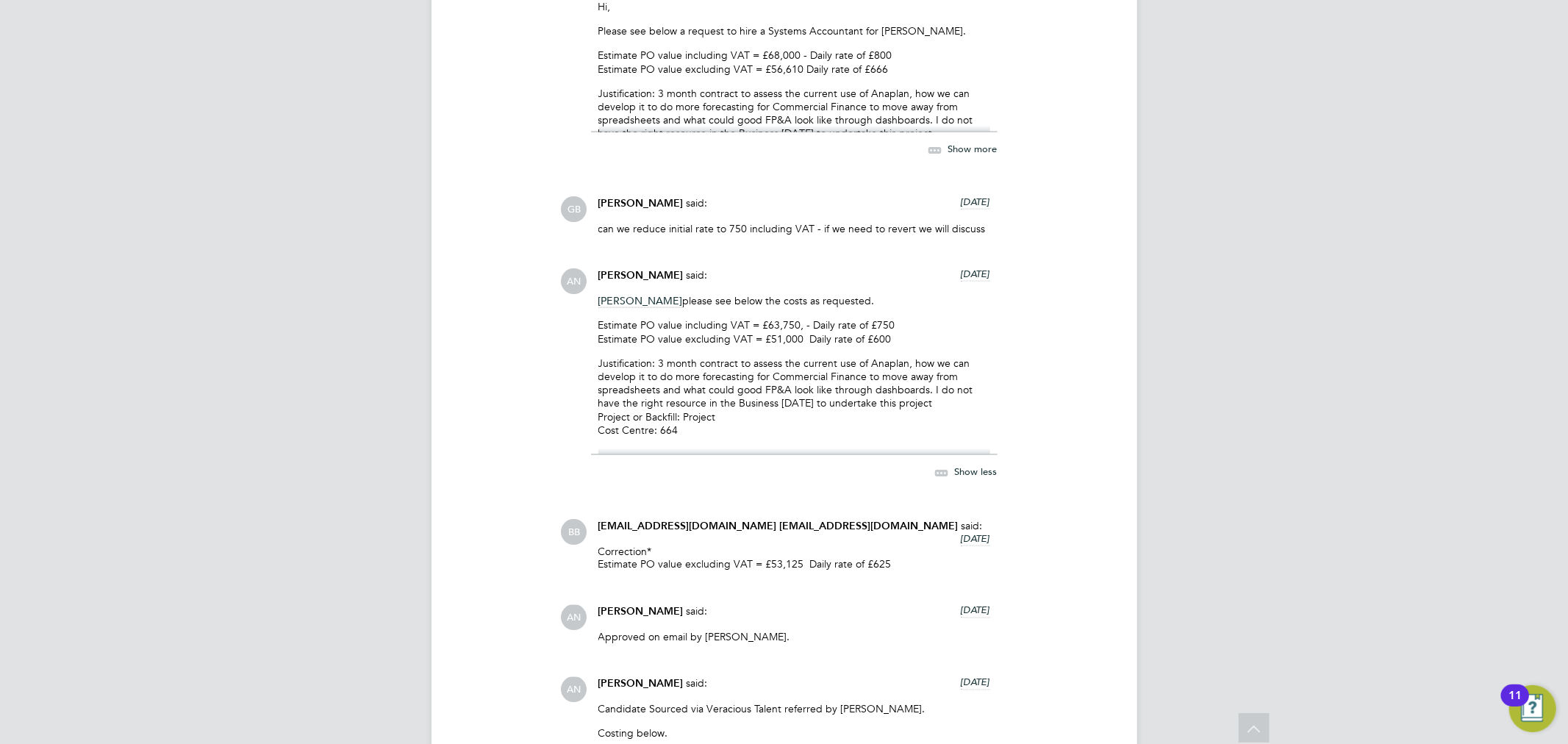
scroll to position [1730, 0]
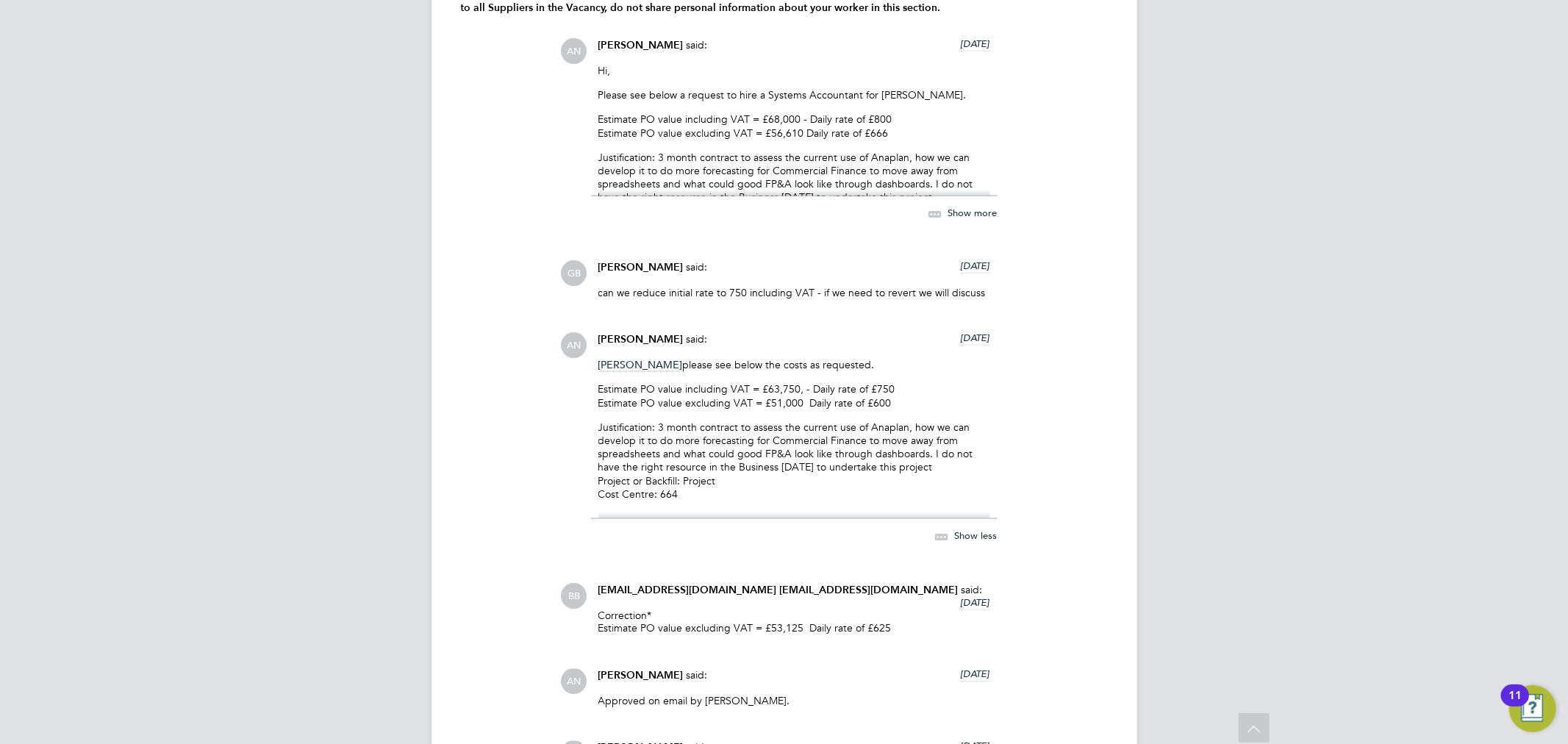
click at [953, 216] on span "Show more" at bounding box center [972, 213] width 49 height 13
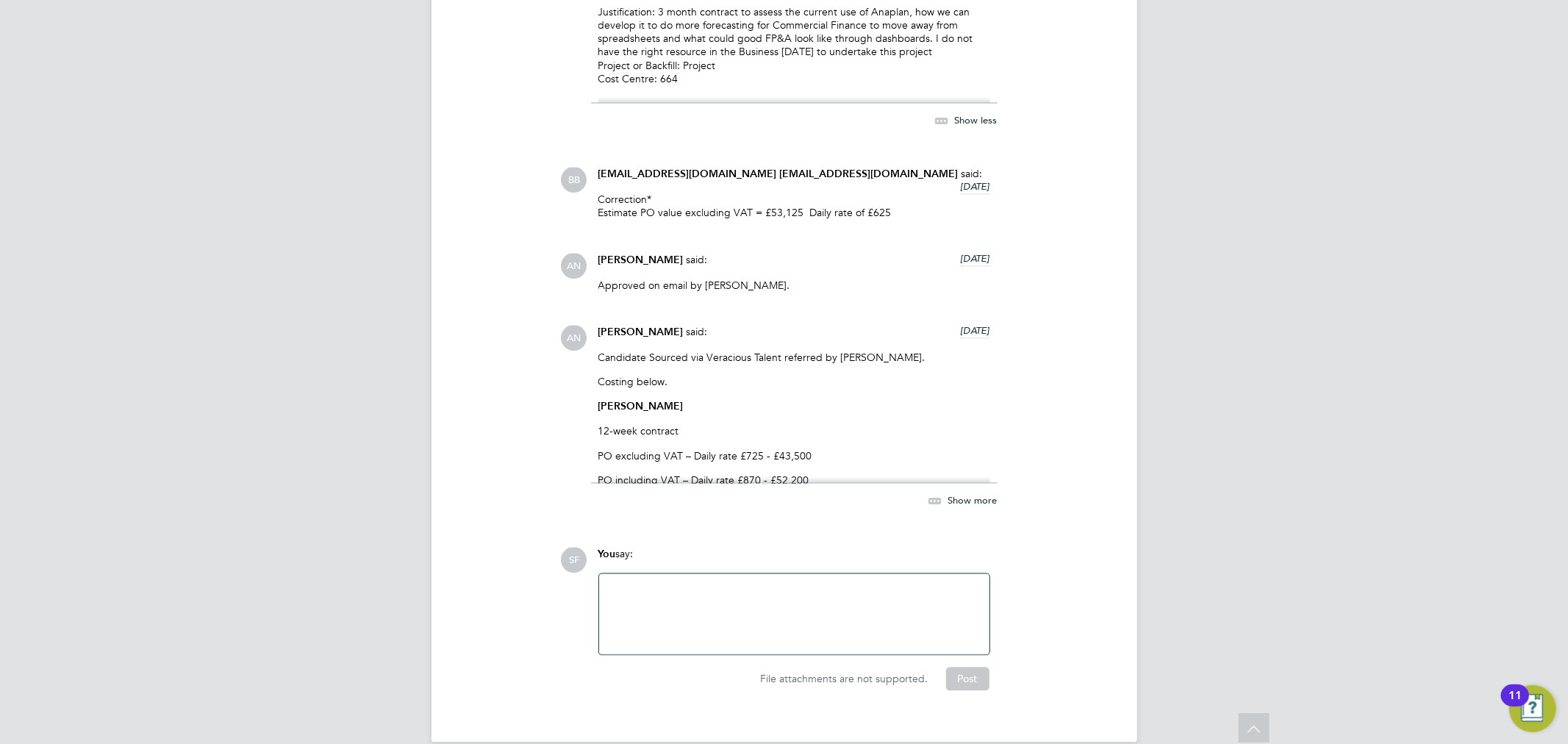
scroll to position [2268, 0]
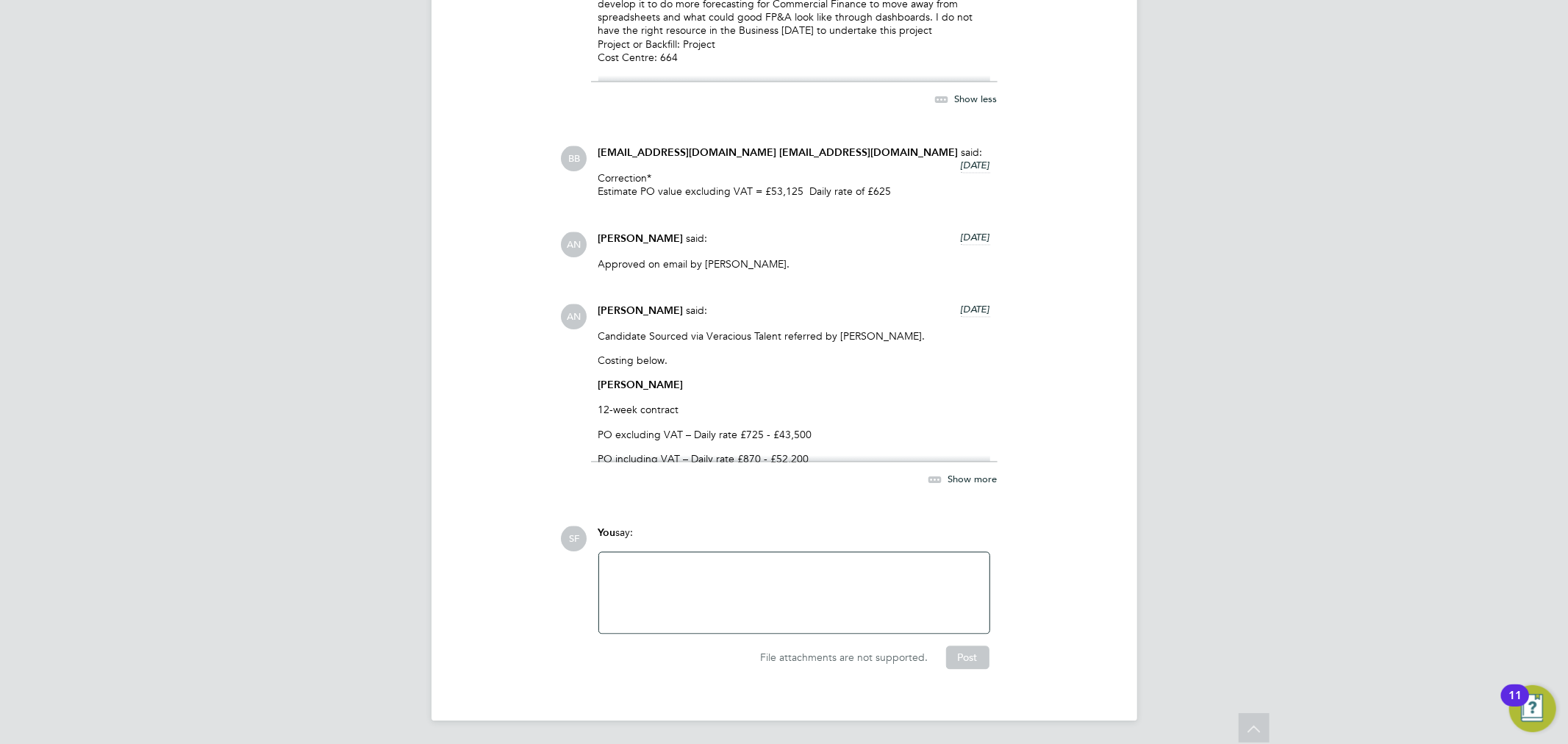
click at [961, 477] on span "Show more" at bounding box center [972, 478] width 49 height 13
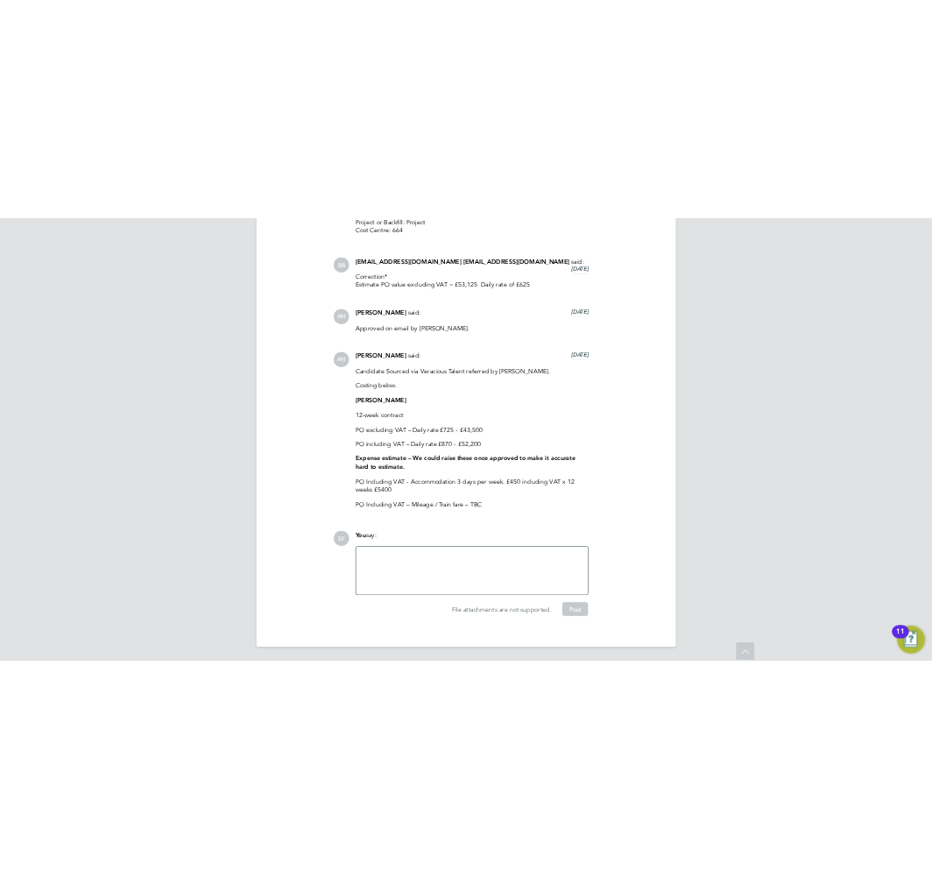
scroll to position [2725, 0]
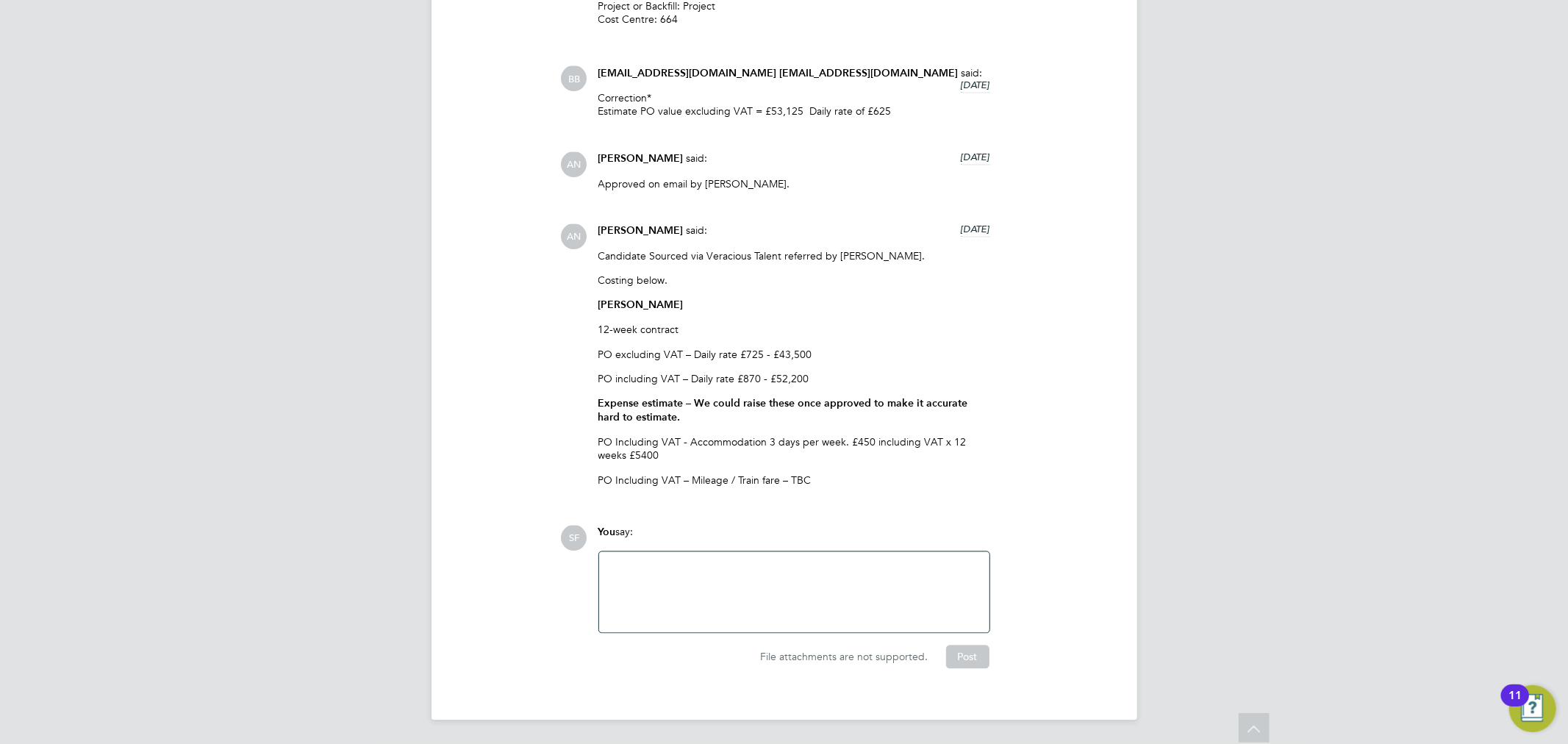
click at [833, 414] on p "Expense estimate – We could raise these once approved to make it accurate hard …" at bounding box center [794, 410] width 392 height 28
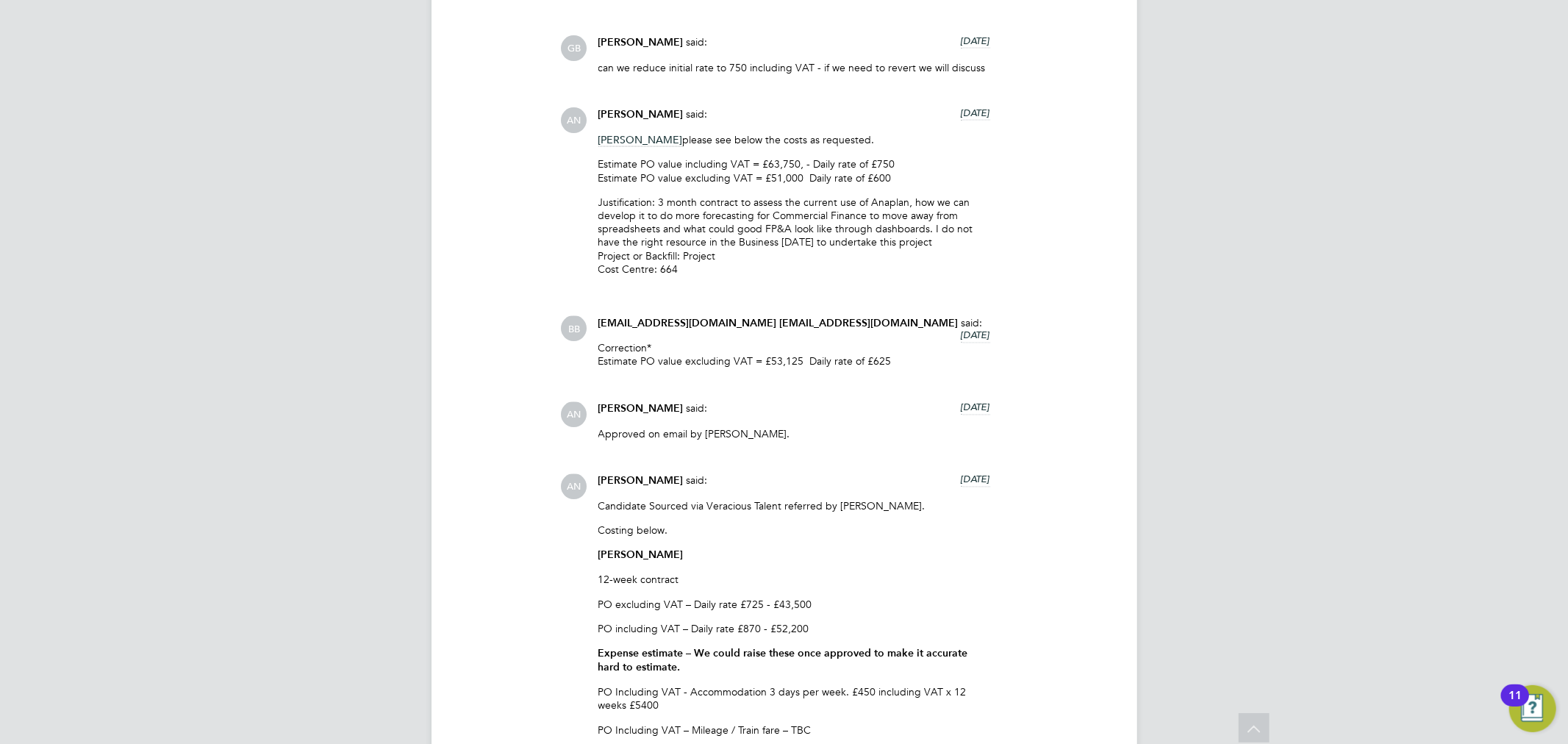
scroll to position [2019, 0]
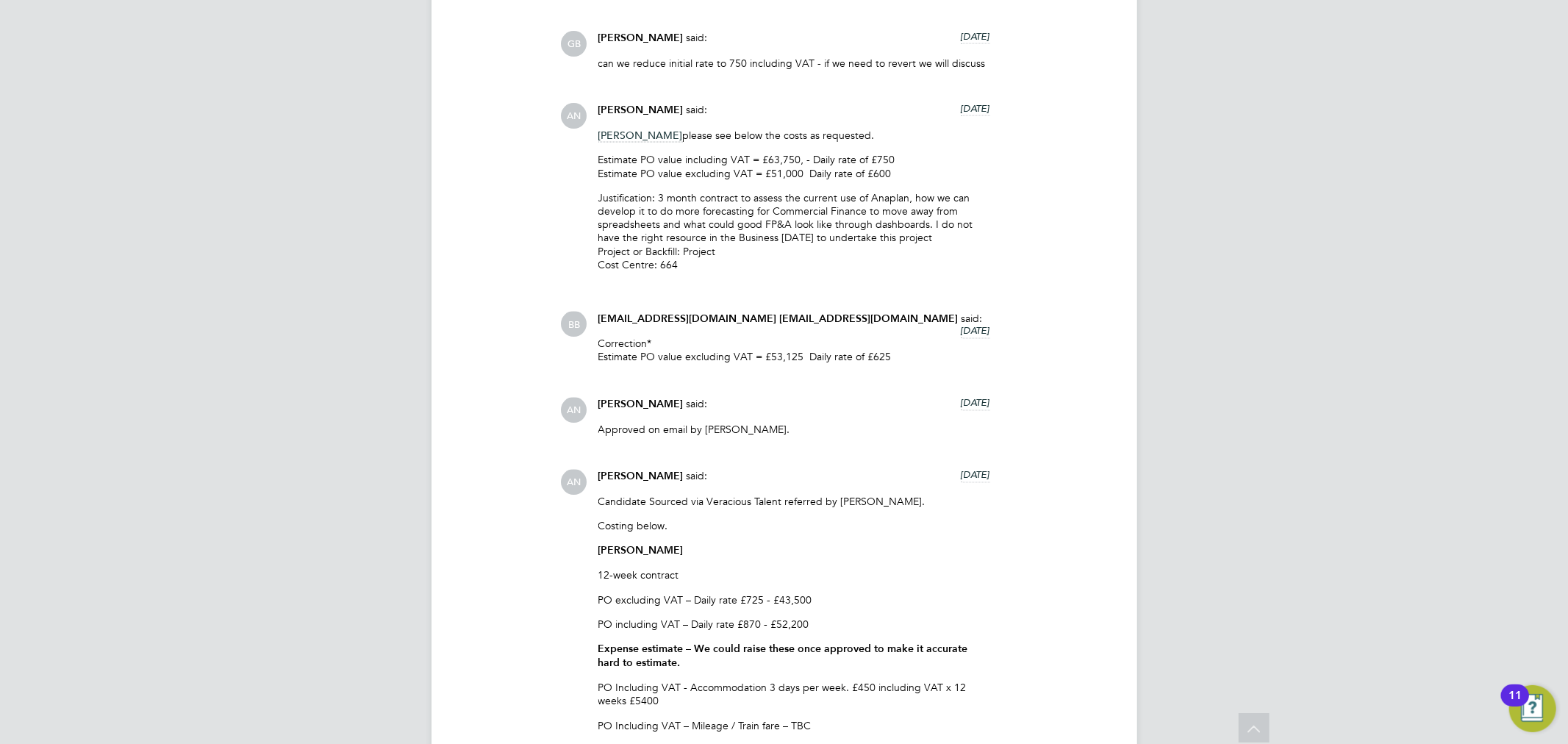
drag, startPoint x: 702, startPoint y: 424, endPoint x: 794, endPoint y: 427, distance: 92.0
click at [794, 427] on p "Approved on email by [PERSON_NAME]." at bounding box center [794, 430] width 392 height 13
copy p "[PERSON_NAME]"
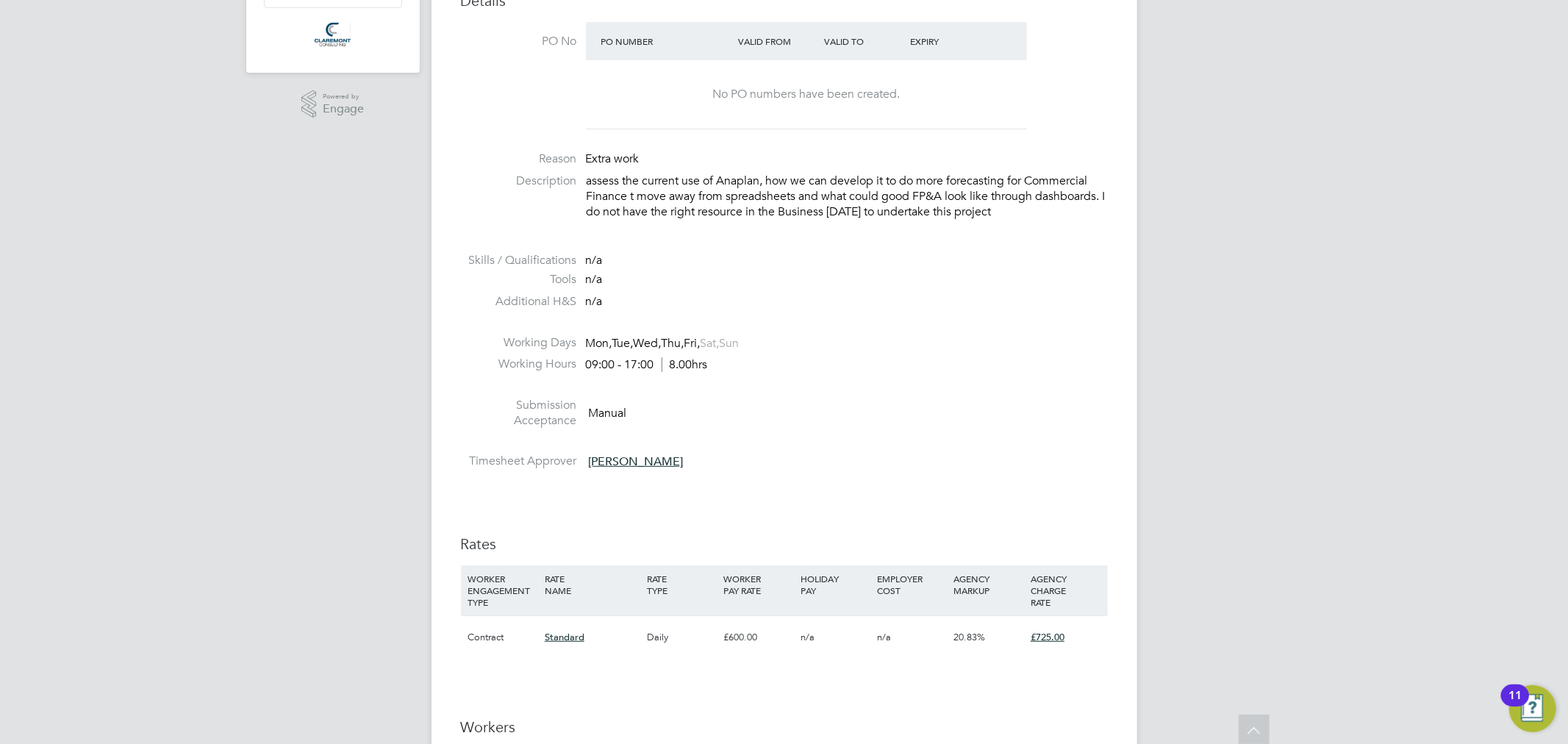
scroll to position [0, 0]
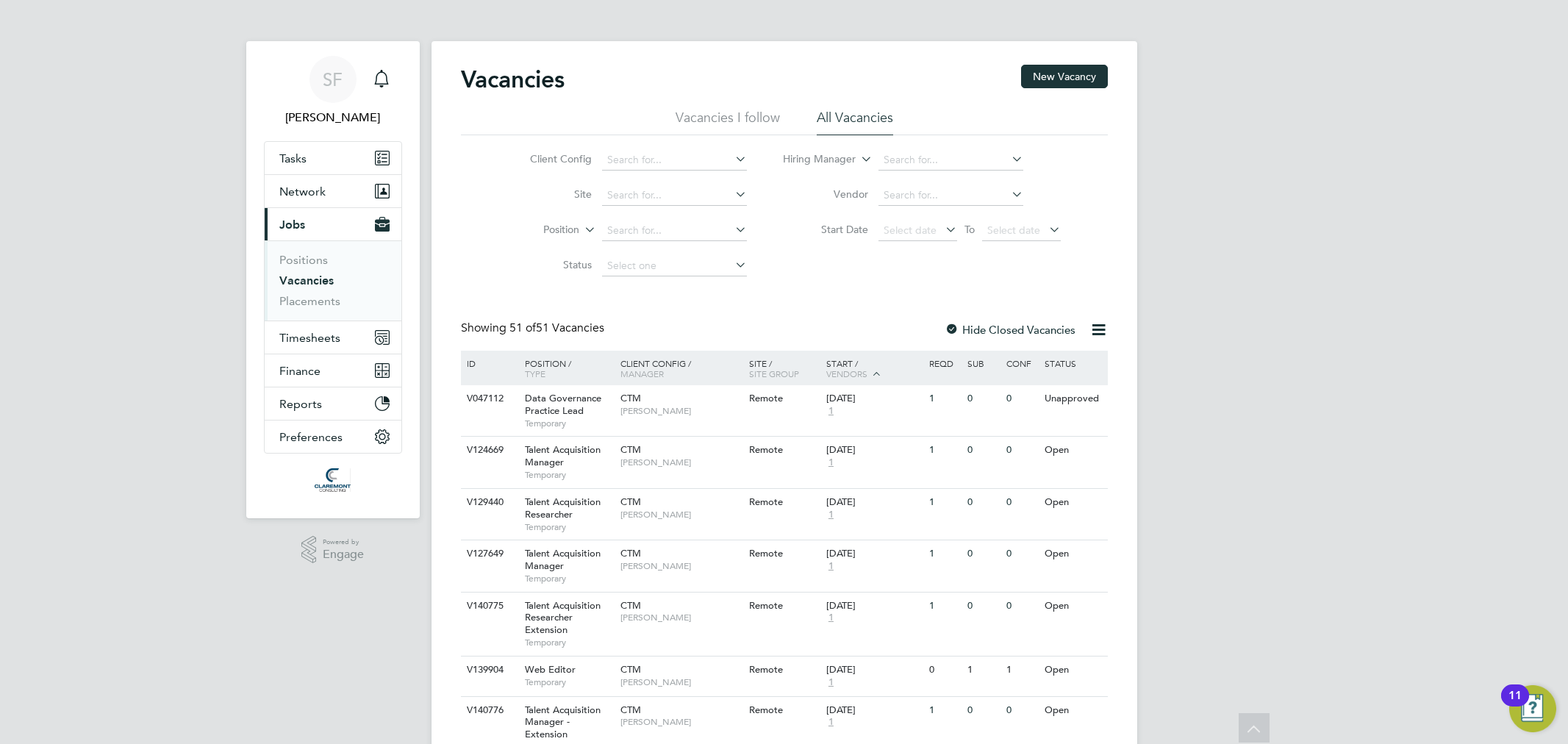
scroll to position [1296, 0]
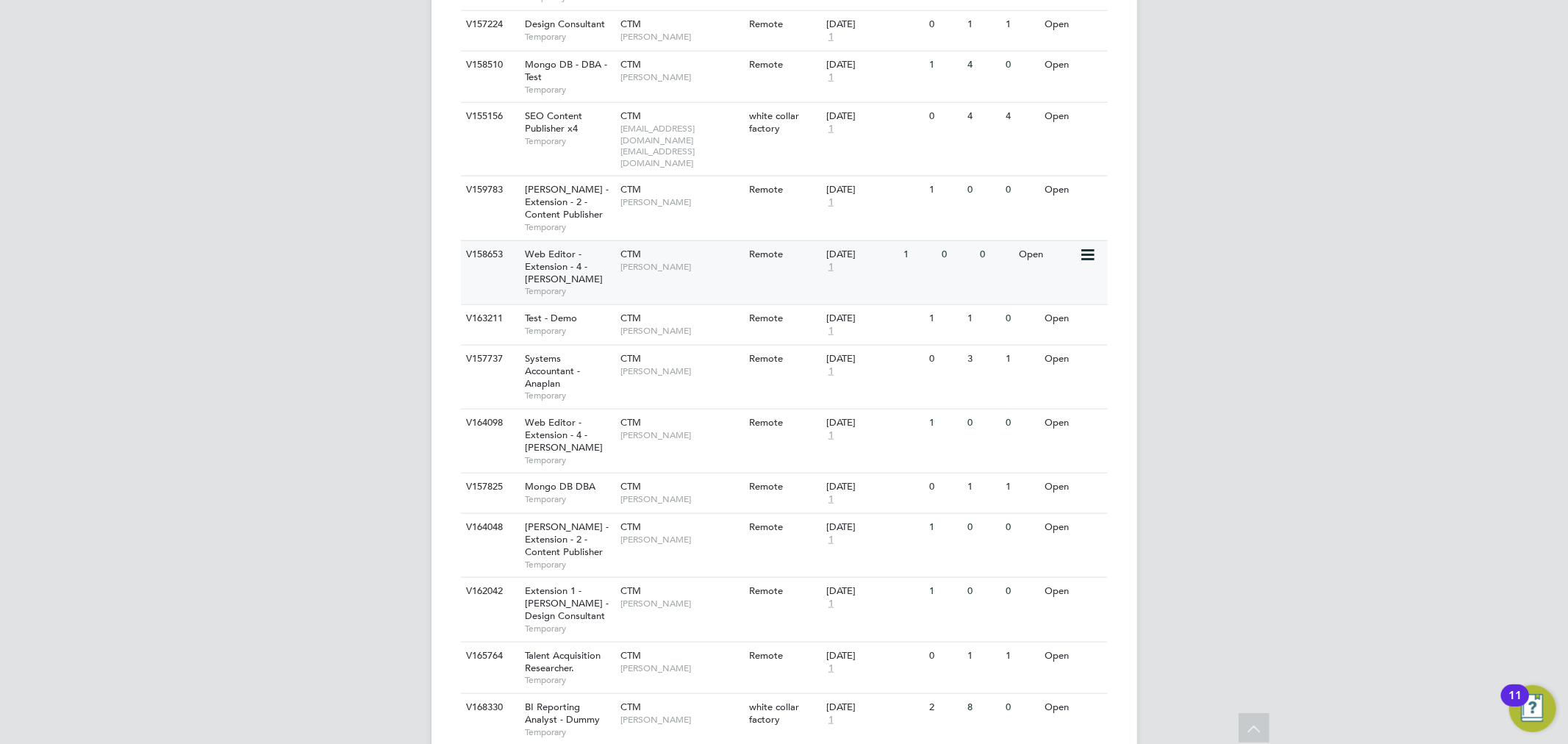
click at [596, 270] on div "Web Editor - Extension - 4 - [PERSON_NAME] Temporary" at bounding box center [565, 272] width 103 height 63
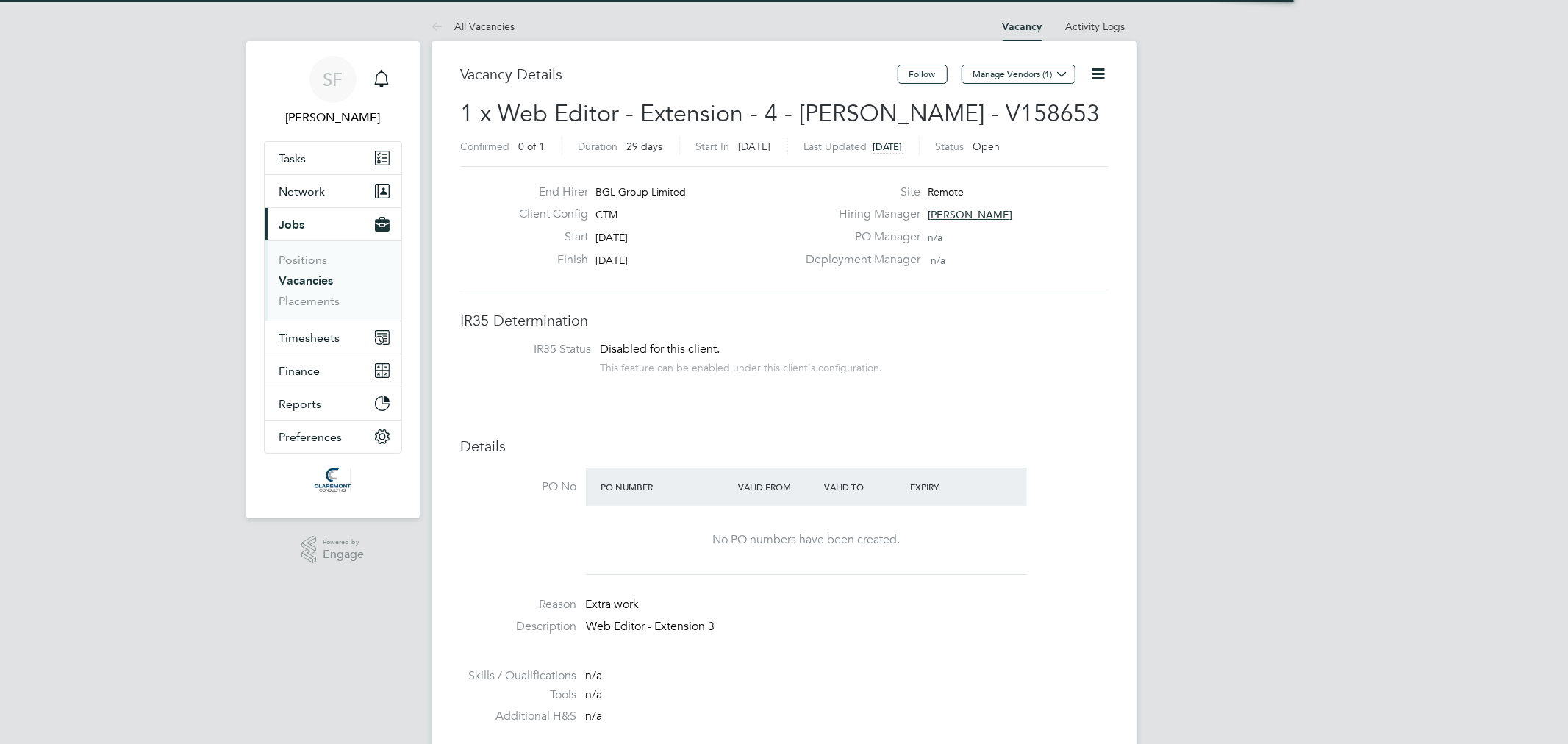
scroll to position [43, 103]
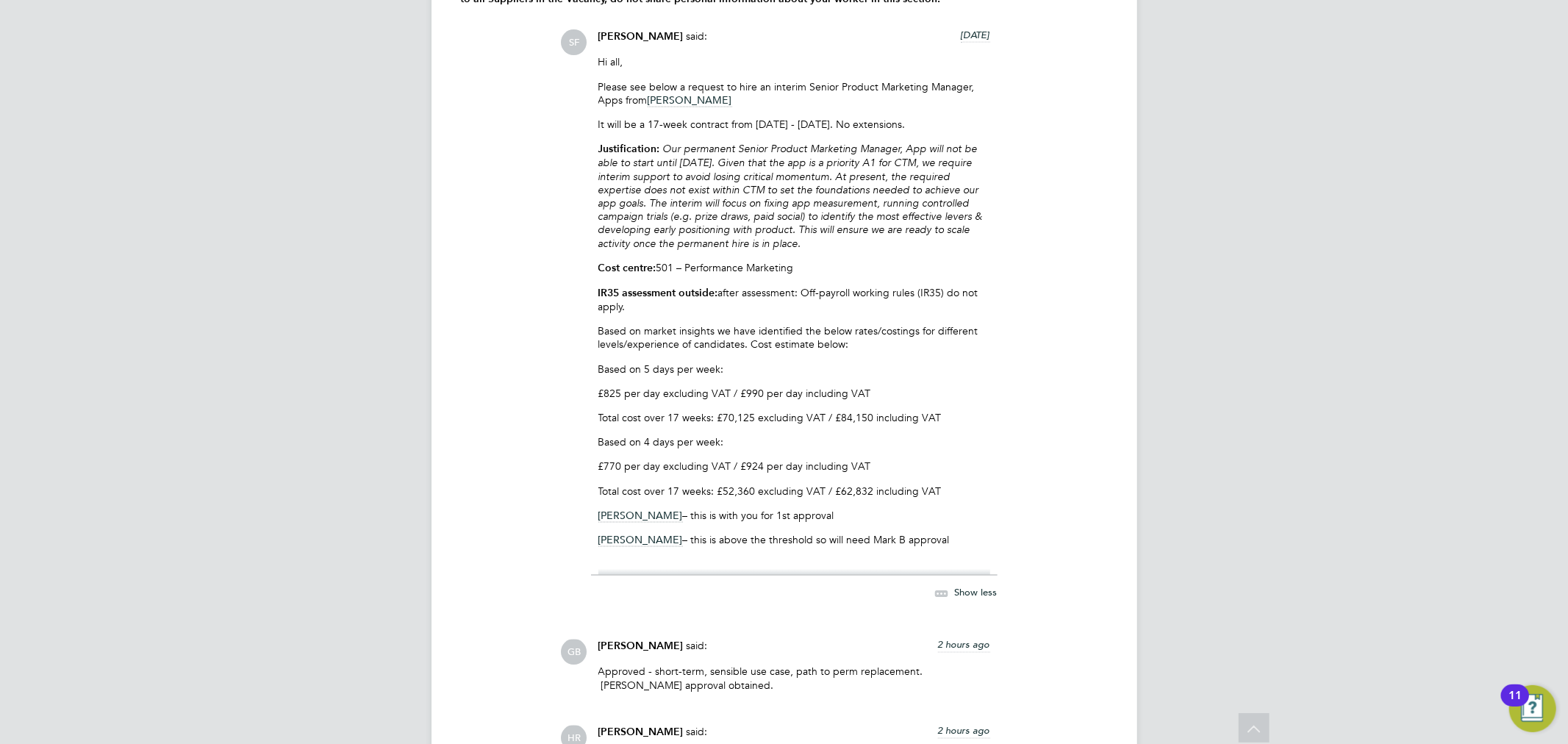
scroll to position [1877, 0]
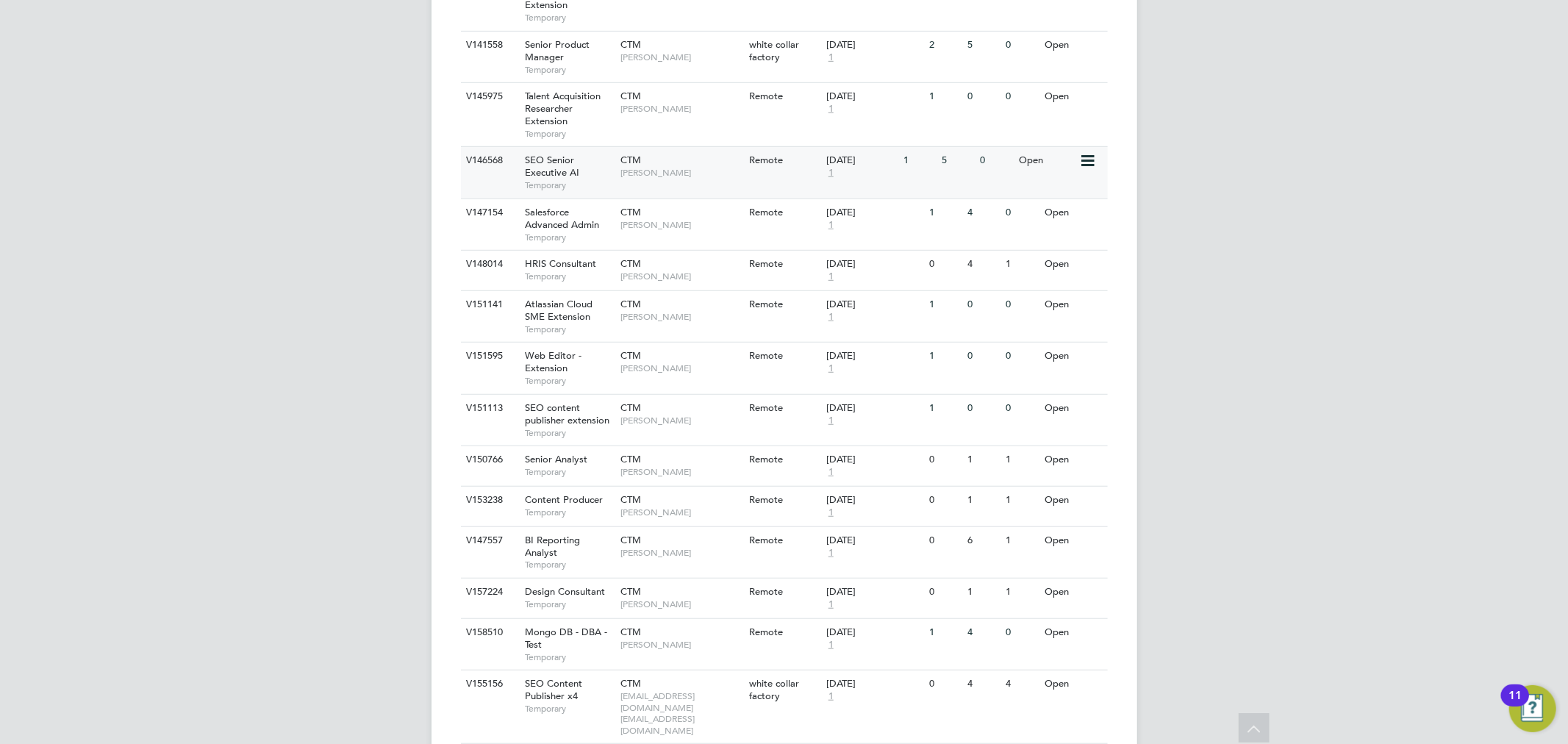
scroll to position [643, 0]
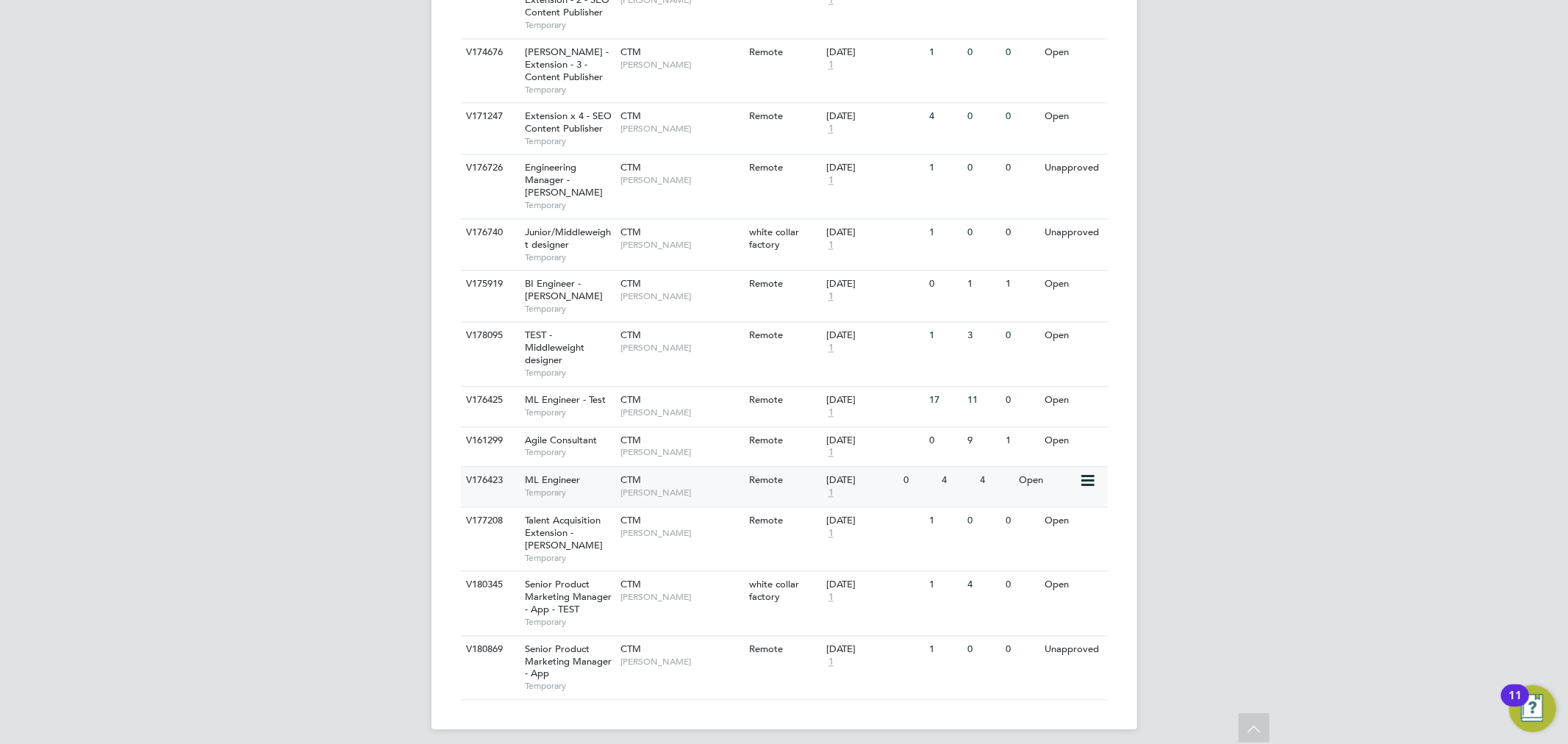
click at [598, 469] on div "ML Engineer Temporary" at bounding box center [565, 486] width 103 height 39
click at [596, 232] on div "Junior/Middleweight designer Temporary" at bounding box center [565, 244] width 103 height 50
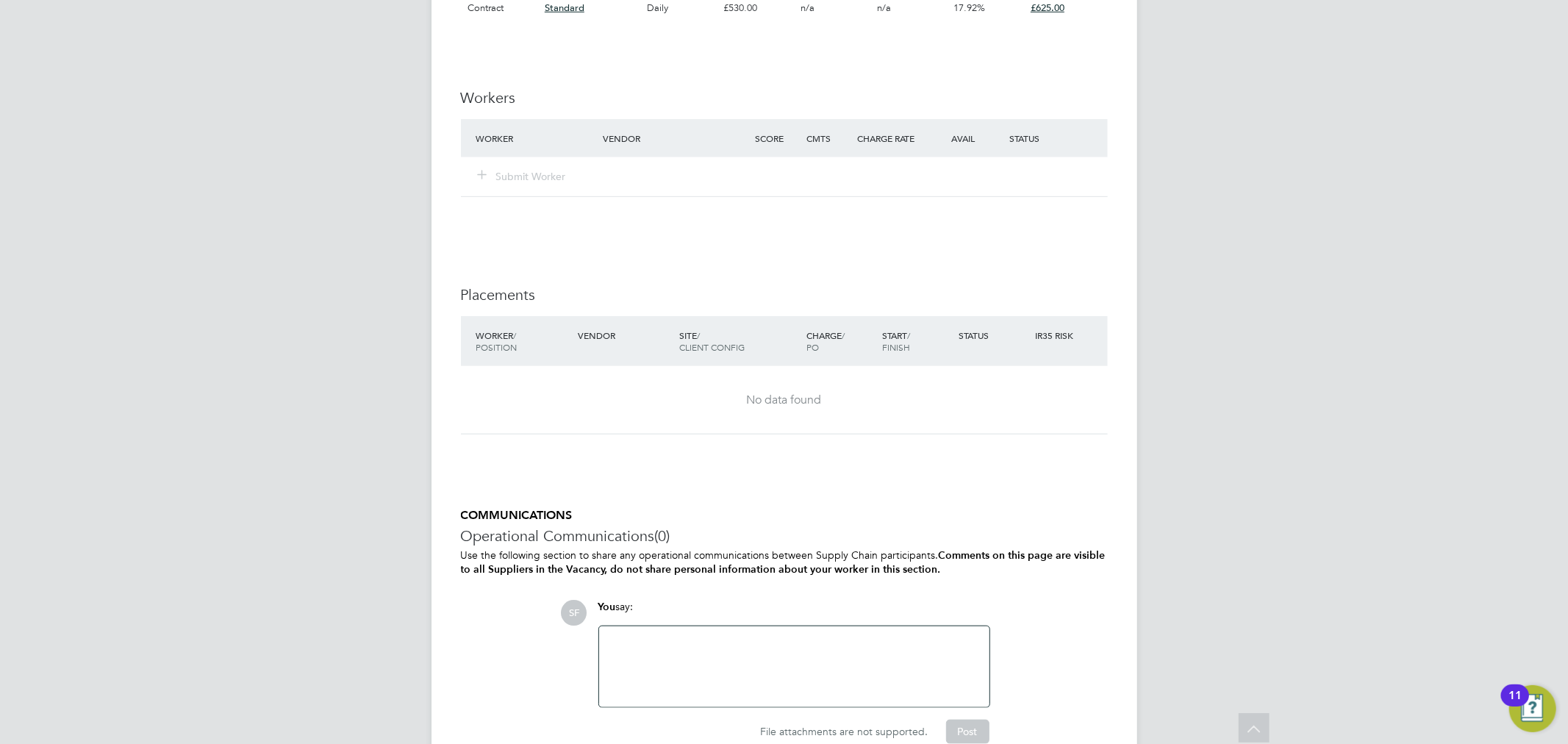
scroll to position [1133, 0]
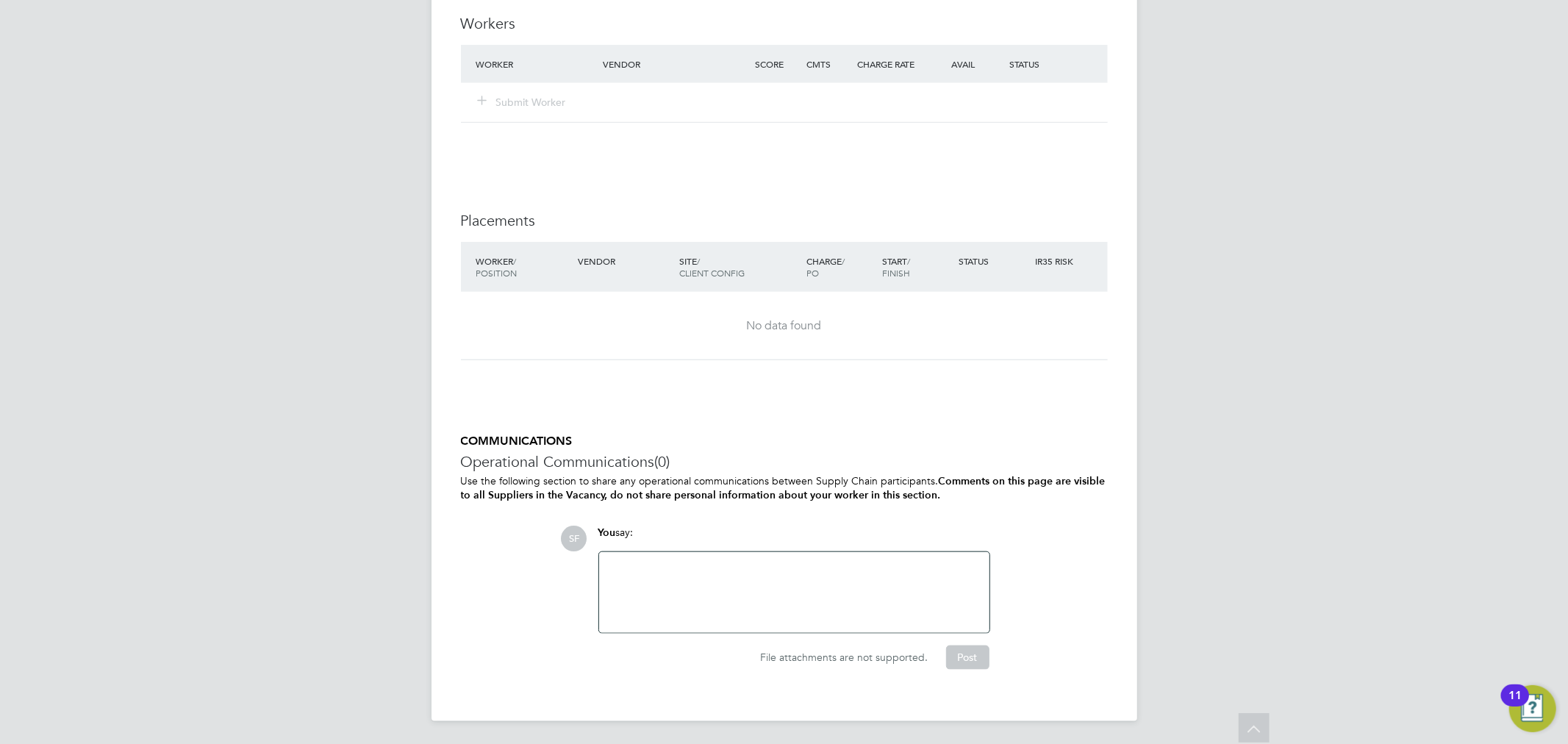
click at [643, 577] on div at bounding box center [794, 591] width 372 height 63
click at [629, 606] on div "Hi all," at bounding box center [794, 591] width 372 height 63
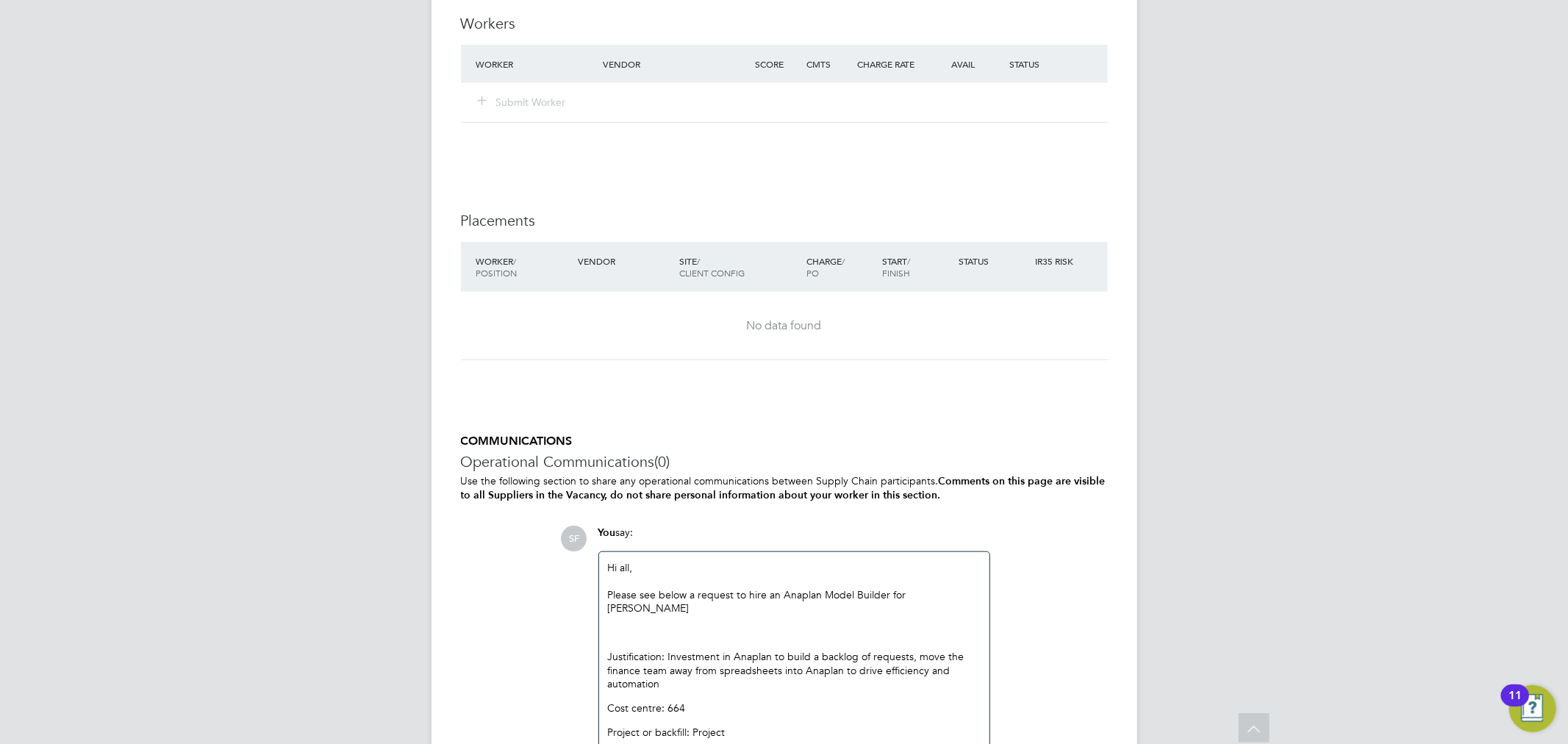
scroll to position [1308, 0]
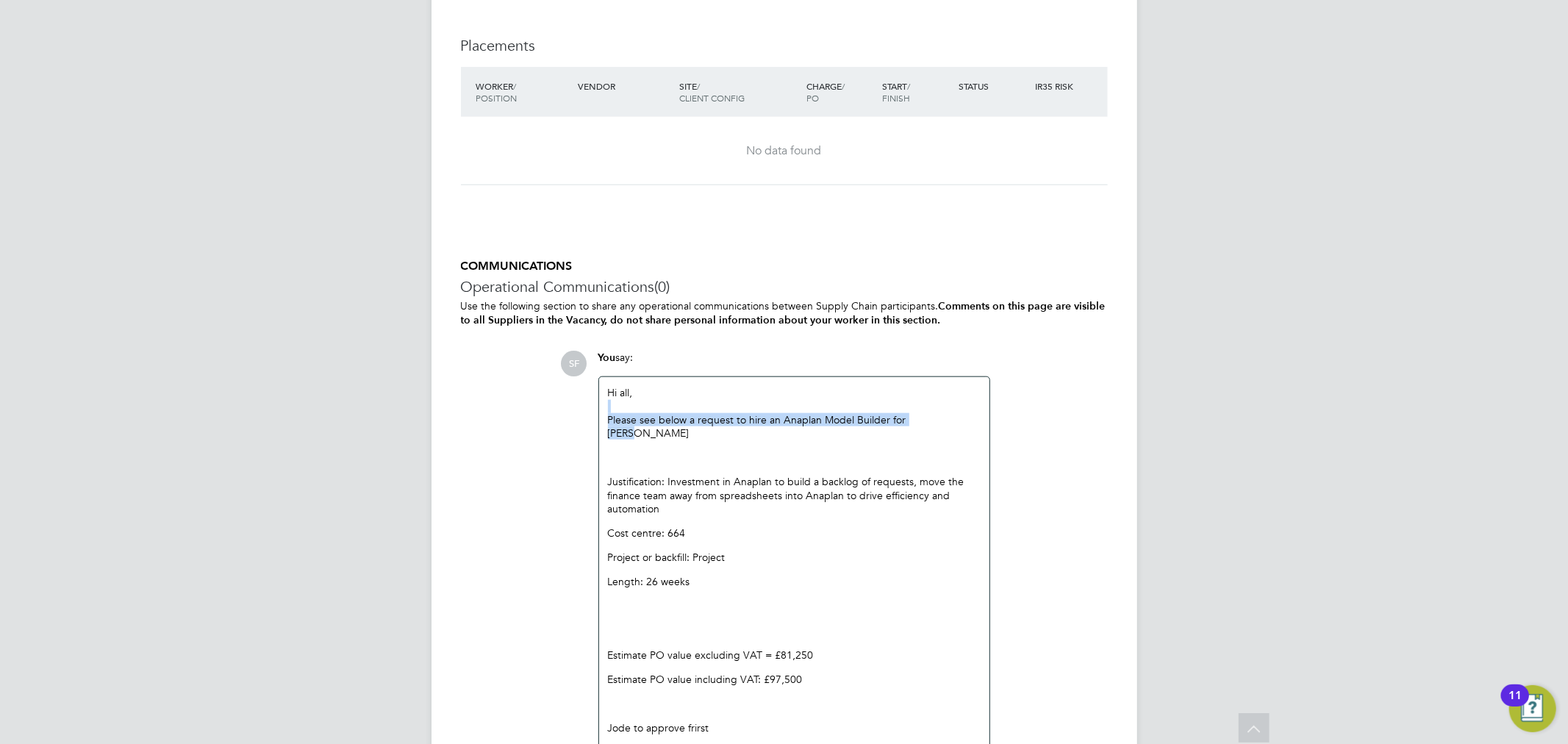
drag, startPoint x: 935, startPoint y: 424, endPoint x: 906, endPoint y: 410, distance: 32.2
click at [906, 410] on div "Hi all, Please see below a request to hire an Anaplan Model Builder for Jodie J…" at bounding box center [794, 572] width 372 height 372
click at [906, 417] on p "Please see below a request to hire an Anaplan Model Builder for Jodie" at bounding box center [794, 426] width 372 height 27
click at [922, 414] on p "Please see below a request to hire an Anaplan Model Builder for Jodie" at bounding box center [794, 426] width 372 height 27
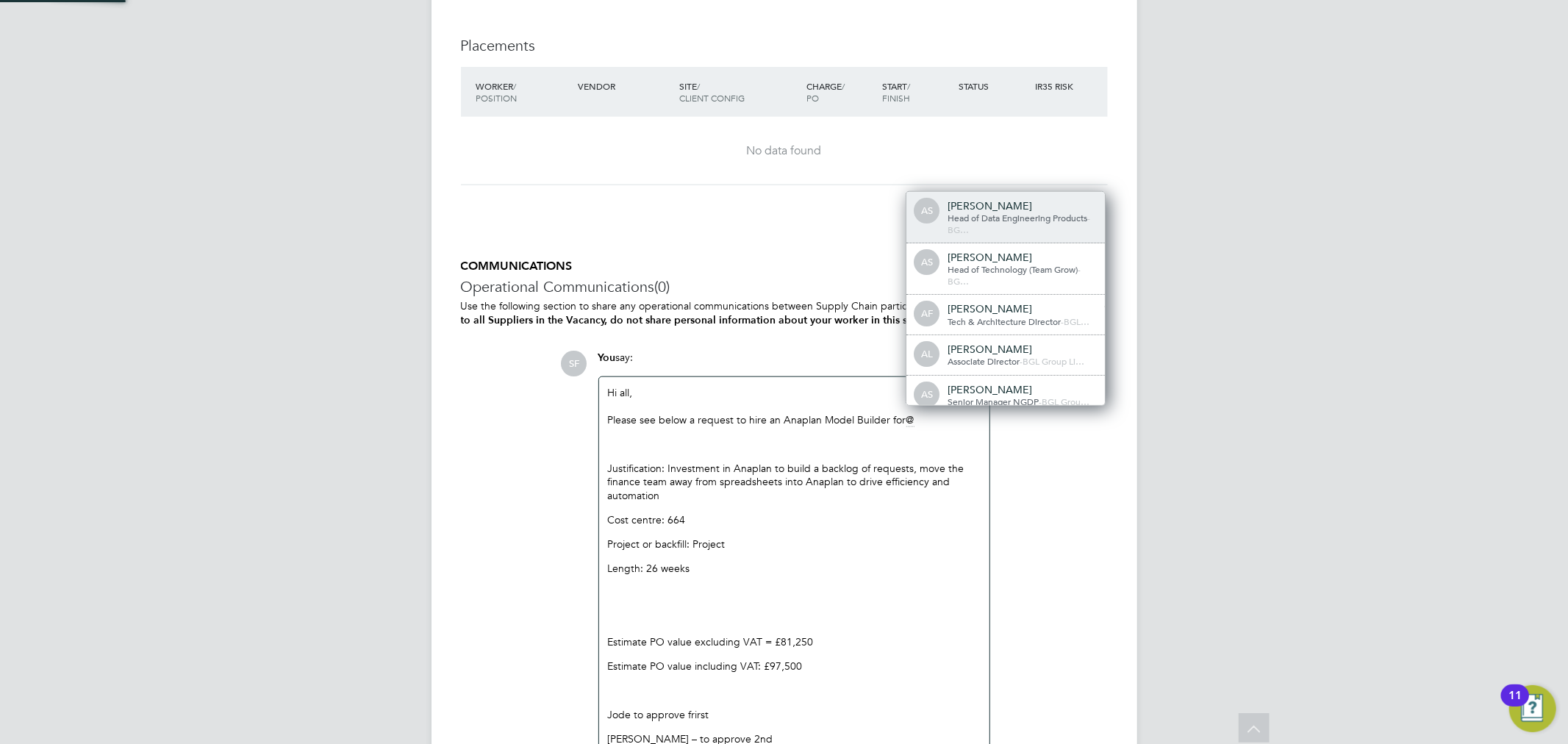
scroll to position [12, 148]
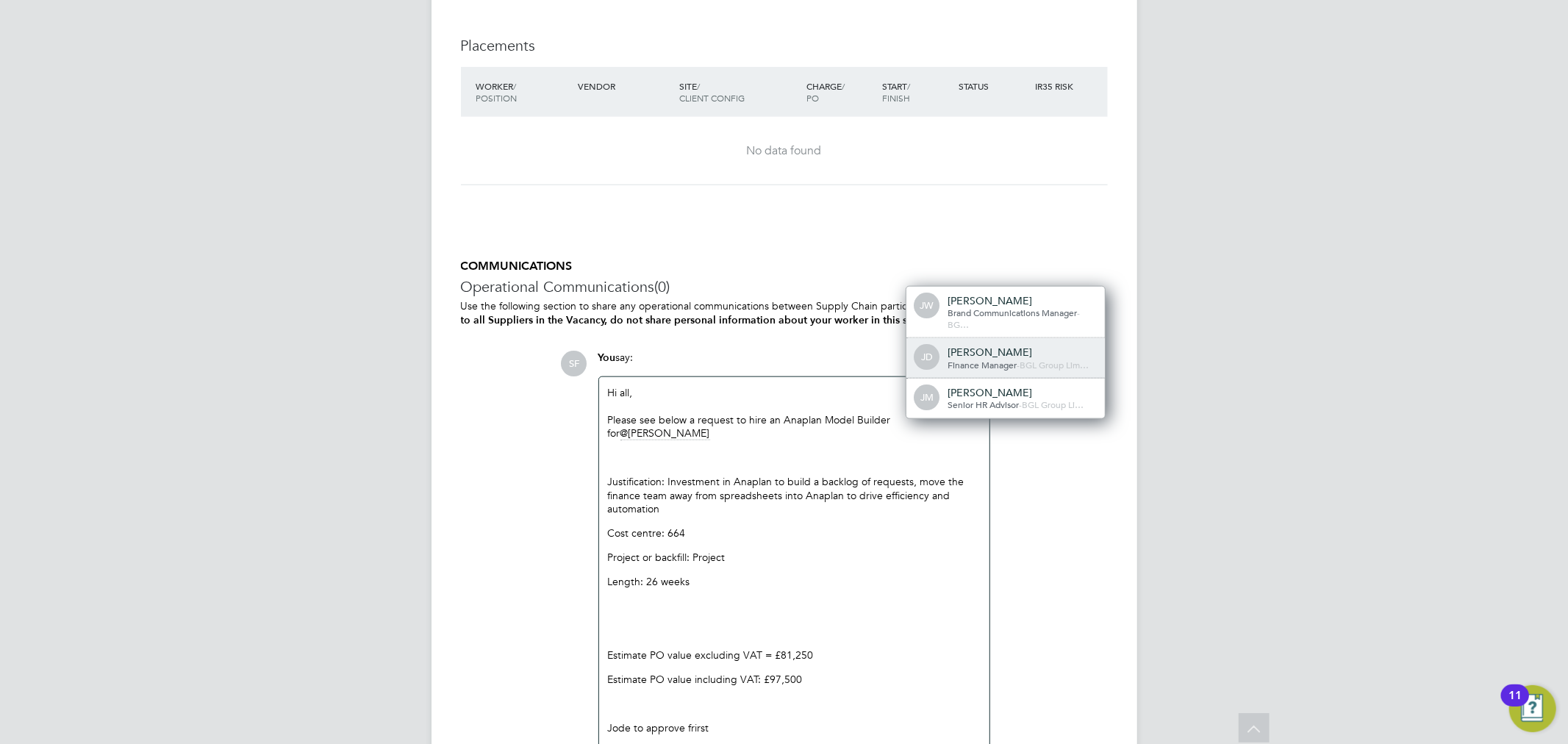
click at [992, 346] on div "[PERSON_NAME]" at bounding box center [1020, 352] width 147 height 13
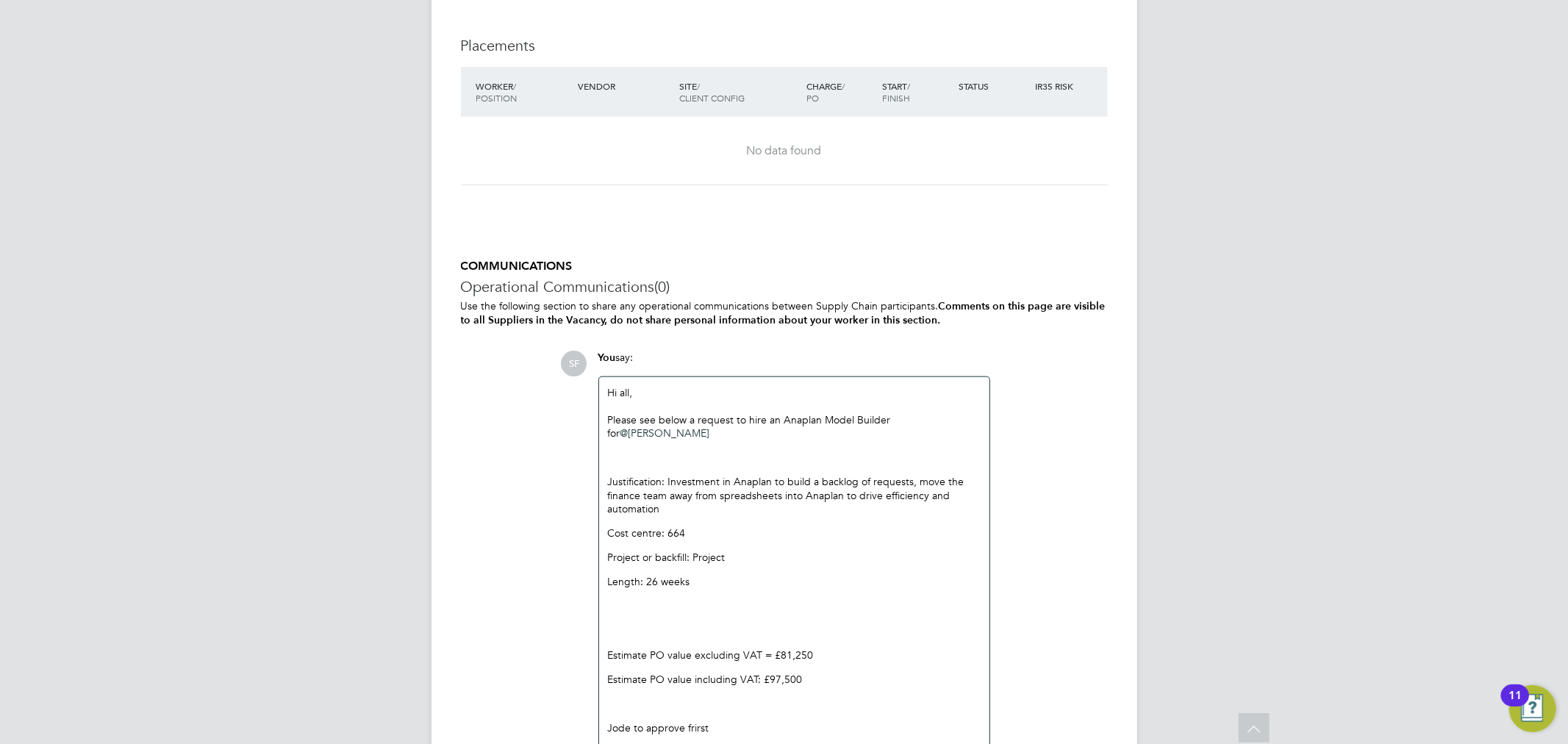
click at [664, 456] on p at bounding box center [794, 457] width 372 height 13
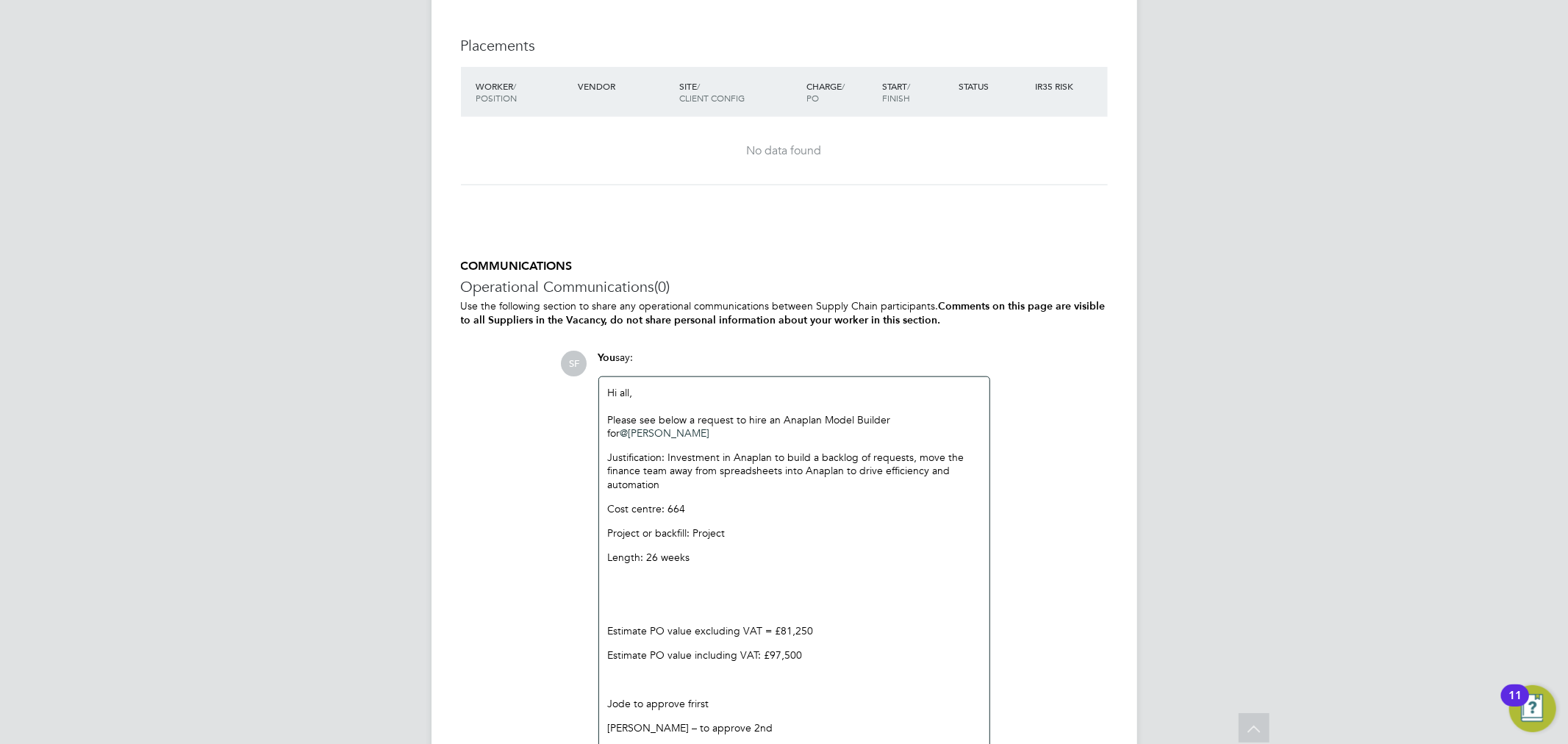
click at [638, 590] on div "Please see below a request to hire an Anaplan Model Builder for @Jodie Dobson ​…" at bounding box center [794, 574] width 372 height 322
click at [635, 589] on div "Please see below a request to hire an Anaplan Model Builder for @Jodie Dobson ​…" at bounding box center [794, 574] width 372 height 322
click at [620, 590] on div "Please see below a request to hire an Anaplan Model Builder for @Jodie Dobson ​…" at bounding box center [794, 574] width 372 height 322
click at [623, 585] on p at bounding box center [794, 581] width 372 height 13
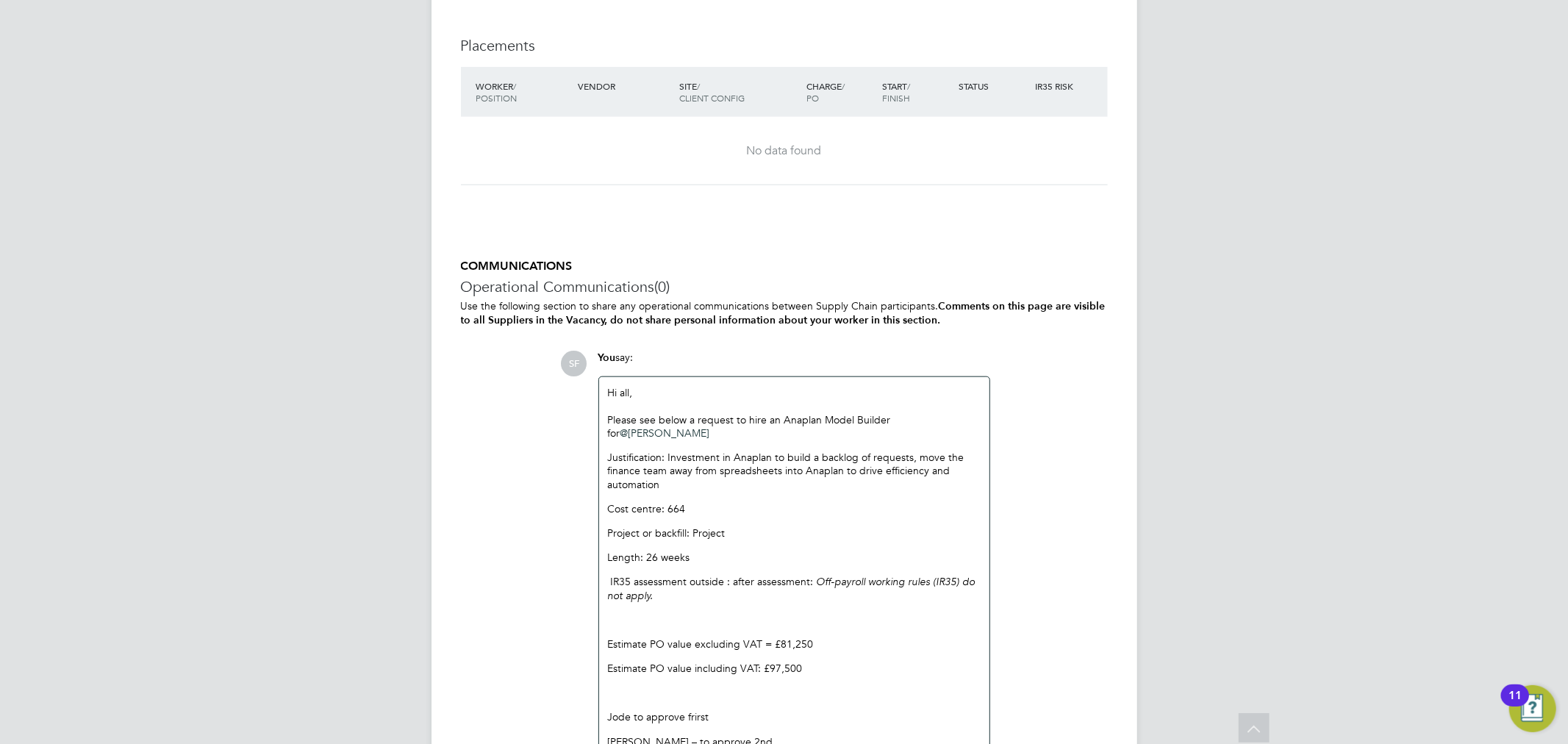
click at [605, 578] on div "Hi all, Please see below a request to hire an Anaplan Model Builder for @Jodie …" at bounding box center [794, 571] width 390 height 390
click at [608, 576] on p "IR35 assessment outside : after assessment: Off-payroll working rules (IR35) do…" at bounding box center [794, 588] width 372 height 27
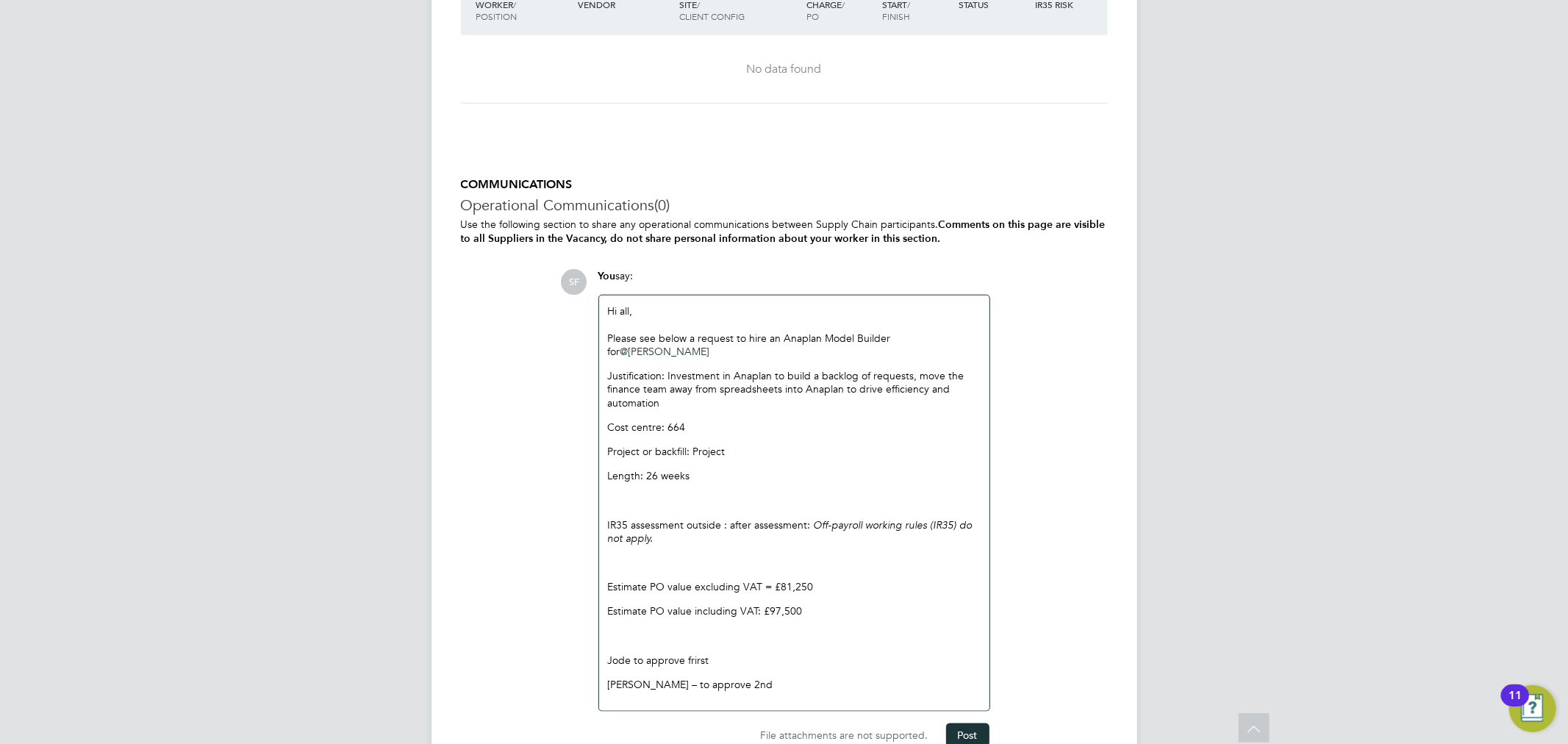
click at [826, 581] on p "Estimate PO value excluding VAT = £81,250" at bounding box center [794, 586] width 372 height 13
click at [833, 588] on p "Estimate PO value excluding VAT = £81,250" at bounding box center [794, 586] width 372 height 13
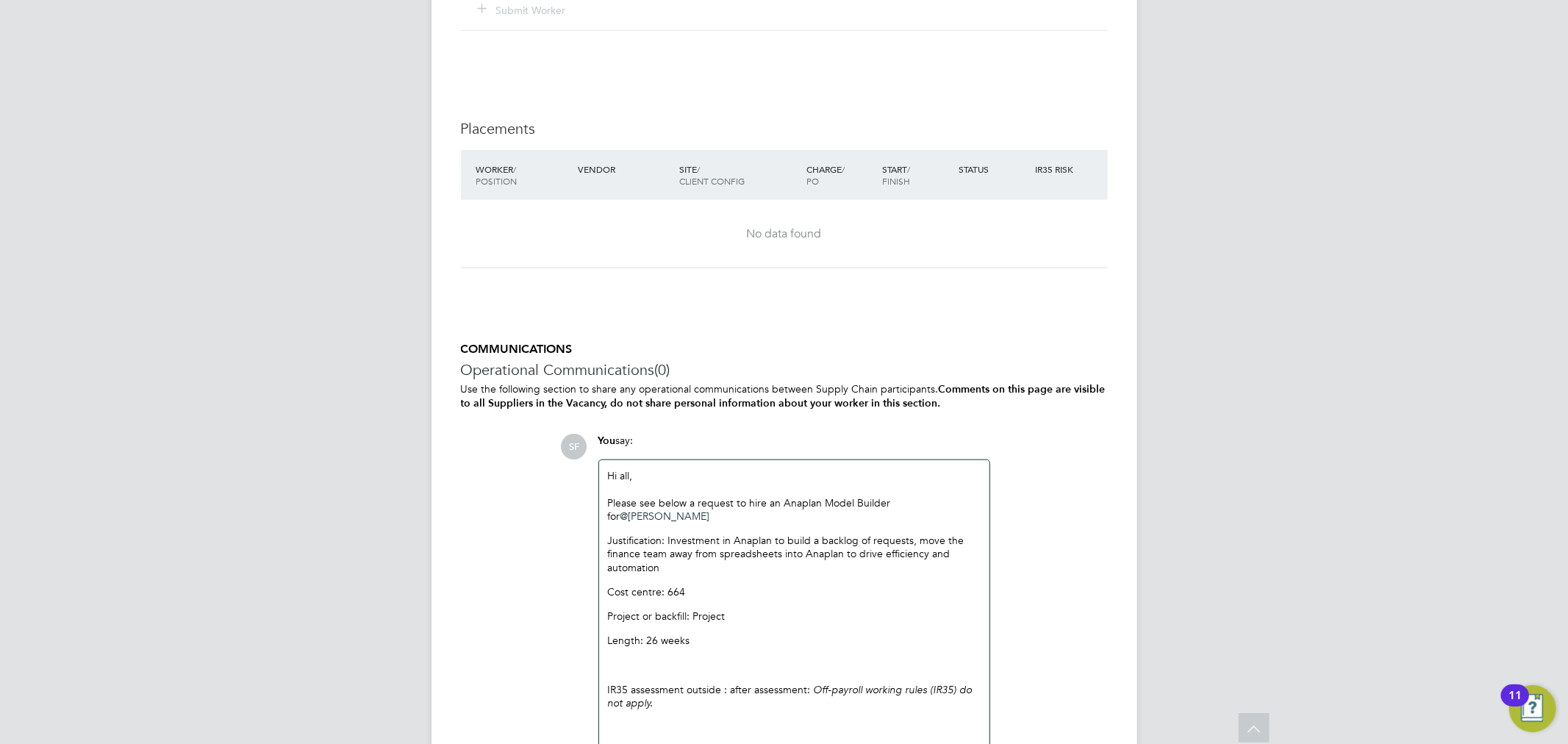
scroll to position [1306, 0]
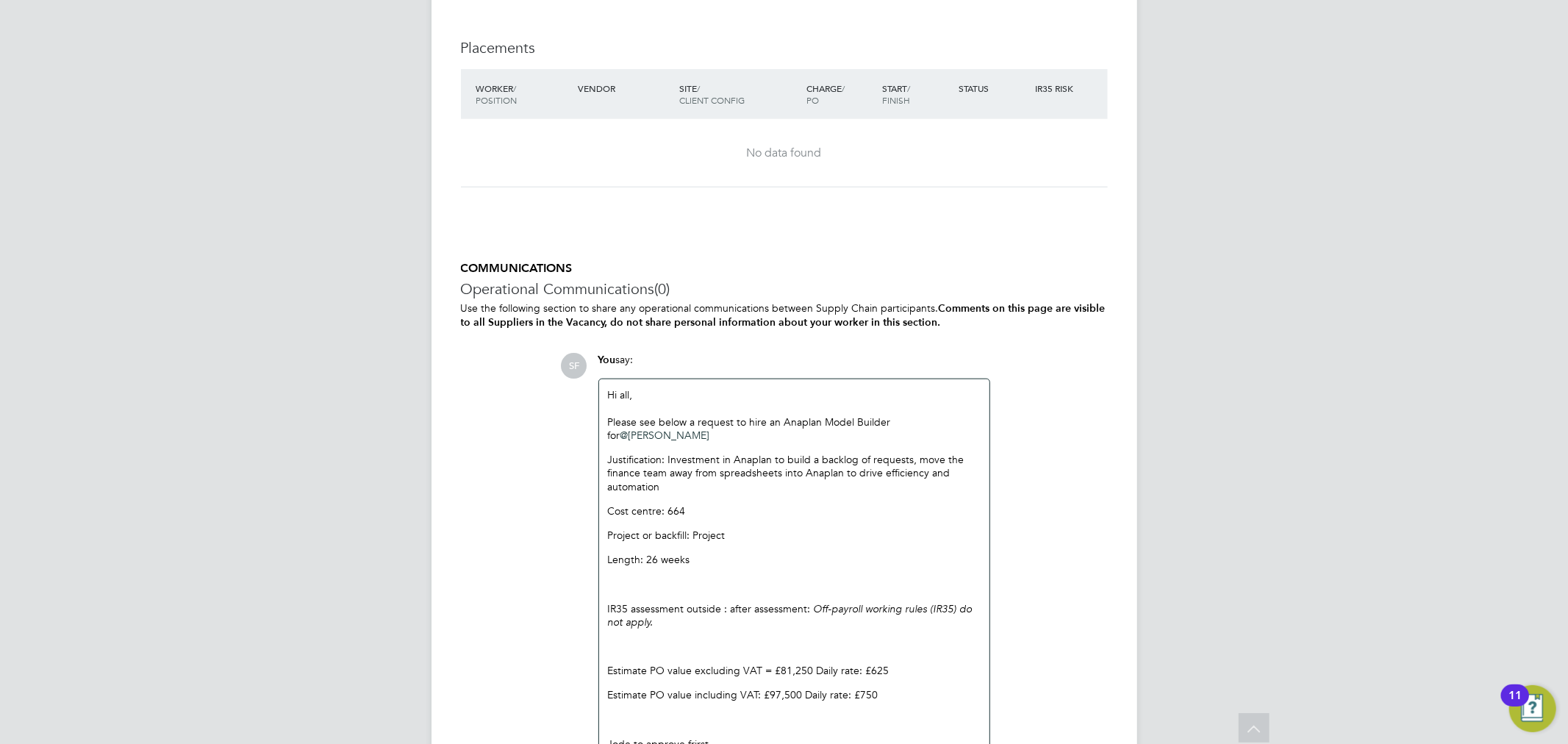
click at [674, 441] on div "Please see below a request to hire an Anaplan Model Builder for @Jodie Dobson ​…" at bounding box center [794, 595] width 372 height 359
click at [657, 437] on p "Please see below a request to hire an Anaplan Model Builder for @Jodie Dobson ​" at bounding box center [794, 429] width 372 height 27
drag, startPoint x: 723, startPoint y: 421, endPoint x: 854, endPoint y: 422, distance: 131.0
click at [854, 422] on p "Please see below a request to hire an Anaplan Model Builder for @Jodie Dobson ​" at bounding box center [794, 429] width 372 height 27
click at [841, 474] on p "Justification: Investment in Anaplan to build a backlog of requests, move the f…" at bounding box center [794, 473] width 372 height 40
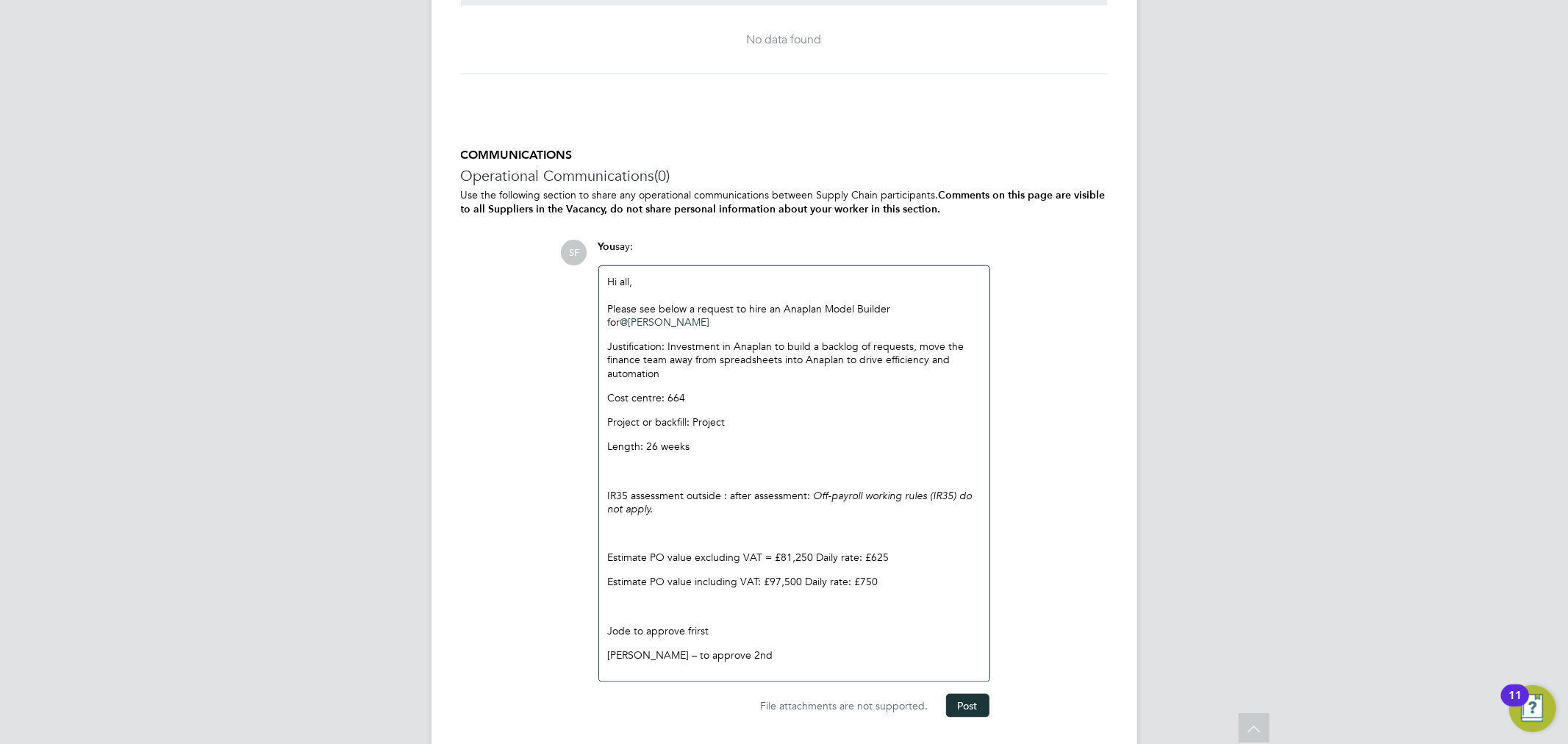
scroll to position [1467, 0]
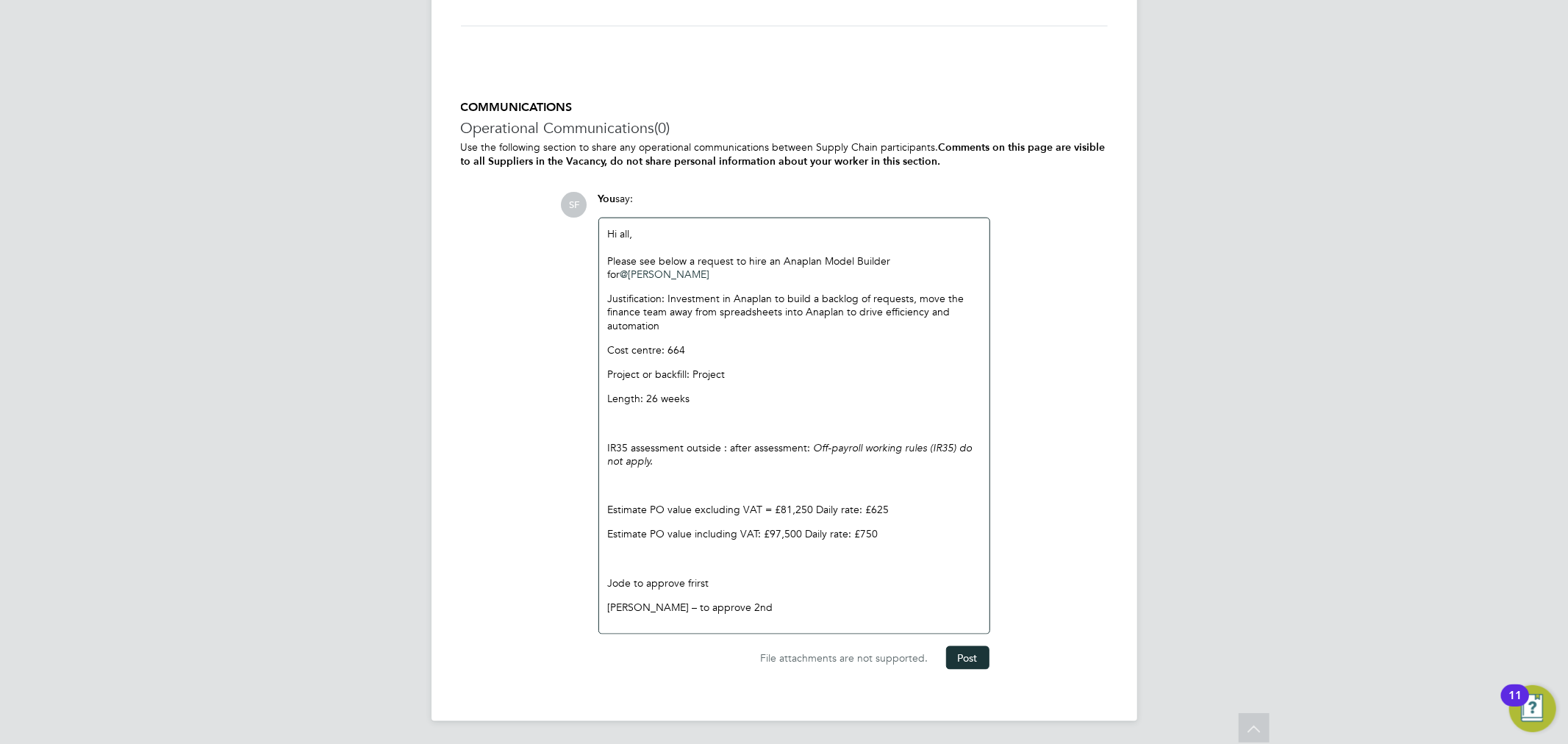
click at [662, 424] on p at bounding box center [794, 423] width 372 height 13
drag, startPoint x: 719, startPoint y: 444, endPoint x: 586, endPoint y: 450, distance: 133.1
click at [586, 450] on div "SF You say: Hi all, Please see below a request to hire an Anaplan Model Builder…" at bounding box center [834, 430] width 547 height 477
click at [699, 485] on p at bounding box center [794, 486] width 372 height 13
click at [685, 559] on p at bounding box center [794, 559] width 372 height 13
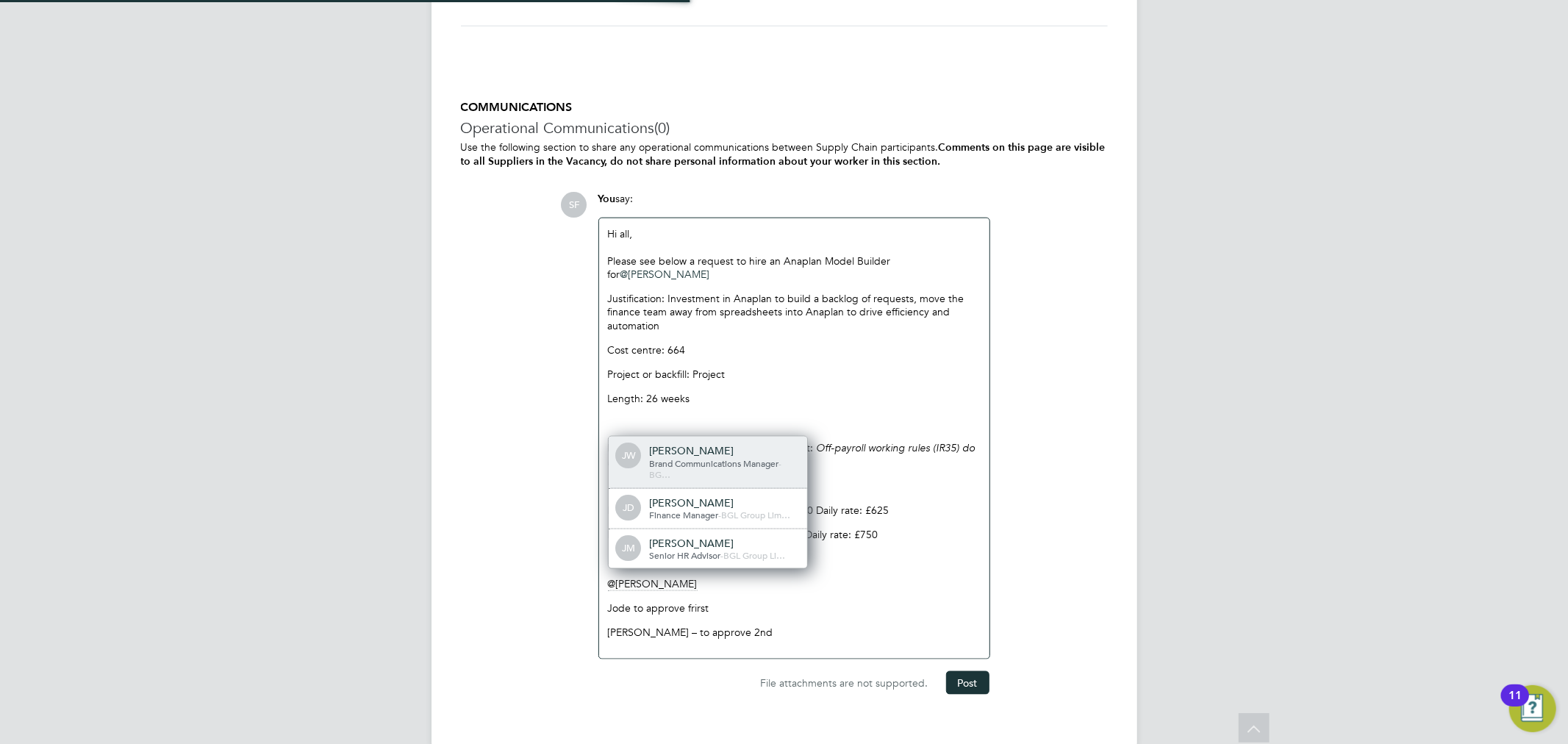
scroll to position [12, 148]
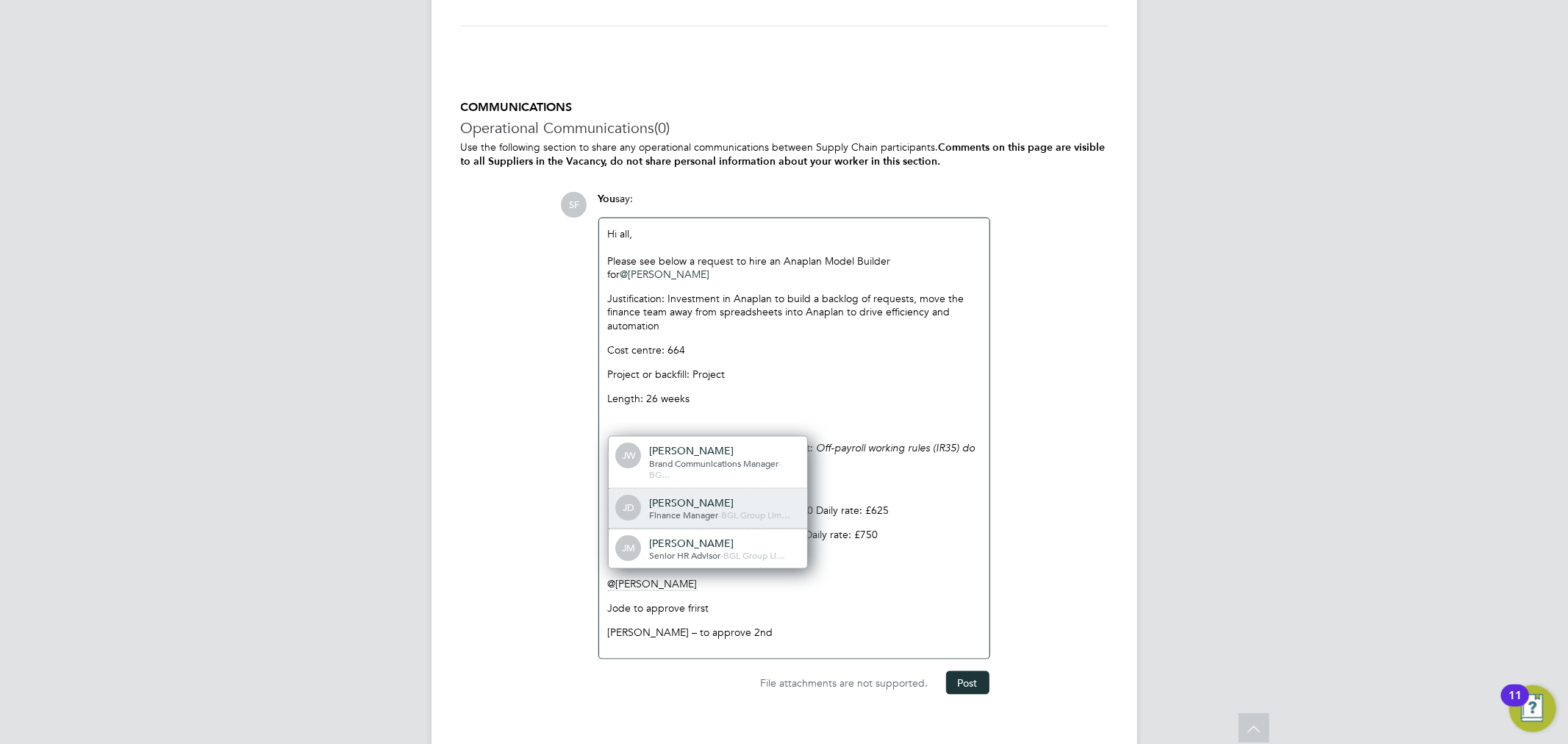
click at [727, 497] on div "Jodie Dobson" at bounding box center [722, 502] width 147 height 13
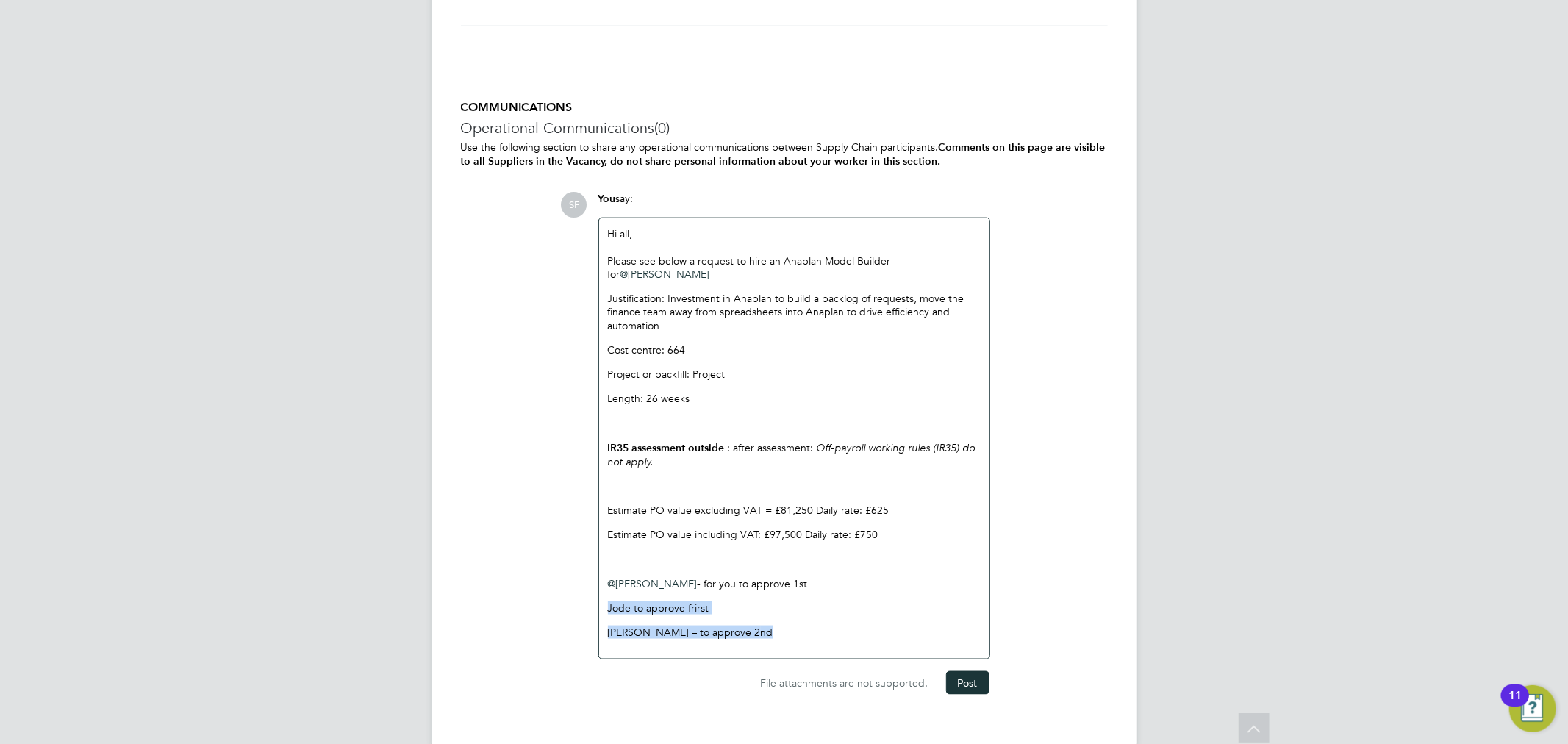
drag, startPoint x: 716, startPoint y: 622, endPoint x: 604, endPoint y: 601, distance: 114.0
click at [604, 601] on div "Hi all, Please see below a request to hire an Anaplan Model Builder for @Jodie …" at bounding box center [794, 438] width 390 height 440
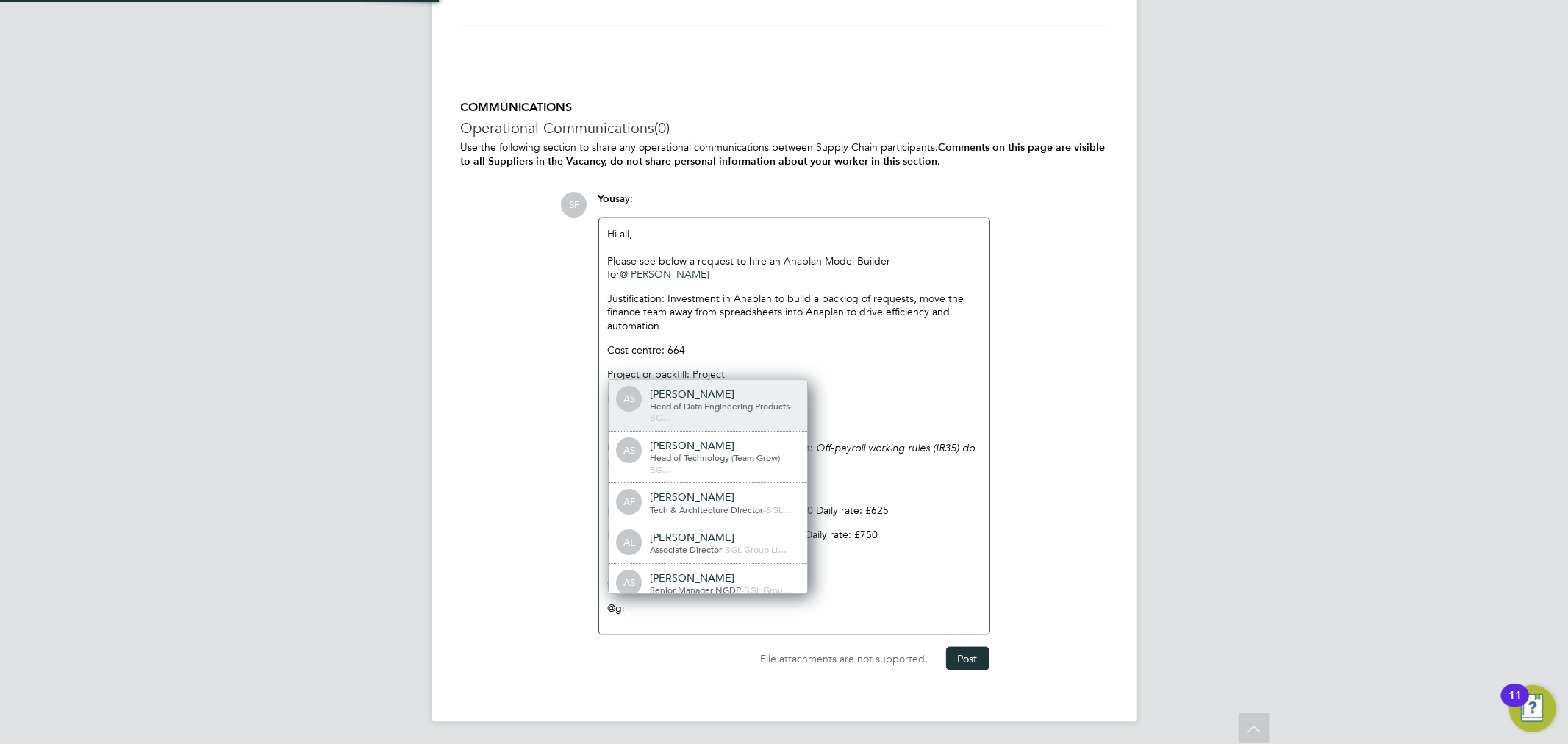
scroll to position [0, 0]
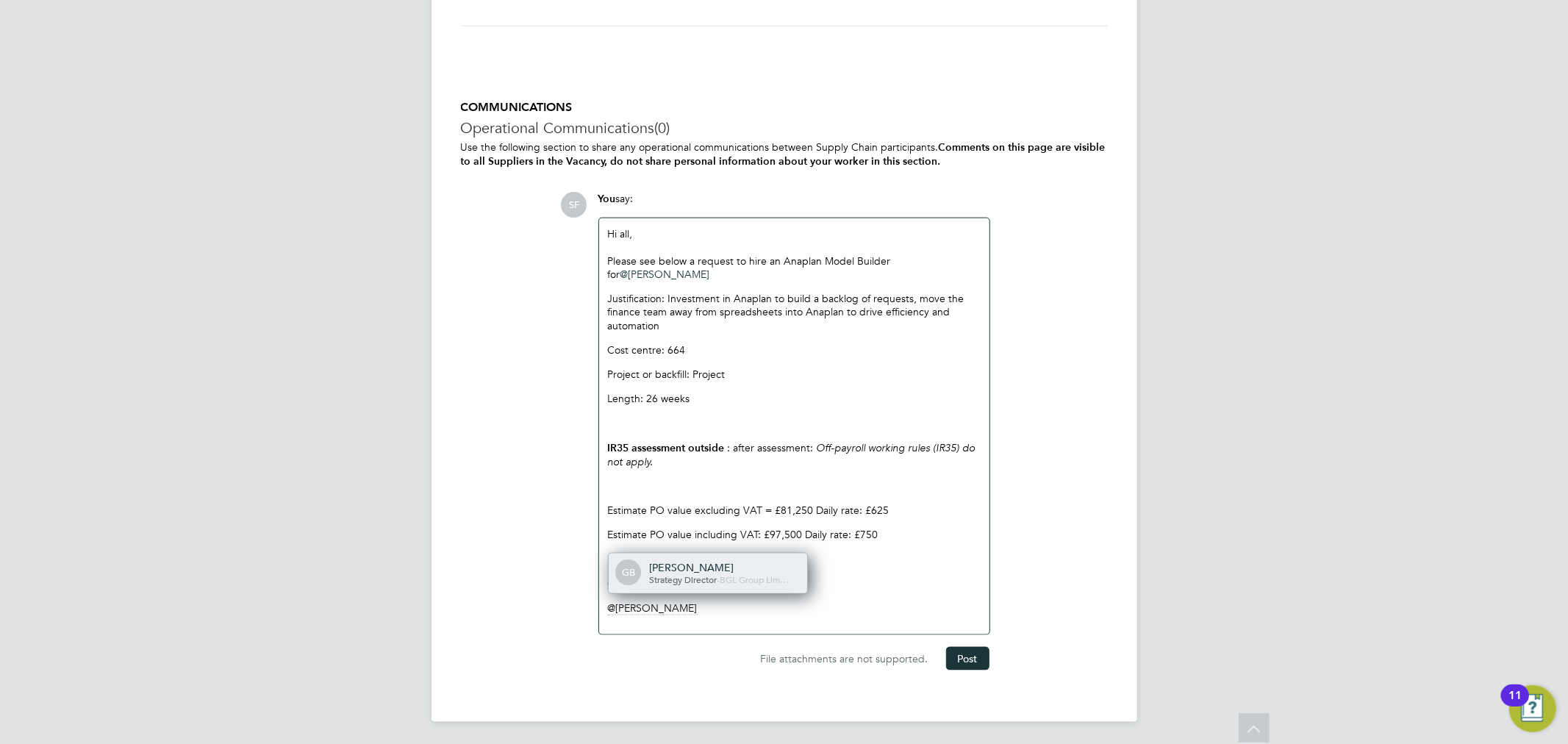
click at [717, 560] on div "[PERSON_NAME]" at bounding box center [722, 567] width 147 height 13
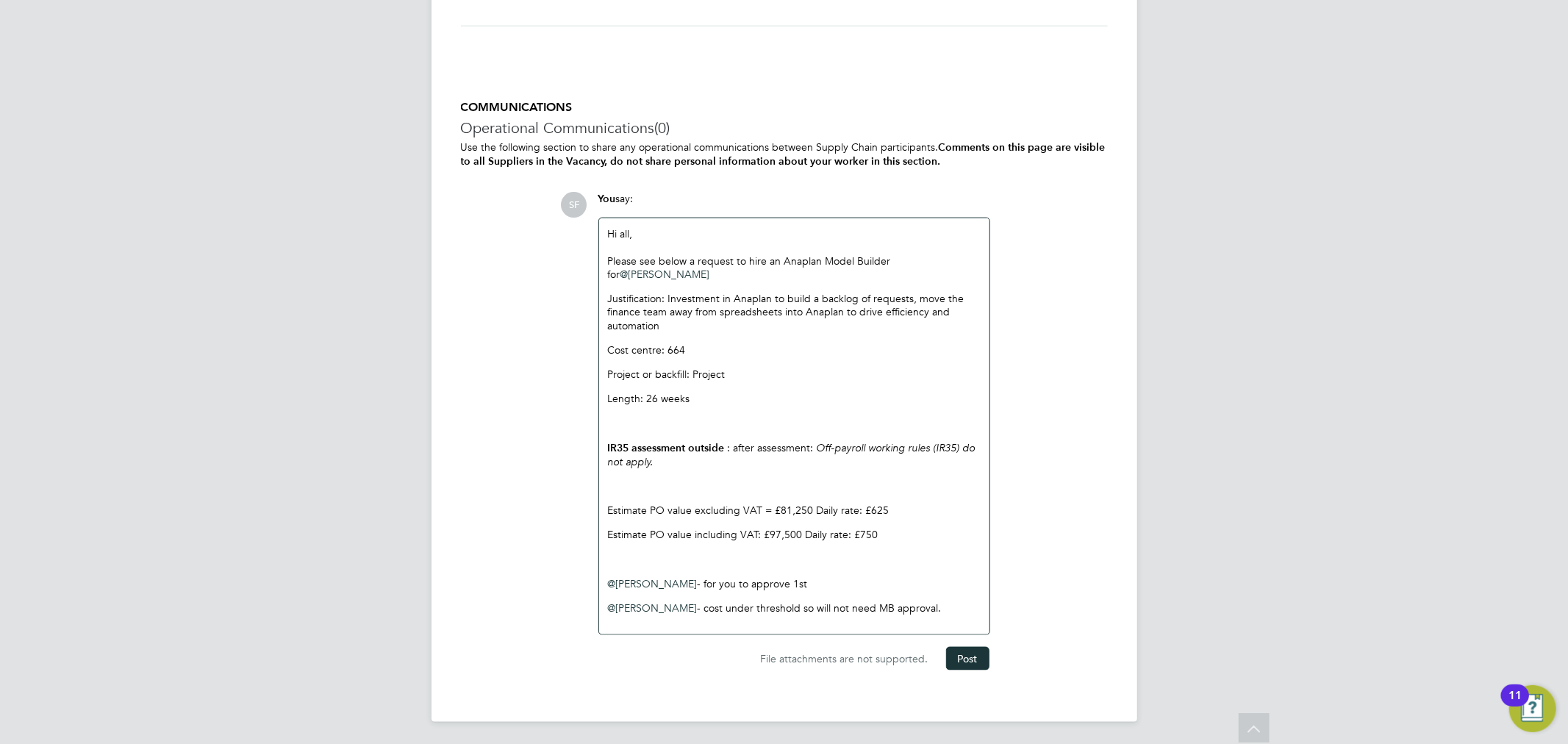
click at [803, 581] on p "@Jodie Dobson ​ - for you to approve 1st" at bounding box center [794, 584] width 372 height 13
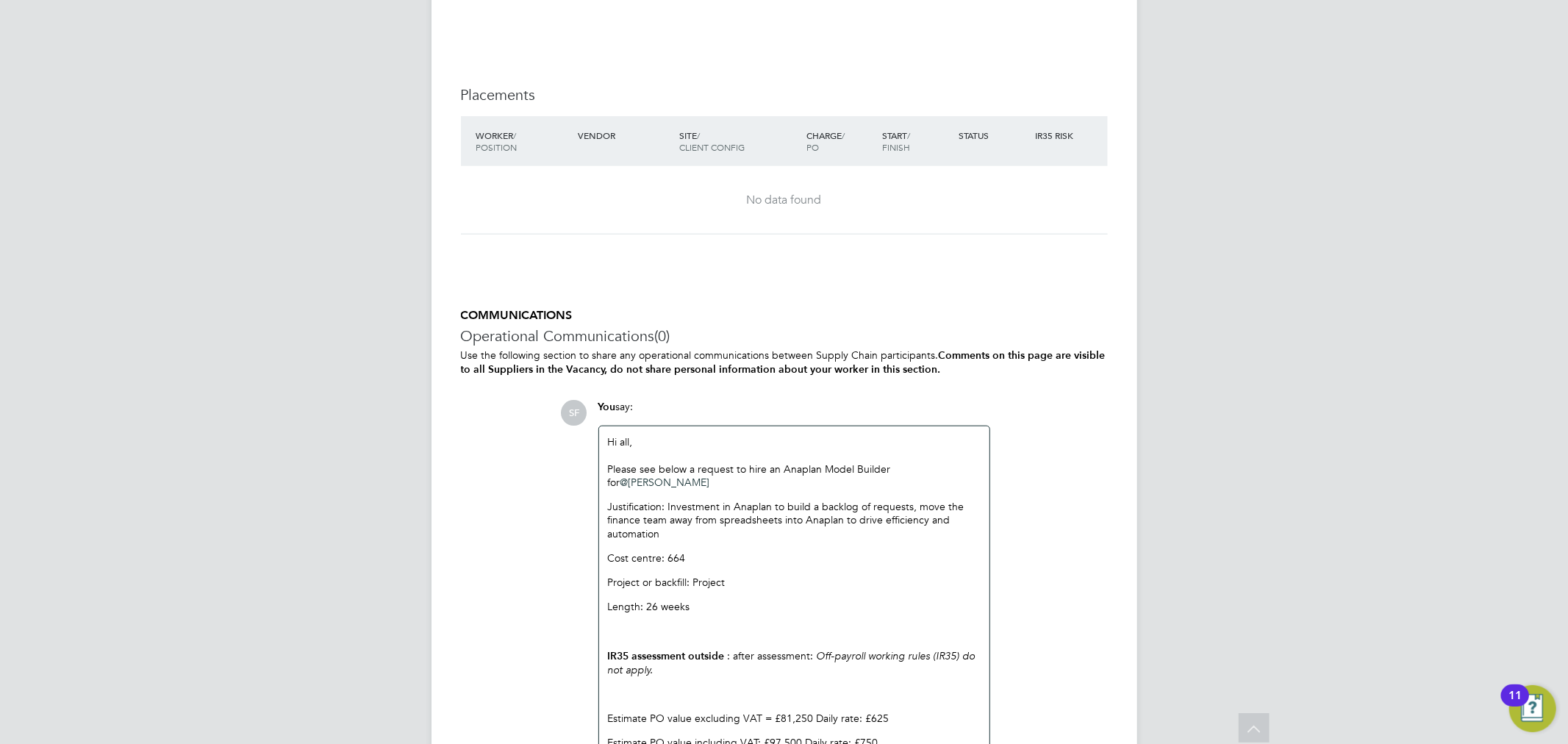
scroll to position [1467, 0]
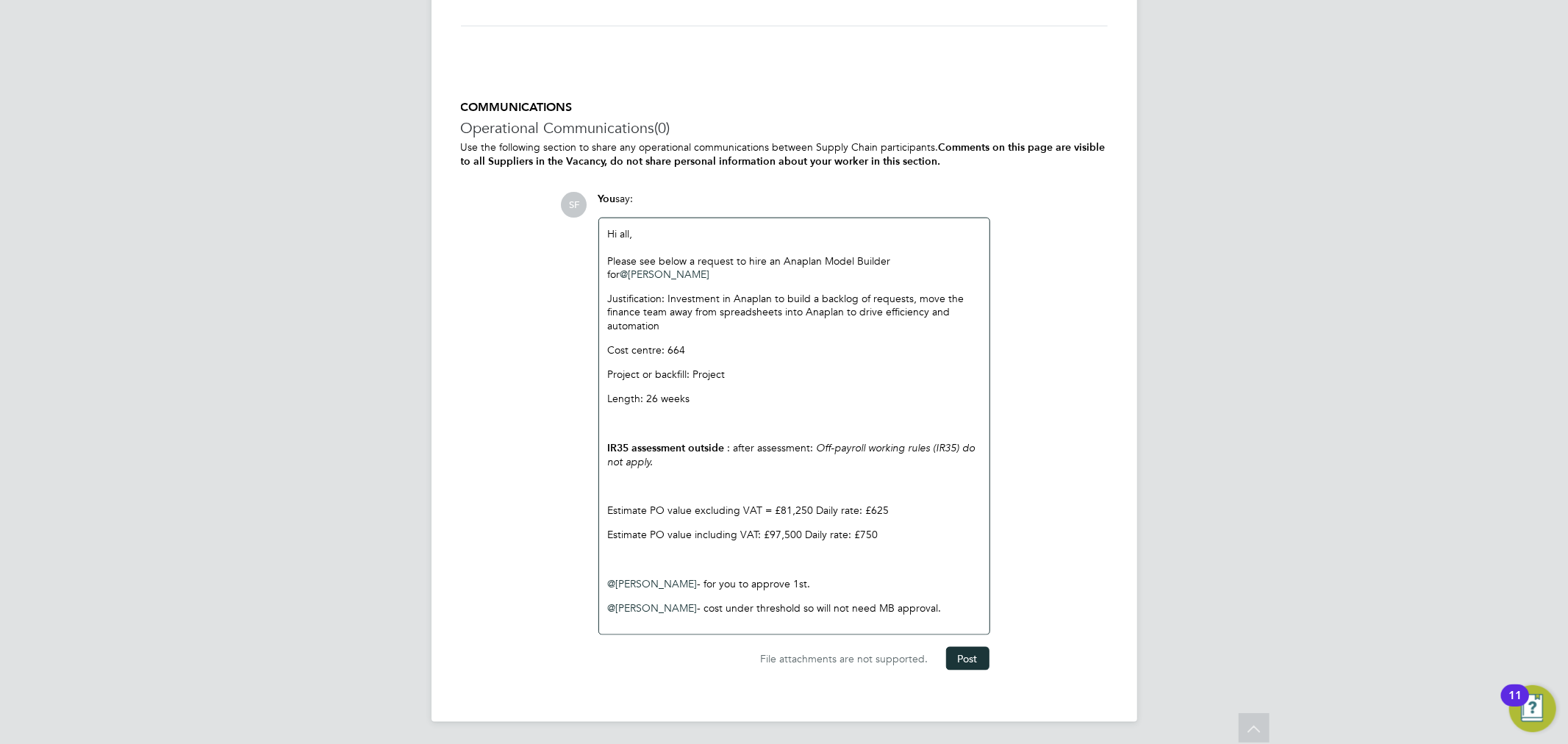
drag, startPoint x: 916, startPoint y: 605, endPoint x: 611, endPoint y: 608, distance: 305.0
click at [611, 608] on p "@Giles Byford ​ - cost under threshold so will not need MB approval." at bounding box center [794, 608] width 372 height 13
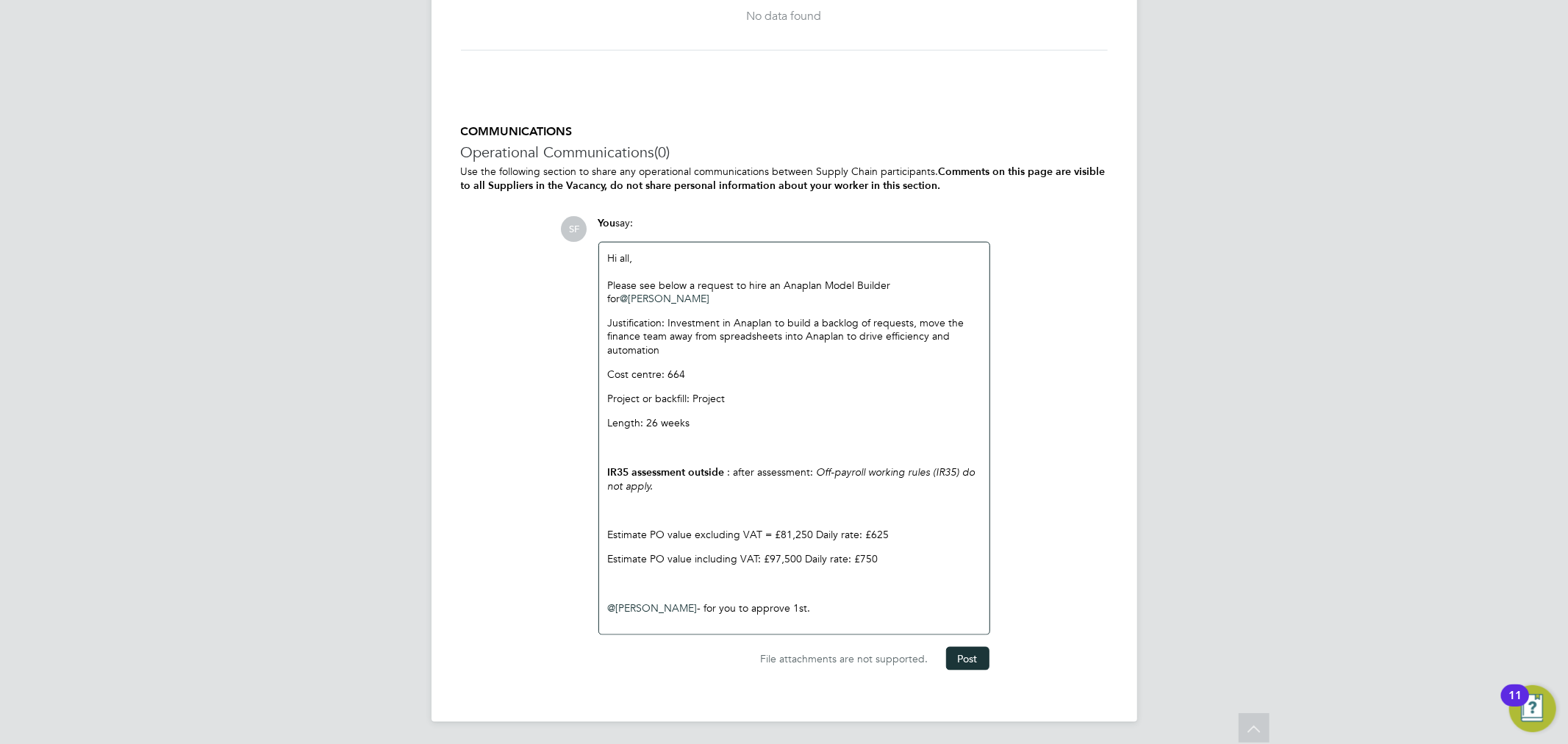
click at [682, 585] on p at bounding box center [794, 583] width 372 height 13
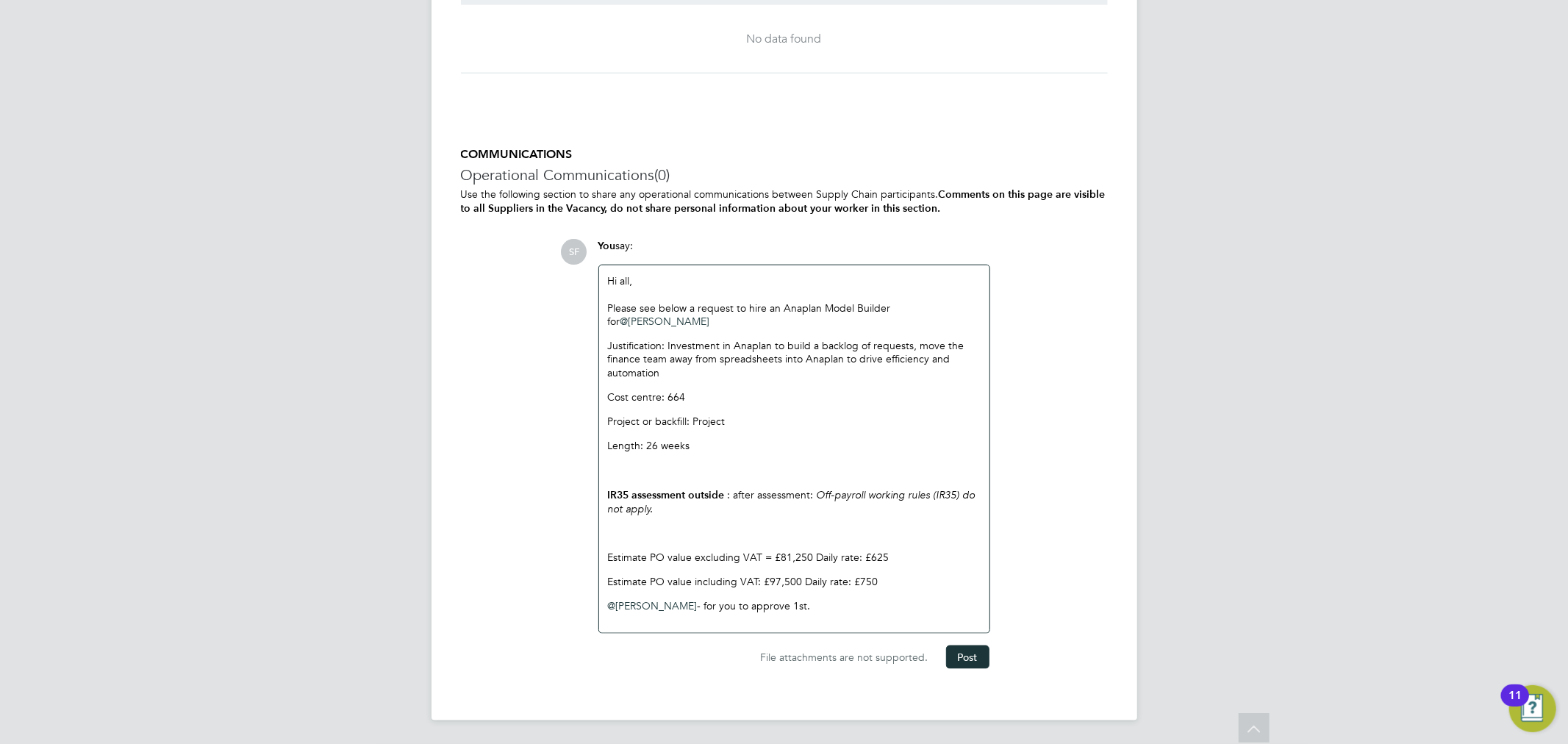
scroll to position [1418, 0]
click at [835, 493] on em "Off-payroll working rules (IR35) do not apply." at bounding box center [792, 502] width 367 height 27
click at [967, 656] on button "Post" at bounding box center [967, 658] width 44 height 23
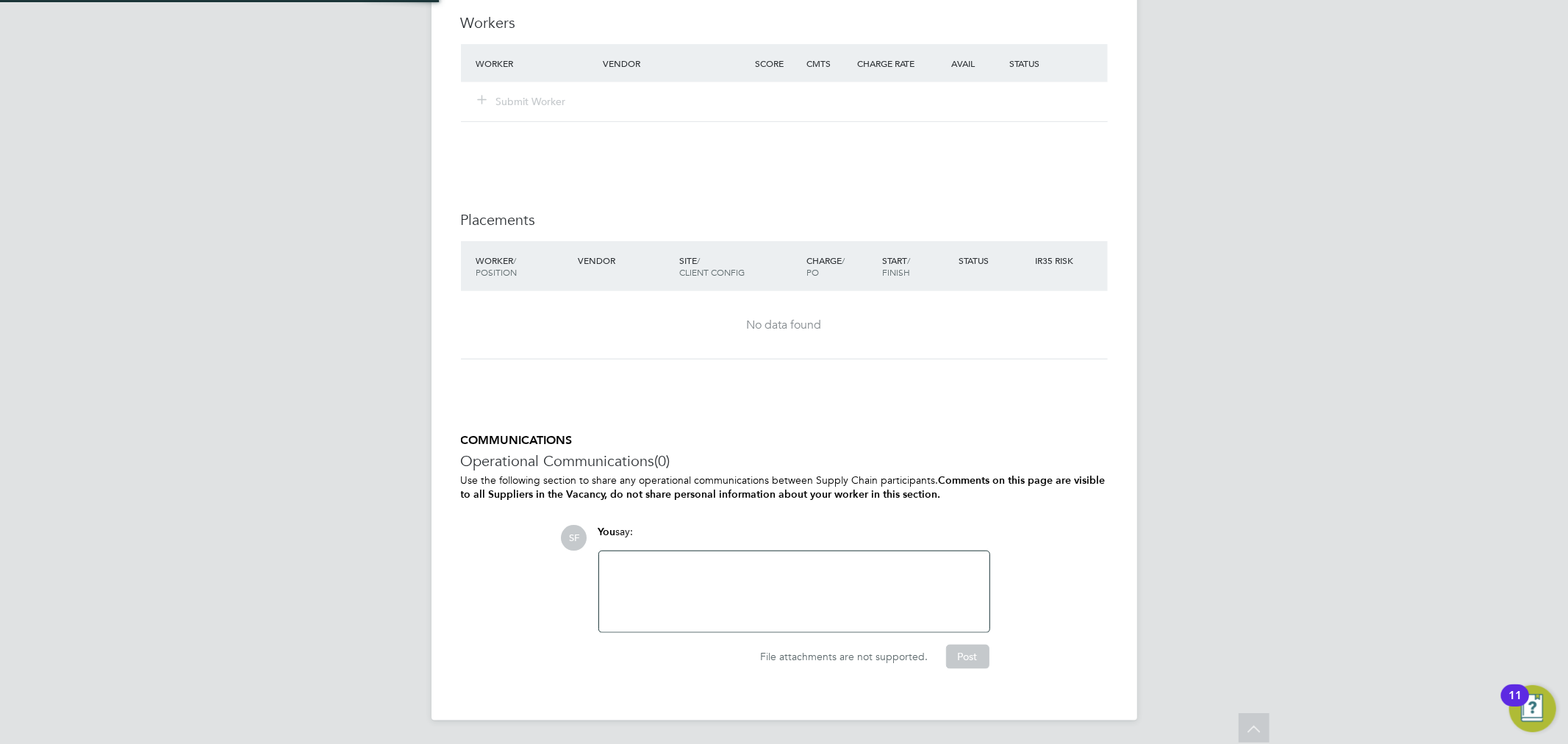
scroll to position [1355, 0]
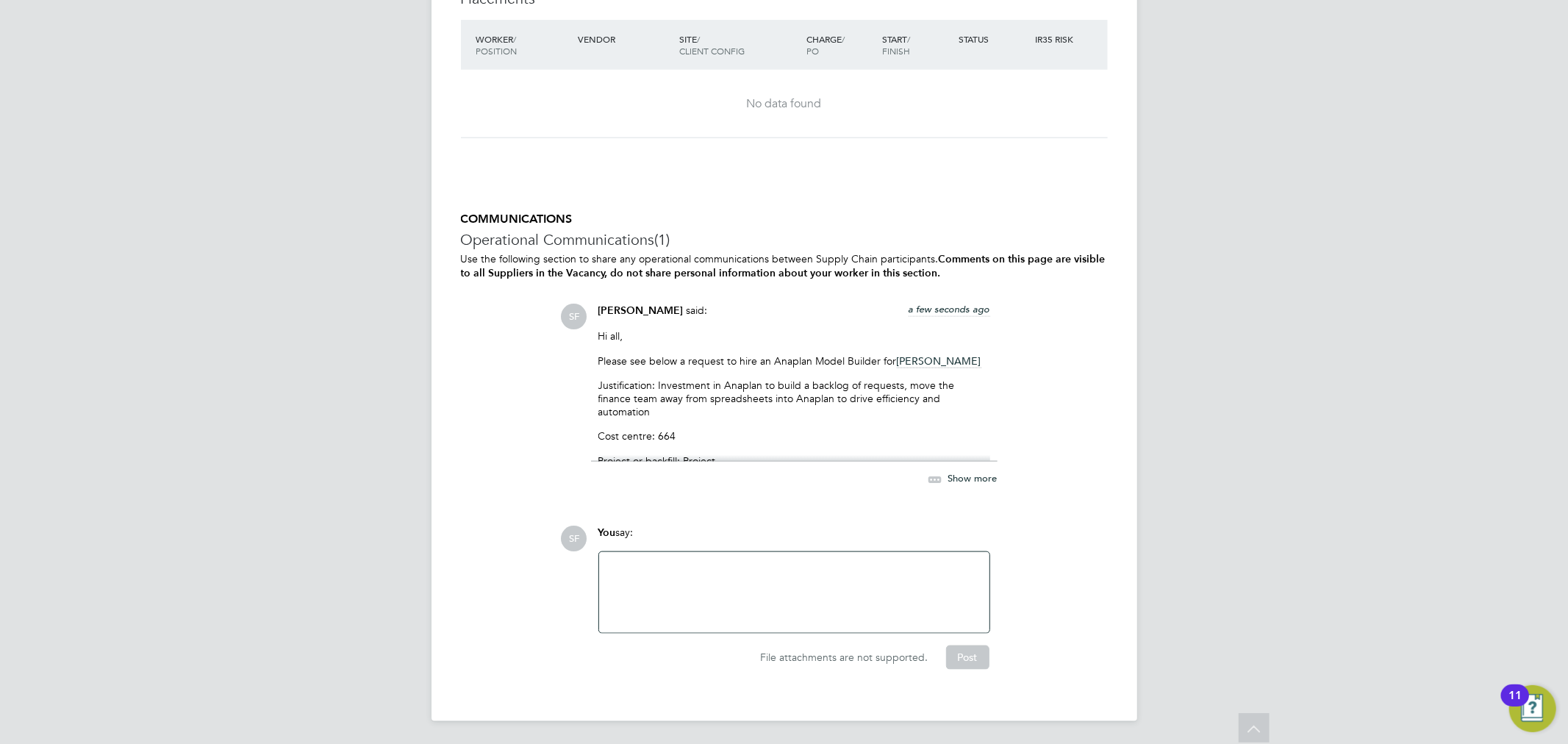
click at [971, 476] on span "Show more" at bounding box center [972, 478] width 49 height 13
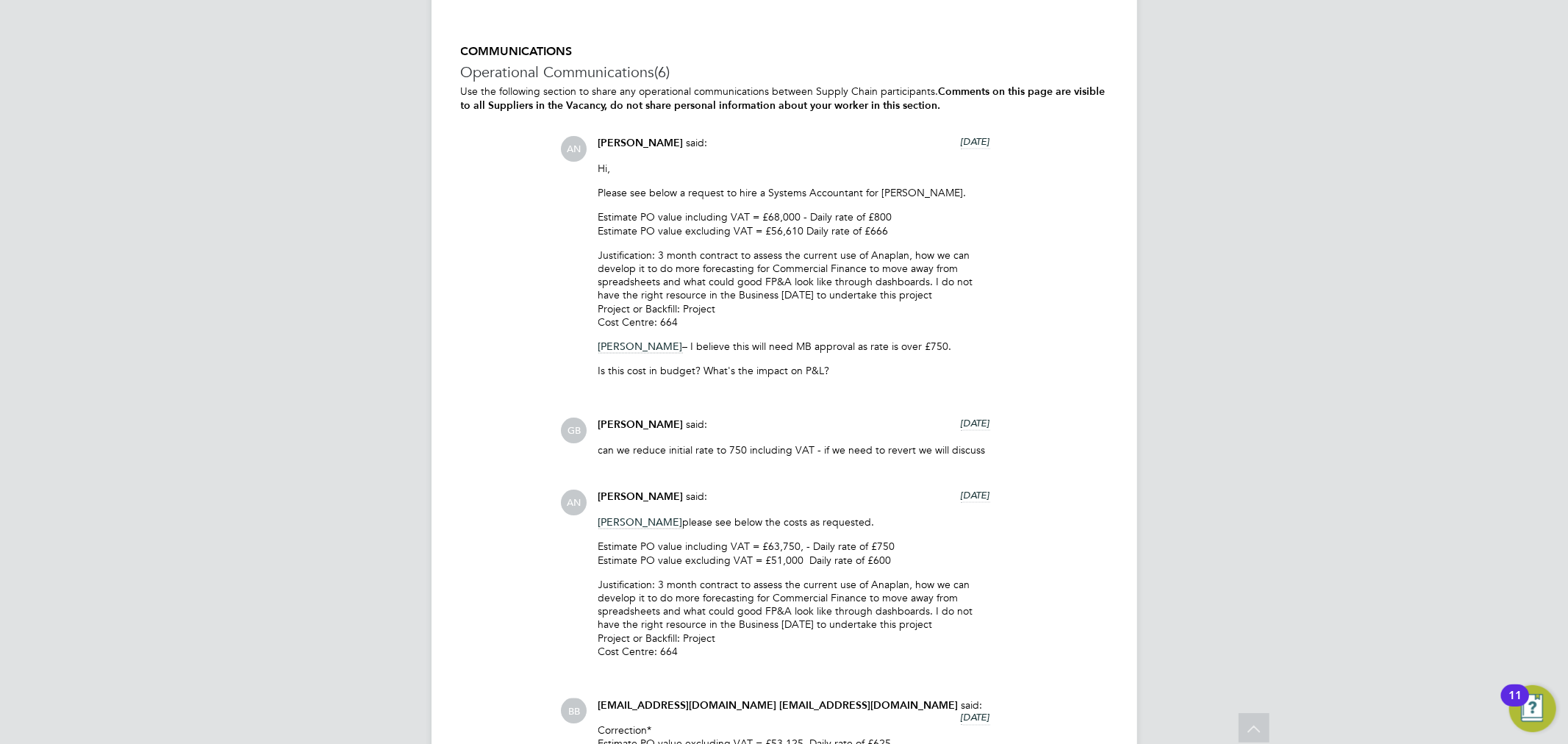
scroll to position [1714, 0]
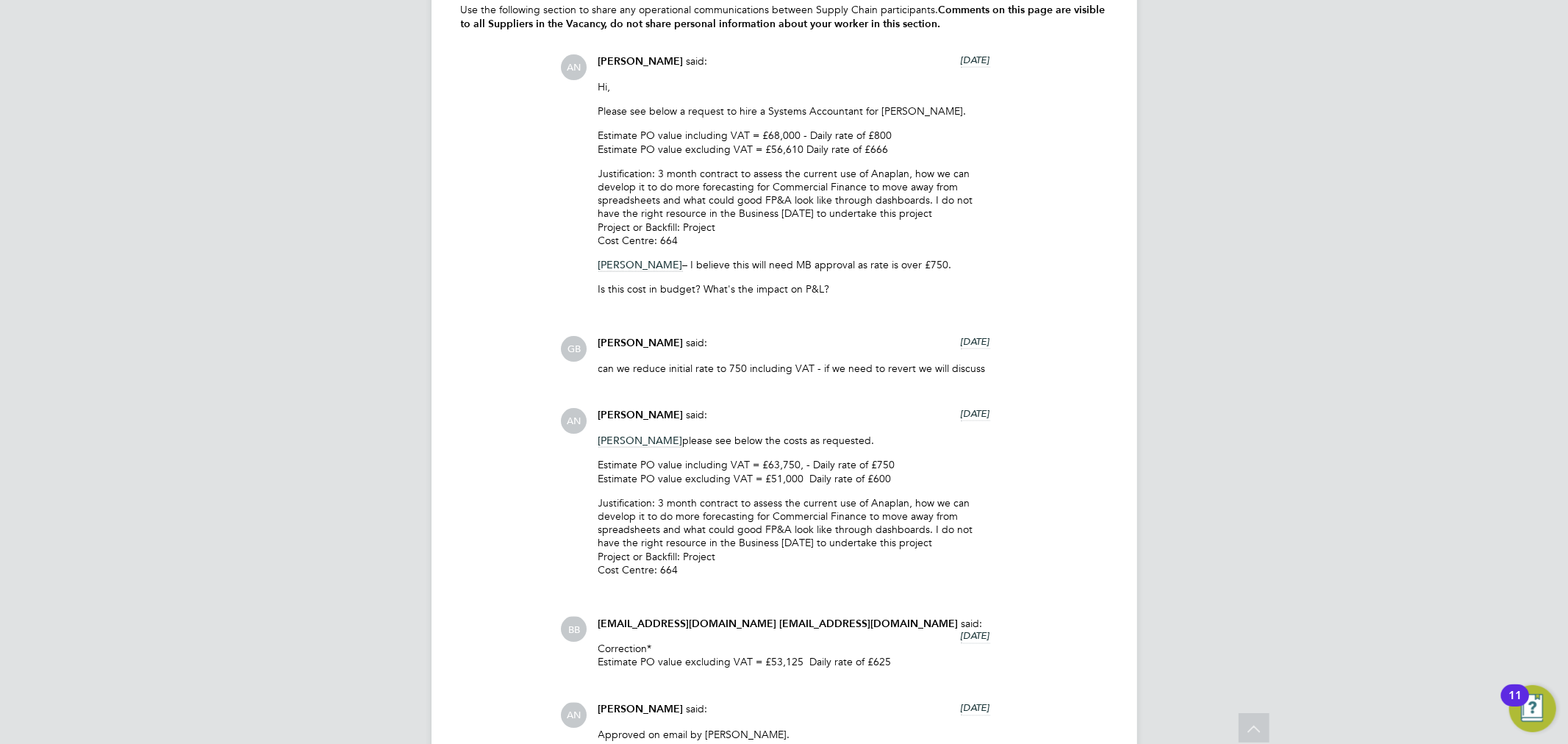
click at [804, 512] on p "Justification: 3 month contract to assess the current use of Anaplan, how we ca…" at bounding box center [794, 535] width 392 height 80
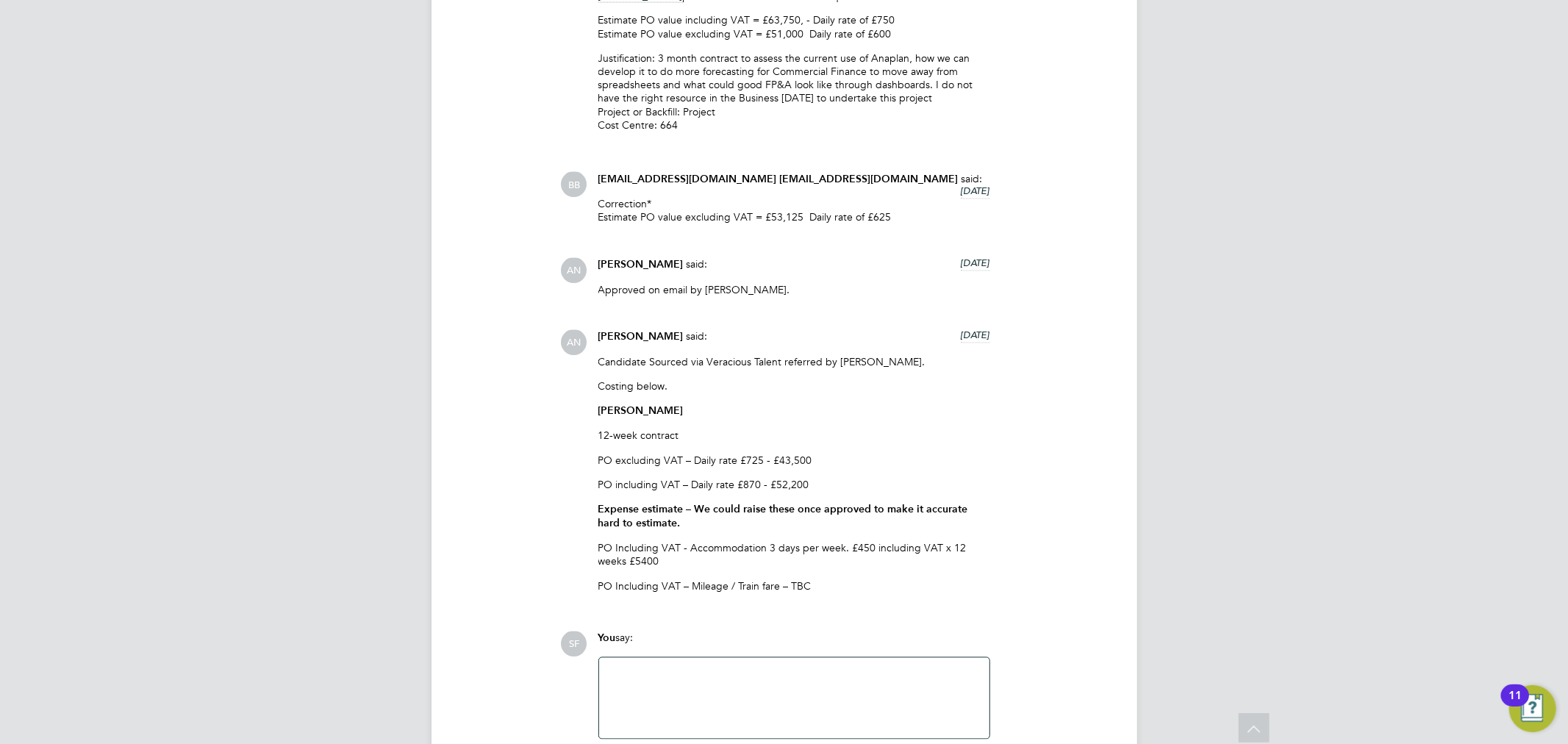
scroll to position [2204, 0]
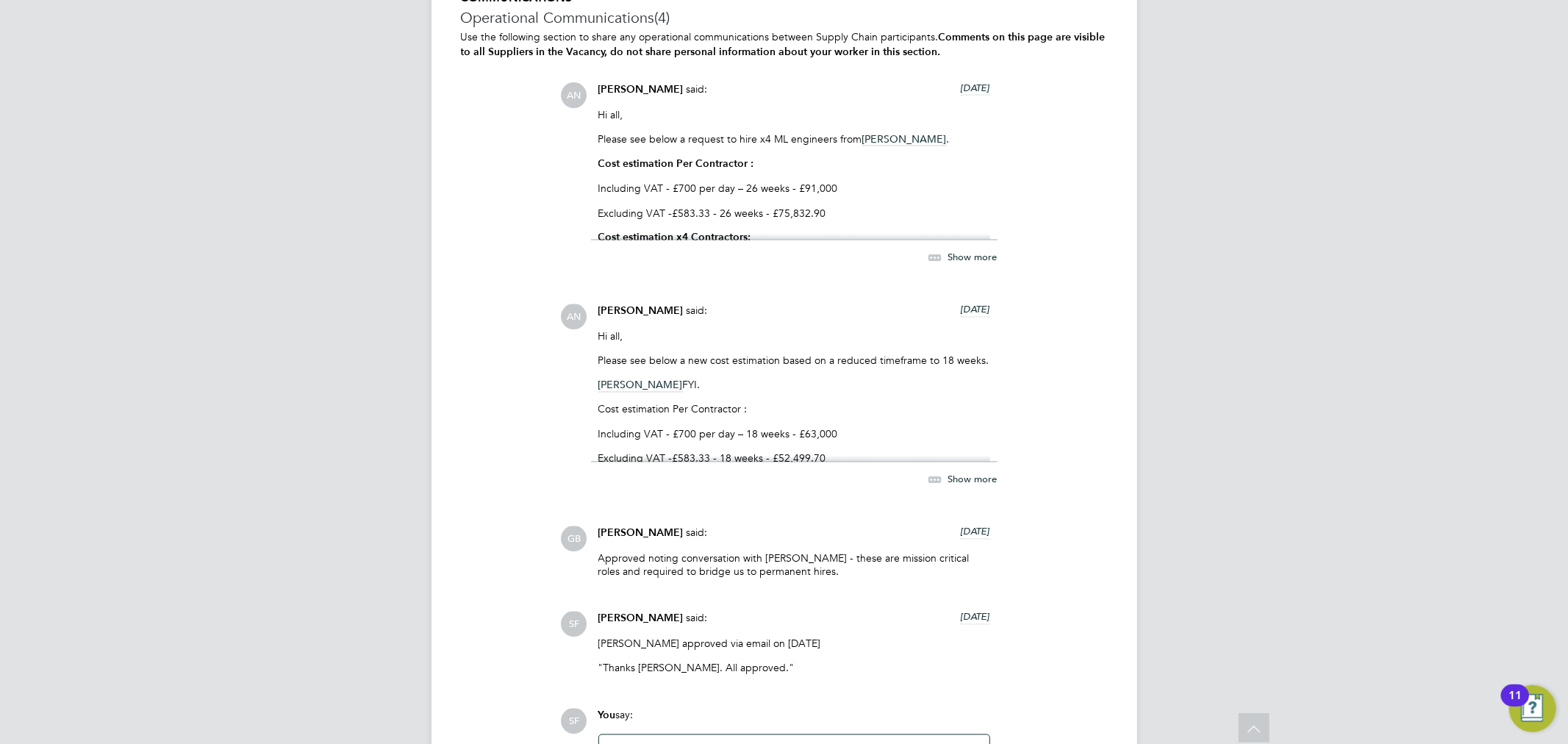
click at [986, 259] on span "Show more" at bounding box center [972, 257] width 49 height 13
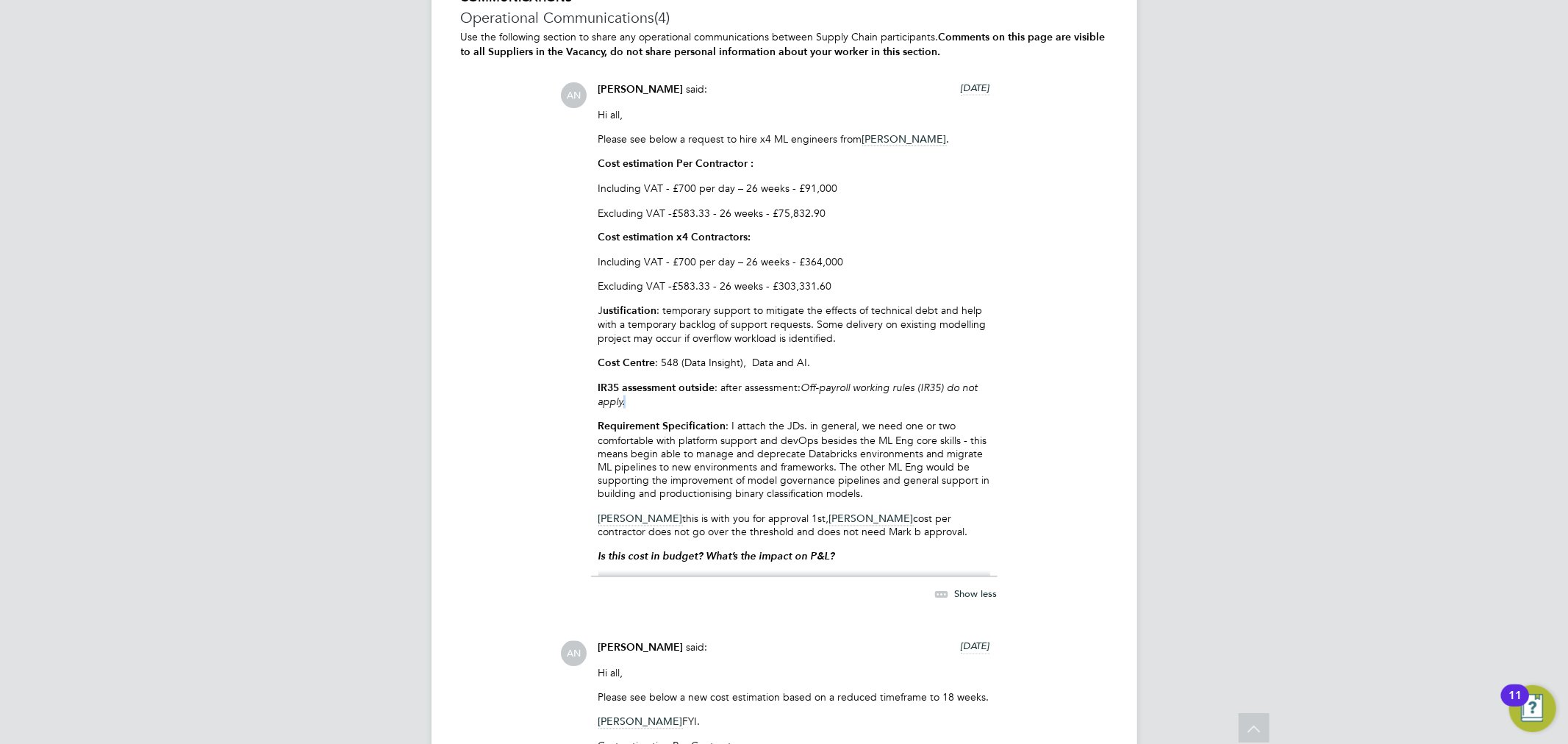
drag, startPoint x: 631, startPoint y: 398, endPoint x: 623, endPoint y: 398, distance: 8.0
click at [623, 398] on p "IR35 assessment outside : after assessment: Off-payroll working rules (IR35) do…" at bounding box center [794, 395] width 392 height 27
drag, startPoint x: 809, startPoint y: 384, endPoint x: 920, endPoint y: 385, distance: 111.0
click at [920, 385] on em "Off-payroll working rules (IR35) do not apply." at bounding box center [788, 395] width 380 height 27
copy em "Off-payroll working rules"
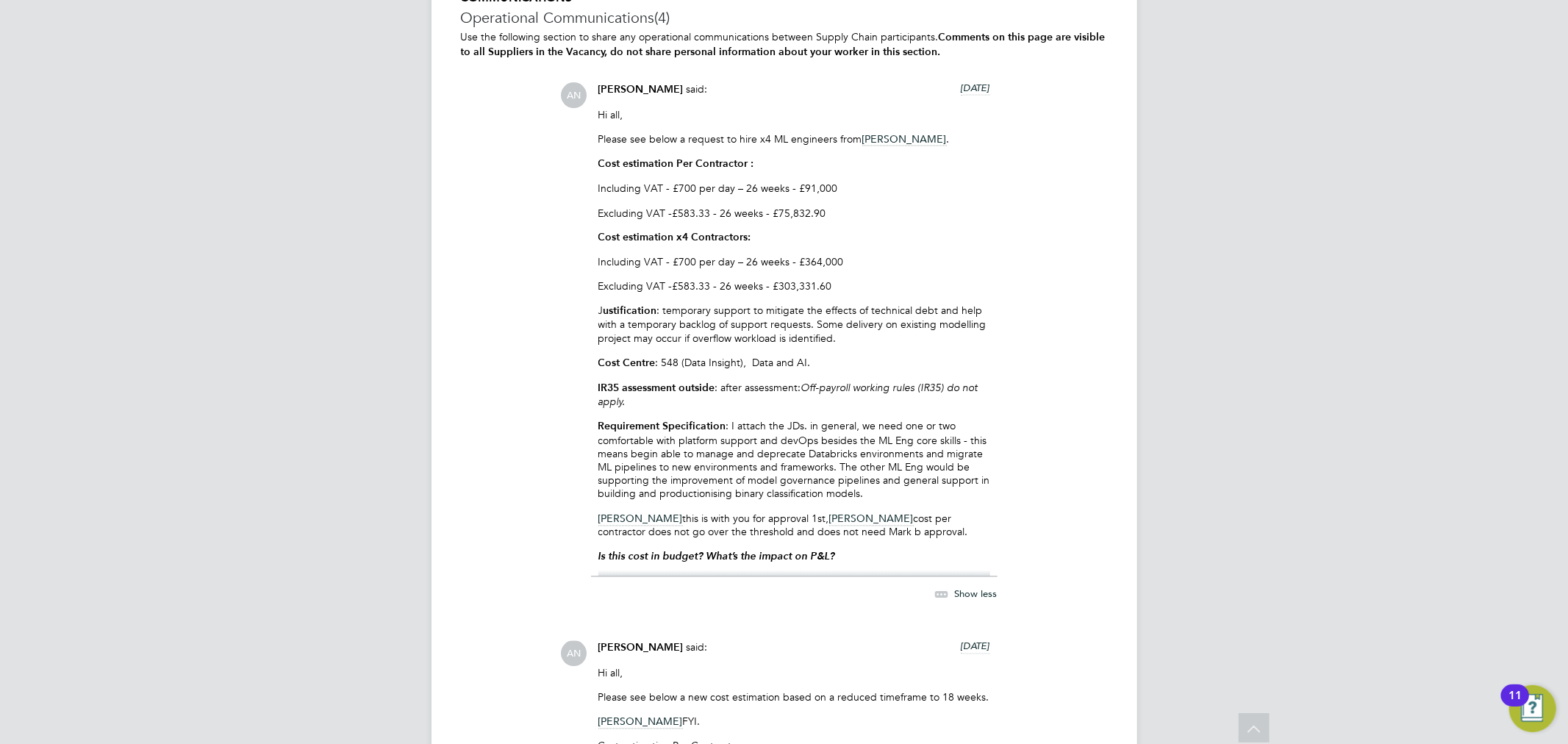
click at [667, 402] on p "IR35 assessment outside : after assessment: Off-payroll working rules (IR35) do…" at bounding box center [794, 395] width 392 height 27
drag, startPoint x: 620, startPoint y: 389, endPoint x: 591, endPoint y: 382, distance: 29.8
click at [591, 382] on div "[PERSON_NAME] said: [DATE] Hi all, Please see below a request to hire x4 ML eng…" at bounding box center [794, 351] width 406 height 537
copy p "IR35 assessment outside : after assessment: Off-payroll working rules (IR35) do…"
click at [914, 356] on p "Cost Centre : 548 (Data Insight), Data and AI." at bounding box center [794, 363] width 392 height 14
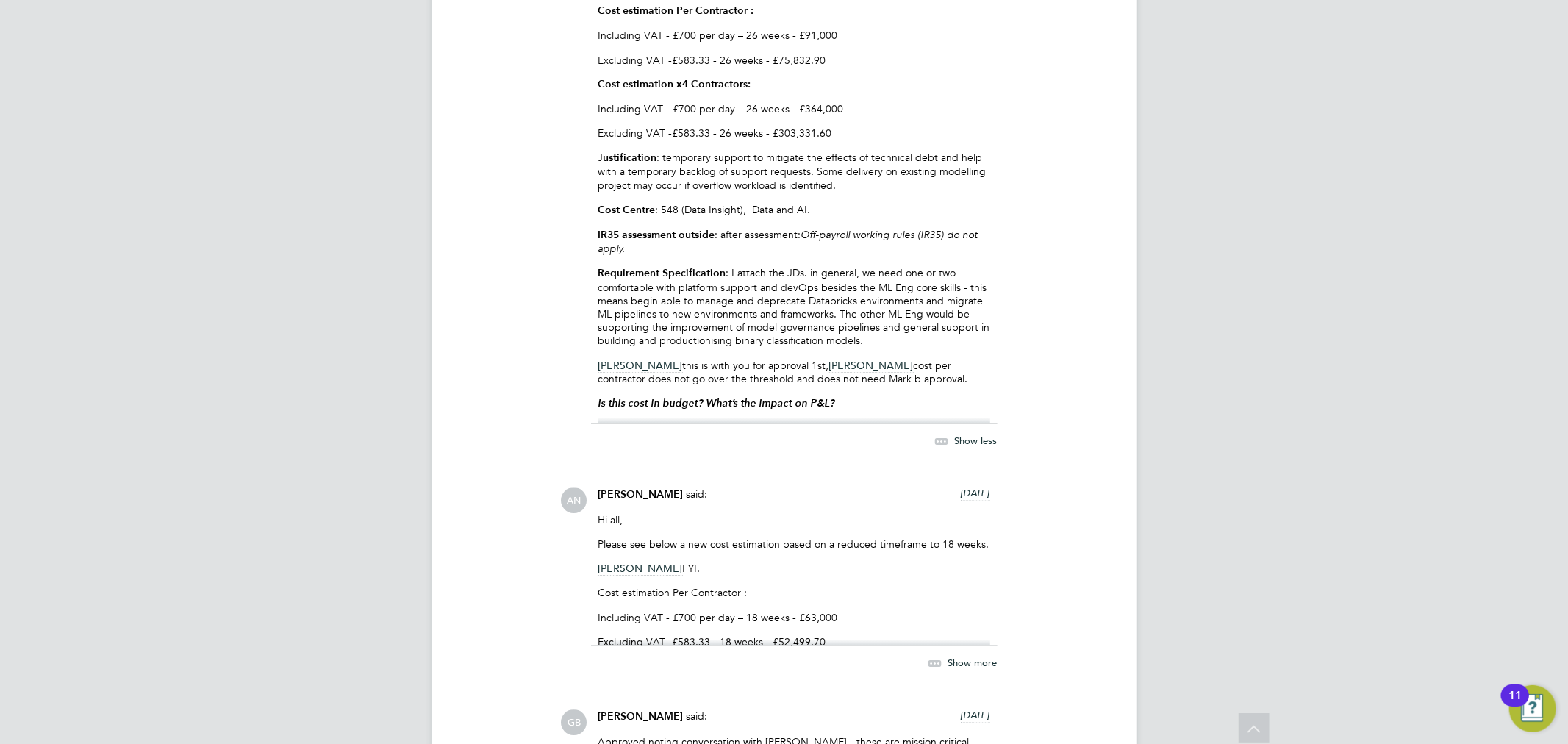
scroll to position [2449, 0]
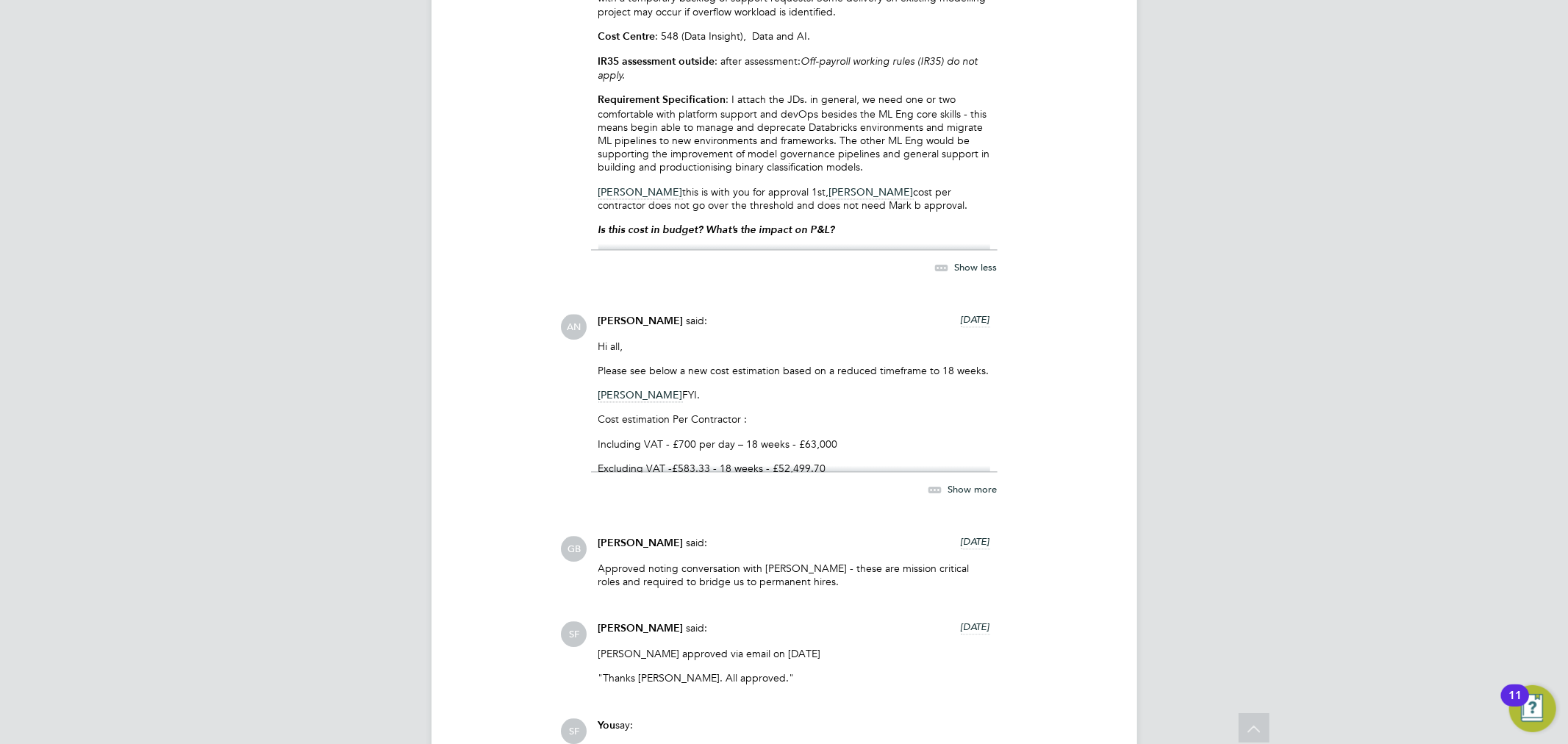
click at [954, 496] on div "Show more" at bounding box center [947, 490] width 101 height 18
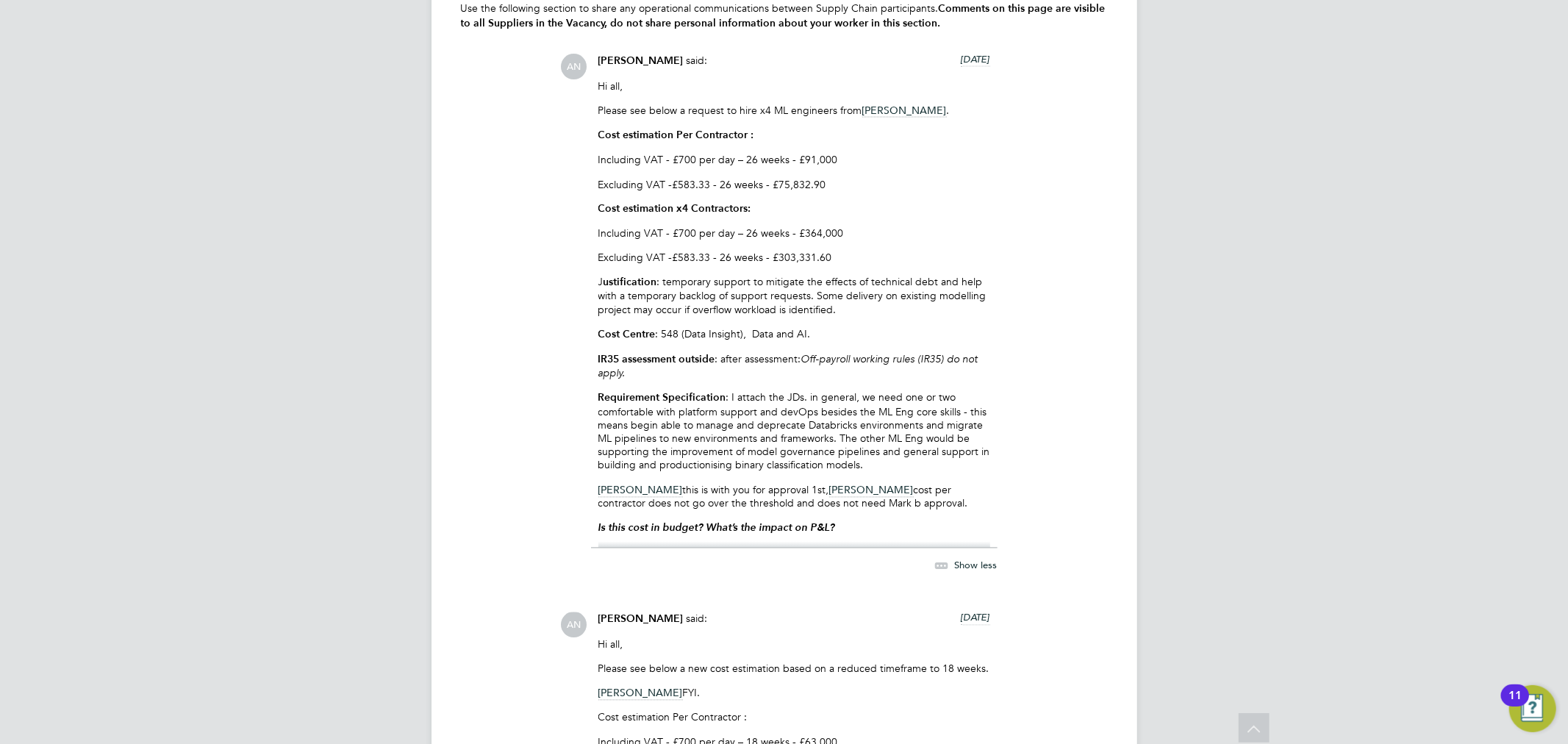
scroll to position [2122, 0]
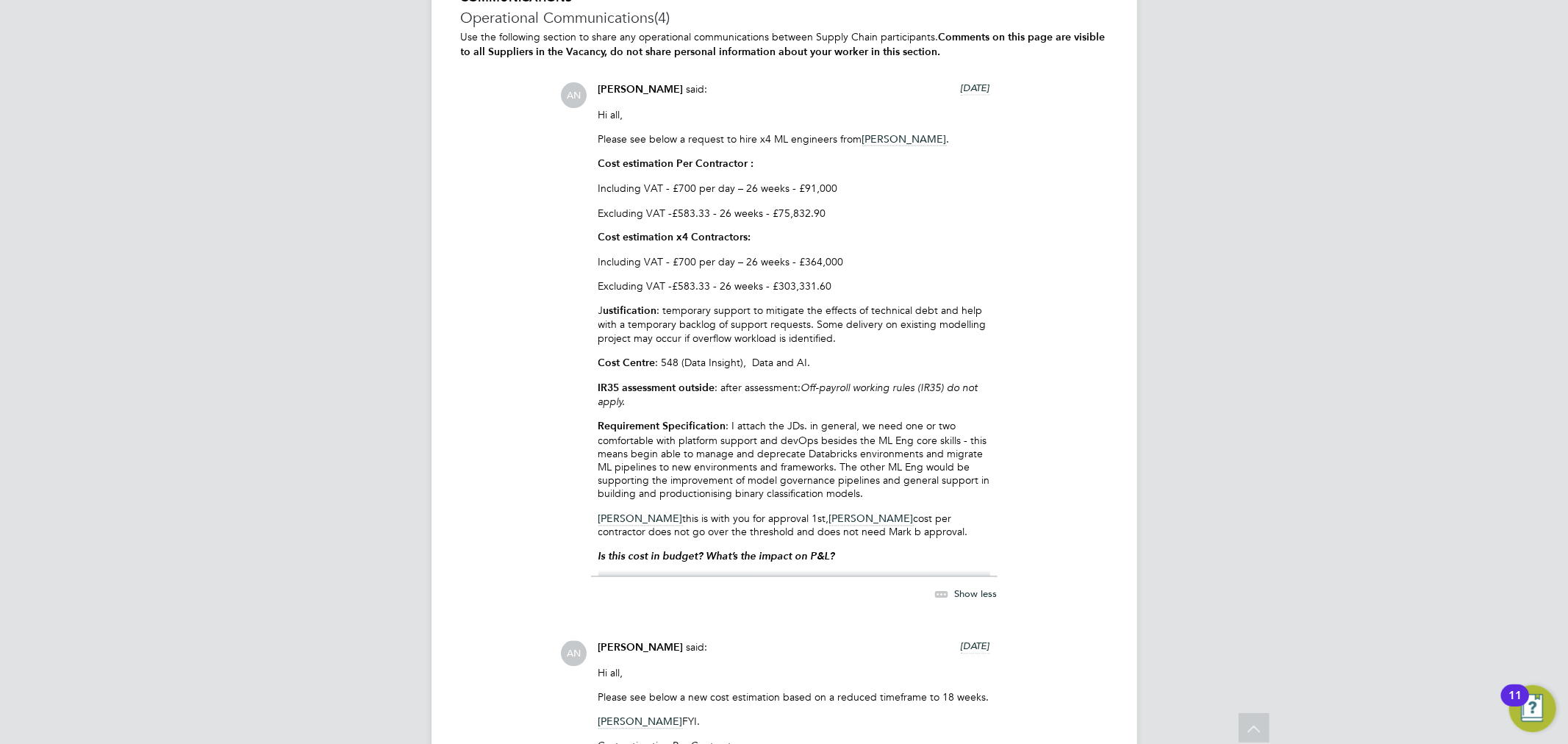
drag, startPoint x: 886, startPoint y: 526, endPoint x: 875, endPoint y: 512, distance: 17.8
click at [875, 512] on p "[PERSON_NAME] this is with you for approval 1st, [PERSON_NAME] cost per contrac…" at bounding box center [794, 526] width 392 height 27
copy p "cost per contractor does not go over the threshold and does not need Mark b app…"
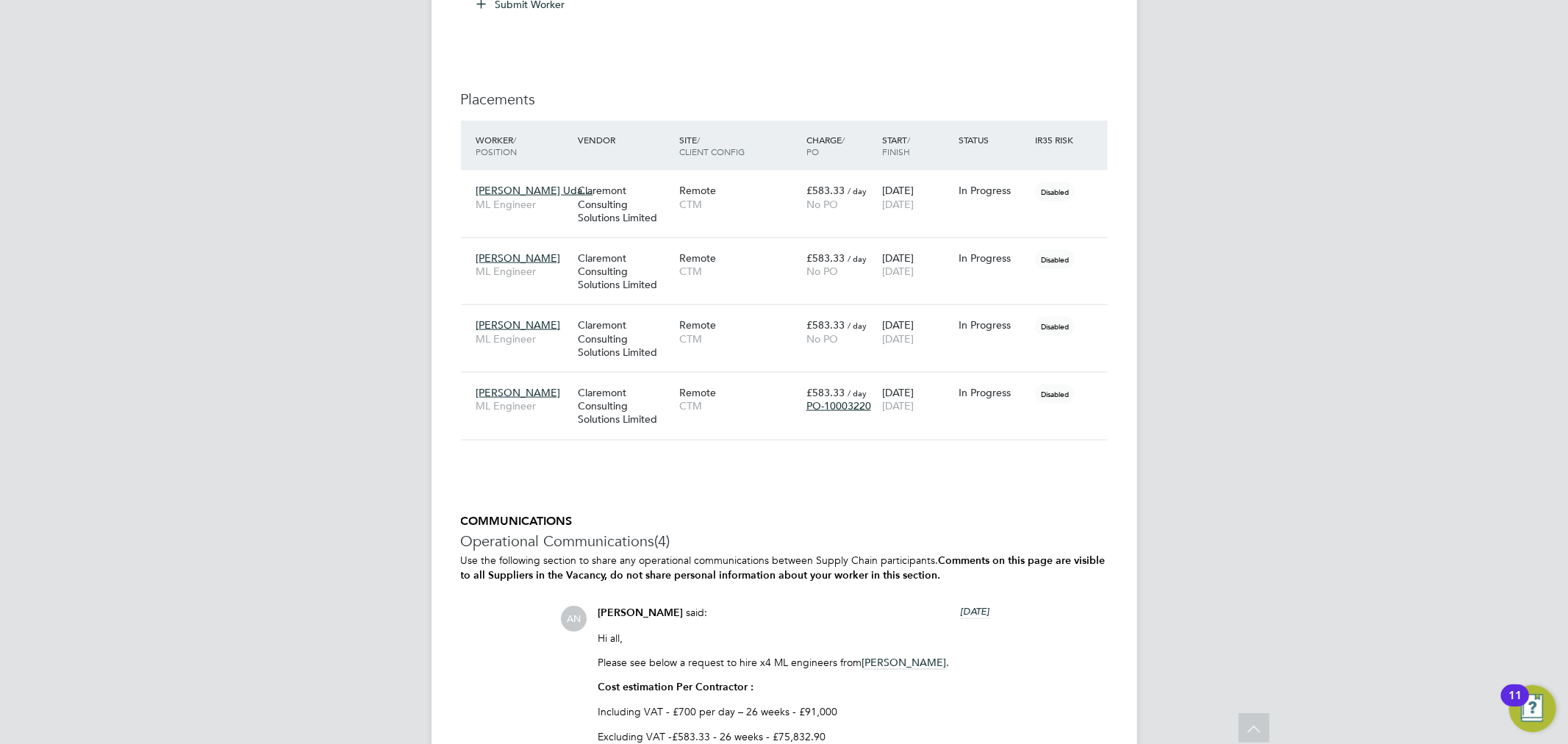
scroll to position [1551, 0]
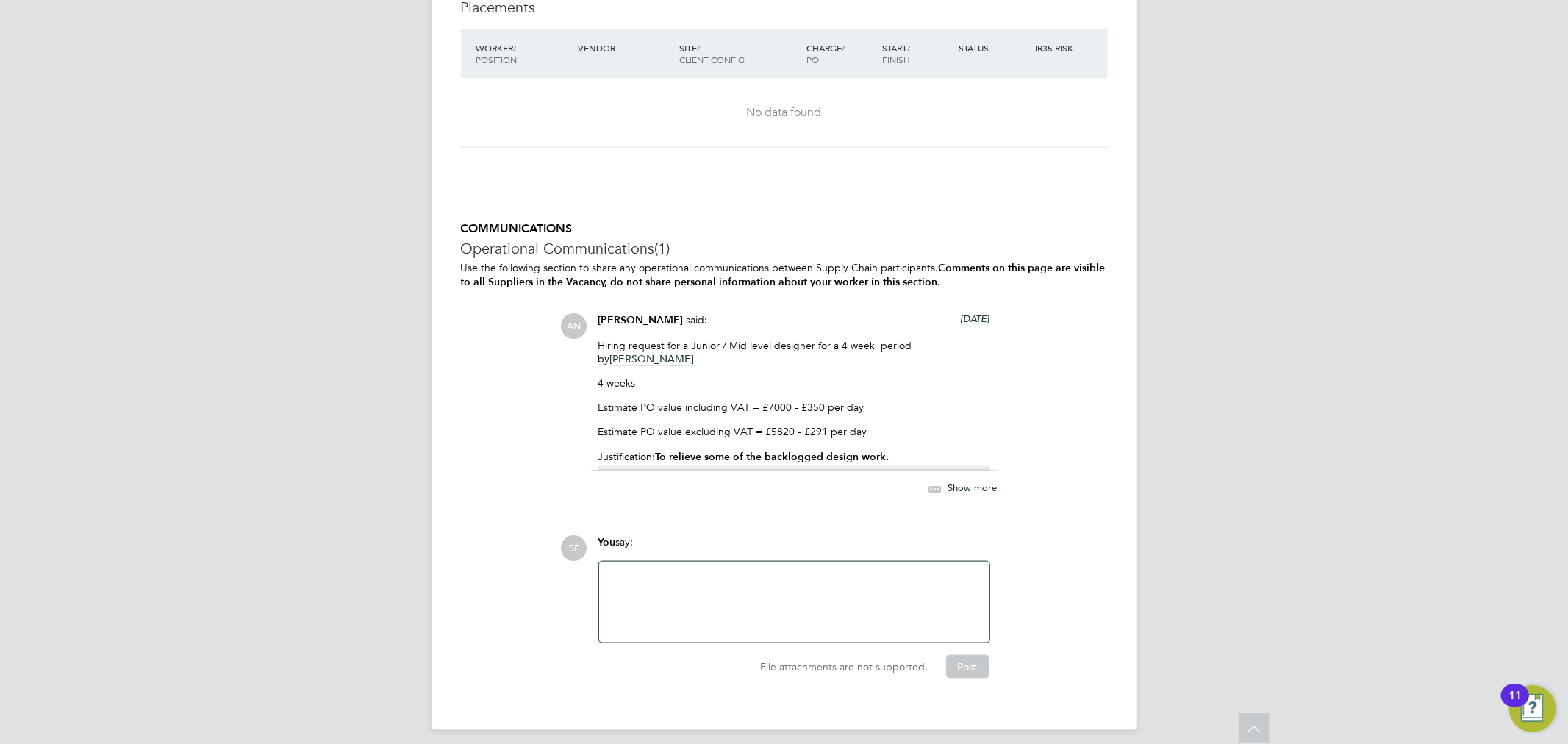
scroll to position [1340, 0]
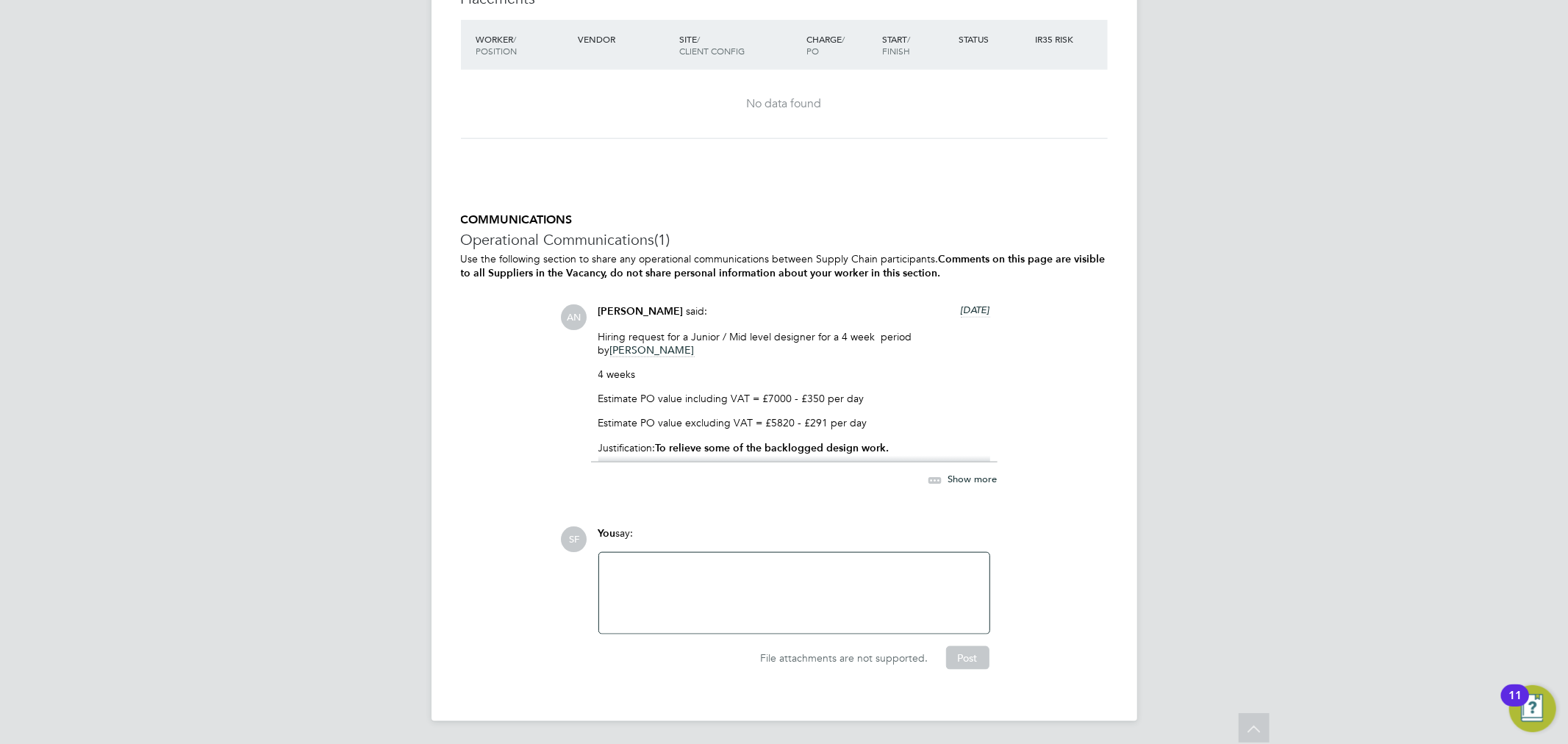
click at [982, 474] on span "Show more" at bounding box center [972, 478] width 49 height 13
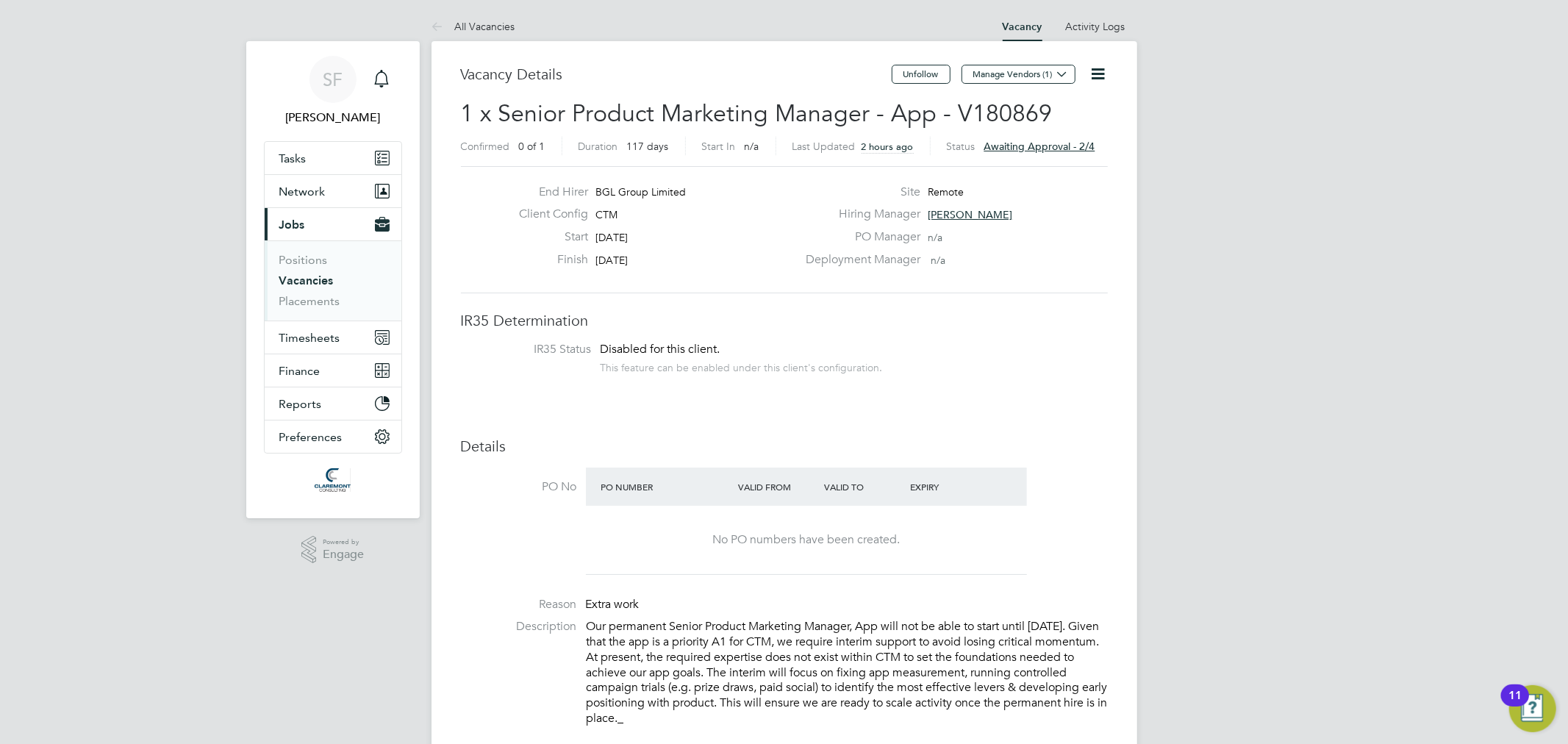
click at [1063, 144] on span "Awaiting approval - 2/4" at bounding box center [1039, 146] width 111 height 13
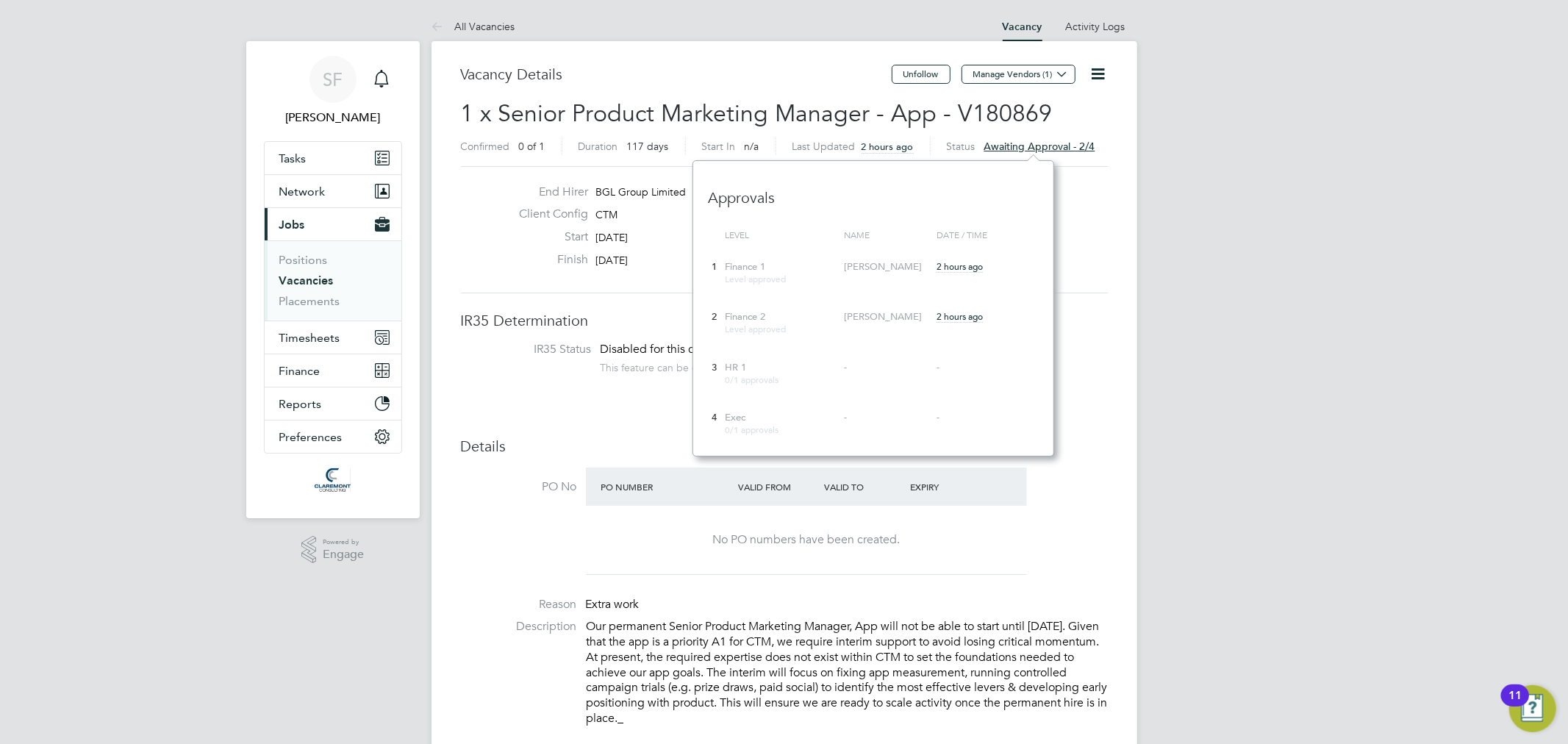
scroll to position [294, 361]
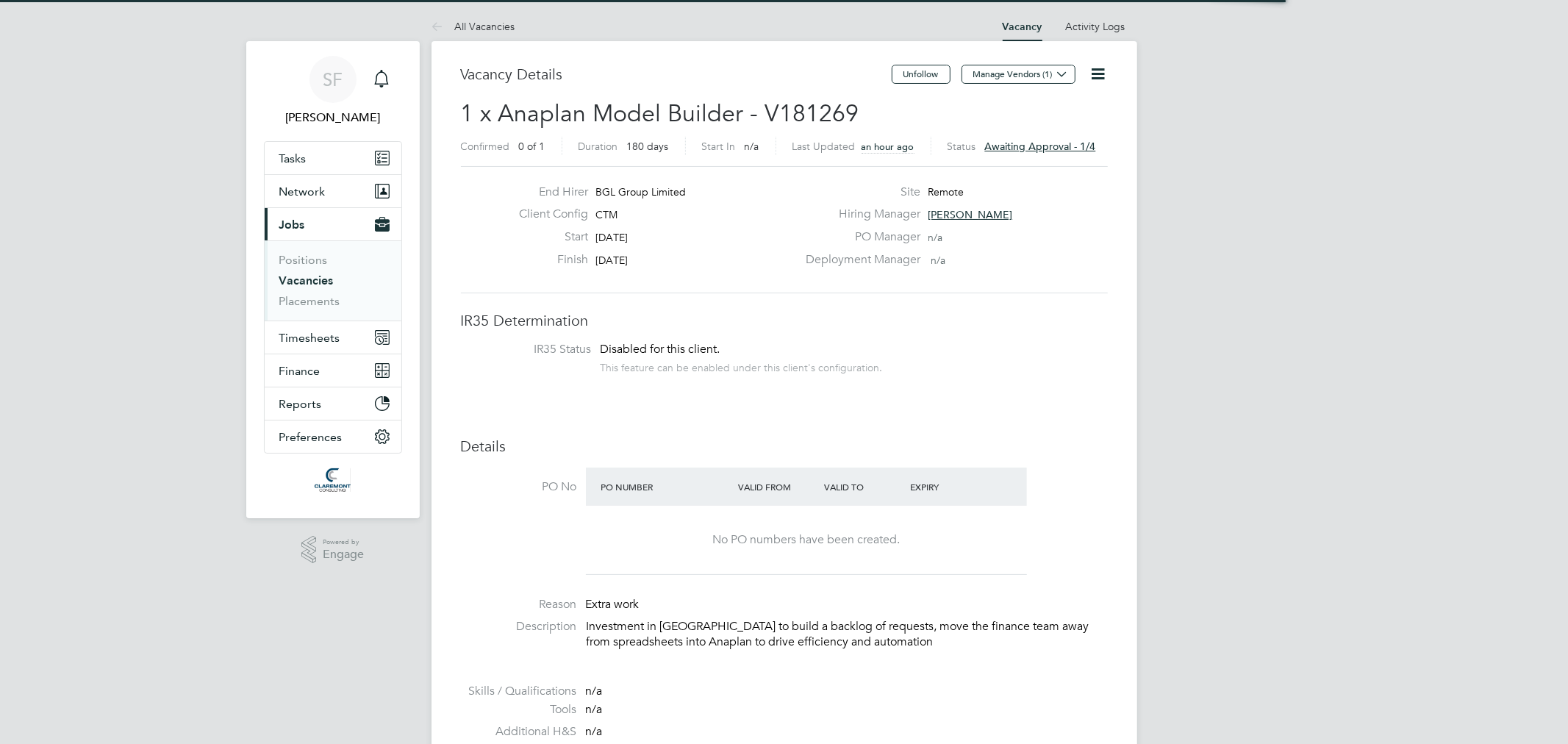
scroll to position [43, 103]
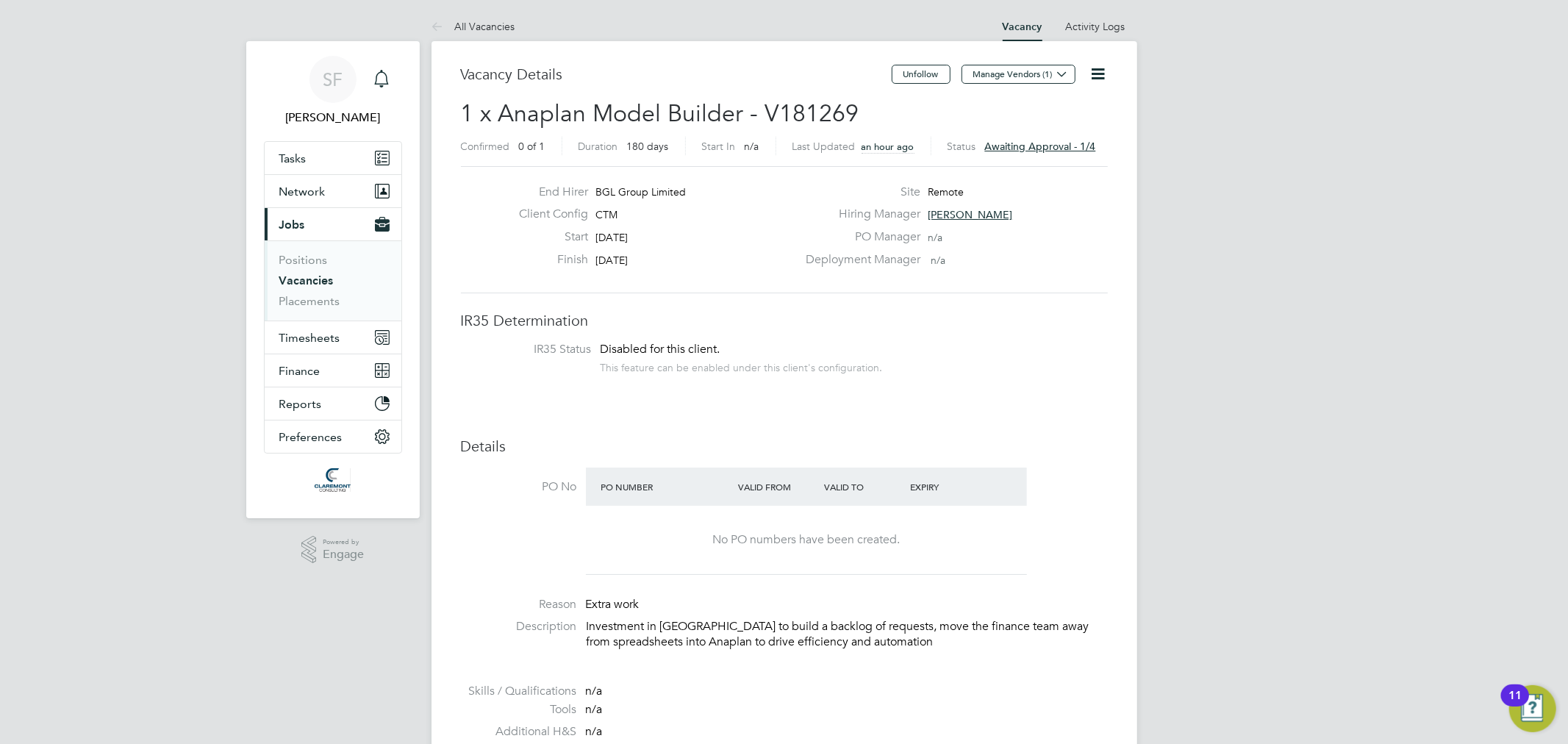
click at [387, 85] on icon "Main navigation" at bounding box center [381, 78] width 18 height 18
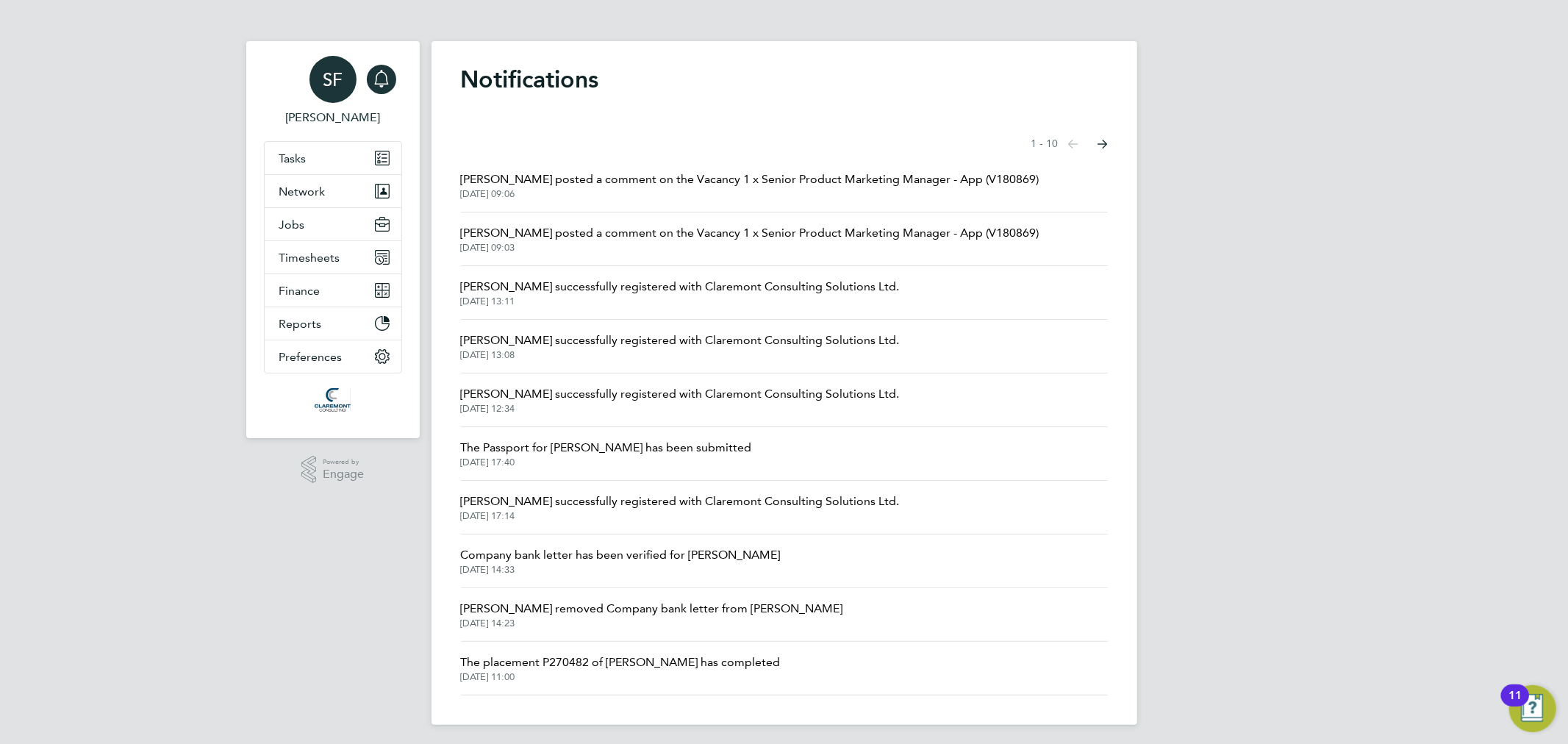
click at [341, 70] on span "SF" at bounding box center [333, 79] width 20 height 19
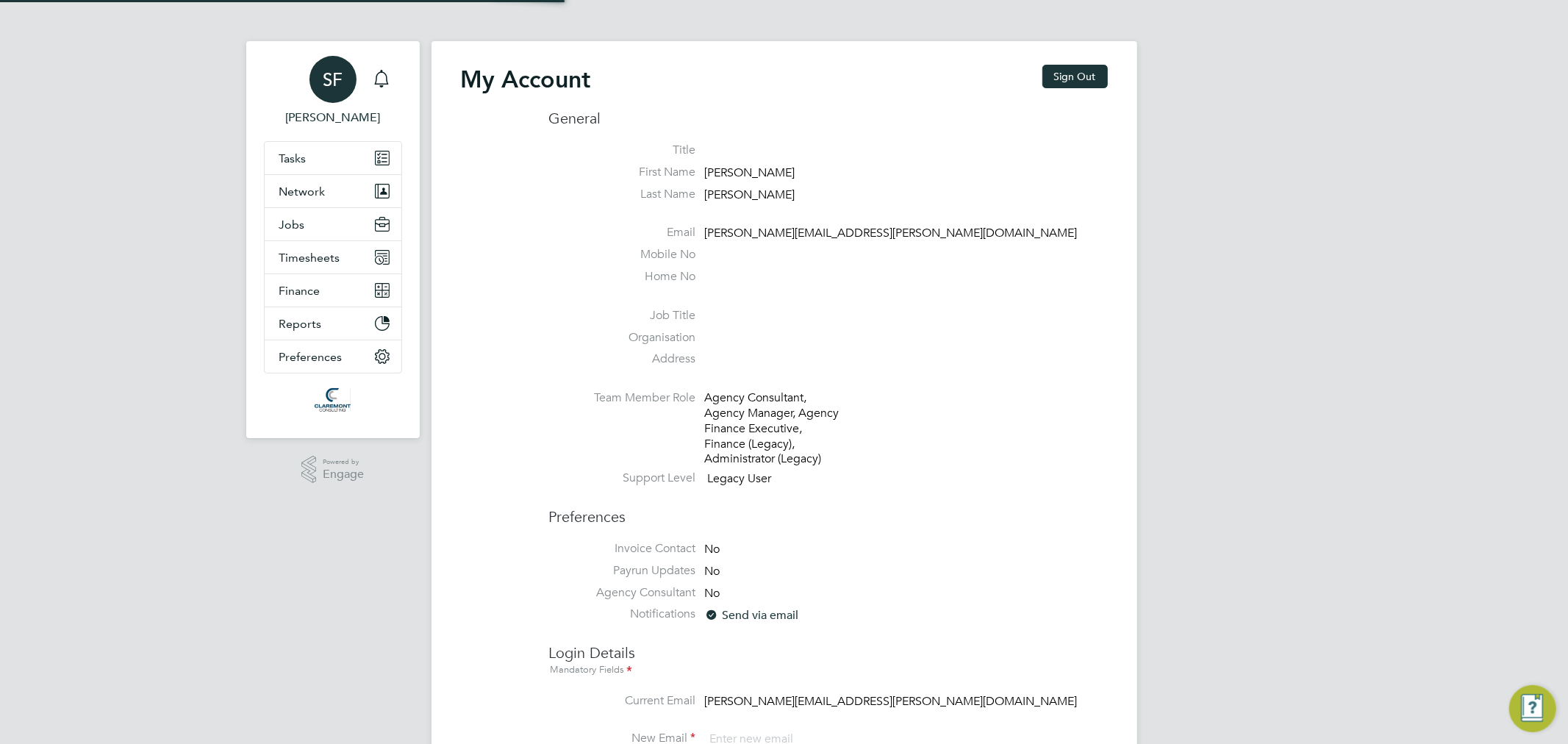
type input "[PERSON_NAME][EMAIL_ADDRESS][PERSON_NAME][DOMAIN_NAME]"
click at [1074, 68] on button "Sign Out" at bounding box center [1075, 76] width 65 height 23
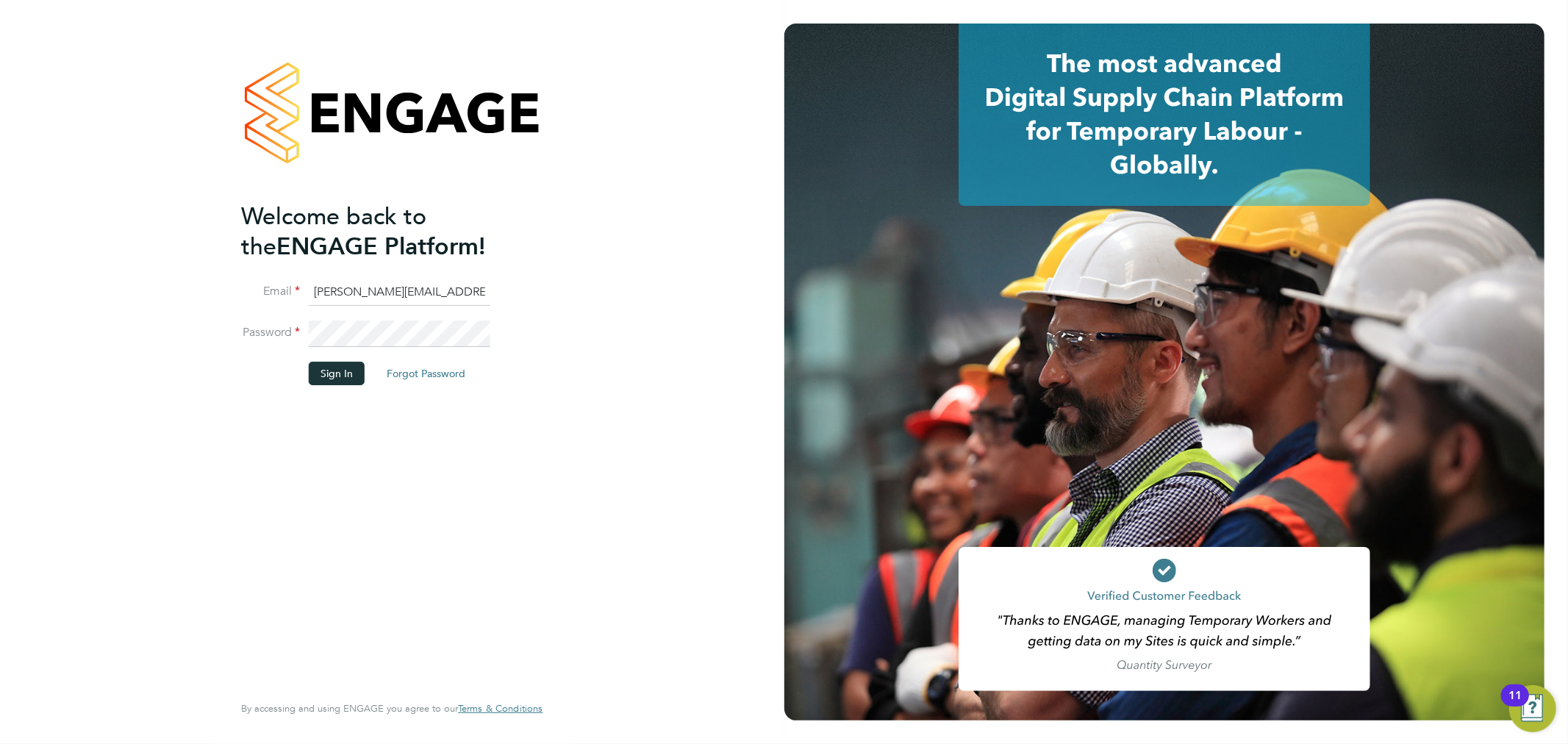
click at [344, 294] on input "[PERSON_NAME][EMAIL_ADDRESS][PERSON_NAME][DOMAIN_NAME]" at bounding box center [399, 293] width 181 height 27
type input "[EMAIL_ADDRESS][DOMAIN_NAME]"
click at [347, 369] on button "Sign In" at bounding box center [336, 373] width 56 height 23
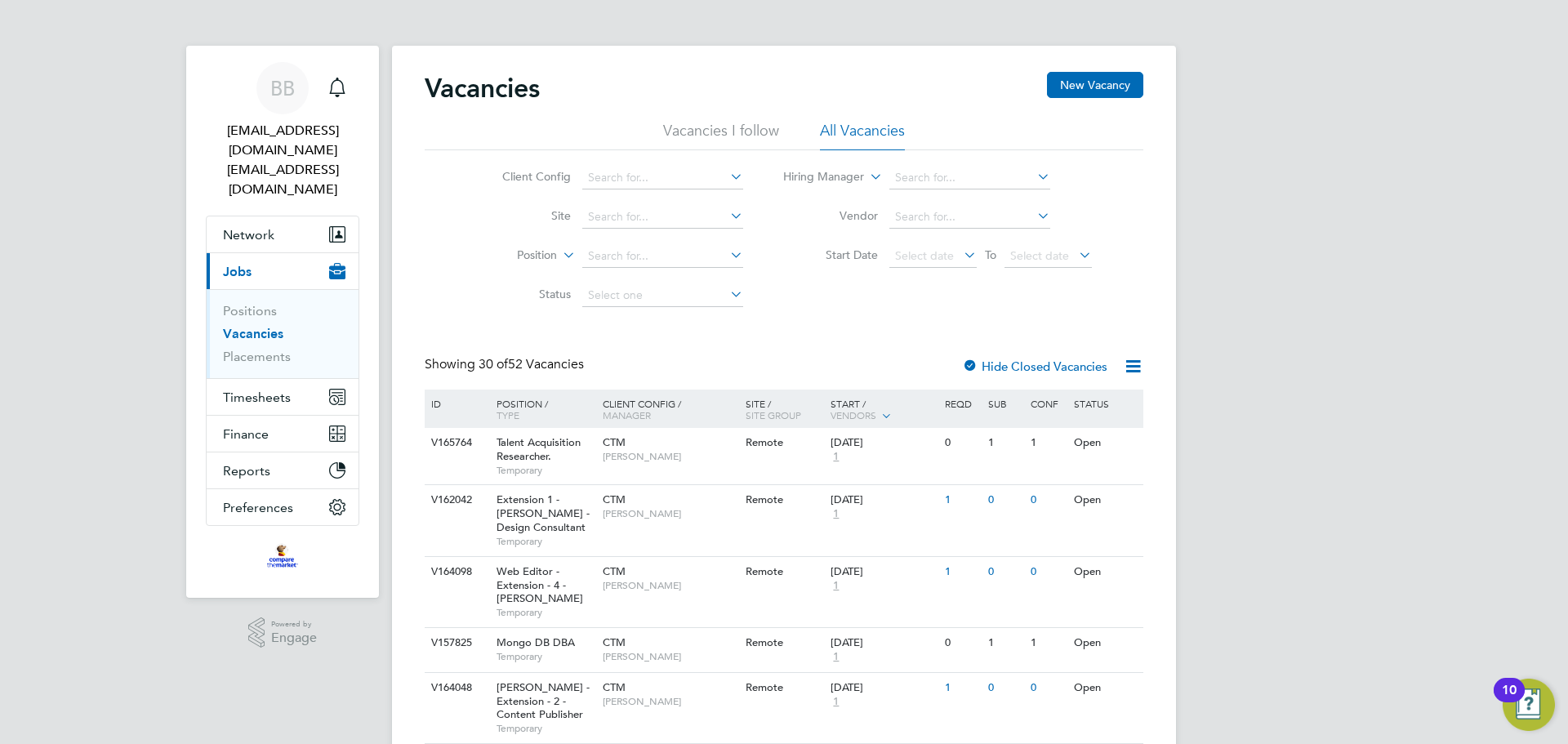
click at [491, 282] on li "Status" at bounding box center [610, 296] width 307 height 39
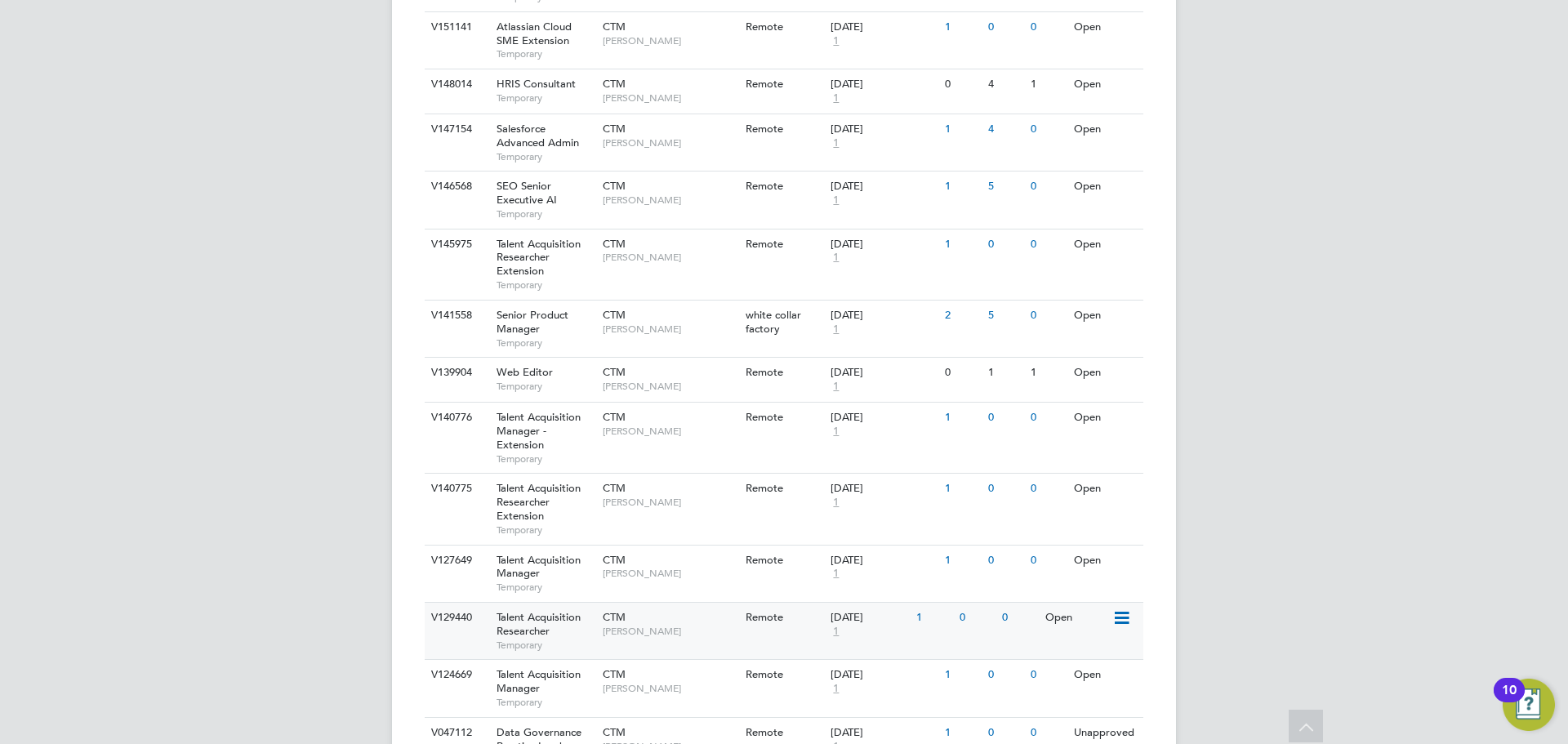
scroll to position [1562, 0]
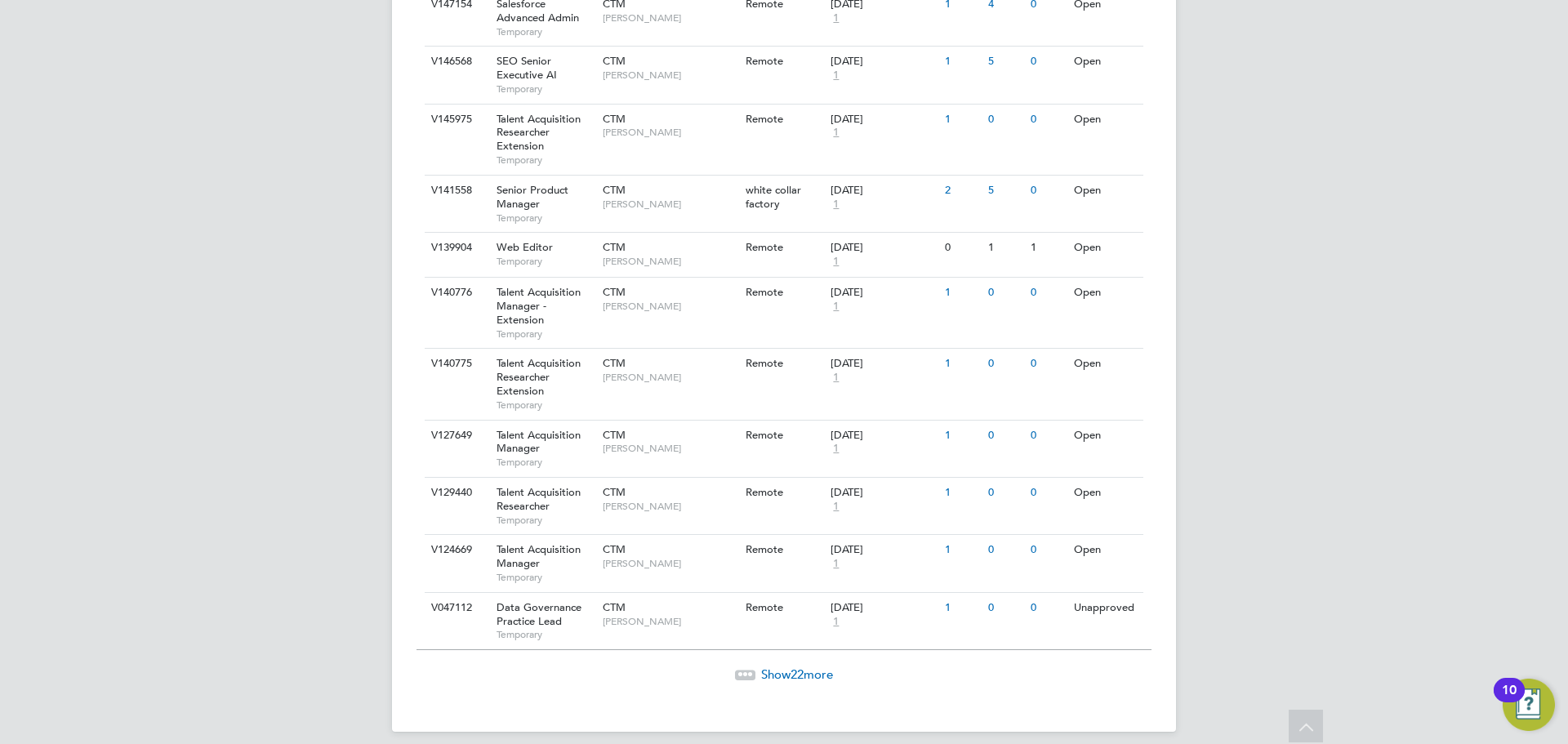
click at [772, 651] on div "Show 22 more" at bounding box center [784, 662] width 735 height 40
click at [771, 667] on span "Show 22 more" at bounding box center [796, 674] width 72 height 16
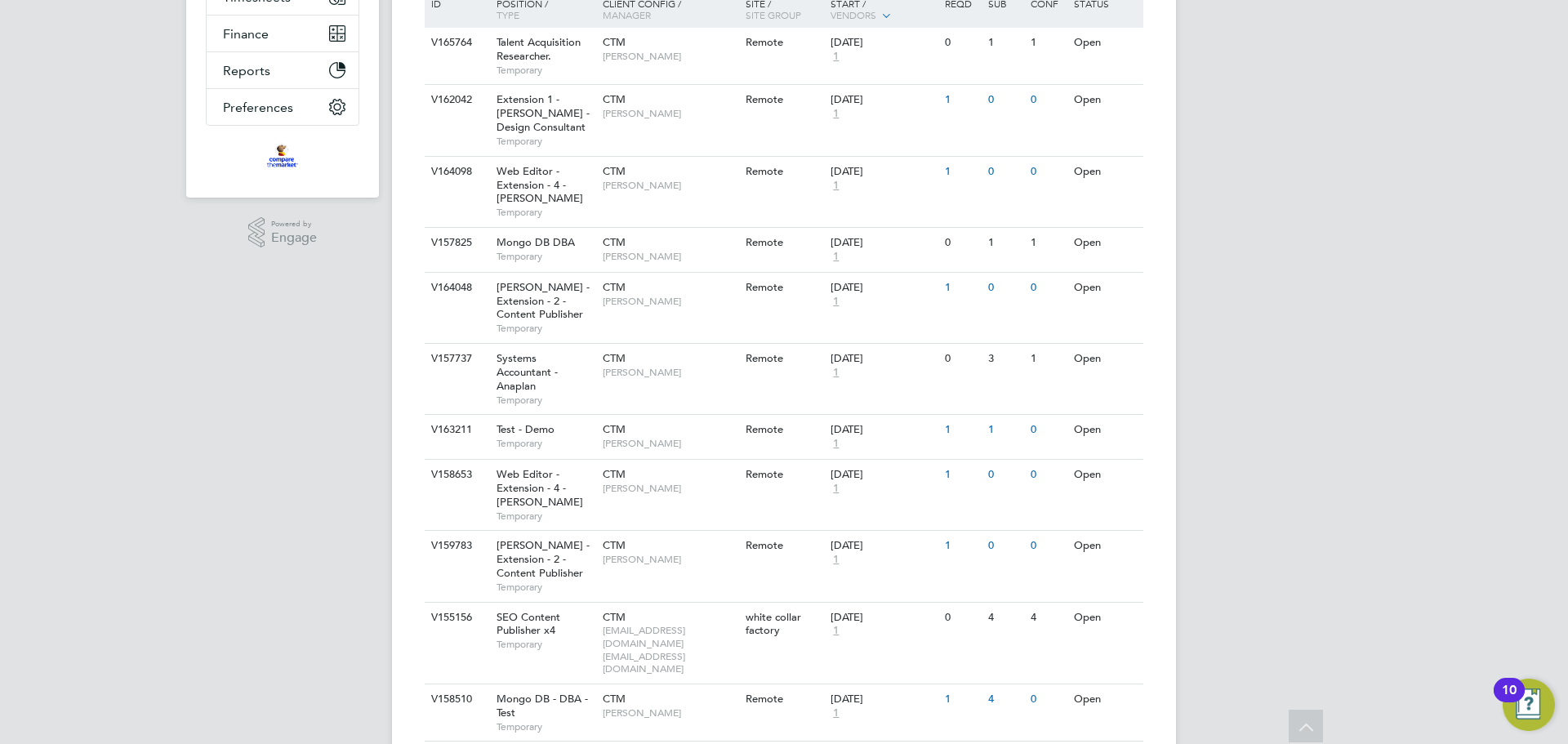
scroll to position [1841, 0]
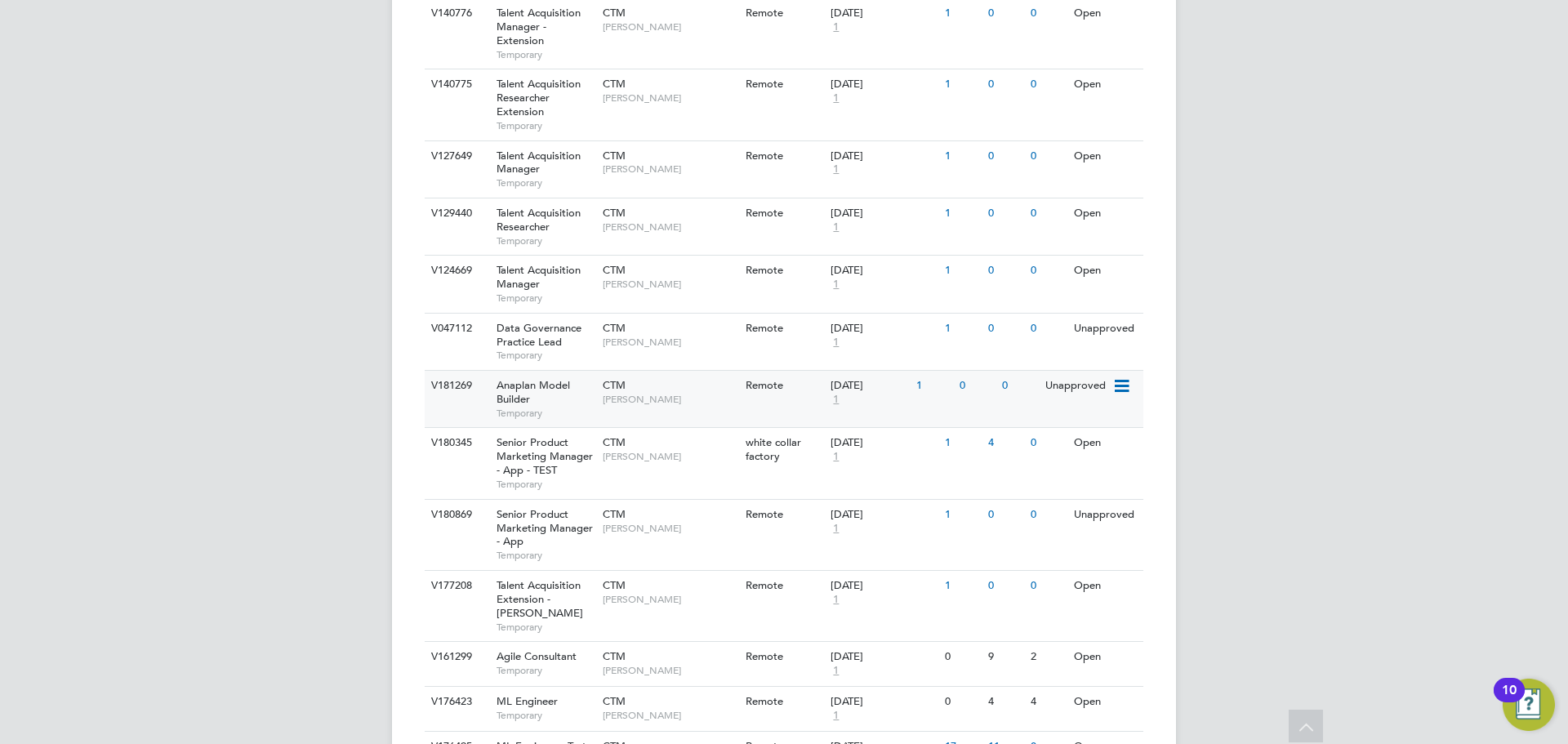
click at [628, 393] on span "[PERSON_NAME]" at bounding box center [670, 399] width 135 height 13
click at [587, 391] on div "Anaplan Model Builder Temporary" at bounding box center [542, 399] width 115 height 56
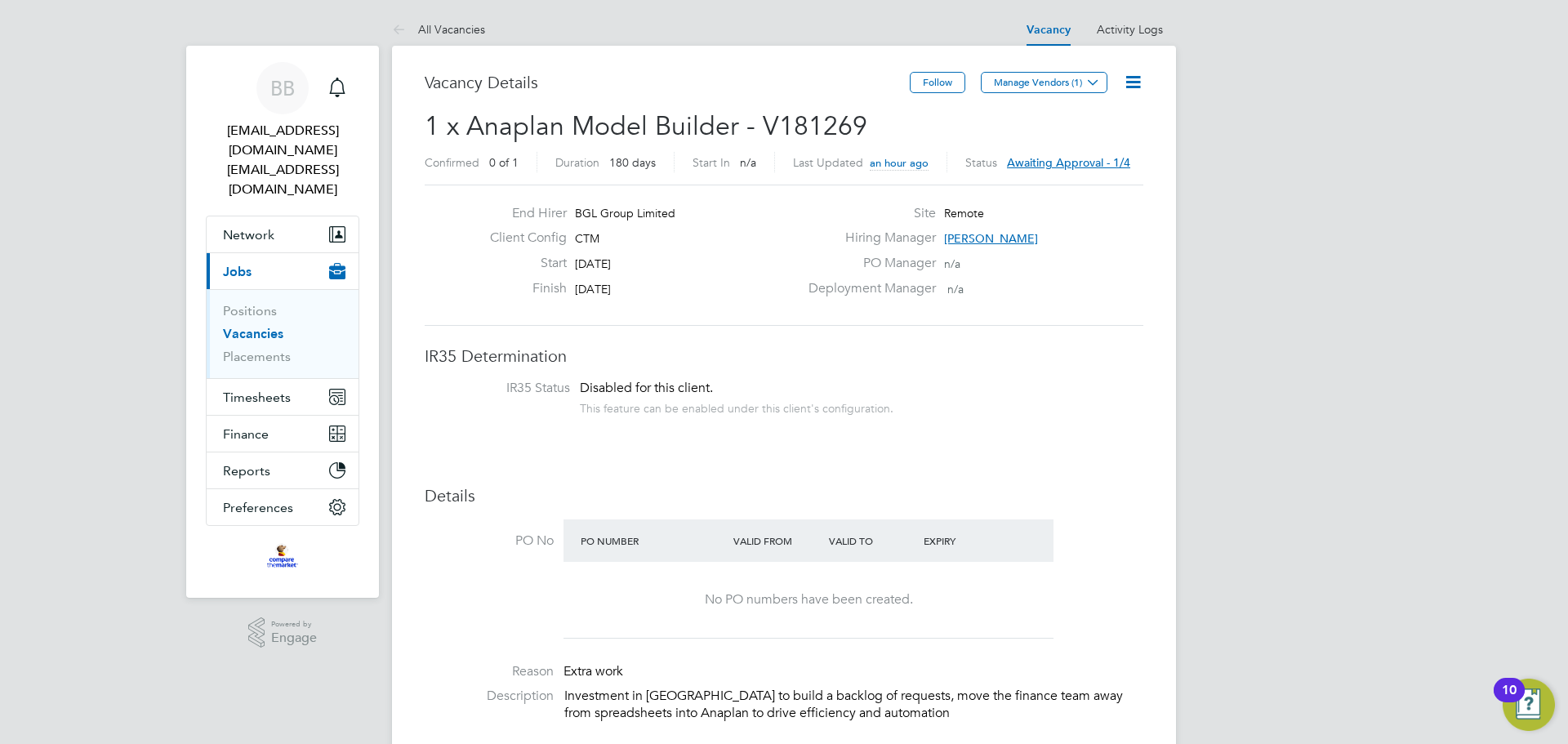
scroll to position [29, 254]
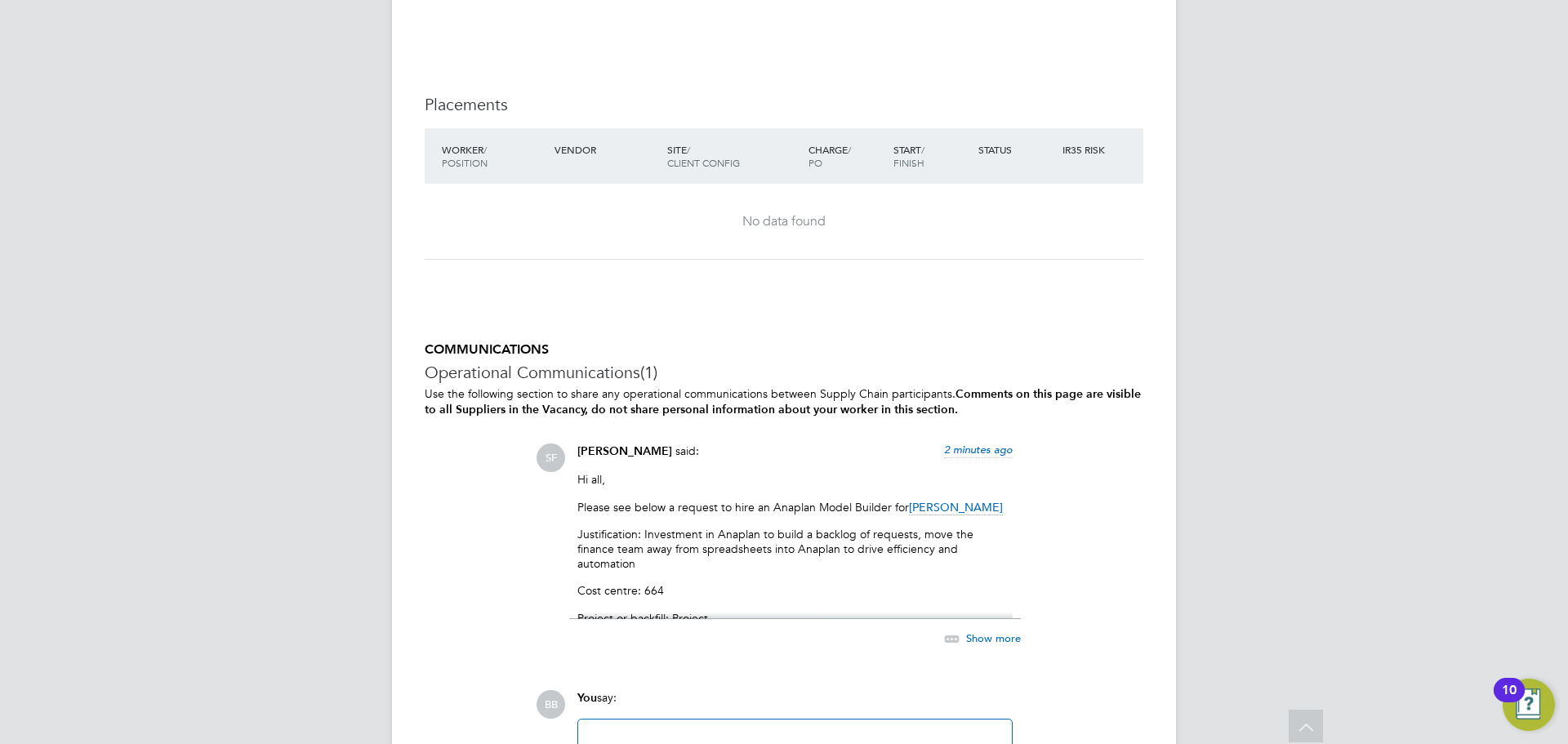
scroll to position [1568, 0]
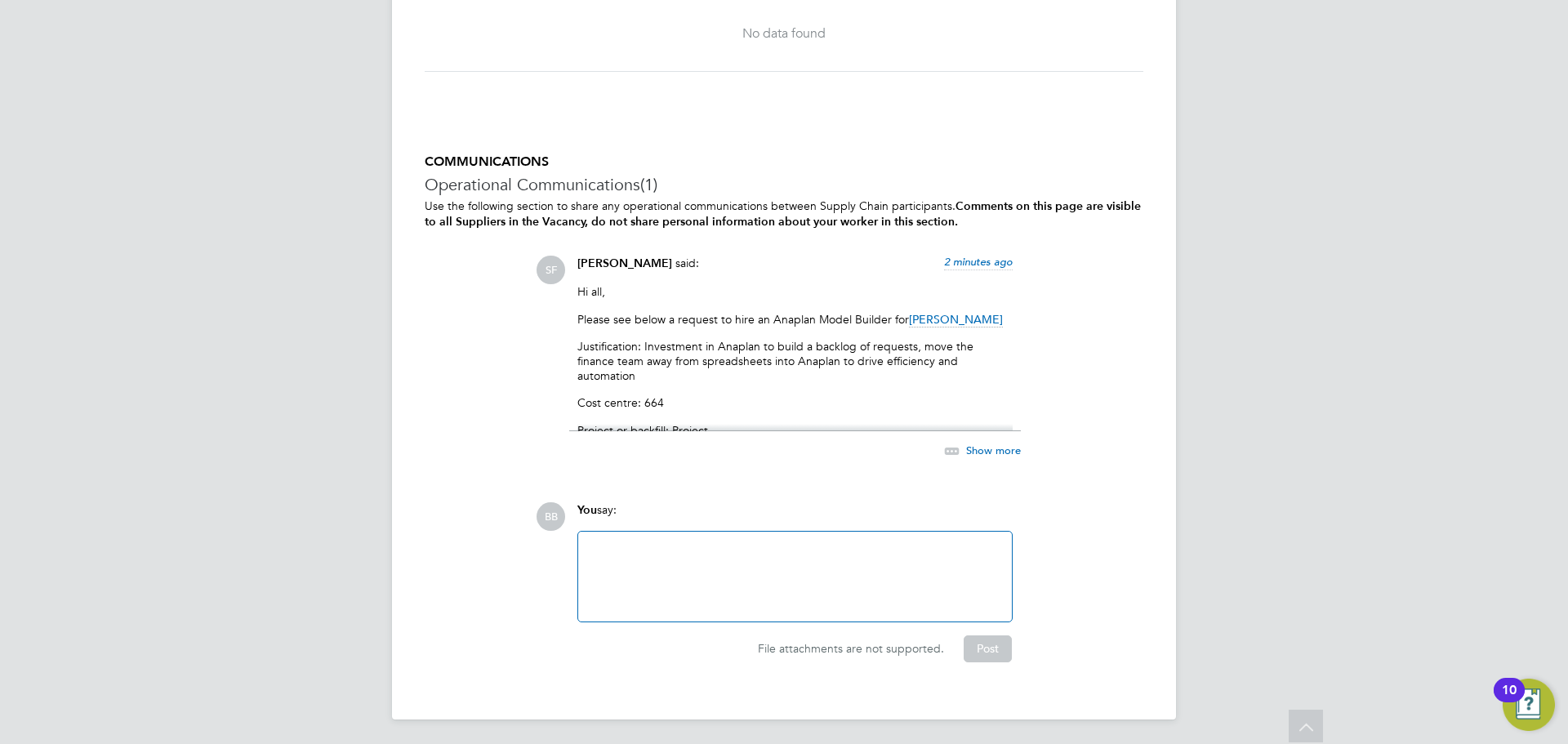
click at [993, 447] on span "Show more" at bounding box center [993, 450] width 55 height 14
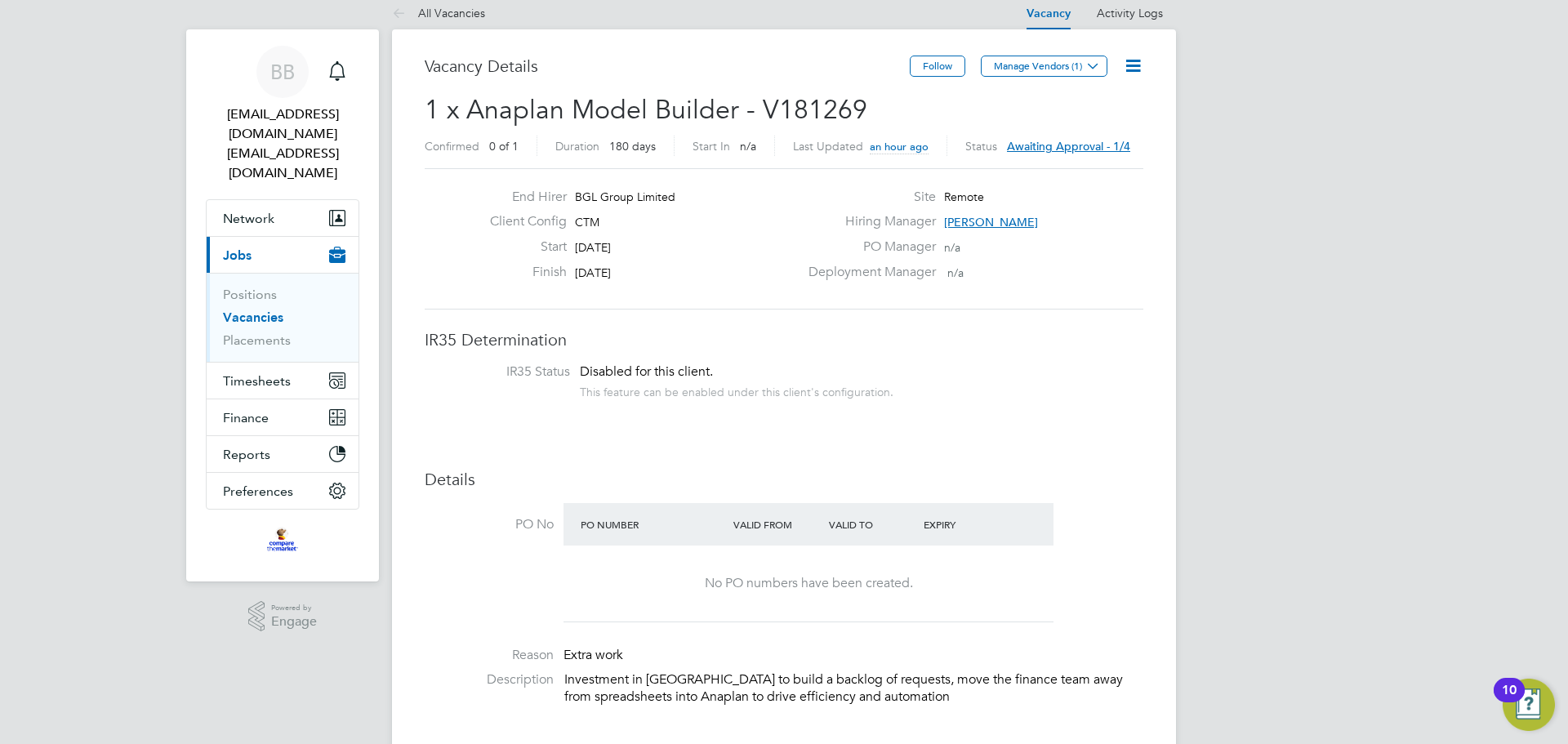
scroll to position [0, 0]
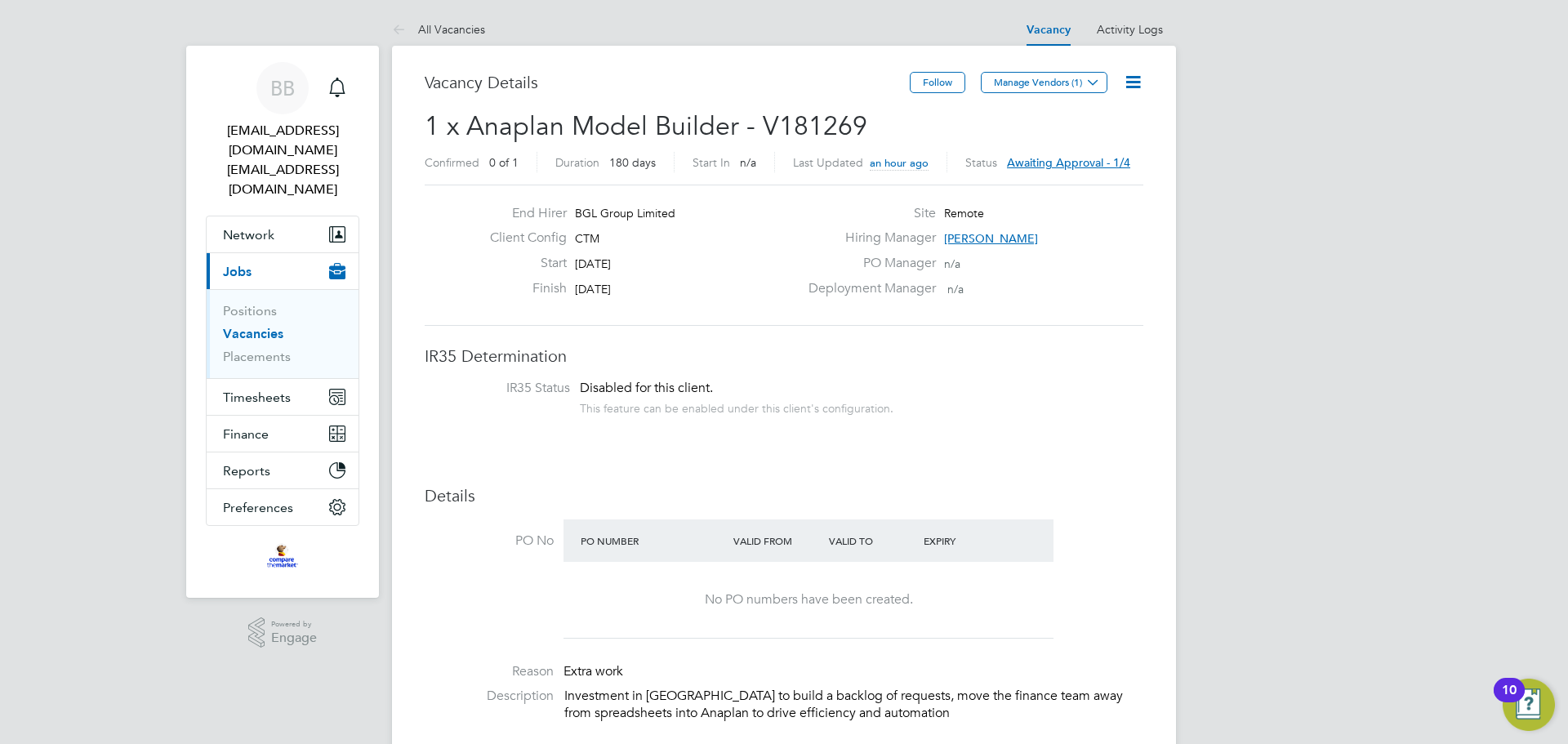
click at [1081, 162] on span "Awaiting approval - 1/4" at bounding box center [1068, 162] width 123 height 15
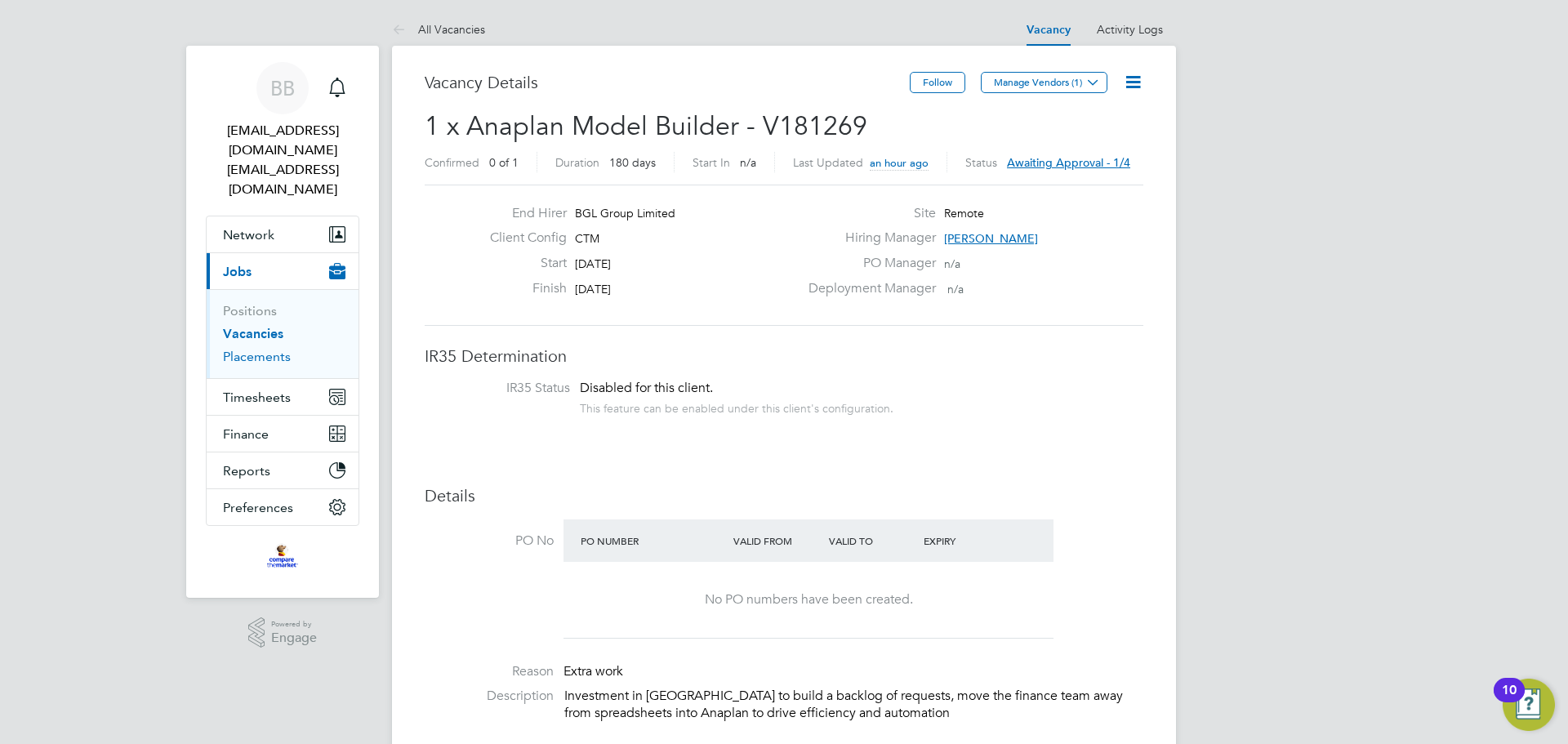
click at [257, 349] on link "Placements" at bounding box center [256, 356] width 68 height 16
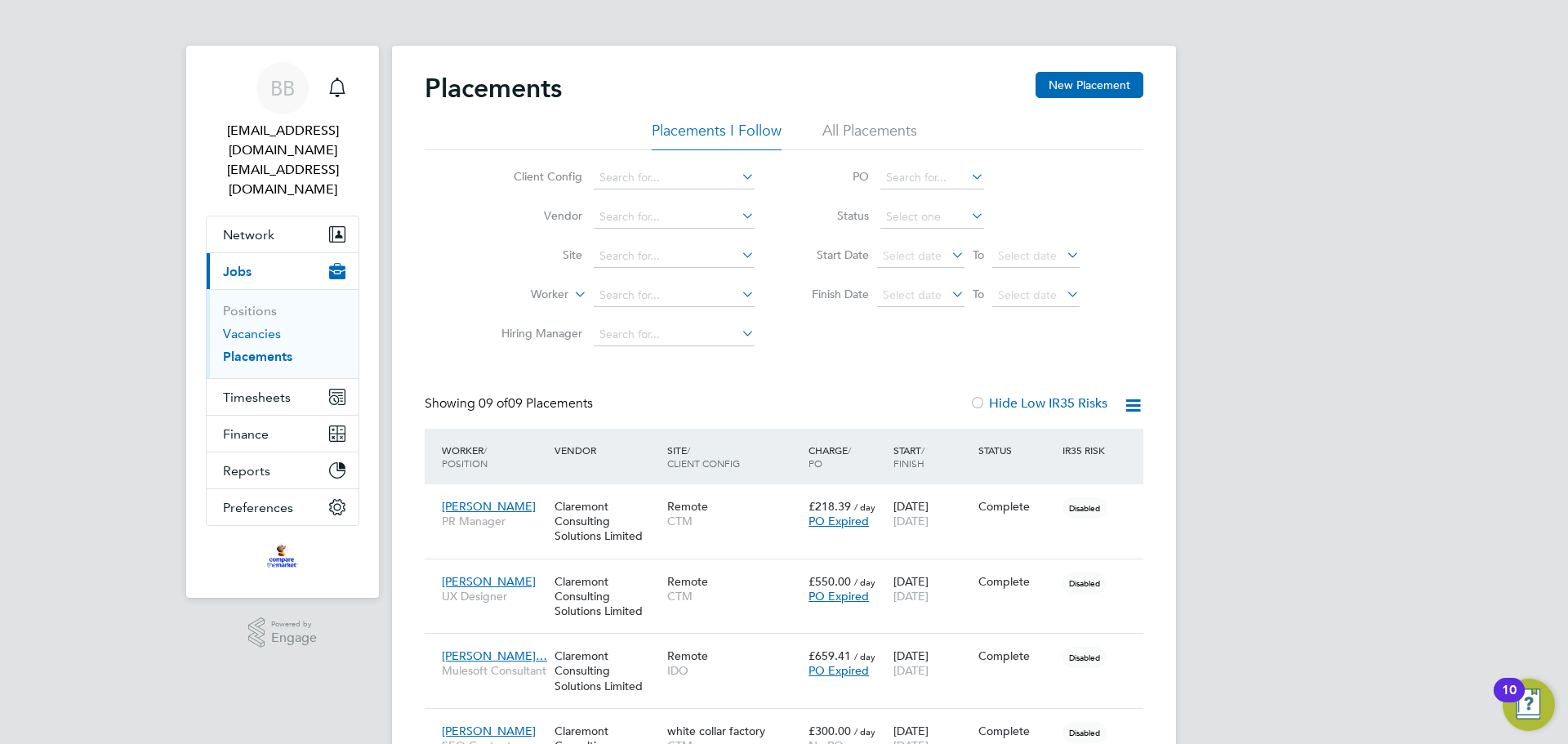
click at [278, 326] on link "Vacancies" at bounding box center [252, 334] width 58 height 16
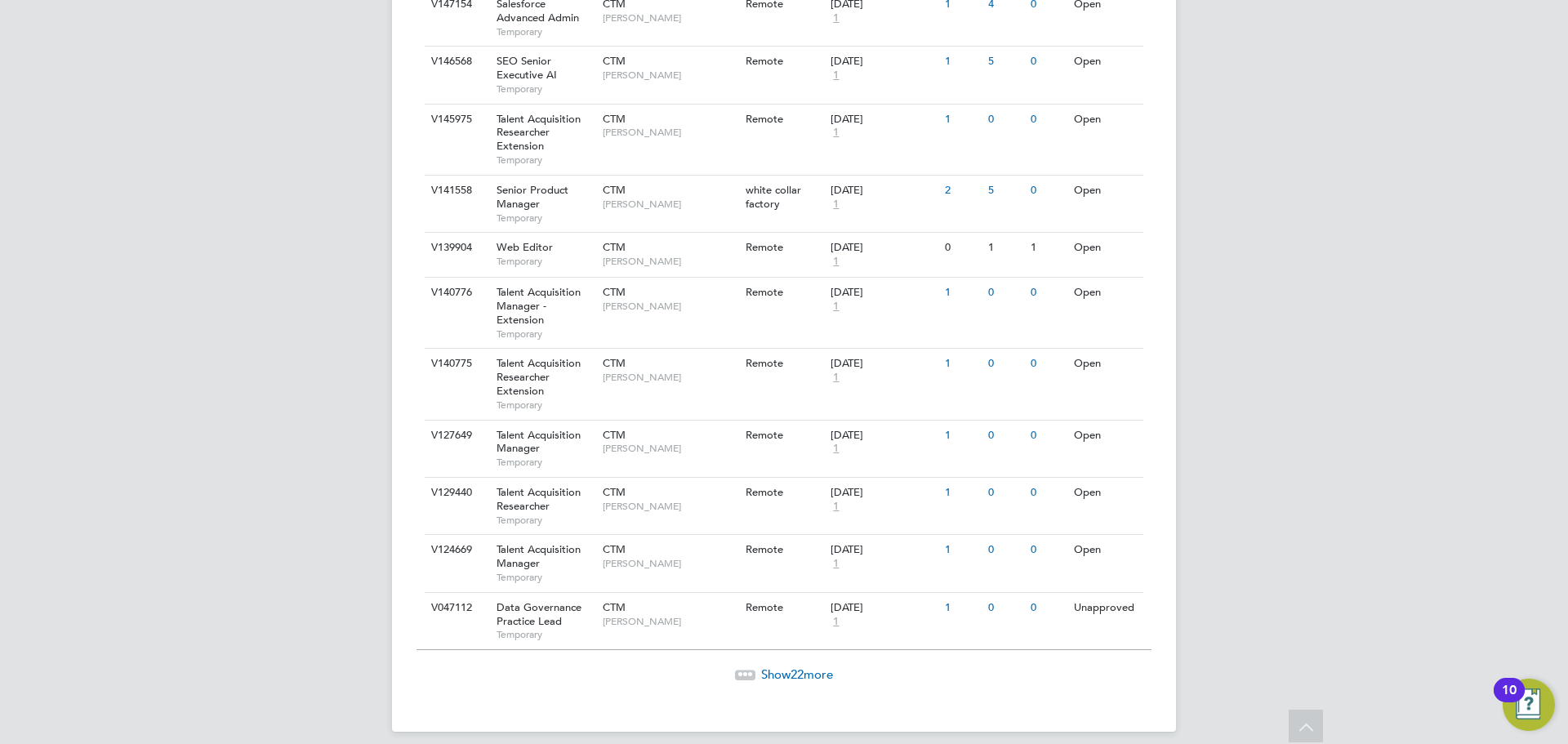
click at [817, 667] on span "Show 22 more" at bounding box center [796, 674] width 72 height 16
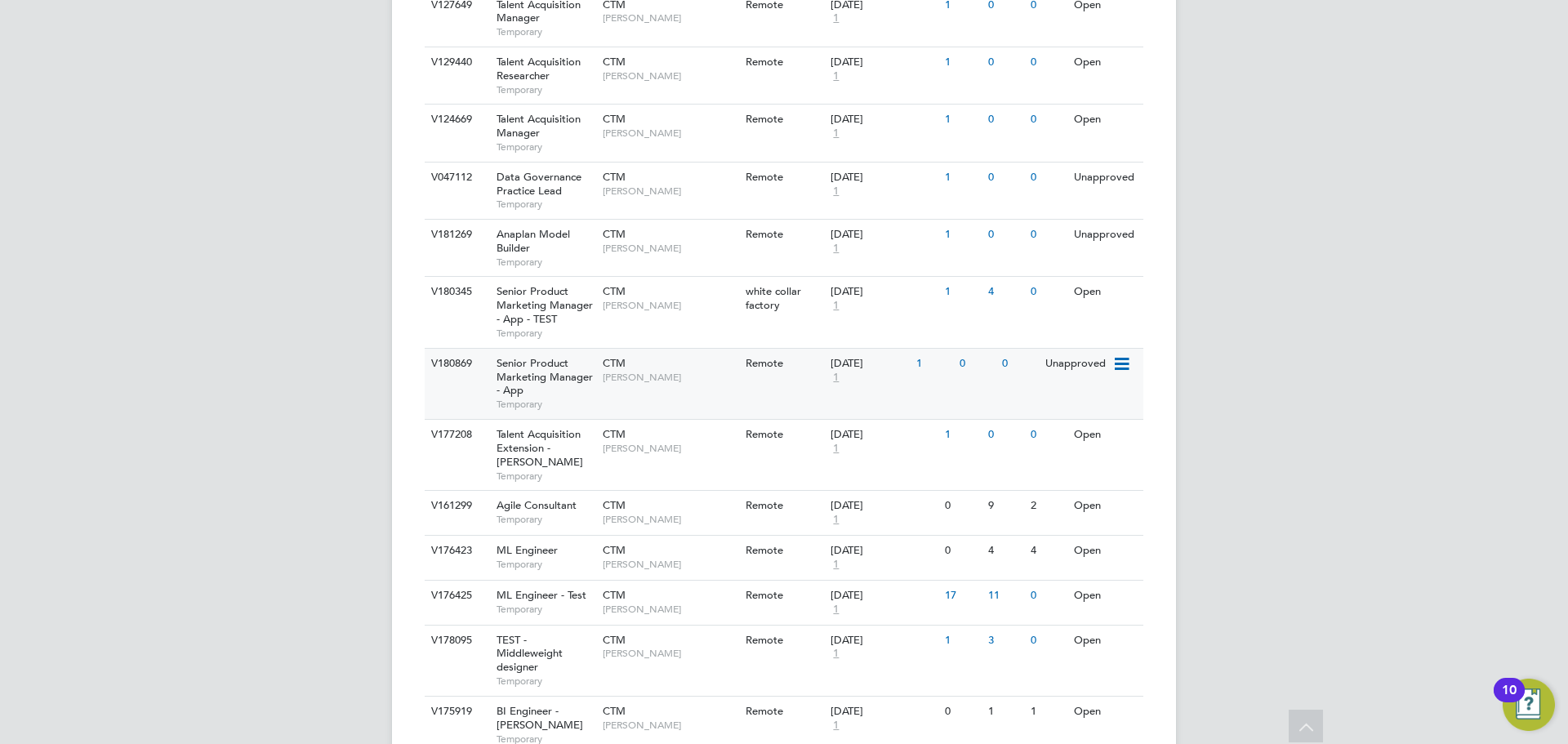
click at [586, 369] on span "Senior Product Marketing Manager - App" at bounding box center [544, 377] width 96 height 42
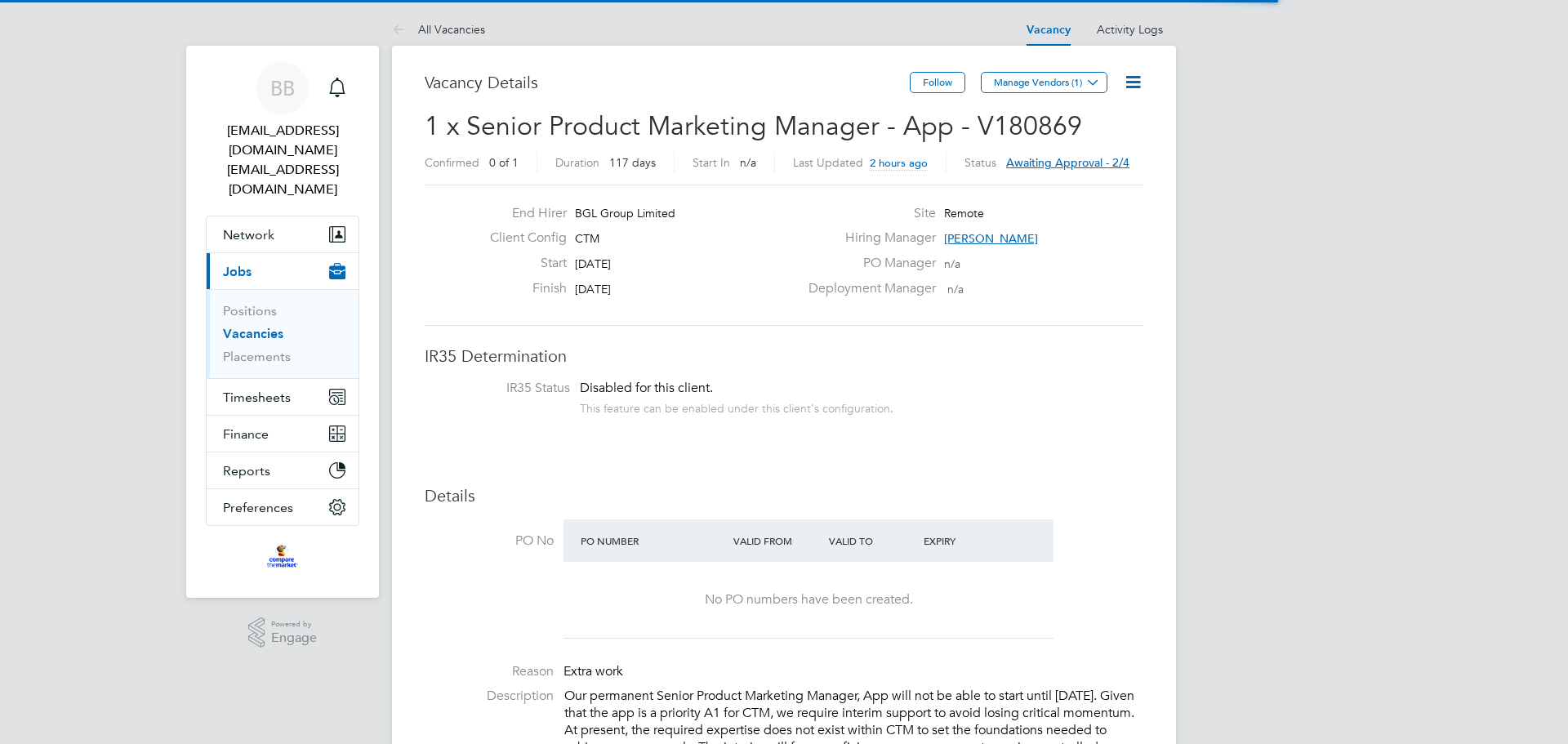
scroll to position [29, 254]
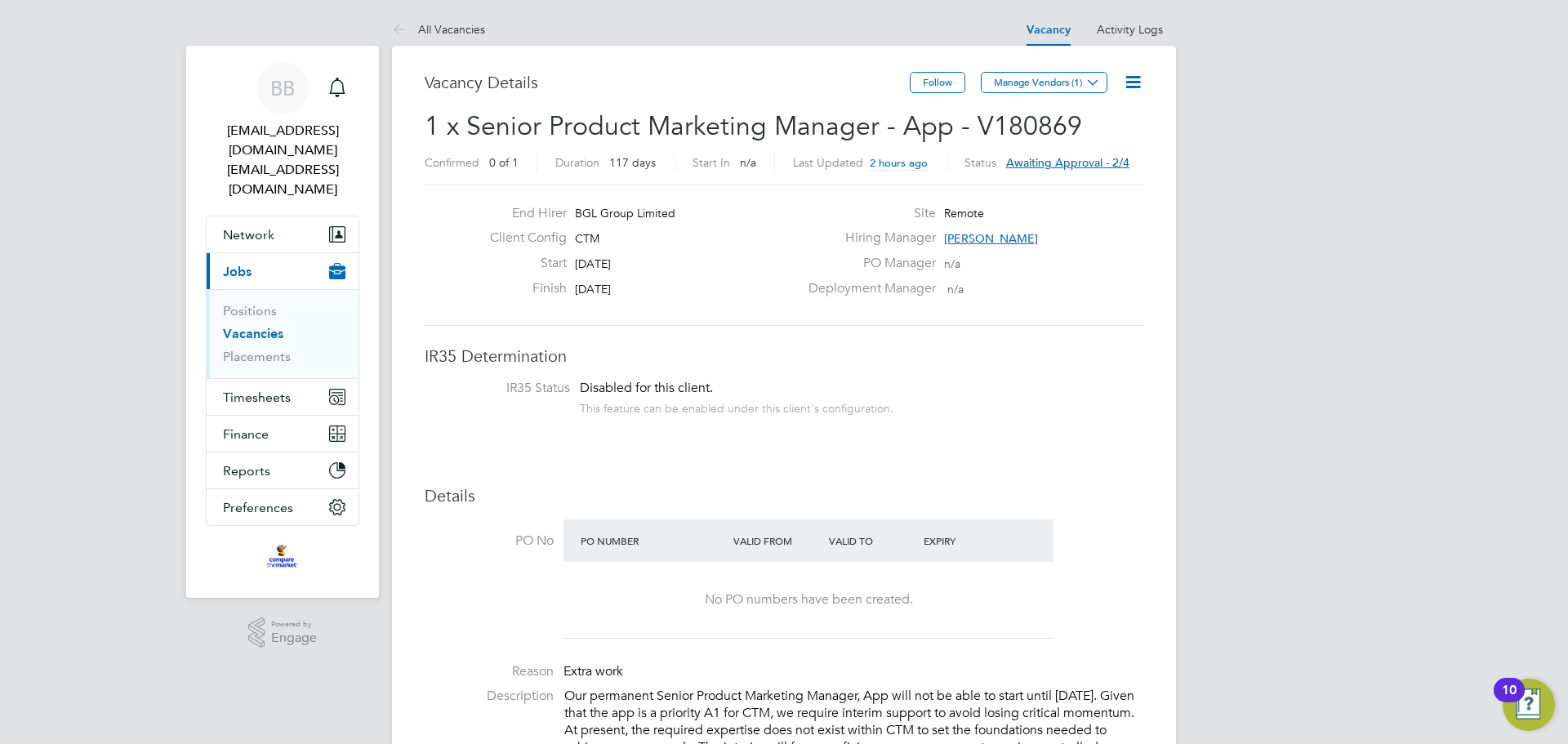
click at [1076, 158] on span "Awaiting approval - 2/4" at bounding box center [1067, 162] width 123 height 15
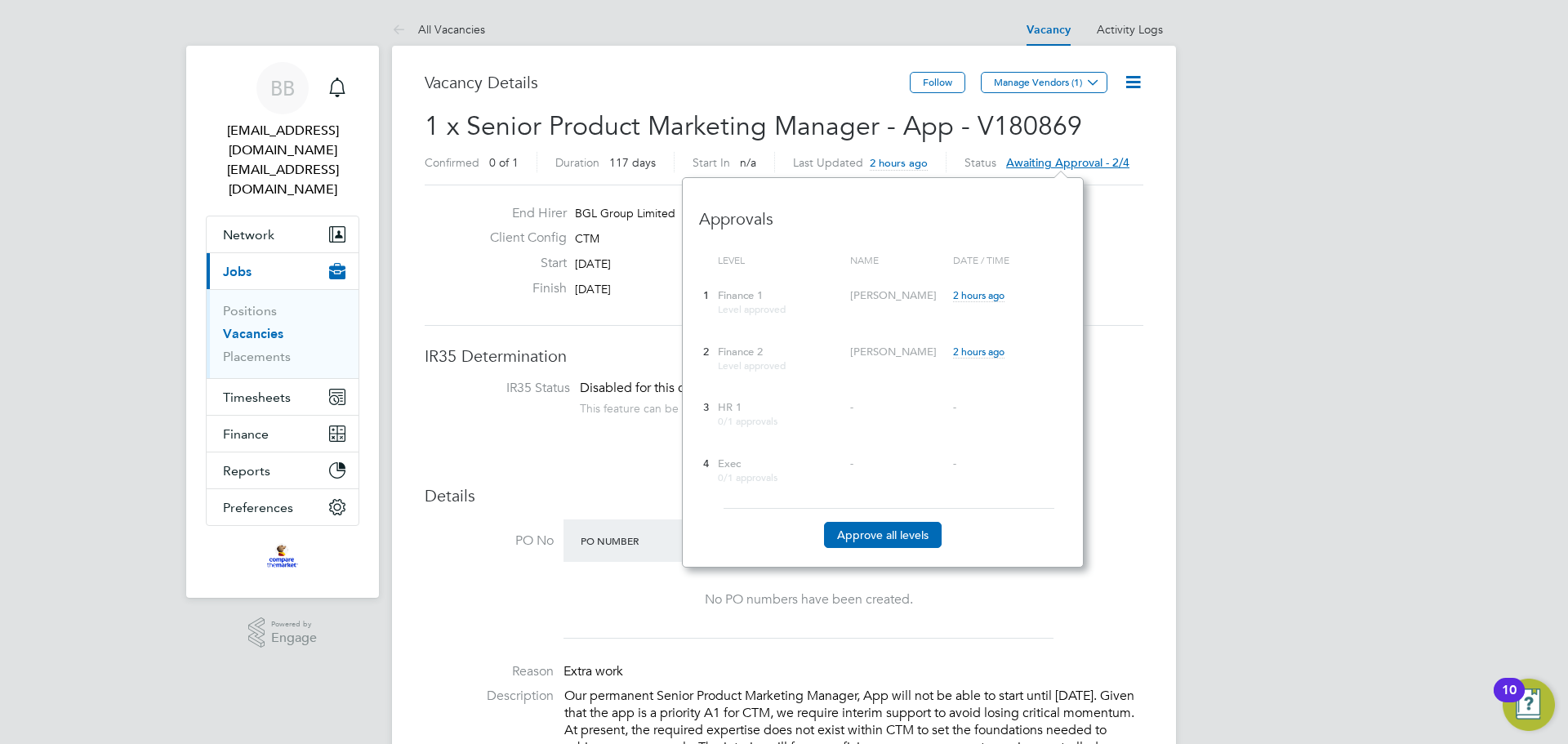
scroll to position [390, 401]
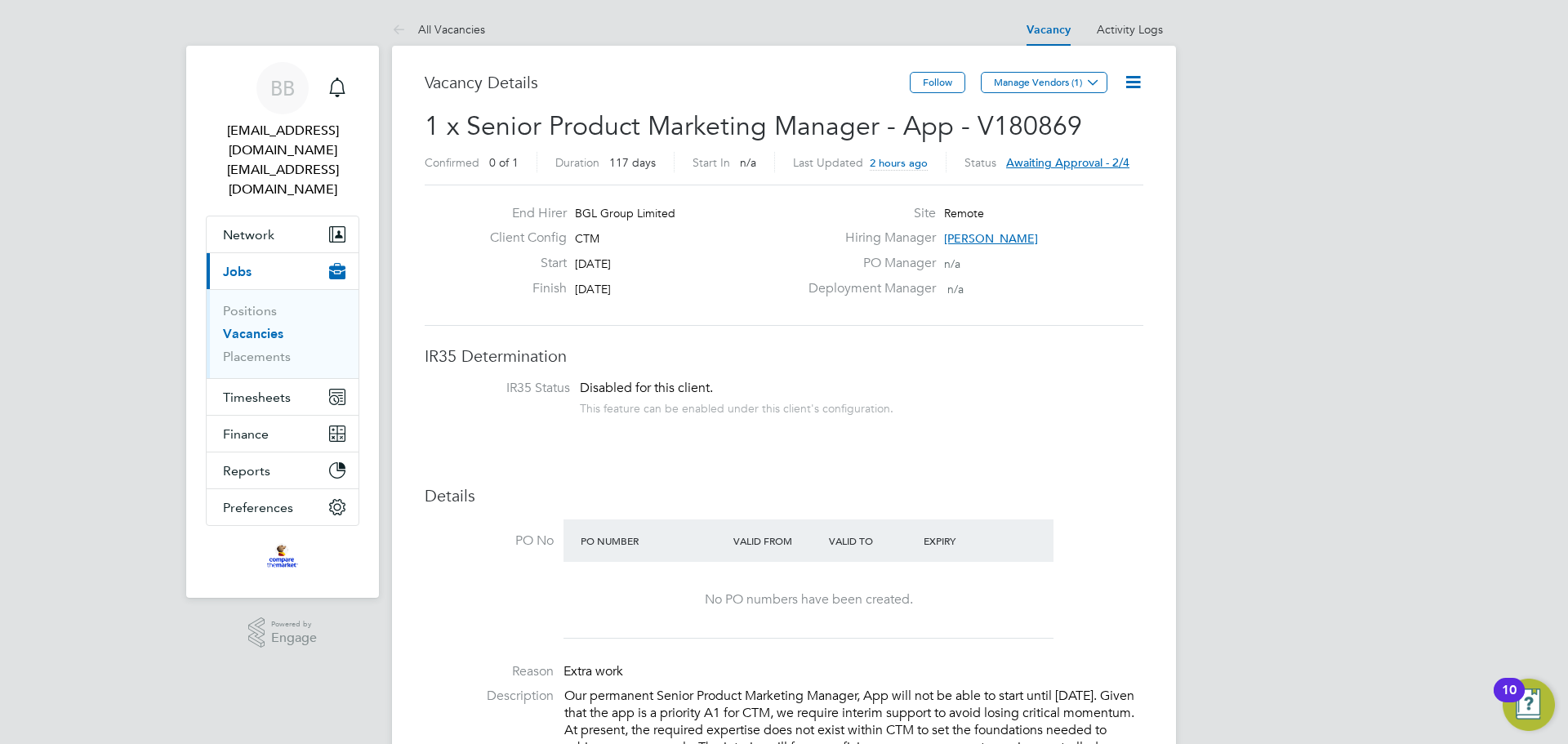
click at [1137, 82] on icon at bounding box center [1134, 82] width 21 height 21
click at [1135, 415] on span "IR35 Status Disabled for this client. This feature can be enabled under this cl…" at bounding box center [784, 399] width 719 height 40
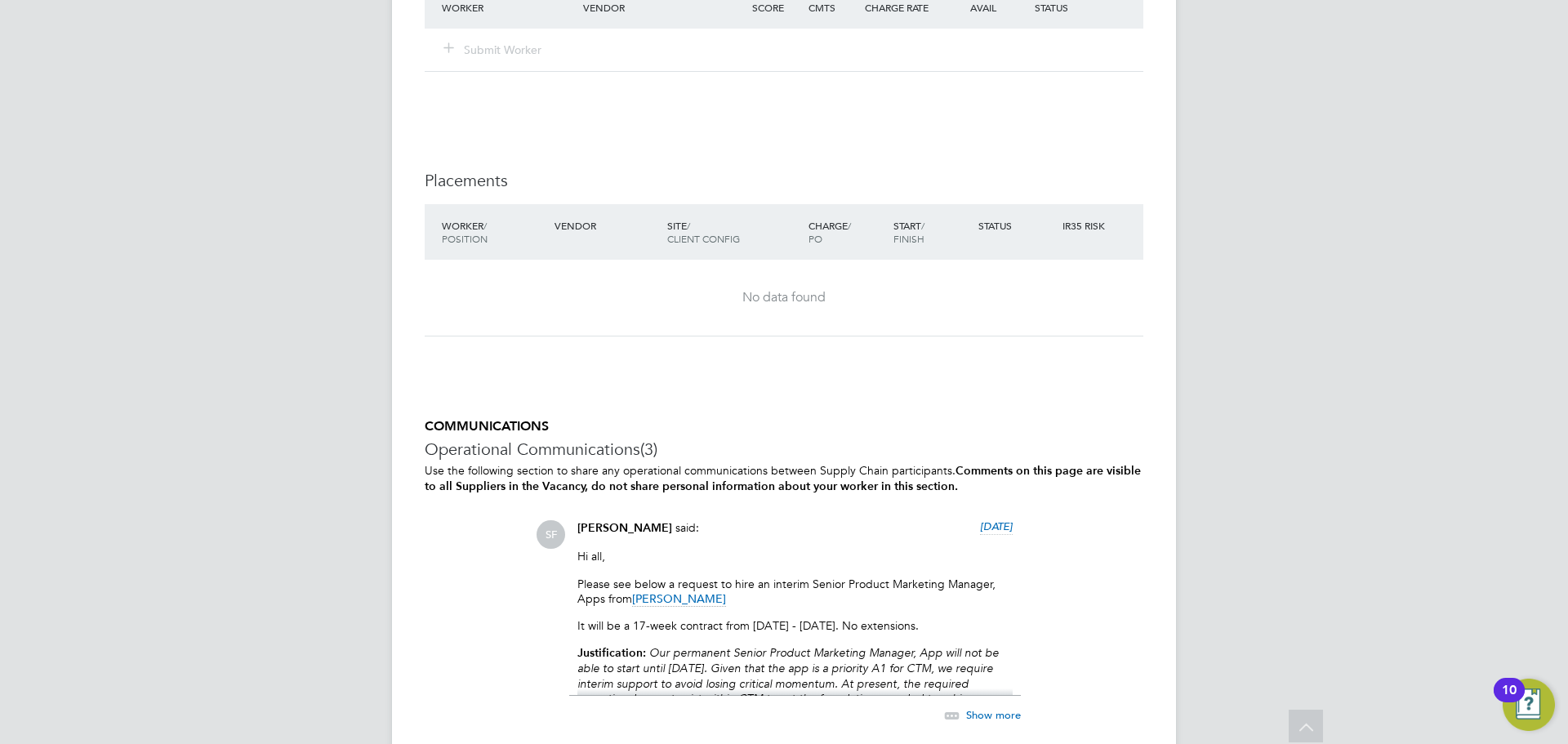
scroll to position [1797, 0]
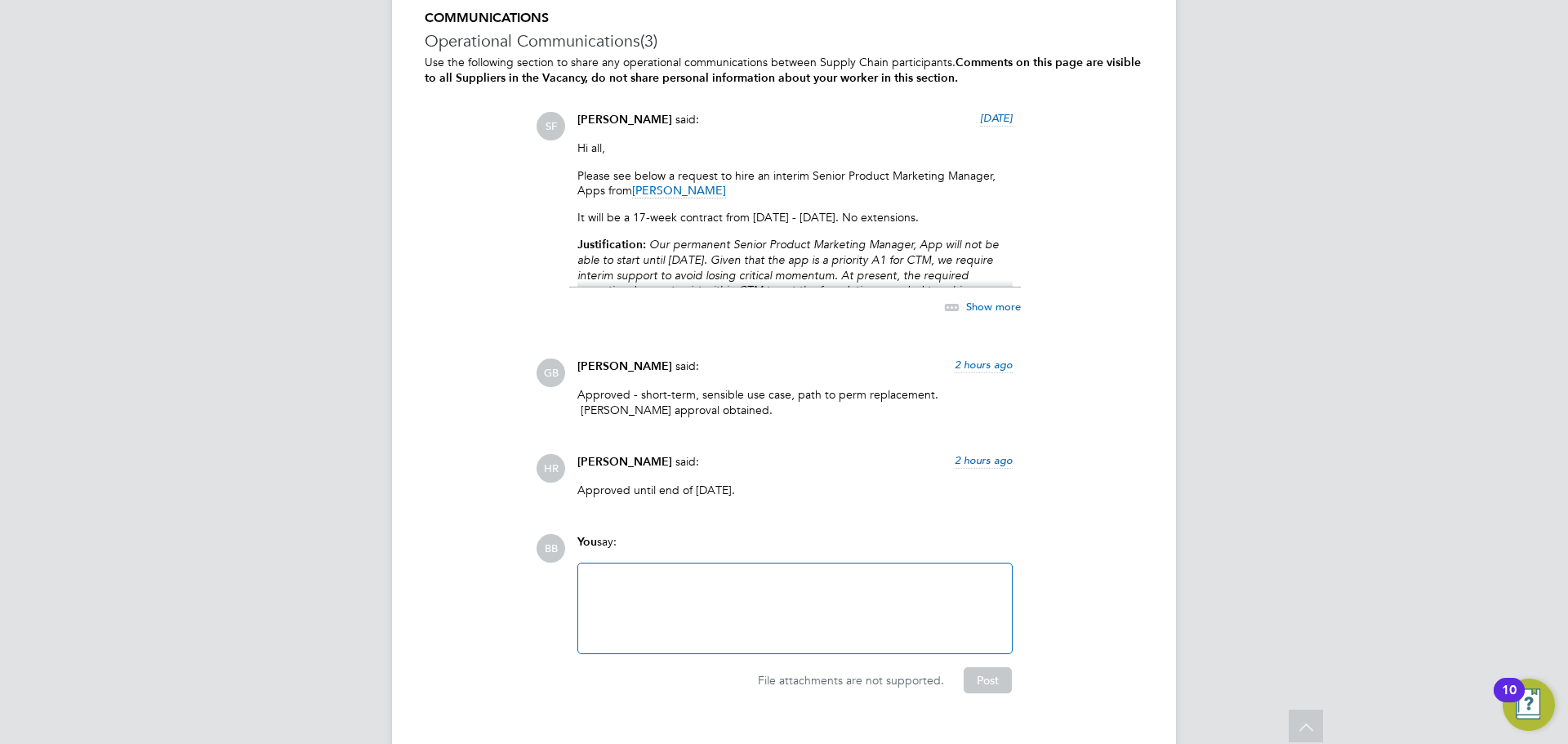
click at [983, 310] on span "Show more" at bounding box center [993, 307] width 55 height 14
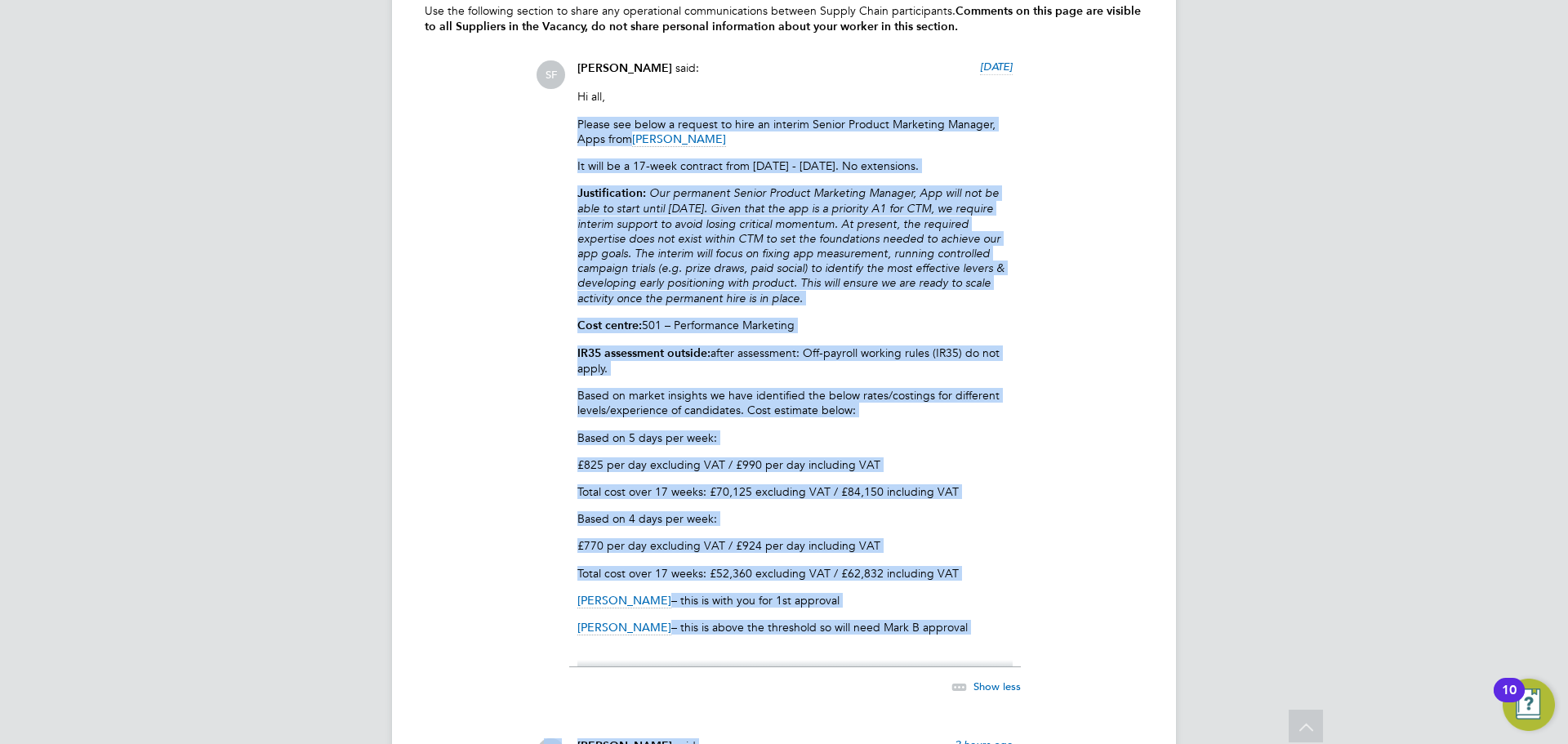
scroll to position [1862, 0]
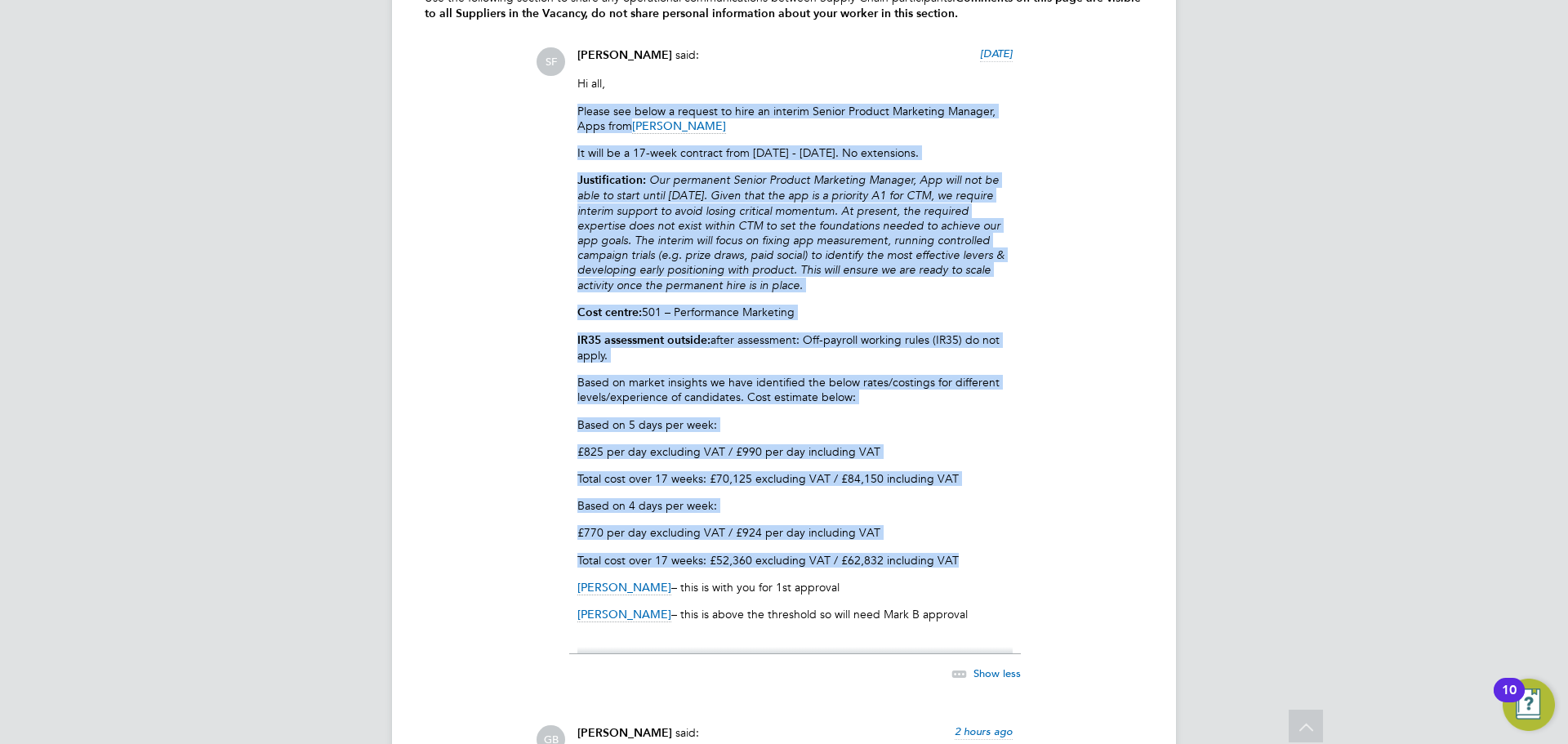
drag, startPoint x: 576, startPoint y: 169, endPoint x: 972, endPoint y: 570, distance: 563.6
click at [972, 570] on div "Sam Fullman said: 6 days ago Hi all, Please see below a request to hire an inte…" at bounding box center [795, 374] width 451 height 654
copy div "Please see below a request to hire an interim Senior Product Marketing Manager,…"
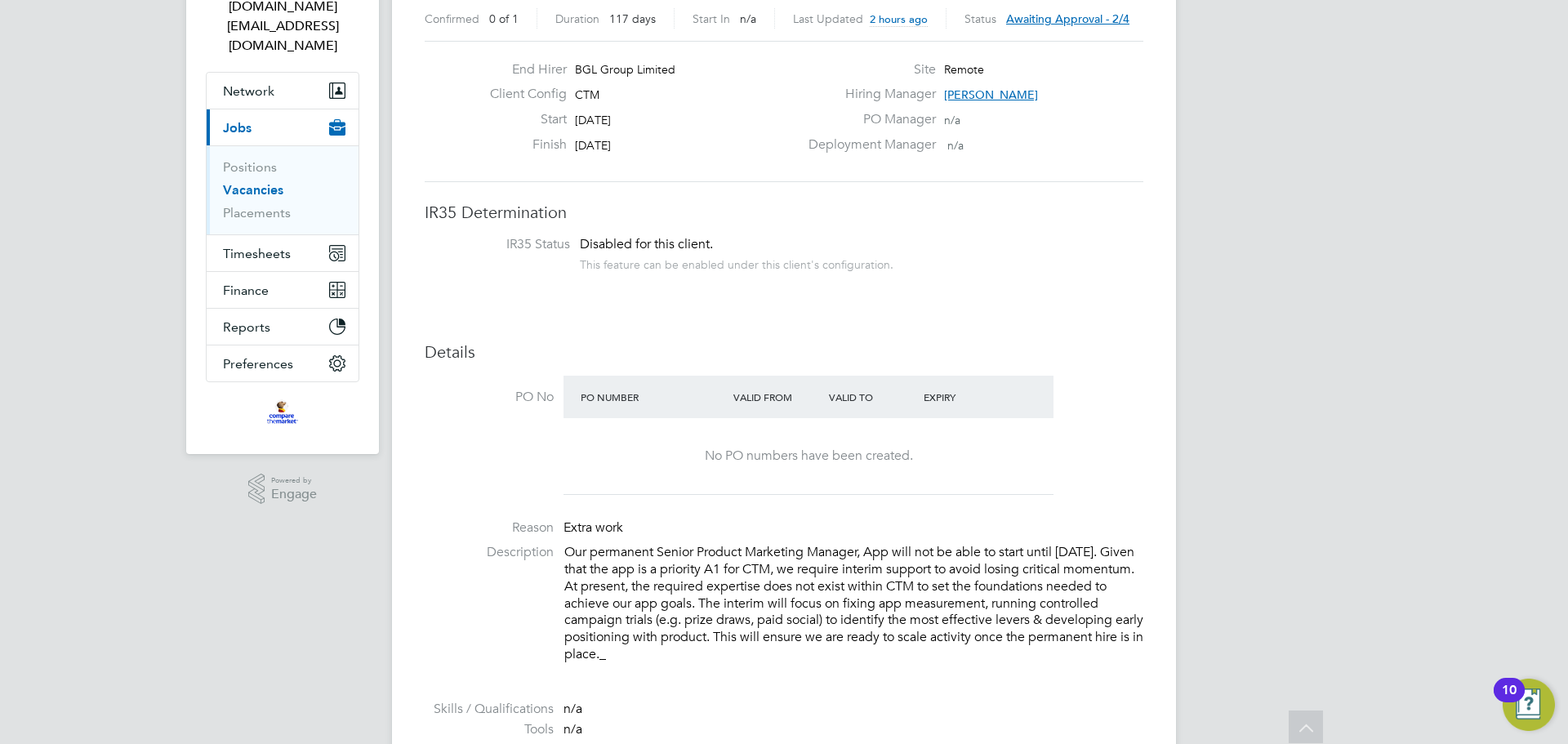
scroll to position [0, 0]
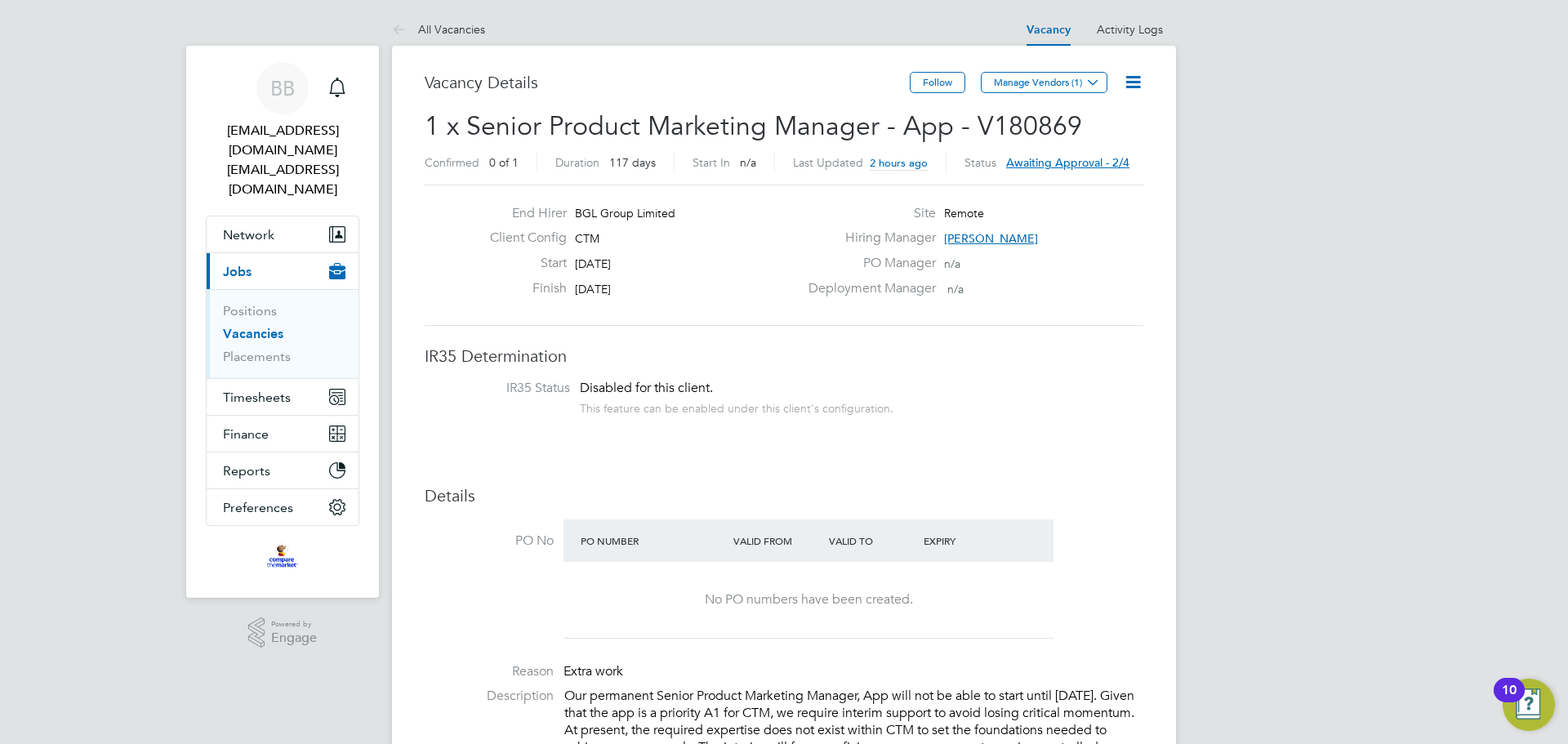
click at [1092, 159] on span "Awaiting approval - 2/4" at bounding box center [1067, 162] width 123 height 15
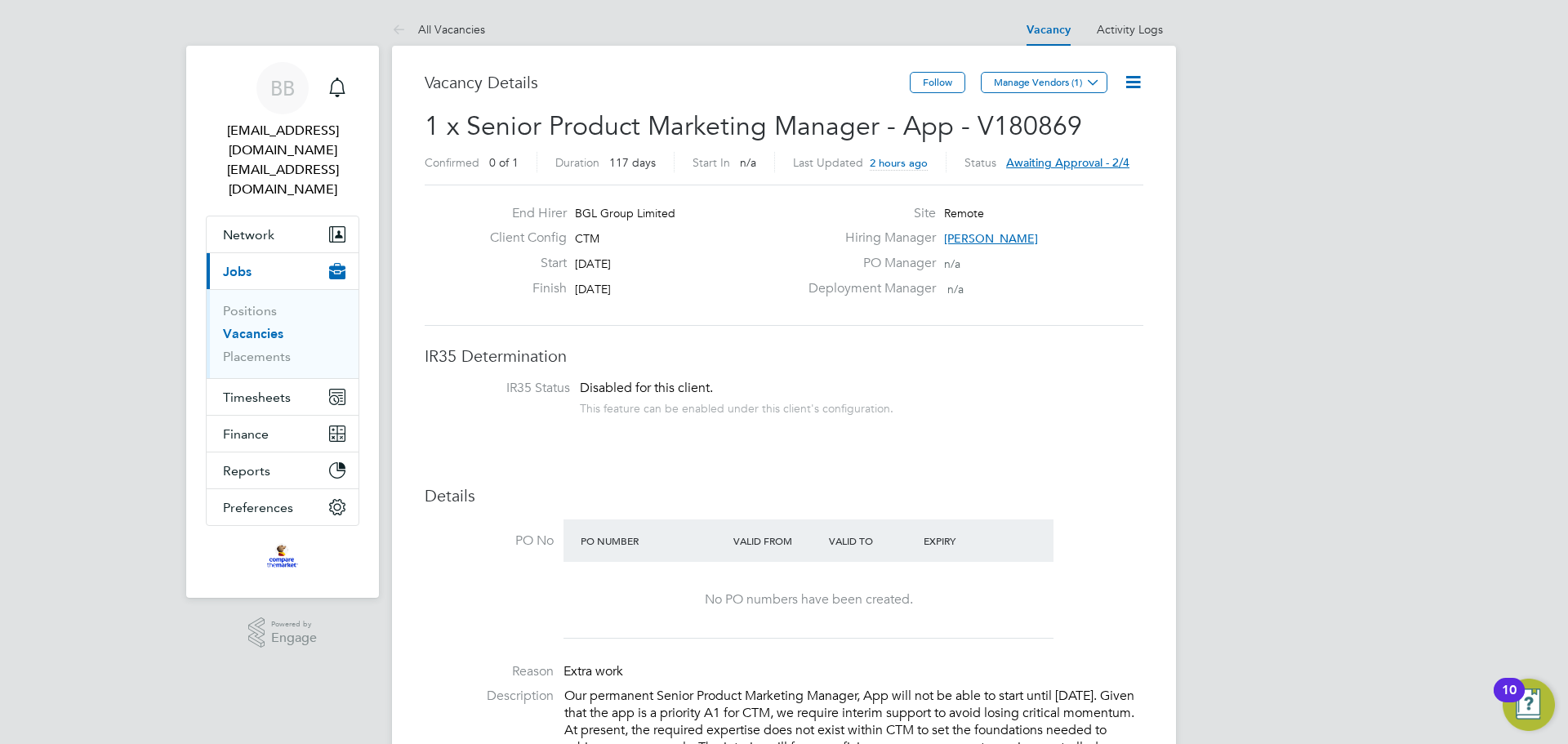
click at [1073, 160] on span "Awaiting approval - 2/4" at bounding box center [1067, 162] width 123 height 15
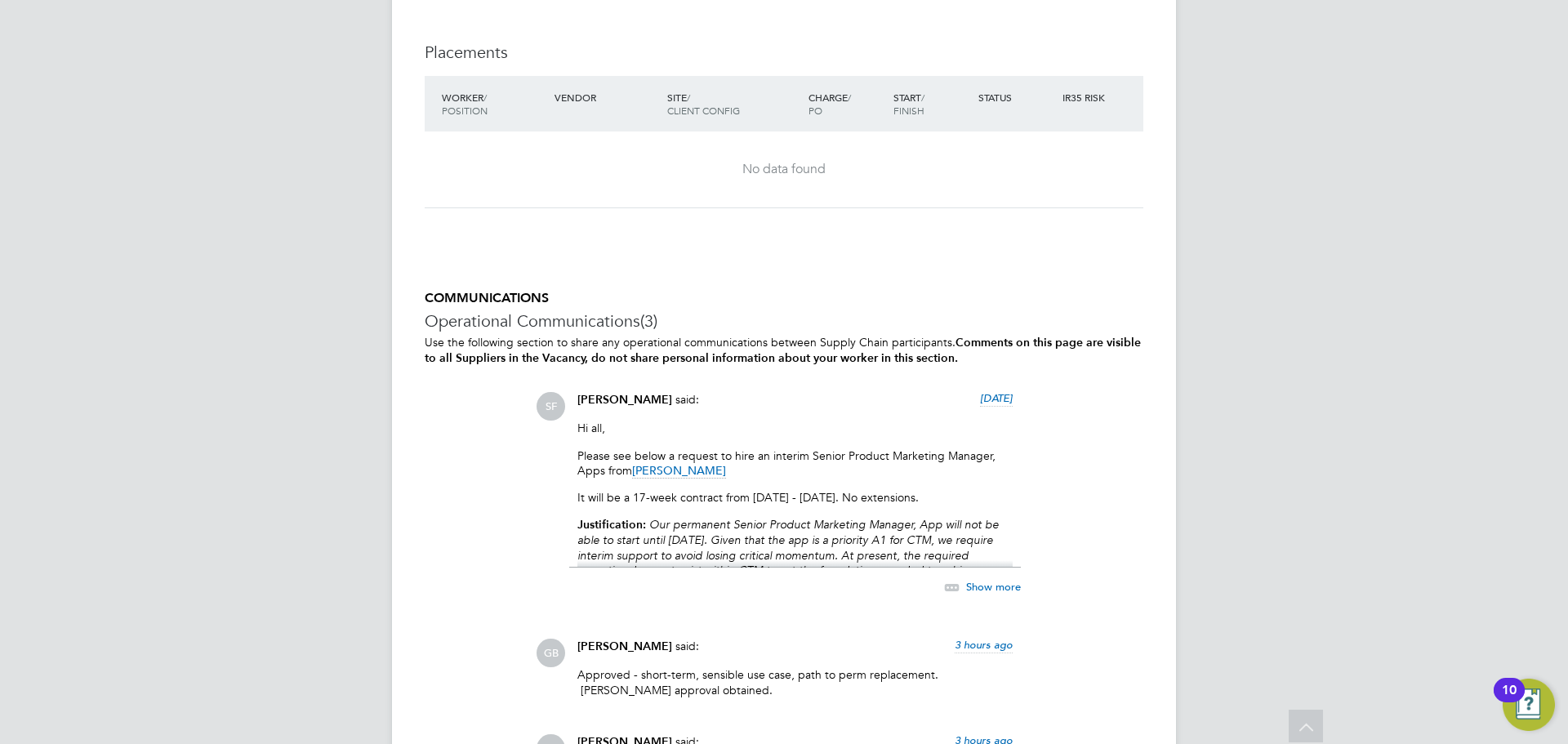
scroll to position [1715, 0]
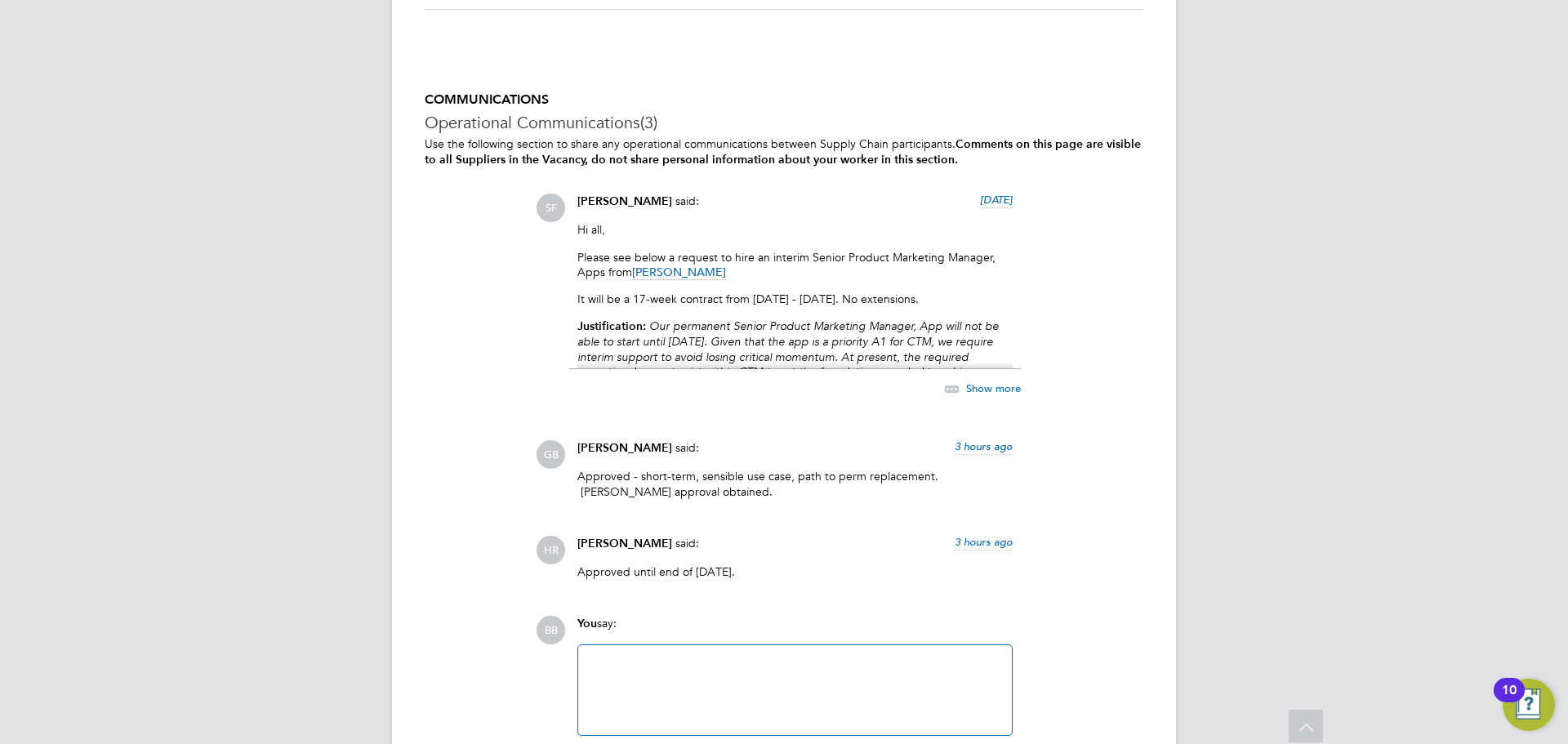
click at [973, 379] on div "Show more" at bounding box center [965, 389] width 112 height 21
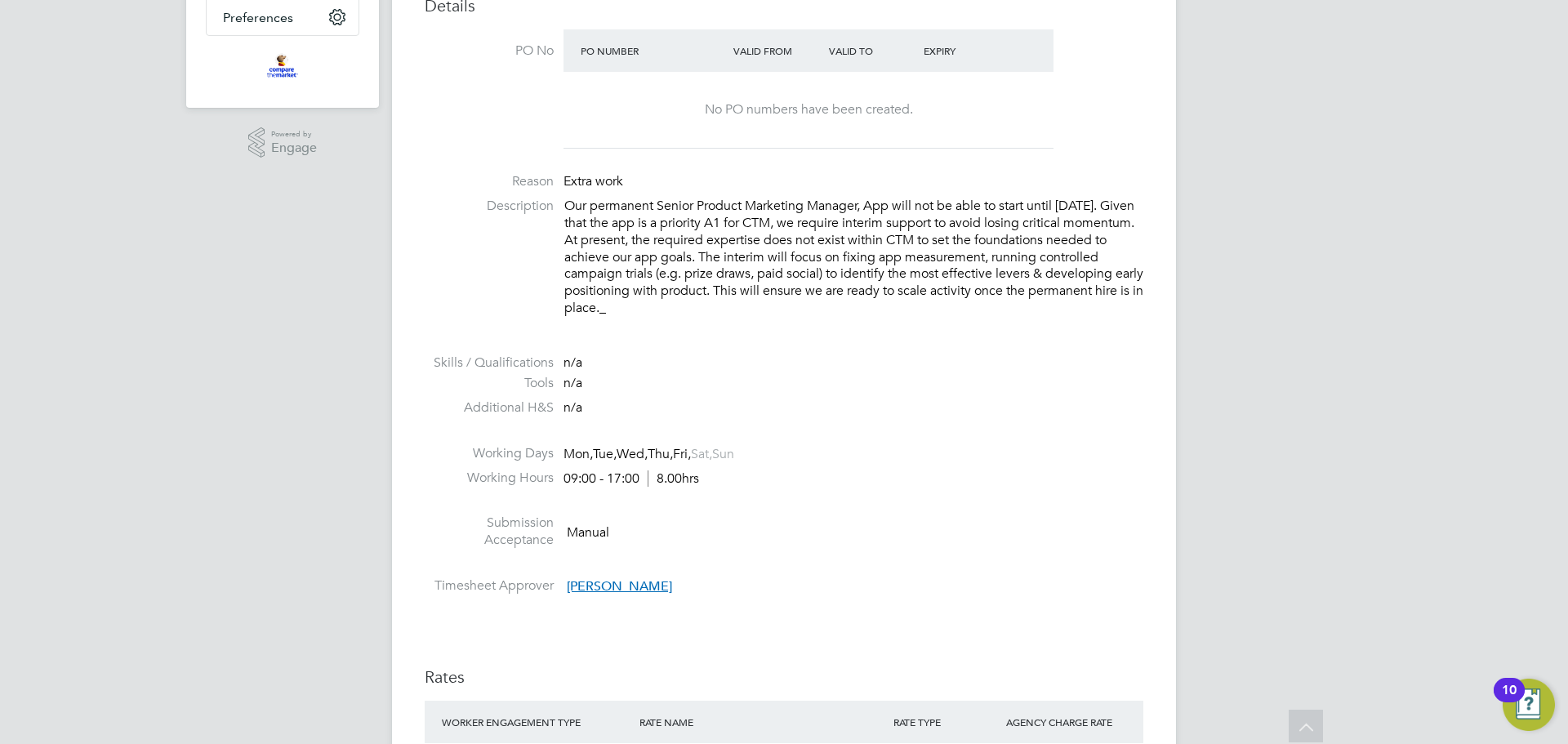
scroll to position [0, 0]
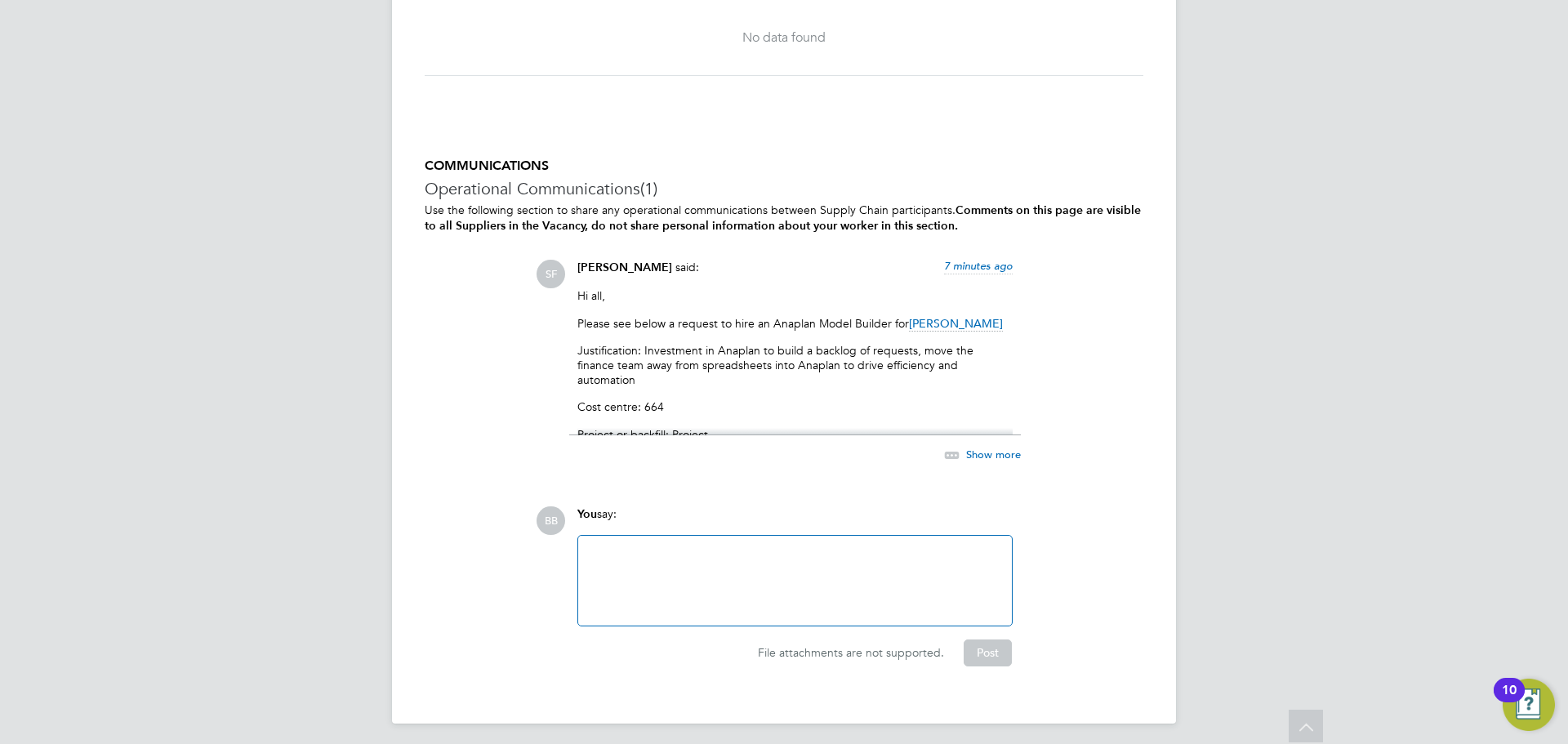
scroll to position [1568, 0]
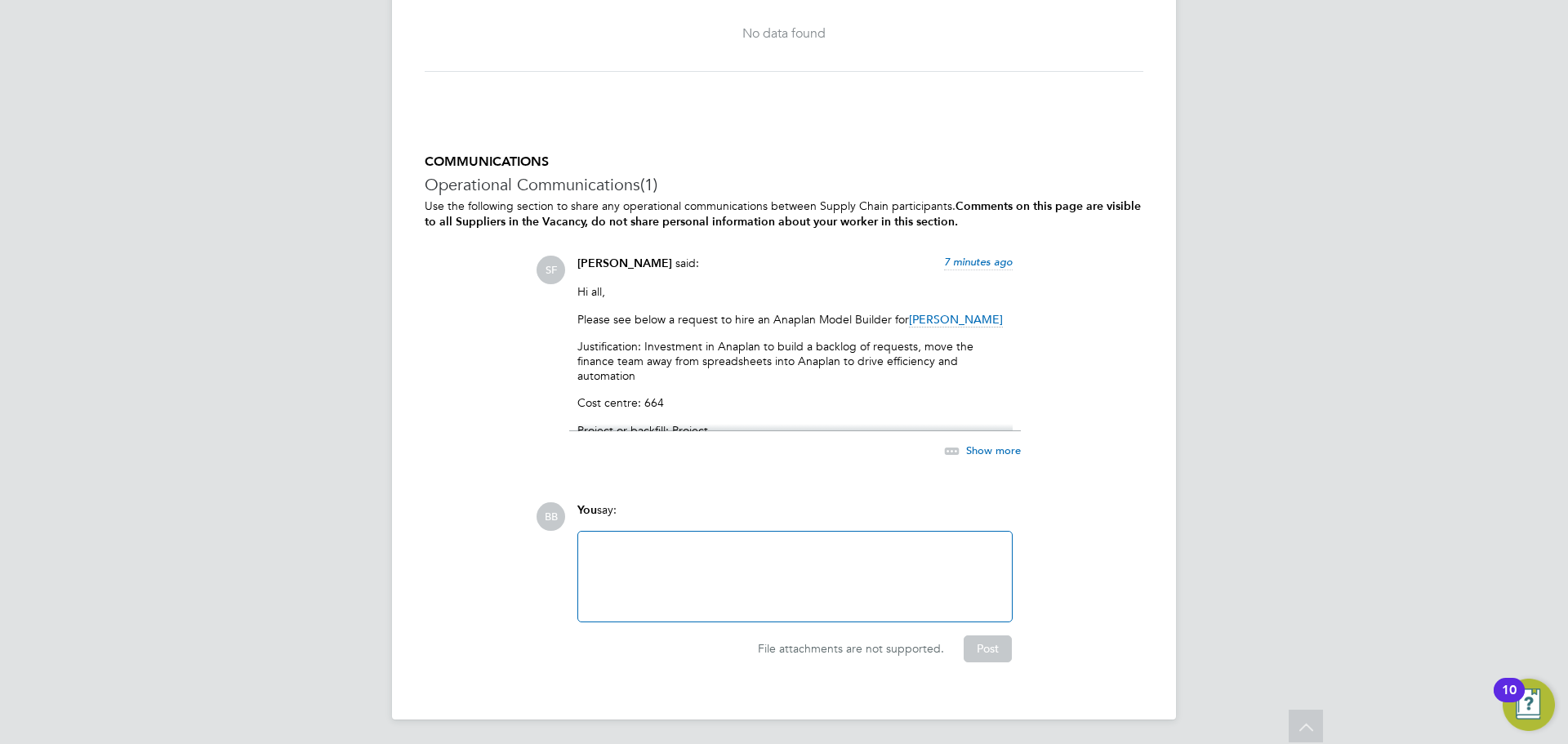
click at [976, 450] on span "Show more" at bounding box center [993, 450] width 55 height 14
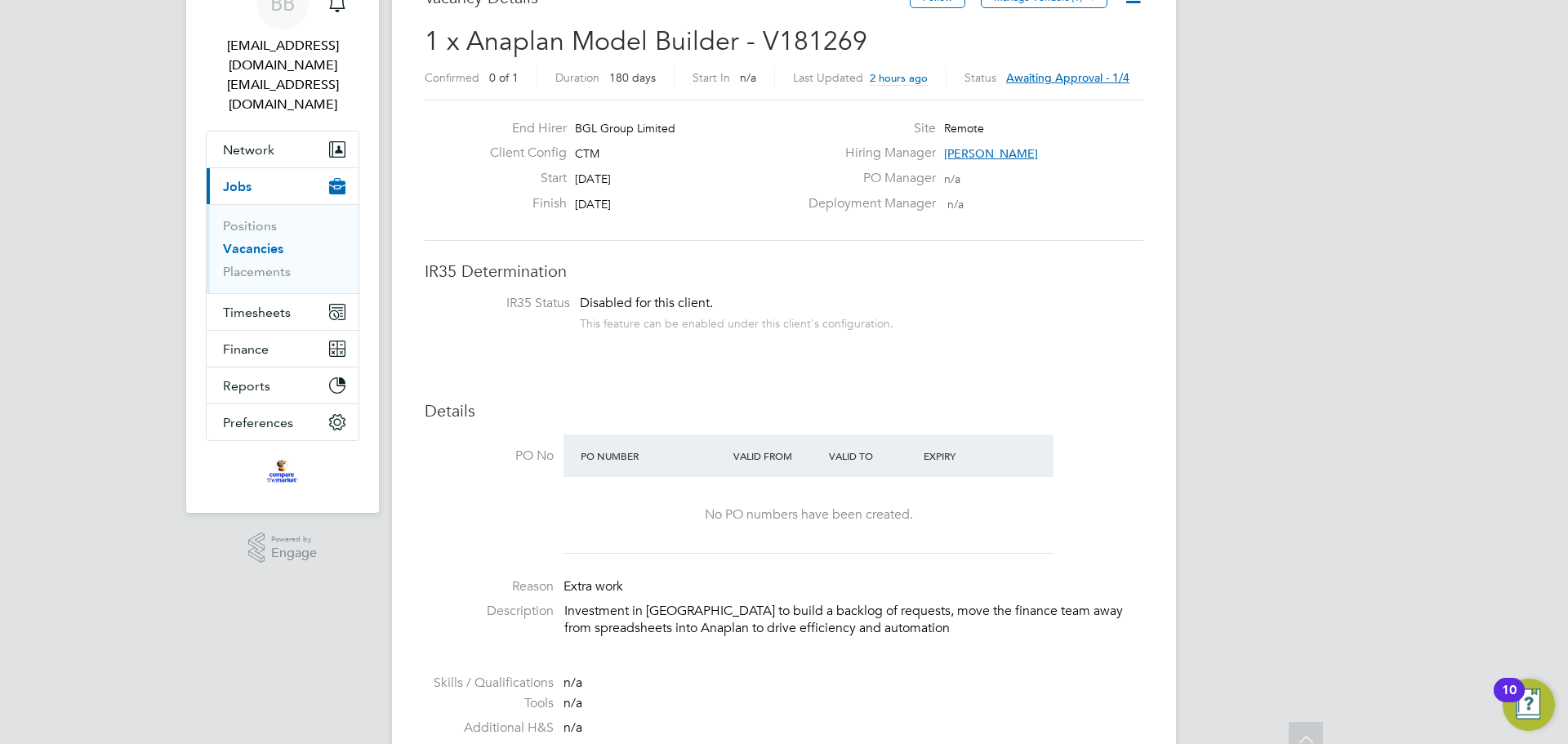
scroll to position [0, 0]
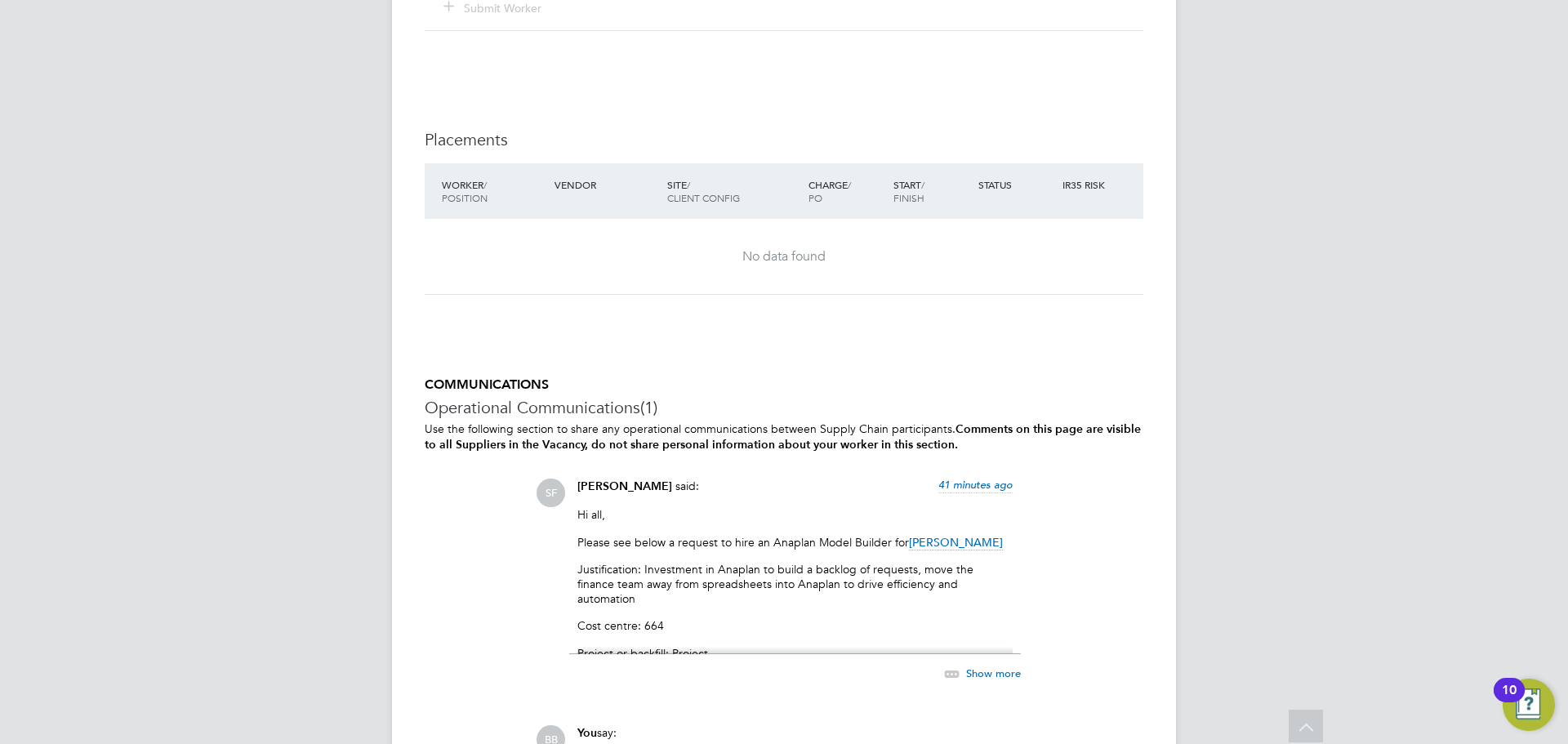
scroll to position [1568, 0]
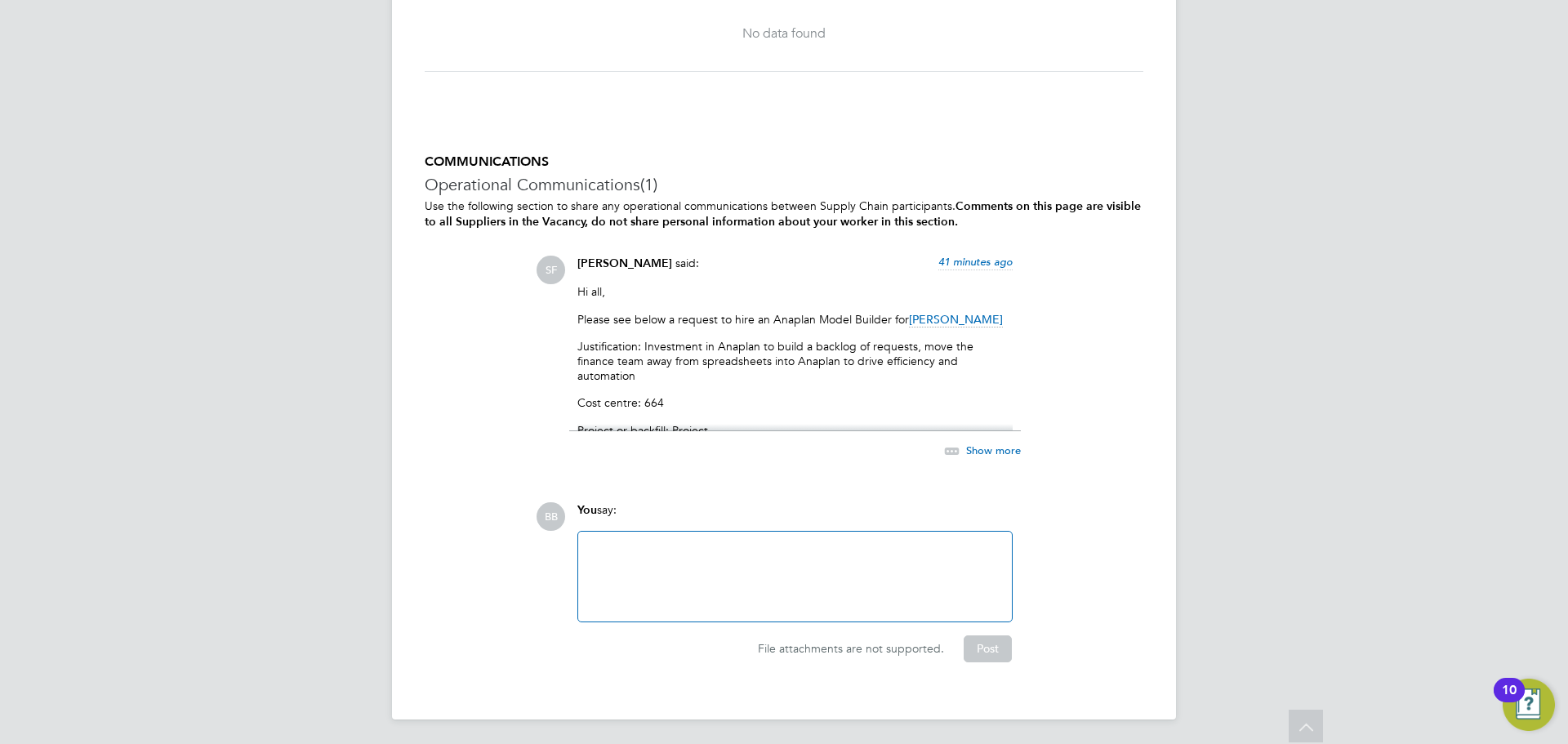
click at [1000, 441] on div "Show more" at bounding box center [965, 451] width 112 height 21
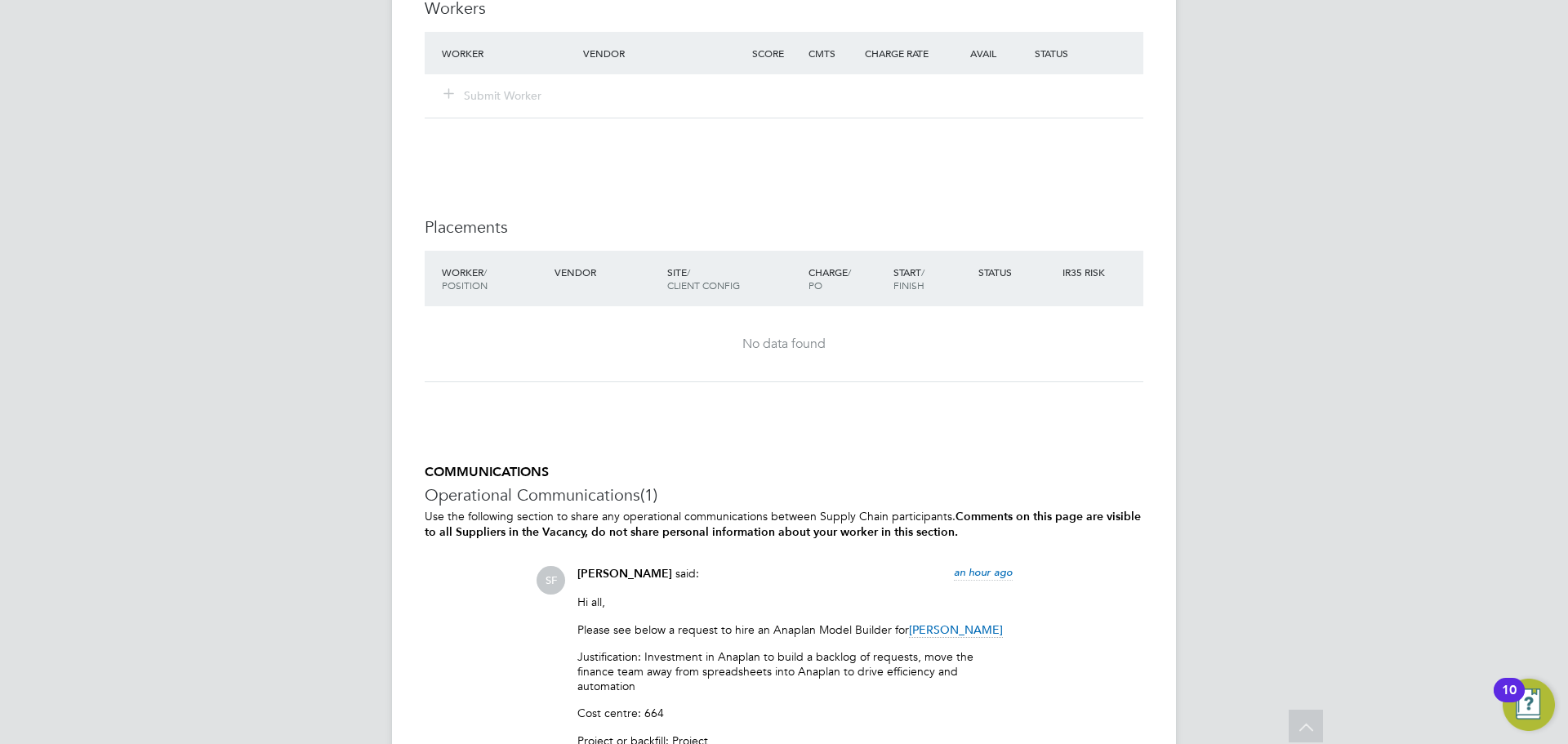
scroll to position [1078, 0]
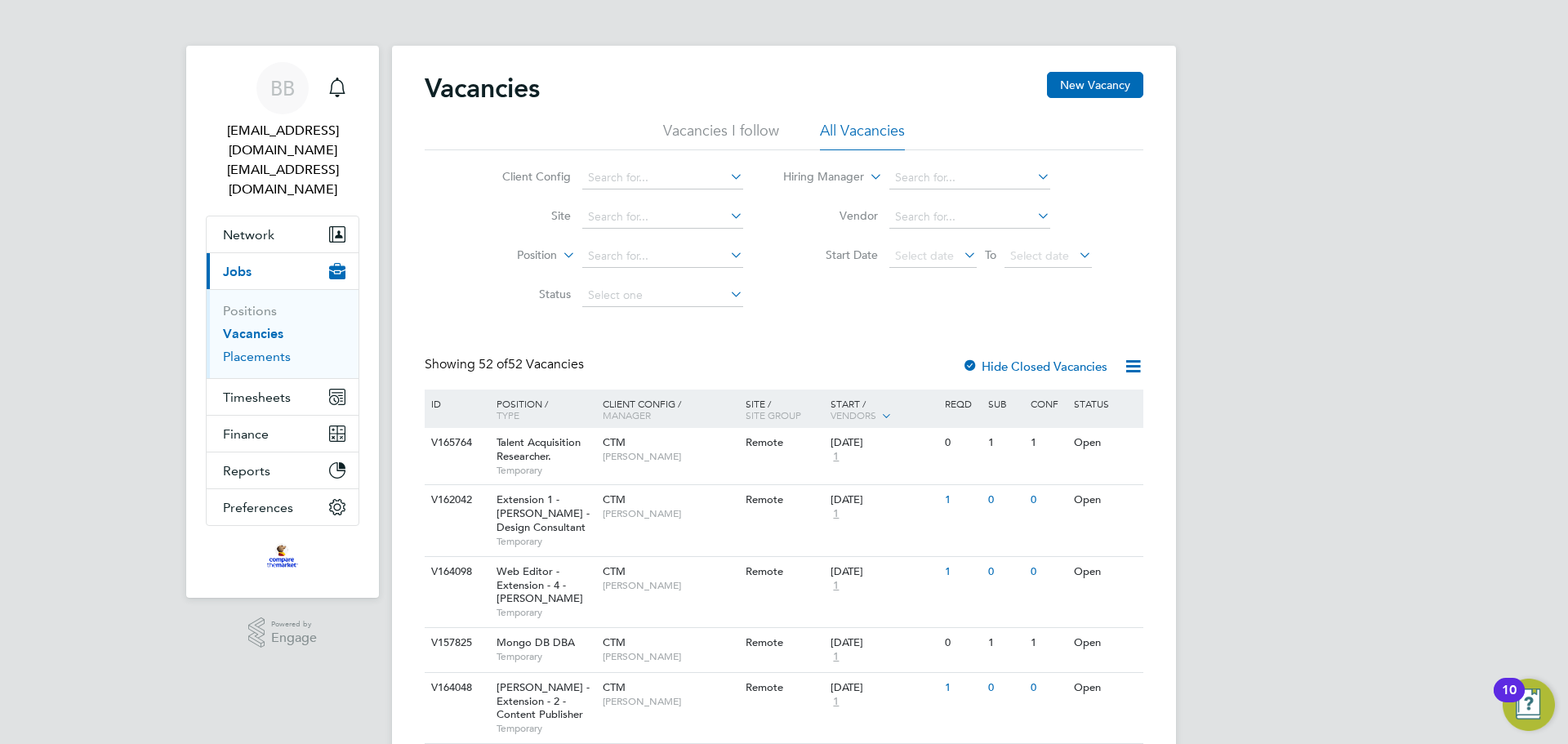
click at [283, 349] on link "Placements" at bounding box center [256, 356] width 68 height 16
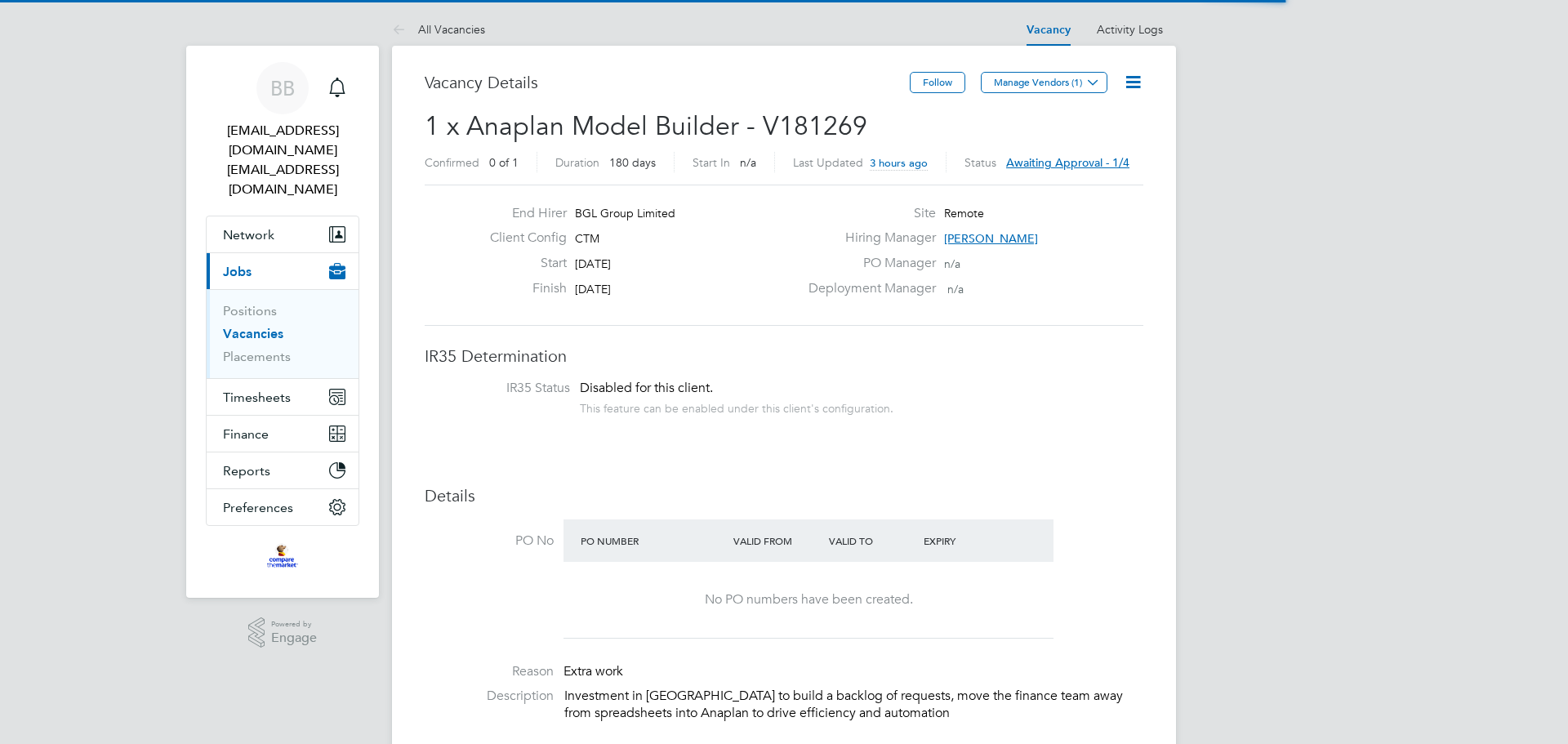
scroll to position [29, 254]
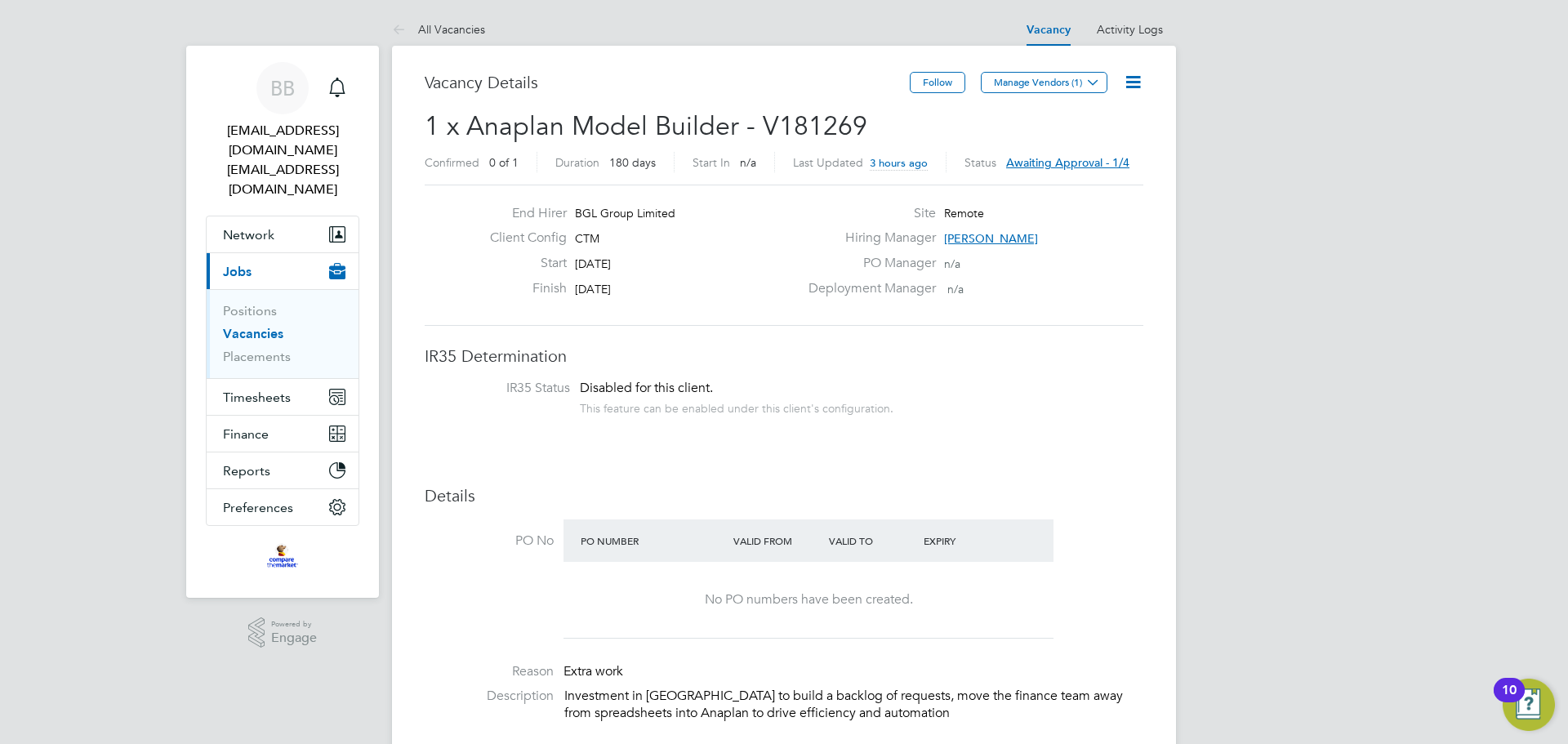
click at [1062, 163] on span "Awaiting approval - 1/4" at bounding box center [1067, 162] width 123 height 15
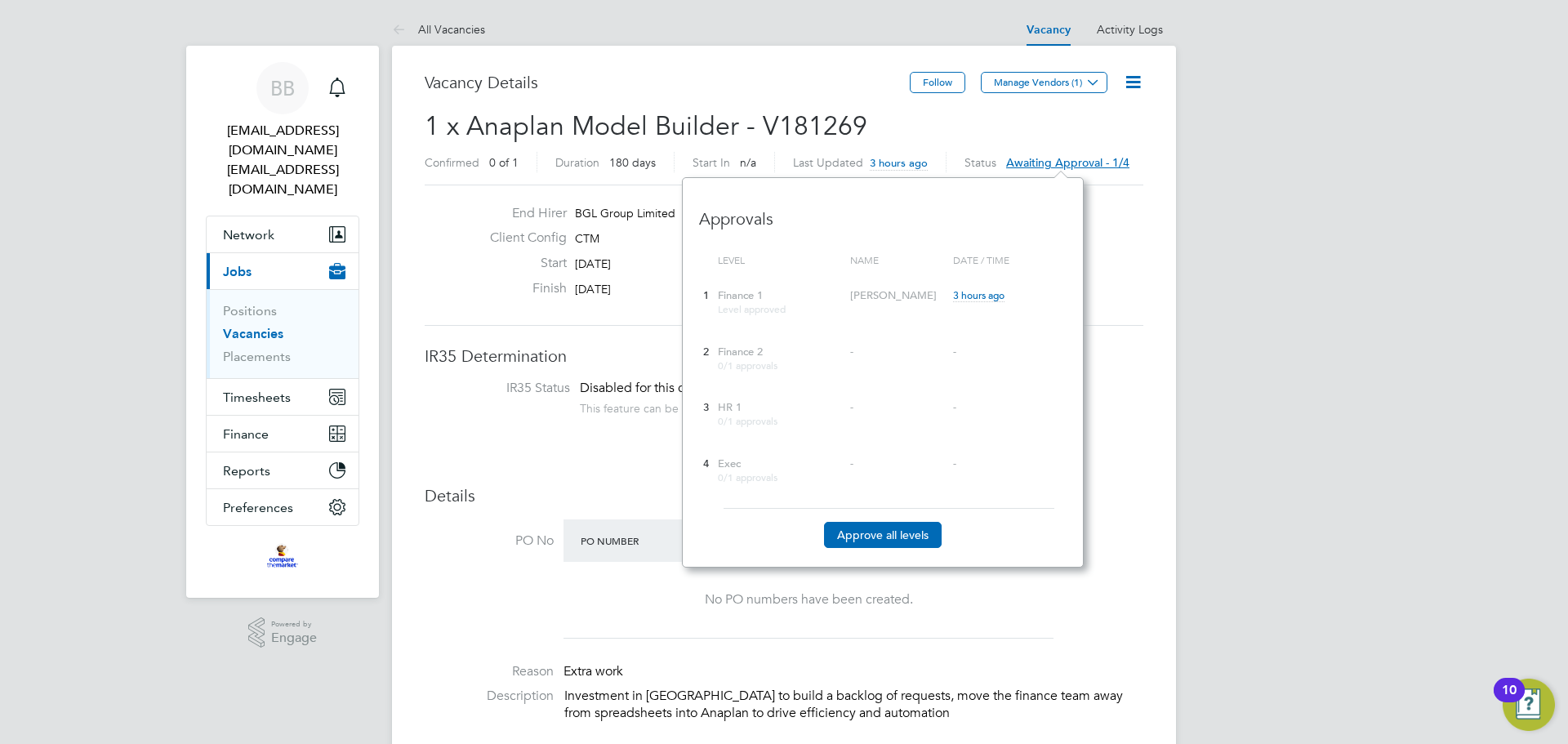
scroll to position [390, 401]
click at [1135, 308] on div "End Hirer BGL Group Limited Client Config CTM Start [DATE] Finish [DATE] Site R…" at bounding box center [784, 255] width 719 height 142
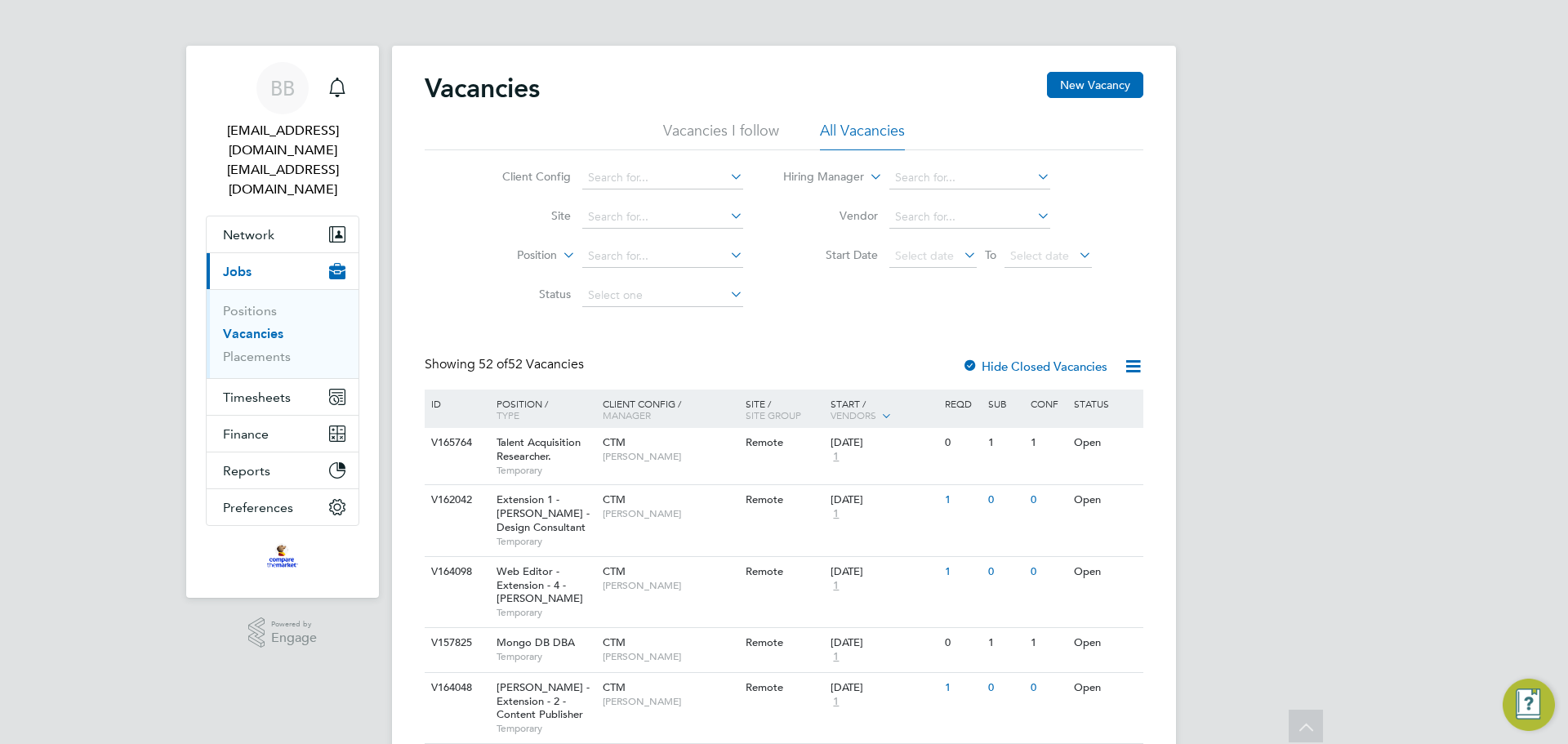
scroll to position [1992, 0]
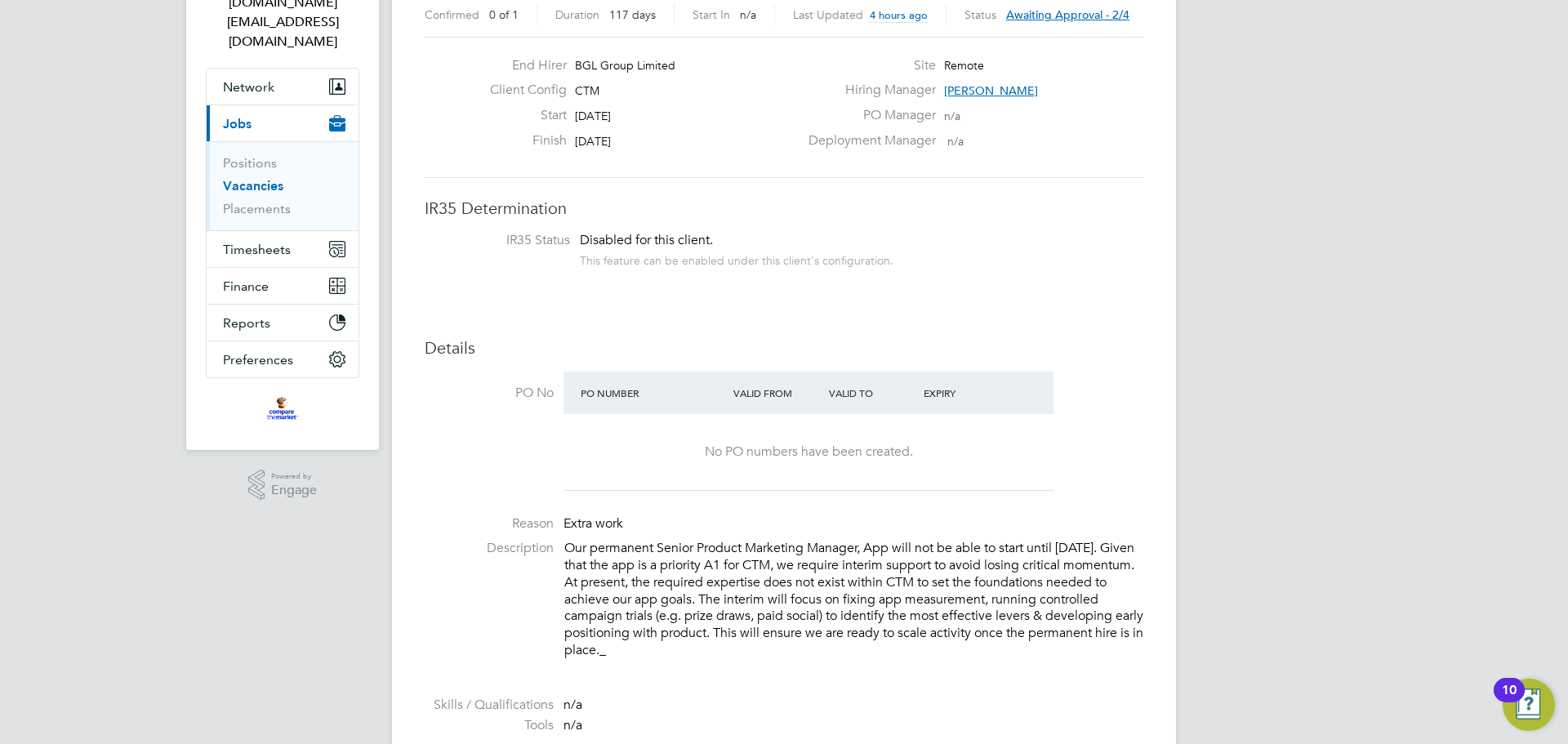
scroll to position [163, 0]
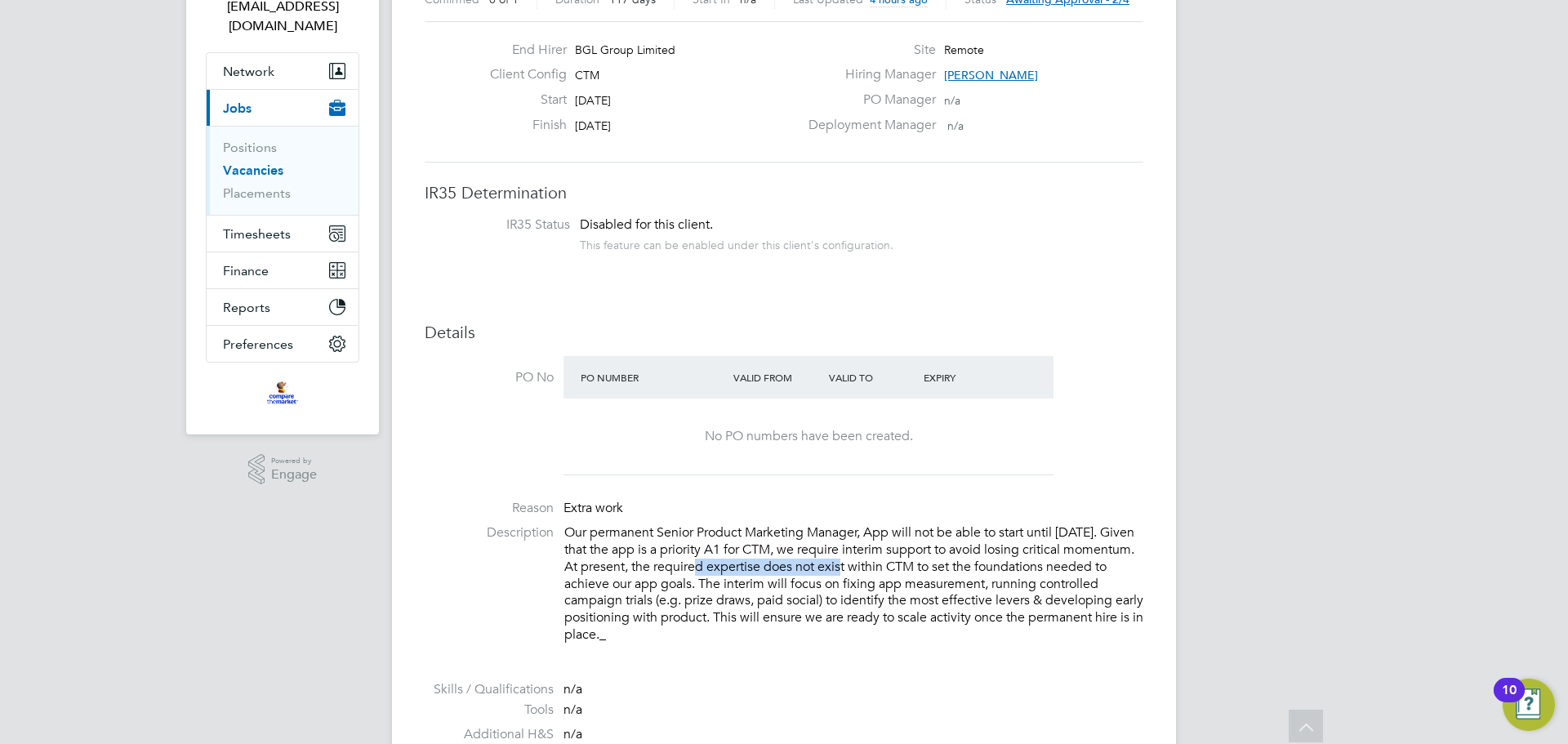
drag, startPoint x: 718, startPoint y: 560, endPoint x: 869, endPoint y: 570, distance: 151.3
click at [869, 570] on p "Our permanent Senior Product Marketing Manager, App will not be able to start u…" at bounding box center [853, 584] width 579 height 119
click at [859, 576] on p "Our permanent Senior Product Marketing Manager, App will not be able to start u…" at bounding box center [853, 584] width 579 height 119
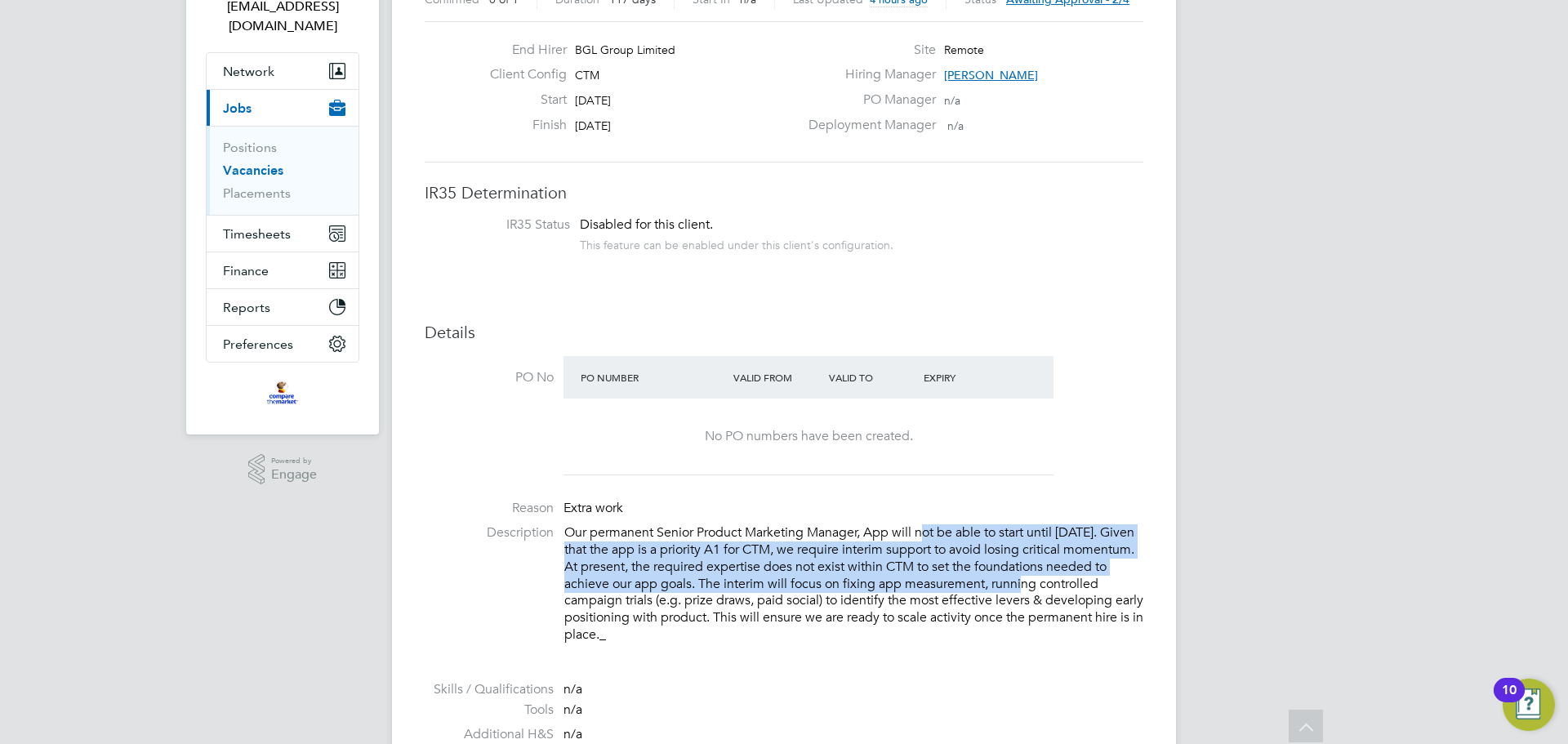
drag, startPoint x: 933, startPoint y: 537, endPoint x: 1038, endPoint y: 588, distance: 116.7
click at [1038, 588] on p "Our permanent Senior Product Marketing Manager, App will not be able to start u…" at bounding box center [853, 584] width 579 height 119
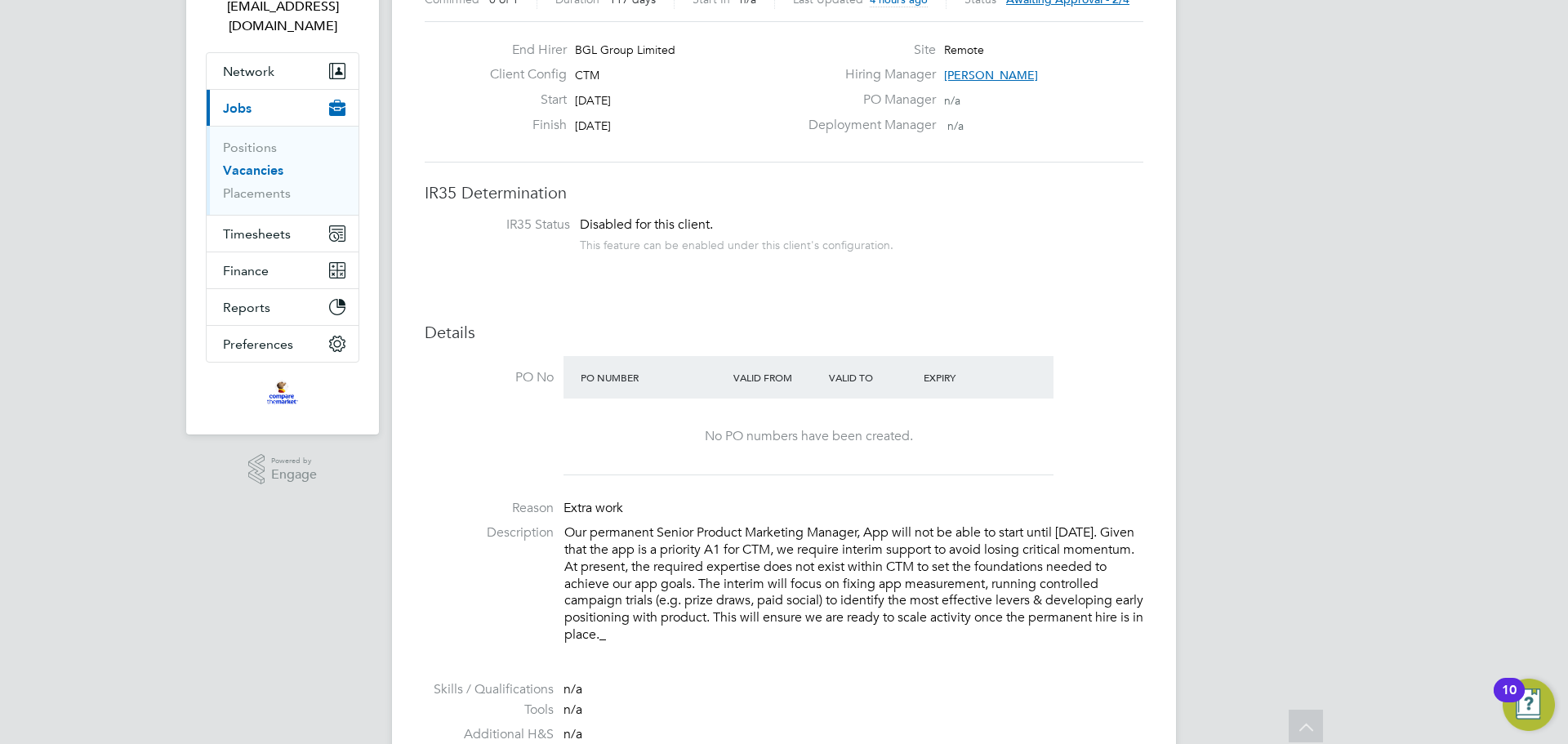
click at [889, 597] on p "Our permanent Senior Product Marketing Manager, App will not be able to start u…" at bounding box center [853, 584] width 579 height 119
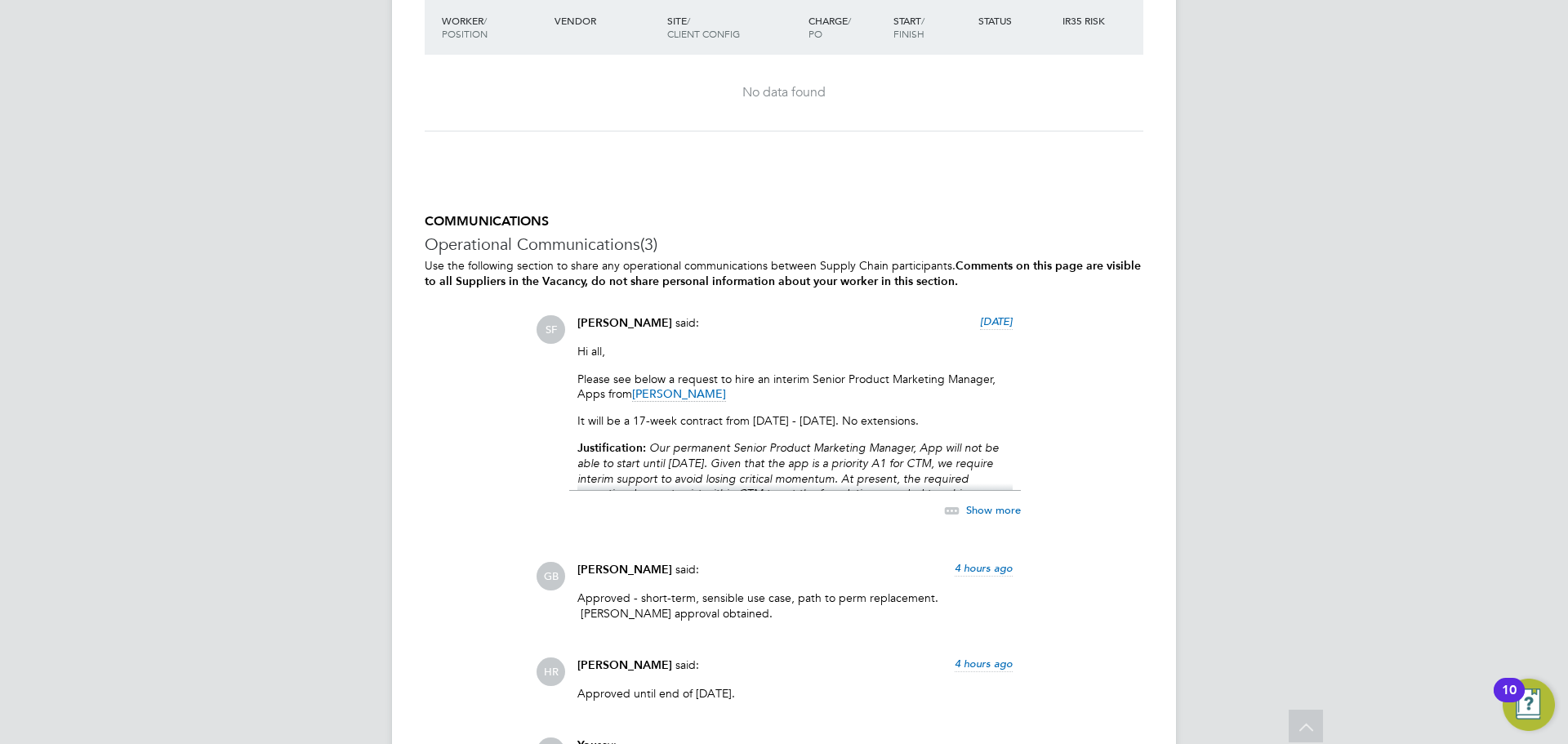
scroll to position [1797, 0]
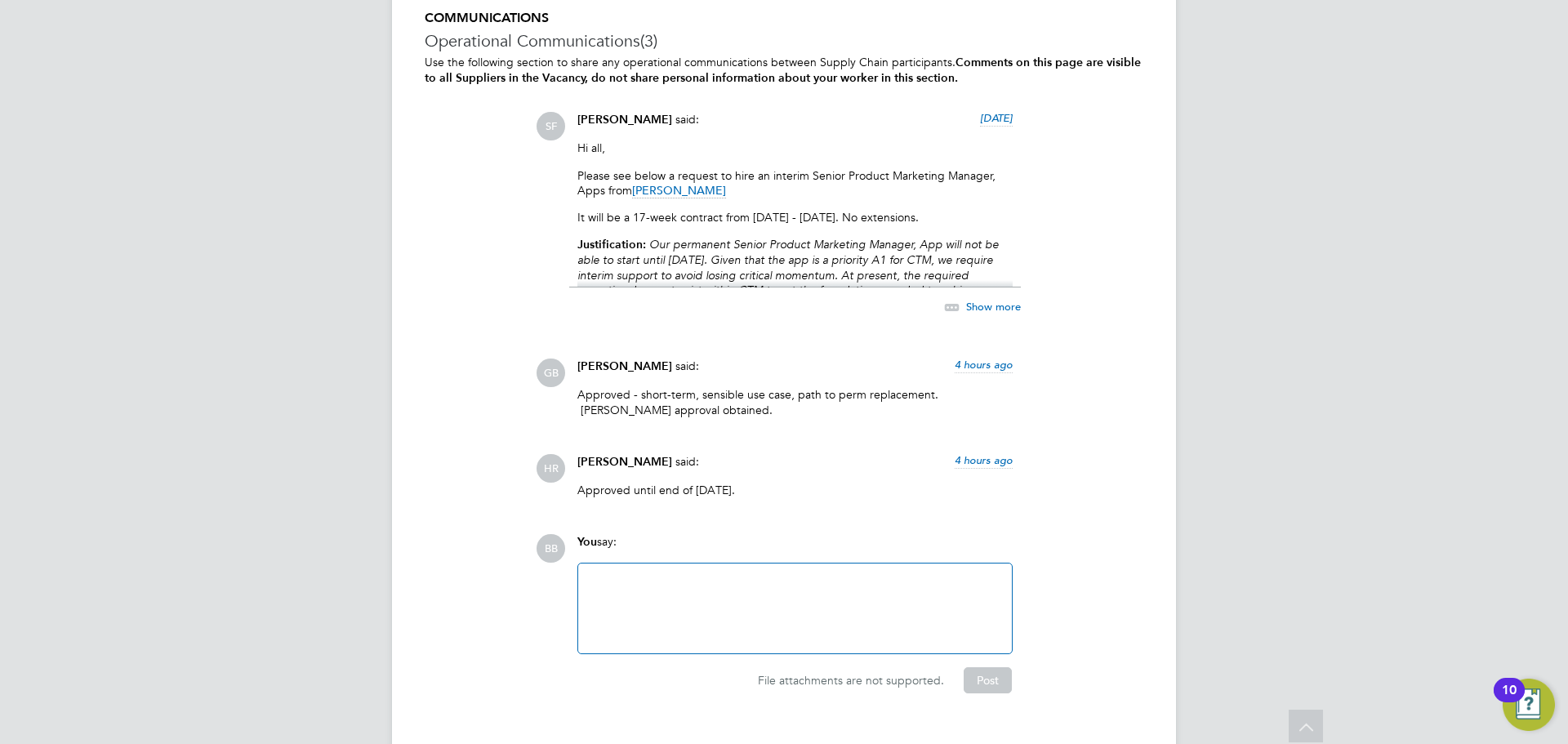
click at [983, 302] on span "Show more" at bounding box center [993, 307] width 55 height 14
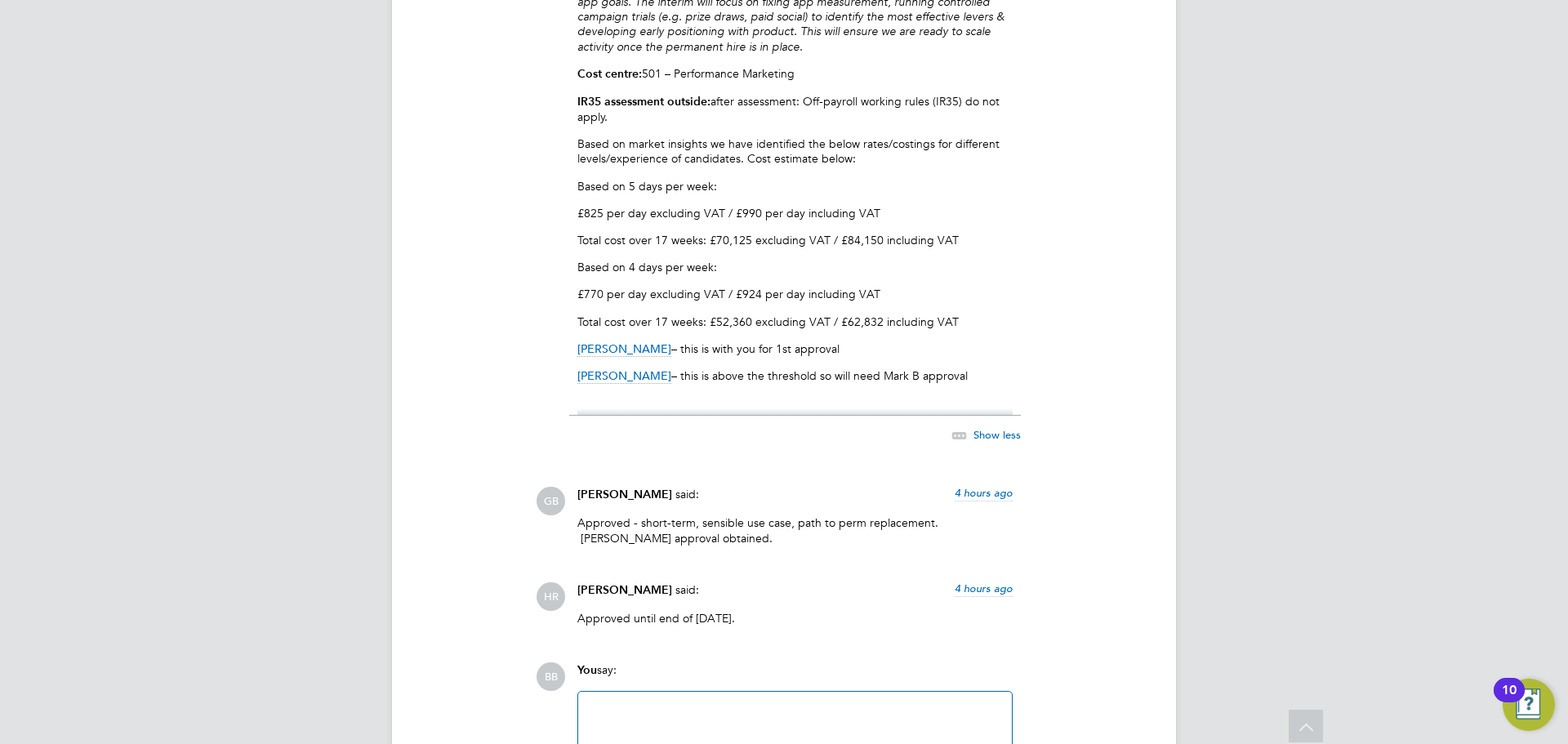
scroll to position [2096, 0]
